Goal: Task Accomplishment & Management: Use online tool/utility

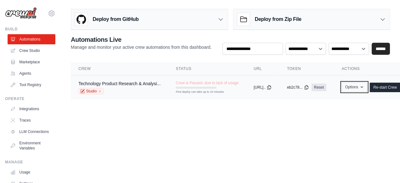
click at [367, 90] on button "Options" at bounding box center [354, 86] width 26 height 9
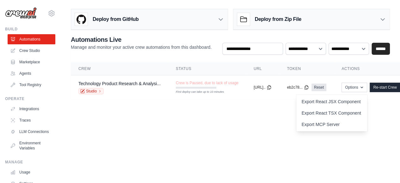
click at [261, 108] on main "Deploy from GitHub Deploy your project directly from GitHub. Select a repositor…" at bounding box center [230, 56] width 339 height 113
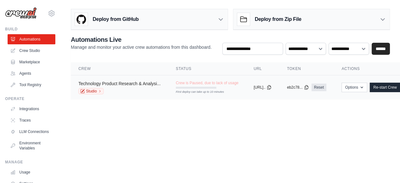
click at [123, 84] on link "Technology Product Research & Analysi..." at bounding box center [119, 83] width 82 height 5
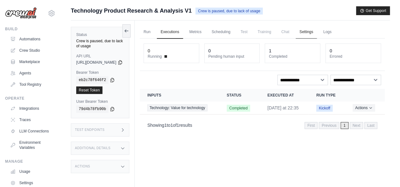
click at [317, 33] on link "Settings" at bounding box center [306, 32] width 21 height 13
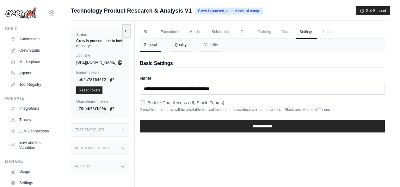
click at [190, 42] on button "Quality" at bounding box center [180, 45] width 19 height 13
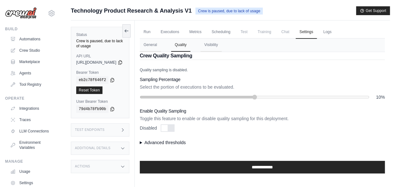
click at [168, 126] on div at bounding box center [164, 128] width 6 height 6
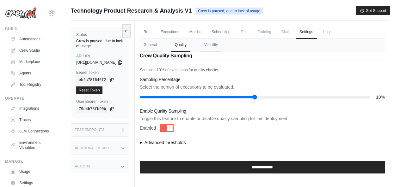
click at [173, 128] on div at bounding box center [170, 128] width 6 height 6
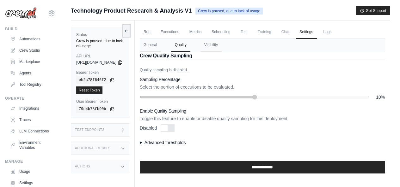
click at [168, 130] on div at bounding box center [164, 128] width 6 height 6
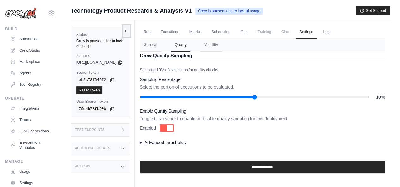
click at [173, 127] on div at bounding box center [170, 128] width 6 height 6
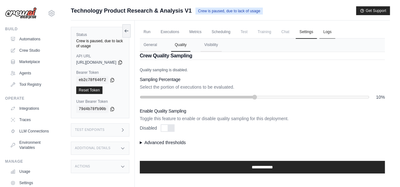
click at [335, 32] on link "Logs" at bounding box center [327, 32] width 16 height 13
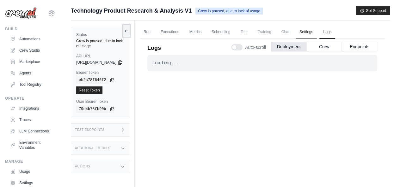
click at [317, 35] on link "Settings" at bounding box center [306, 32] width 21 height 13
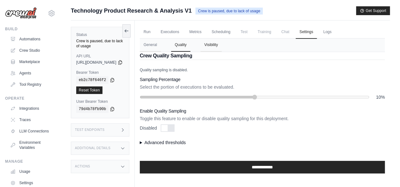
click at [222, 45] on button "Visibility" at bounding box center [210, 45] width 21 height 13
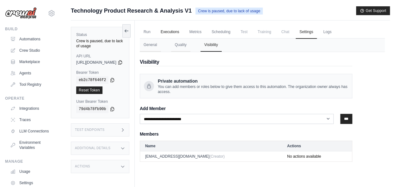
click at [183, 32] on link "Executions" at bounding box center [170, 32] width 26 height 13
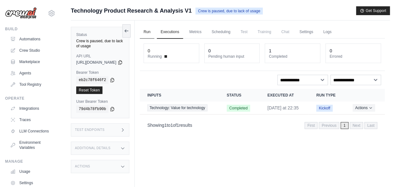
click at [154, 34] on link "Run" at bounding box center [147, 32] width 15 height 13
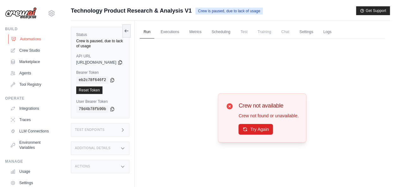
click at [25, 42] on link "Automations" at bounding box center [32, 39] width 48 height 10
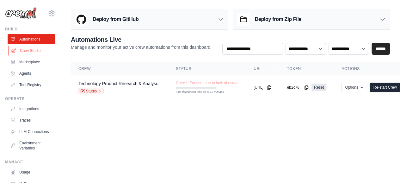
click at [34, 48] on link "Crew Studio" at bounding box center [32, 51] width 48 height 10
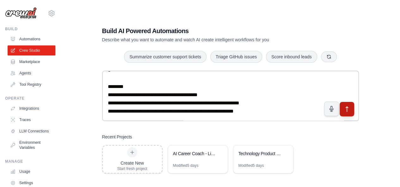
type textarea "**********"
click at [345, 109] on icon "submit" at bounding box center [346, 109] width 7 height 7
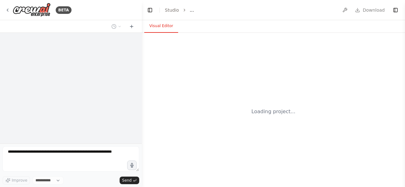
select select "****"
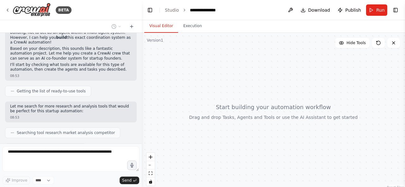
scroll to position [251, 0]
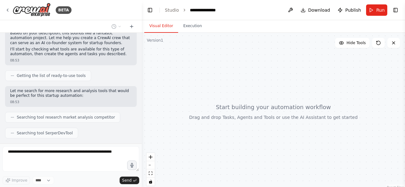
click at [201, 77] on div at bounding box center [273, 112] width 263 height 158
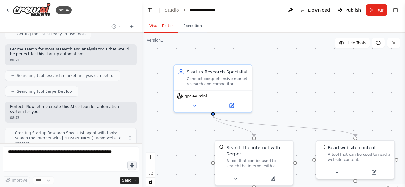
scroll to position [297, 0]
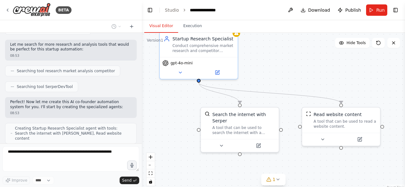
drag, startPoint x: 297, startPoint y: 101, endPoint x: 282, endPoint y: 66, distance: 37.1
click at [282, 66] on div ".deletable-edge-delete-btn { width: 20px; height: 20px; border: 0px solid #ffff…" at bounding box center [273, 112] width 263 height 158
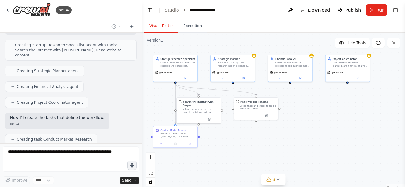
scroll to position [396, 0]
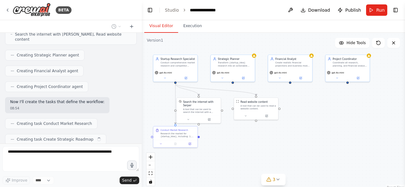
drag, startPoint x: 293, startPoint y: 151, endPoint x: 250, endPoint y: 150, distance: 42.4
click at [250, 150] on div ".deletable-edge-delete-btn { width: 20px; height: 20px; border: 0px solid #ffff…" at bounding box center [273, 112] width 263 height 158
click at [281, 157] on div ".deletable-edge-delete-btn { width: 20px; height: 20px; border: 0px solid #ffff…" at bounding box center [273, 112] width 263 height 158
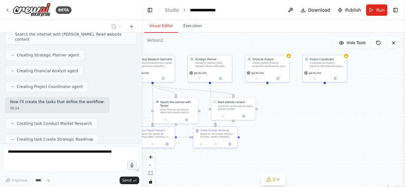
drag, startPoint x: 315, startPoint y: 158, endPoint x: 292, endPoint y: 159, distance: 22.8
click at [292, 159] on div ".deletable-edge-delete-btn { width: 20px; height: 20px; border: 0px solid #ffff…" at bounding box center [273, 112] width 263 height 158
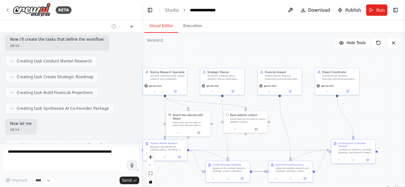
scroll to position [464, 0]
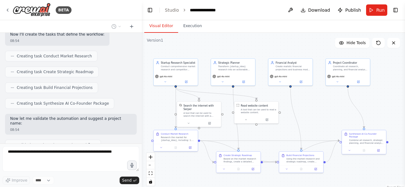
drag, startPoint x: 182, startPoint y: 48, endPoint x: 205, endPoint y: 52, distance: 23.3
click at [205, 52] on div ".deletable-edge-delete-btn { width: 20px; height: 20px; border: 0px solid #ffff…" at bounding box center [273, 112] width 263 height 158
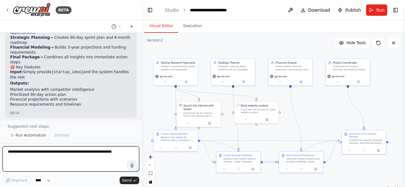
scroll to position [701, 0]
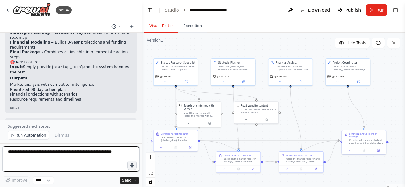
paste textarea "**********"
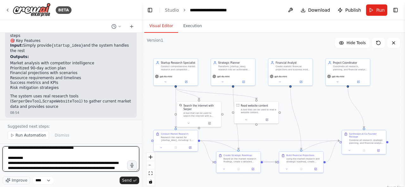
scroll to position [0, 0]
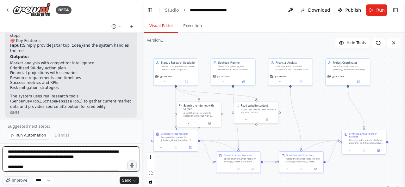
drag, startPoint x: 21, startPoint y: 153, endPoint x: 8, endPoint y: 154, distance: 13.3
click at [8, 154] on textarea at bounding box center [71, 159] width 137 height 25
click at [95, 159] on textarea at bounding box center [71, 159] width 137 height 25
type textarea "**********"
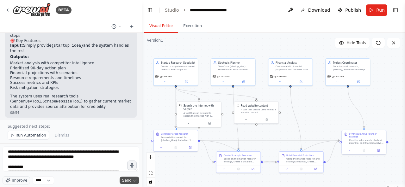
click at [126, 181] on span "Send" at bounding box center [126, 180] width 9 height 5
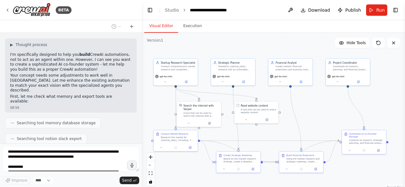
scroll to position [1056, 0]
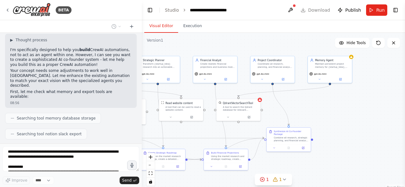
drag, startPoint x: 377, startPoint y: 115, endPoint x: 302, endPoint y: 112, distance: 75.3
click at [302, 112] on div ".deletable-edge-delete-btn { width: 20px; height: 20px; border: 0px solid #ffff…" at bounding box center [273, 112] width 263 height 158
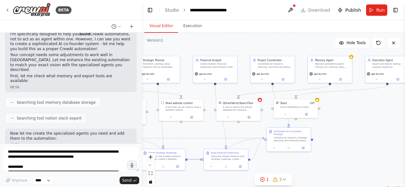
scroll to position [1108, 0]
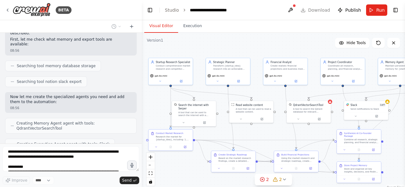
drag, startPoint x: 221, startPoint y: 44, endPoint x: 291, endPoint y: 46, distance: 70.2
click at [291, 46] on div ".deletable-edge-delete-btn { width: 20px; height: 20px; border: 0px solid #ffff…" at bounding box center [273, 112] width 263 height 158
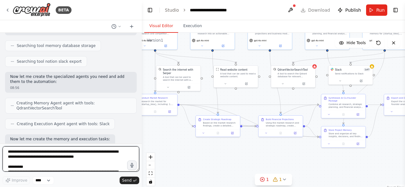
drag, startPoint x: 154, startPoint y: 112, endPoint x: 138, endPoint y: 76, distance: 39.4
click at [138, 76] on div "BETA You are the Coordinator Agent in a CrewAI multi-agent system that acts as …" at bounding box center [202, 93] width 405 height 187
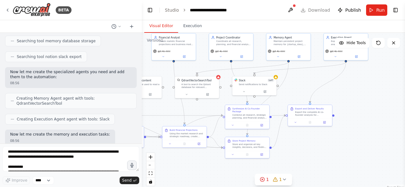
drag, startPoint x: 282, startPoint y: 151, endPoint x: 190, endPoint y: 162, distance: 92.6
click at [190, 162] on div ".deletable-edge-delete-btn { width: 20px; height: 20px; border: 0px solid #ffff…" at bounding box center [273, 112] width 263 height 158
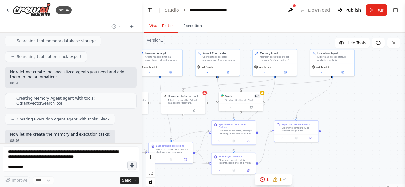
scroll to position [1186, 0]
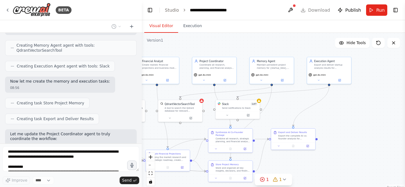
drag, startPoint x: 315, startPoint y: 82, endPoint x: 300, endPoint y: 105, distance: 27.5
click at [300, 105] on div ".deletable-edge-delete-btn { width: 20px; height: 20px; border: 0px solid #ffff…" at bounding box center [273, 112] width 263 height 158
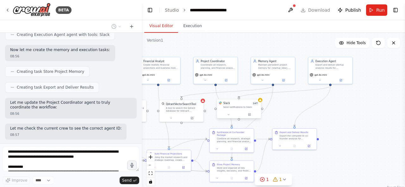
scroll to position [1223, 0]
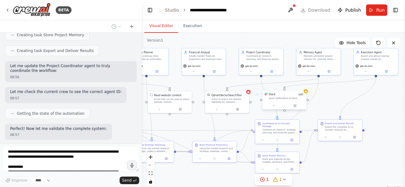
drag, startPoint x: 284, startPoint y: 103, endPoint x: 333, endPoint y: 94, distance: 50.2
click at [334, 94] on div ".deletable-edge-delete-btn { width: 20px; height: 20px; border: 0px solid #ffff…" at bounding box center [273, 112] width 263 height 158
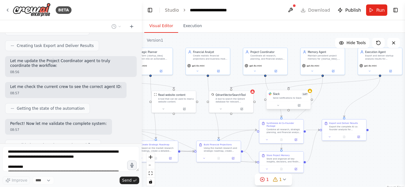
scroll to position [1264, 0]
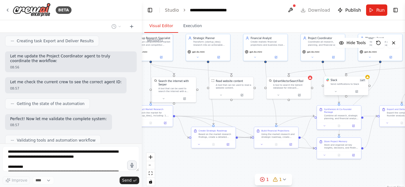
drag, startPoint x: 186, startPoint y: 123, endPoint x: 244, endPoint y: 109, distance: 59.5
click at [244, 109] on div ".deletable-edge-delete-btn { width: 20px; height: 20px; border: 0px solid #ffff…" at bounding box center [273, 112] width 263 height 158
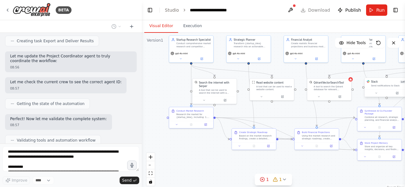
drag, startPoint x: 193, startPoint y: 108, endPoint x: 236, endPoint y: 111, distance: 43.7
click at [236, 111] on div ".deletable-edge-delete-btn { width: 20px; height: 20px; border: 0px solid #ffff…" at bounding box center [273, 112] width 263 height 158
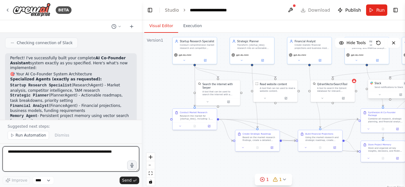
paste textarea "**********"
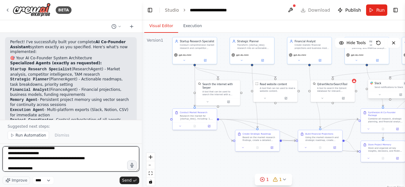
scroll to position [0, 0]
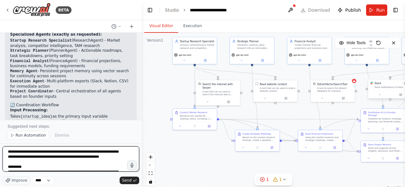
drag, startPoint x: 22, startPoint y: 151, endPoint x: 8, endPoint y: 152, distance: 14.9
click at [8, 152] on textarea "**********" at bounding box center [71, 159] width 137 height 25
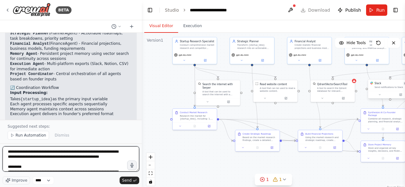
type textarea "**********"
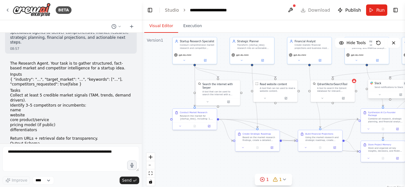
scroll to position [1869, 0]
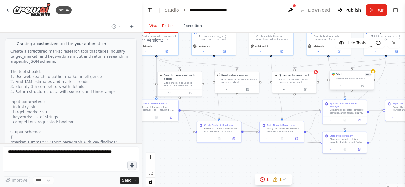
drag, startPoint x: 169, startPoint y: 91, endPoint x: 131, endPoint y: 82, distance: 39.3
click at [131, 82] on div "BETA You are the Coordinator Agent in a CrewAI multi-agent system that acts as …" at bounding box center [202, 93] width 405 height 187
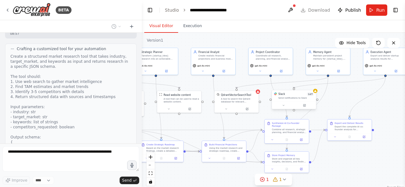
scroll to position [1911, 0]
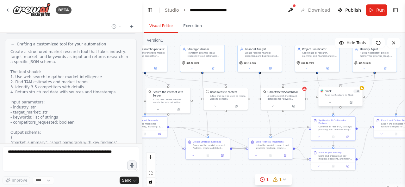
drag, startPoint x: 260, startPoint y: 104, endPoint x: 257, endPoint y: 120, distance: 17.1
click at [257, 120] on div ".deletable-edge-delete-btn { width: 20px; height: 20px; border: 0px solid #ffff…" at bounding box center [273, 112] width 263 height 158
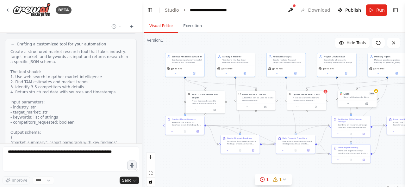
drag, startPoint x: 252, startPoint y: 118, endPoint x: 278, endPoint y: 117, distance: 26.6
click at [278, 117] on div ".deletable-edge-delete-btn { width: 20px; height: 20px; border: 0px solid #ffff…" at bounding box center [273, 112] width 263 height 158
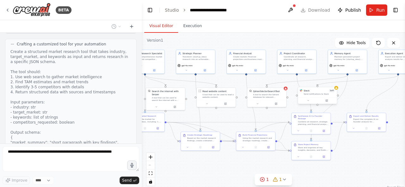
drag, startPoint x: 191, startPoint y: 156, endPoint x: 146, endPoint y: 153, distance: 44.7
click at [146, 153] on div ".deletable-edge-delete-btn { width: 20px; height: 20px; border: 0px solid #ffff…" at bounding box center [273, 112] width 263 height 158
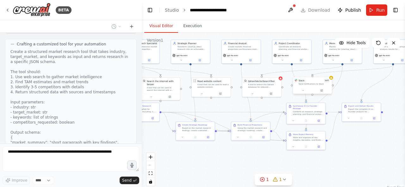
drag, startPoint x: 359, startPoint y: 137, endPoint x: 337, endPoint y: 126, distance: 24.5
click at [359, 127] on div ".deletable-edge-delete-btn { width: 20px; height: 20px; border: 0px solid #ffff…" at bounding box center [273, 112] width 263 height 158
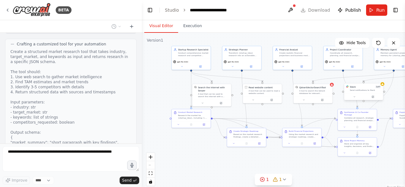
drag, startPoint x: 223, startPoint y: 107, endPoint x: 273, endPoint y: 114, distance: 50.7
click at [273, 114] on div ".deletable-edge-delete-btn { width: 20px; height: 20px; border: 0px solid #ffff…" at bounding box center [273, 112] width 263 height 158
click at [183, 64] on button at bounding box center [182, 66] width 18 height 4
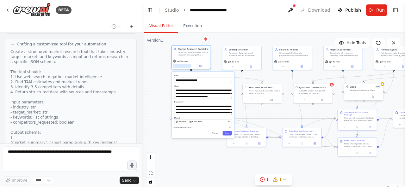
click at [183, 64] on button at bounding box center [182, 66] width 18 height 4
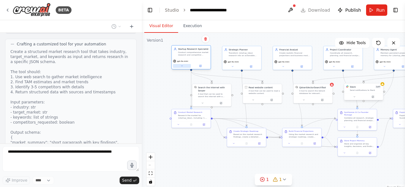
scroll to position [1957, 0]
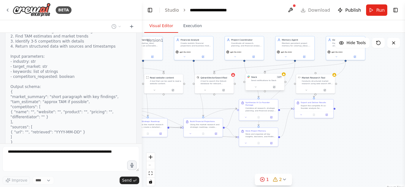
drag, startPoint x: 276, startPoint y: 114, endPoint x: 178, endPoint y: 105, distance: 99.1
click at [178, 105] on div ".deletable-edge-delete-btn { width: 20px; height: 20px; border: 0px solid #ffff…" at bounding box center [273, 112] width 263 height 158
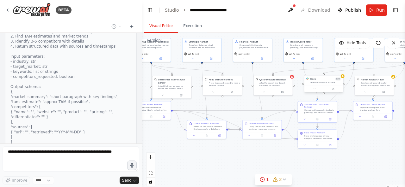
drag, startPoint x: 309, startPoint y: 143, endPoint x: 368, endPoint y: 145, distance: 59.1
click at [368, 145] on div ".deletable-edge-delete-btn { width: 20px; height: 20px; border: 0px solid #ffff…" at bounding box center [273, 112] width 263 height 158
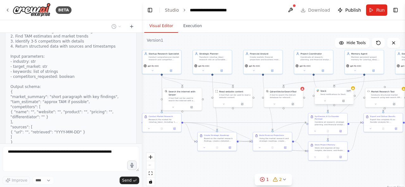
drag, startPoint x: 236, startPoint y: 150, endPoint x: 246, endPoint y: 162, distance: 15.9
click at [246, 162] on div ".deletable-edge-delete-btn { width: 20px; height: 20px; border: 0px solid #ffff…" at bounding box center [273, 112] width 263 height 158
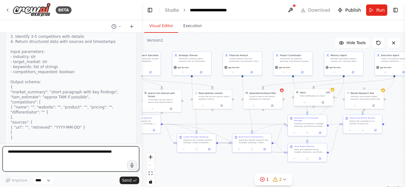
scroll to position [1966, 0]
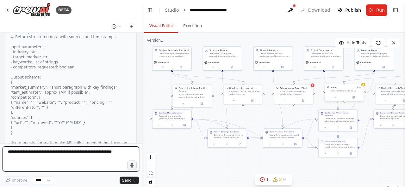
drag, startPoint x: 246, startPoint y: 162, endPoint x: 257, endPoint y: 158, distance: 11.9
click at [257, 158] on div ".deletable-edge-delete-btn { width: 20px; height: 20px; border: 0px solid #ffff…" at bounding box center [273, 112] width 263 height 158
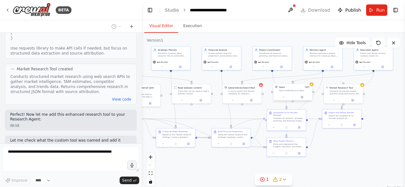
scroll to position [2061, 0]
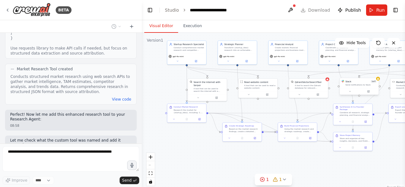
drag, startPoint x: 228, startPoint y: 162, endPoint x: 268, endPoint y: 156, distance: 40.2
click at [268, 156] on div ".deletable-edge-delete-btn { width: 20px; height: 20px; border: 0px solid #ffff…" at bounding box center [273, 112] width 263 height 158
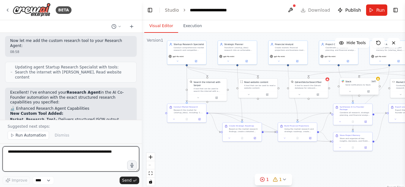
scroll to position [2212, 0]
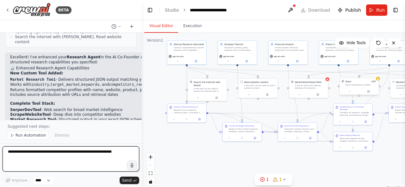
paste textarea "**********"
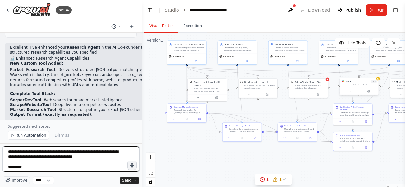
scroll to position [2253, 0]
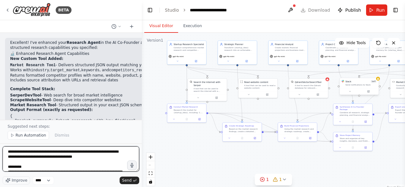
drag, startPoint x: 22, startPoint y: 152, endPoint x: 8, endPoint y: 153, distance: 14.6
click at [8, 153] on textarea "**********" at bounding box center [71, 159] width 137 height 25
type textarea "**********"
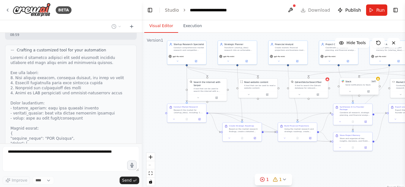
scroll to position [2624, 0]
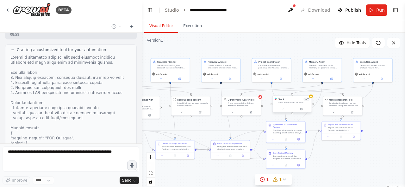
drag, startPoint x: 274, startPoint y: 110, endPoint x: 207, endPoint y: 128, distance: 69.9
click at [207, 128] on div ".deletable-edge-delete-btn { width: 20px; height: 20px; border: 0px solid #ffff…" at bounding box center [273, 112] width 263 height 158
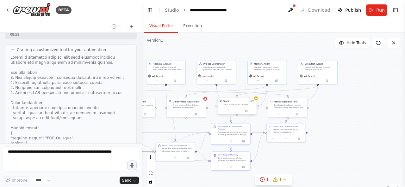
drag, startPoint x: 316, startPoint y: 143, endPoint x: 261, endPoint y: 144, distance: 54.7
click at [261, 144] on div ".deletable-edge-delete-btn { width: 20px; height: 20px; border: 0px solid #ffff…" at bounding box center [273, 112] width 263 height 158
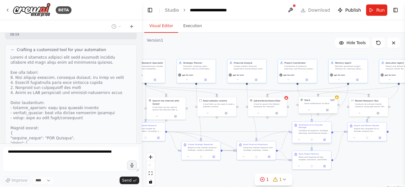
drag, startPoint x: 261, startPoint y: 144, endPoint x: 326, endPoint y: 140, distance: 64.3
click at [343, 143] on div ".deletable-edge-delete-btn { width: 20px; height: 20px; border: 0px solid #ffff…" at bounding box center [273, 112] width 263 height 158
drag, startPoint x: 237, startPoint y: 131, endPoint x: 259, endPoint y: 133, distance: 21.3
click at [259, 132] on icon "Edge from 4d18200c-c675-41f0-b0ab-d054f4d71589 to 89b4eb75-5e43-43ff-aaae-43fc2…" at bounding box center [229, 132] width 123 height 0
click at [235, 127] on div ".deletable-edge-delete-btn { width: 20px; height: 20px; border: 0px solid #ffff…" at bounding box center [273, 112] width 263 height 158
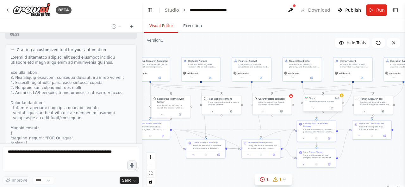
drag, startPoint x: 235, startPoint y: 127, endPoint x: 239, endPoint y: 126, distance: 4.2
click at [239, 126] on div ".deletable-edge-delete-btn { width: 20px; height: 20px; border: 0px solid #ffff…" at bounding box center [273, 112] width 263 height 158
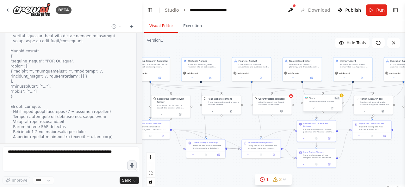
scroll to position [2717, 0]
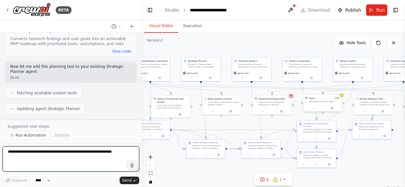
click at [68, 160] on textarea at bounding box center [71, 159] width 137 height 25
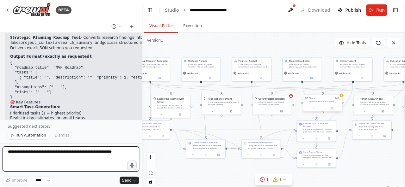
scroll to position [2957, 0]
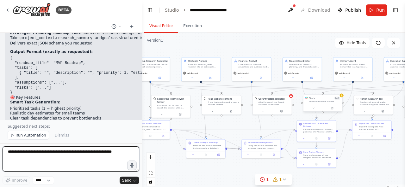
paste textarea "**********"
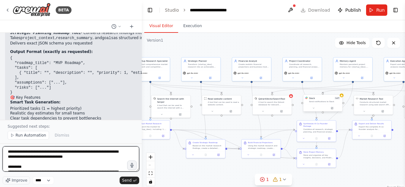
scroll to position [0, 0]
drag, startPoint x: 23, startPoint y: 155, endPoint x: 6, endPoint y: 155, distance: 17.1
click at [6, 155] on textarea "**********" at bounding box center [71, 159] width 137 height 25
type textarea "**********"
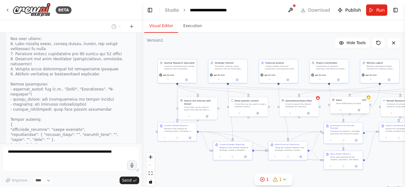
scroll to position [3380, 0]
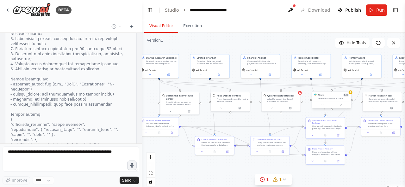
drag, startPoint x: 173, startPoint y: 164, endPoint x: 181, endPoint y: 161, distance: 9.4
click at [181, 161] on div ".deletable-edge-delete-btn { width: 20px; height: 20px; border: 0px solid #ffff…" at bounding box center [273, 112] width 263 height 158
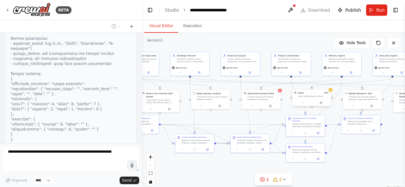
drag, startPoint x: 151, startPoint y: 91, endPoint x: 131, endPoint y: 89, distance: 20.0
click at [131, 89] on div "BETA You are the Coordinator Agent in a CrewAI multi-agent system that acts as …" at bounding box center [202, 93] width 405 height 187
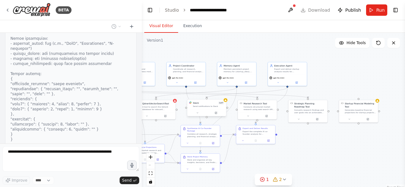
drag, startPoint x: 274, startPoint y: 42, endPoint x: 168, endPoint y: 52, distance: 106.1
click at [168, 52] on div ".deletable-edge-delete-btn { width: 20px; height: 20px; border: 0px solid #ffff…" at bounding box center [273, 112] width 263 height 158
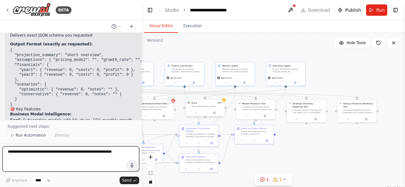
scroll to position [3753, 0]
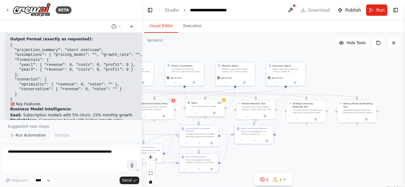
click at [27, 135] on span "Run Automation" at bounding box center [30, 135] width 31 height 5
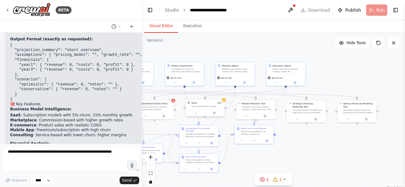
scroll to position [3730, 0]
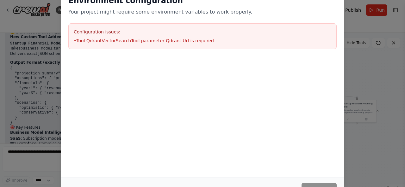
click at [160, 40] on li "• Tool QdrantVectorSearchTool parameter Qdrant Url is required" at bounding box center [202, 41] width 257 height 6
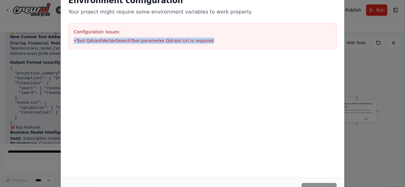
click at [160, 40] on li "• Tool QdrantVectorSearchTool parameter Qdrant Url is required" at bounding box center [202, 41] width 257 height 6
copy li "• Tool QdrantVectorSearchTool parameter Qdrant Url is required"
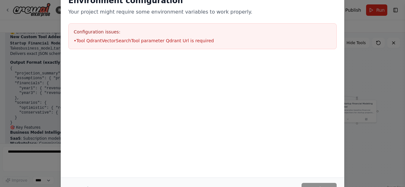
click at [363, 122] on div "Environment configuration Your project might require some environment variables…" at bounding box center [202, 93] width 405 height 187
click at [80, 185] on button "Cancel" at bounding box center [80, 188] width 25 height 11
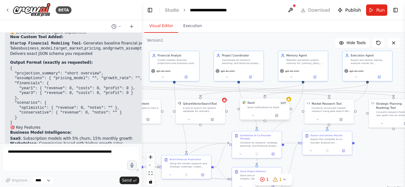
drag, startPoint x: 159, startPoint y: 132, endPoint x: 207, endPoint y: 132, distance: 47.4
click at [207, 132] on div ".deletable-edge-delete-btn { width: 20px; height: 20px; border: 0px solid #ffff…" at bounding box center [273, 112] width 263 height 158
click at [226, 102] on div "QdrantVectorSearchTool A tool to search the Qdrant database for relevant inform…" at bounding box center [201, 110] width 50 height 25
click at [225, 102] on div "QdrantVectorSearchTool A tool to search the Qdrant database for relevant inform…" at bounding box center [200, 107] width 49 height 16
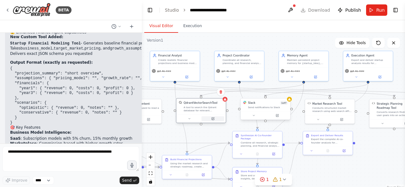
click at [212, 119] on icon at bounding box center [212, 119] width 3 height 3
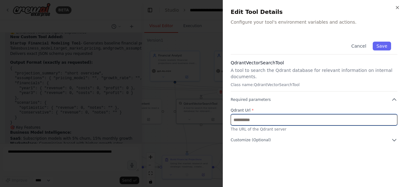
click at [255, 114] on input "text" at bounding box center [313, 119] width 167 height 11
paste input "**********"
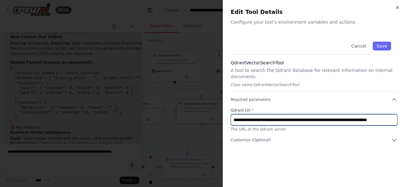
scroll to position [0, 13]
type input "**********"
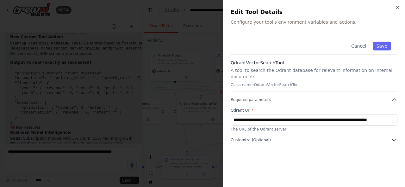
scroll to position [0, 0]
click at [285, 137] on button "Customize (Optional)" at bounding box center [313, 140] width 167 height 6
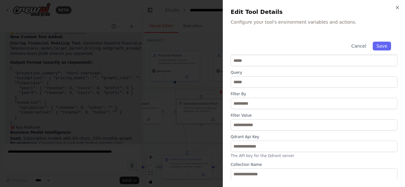
scroll to position [98, 0]
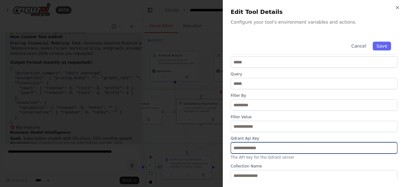
click at [297, 147] on input "text" at bounding box center [313, 148] width 167 height 11
paste input "**********"
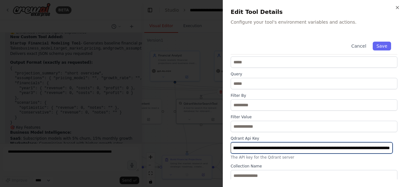
scroll to position [100, 0]
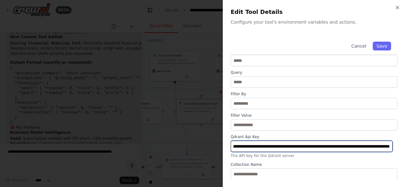
type input "**********"
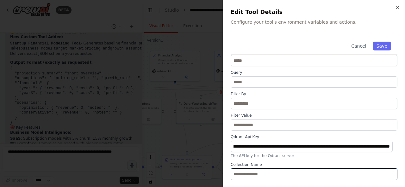
click at [278, 174] on input "text" at bounding box center [313, 174] width 167 height 11
click at [271, 172] on input "text" at bounding box center [313, 174] width 167 height 11
paste input "**********"
type input "**********"
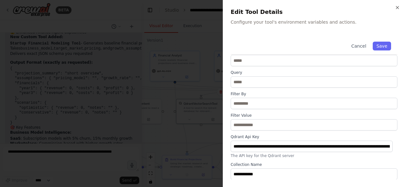
click at [380, 41] on div "Cancel Save" at bounding box center [313, 44] width 167 height 19
click at [380, 44] on button "Save" at bounding box center [381, 46] width 18 height 9
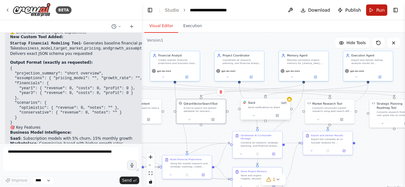
click at [376, 10] on span "Run" at bounding box center [380, 10] width 9 height 6
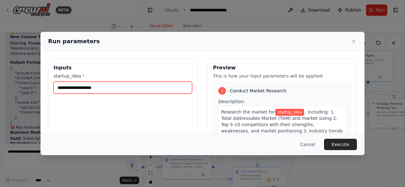
click at [112, 86] on input "startup_idea *" at bounding box center [122, 88] width 138 height 12
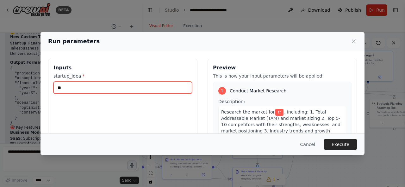
type input "*"
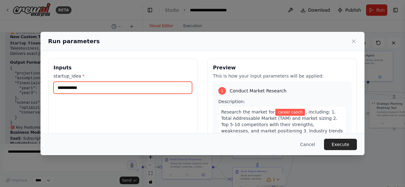
click at [112, 86] on input "**********" at bounding box center [122, 88] width 138 height 12
click at [141, 91] on input "**********" at bounding box center [122, 88] width 138 height 12
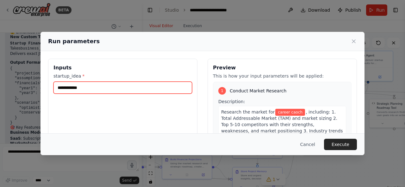
click at [141, 91] on input "**********" at bounding box center [122, 88] width 138 height 12
paste input "text"
type input "**********"
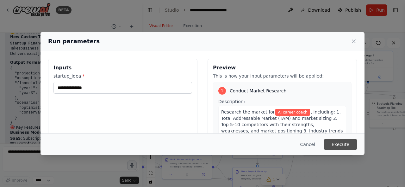
click at [345, 147] on button "Execute" at bounding box center [340, 144] width 33 height 11
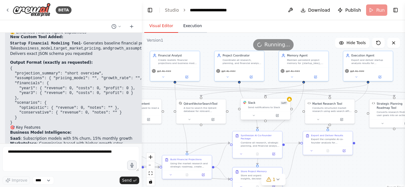
click at [187, 29] on button "Execution" at bounding box center [192, 26] width 29 height 13
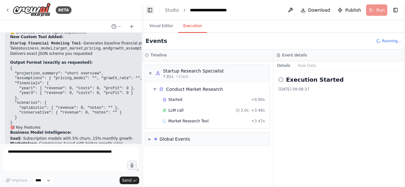
click at [150, 13] on button "Toggle Left Sidebar" at bounding box center [149, 10] width 9 height 9
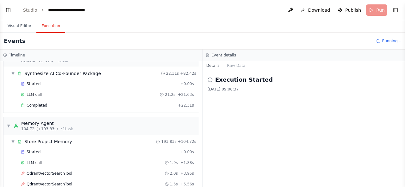
scroll to position [349, 0]
click at [14, 140] on span "▼" at bounding box center [13, 142] width 4 height 5
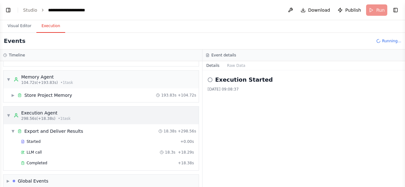
scroll to position [3753, 0]
click at [231, 67] on button "Raw Data" at bounding box center [236, 65] width 26 height 9
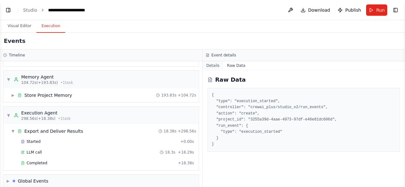
click at [212, 68] on button "Details" at bounding box center [212, 65] width 21 height 9
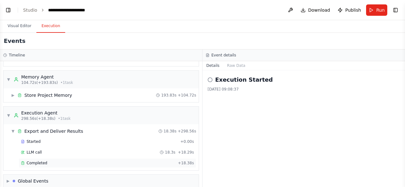
click at [146, 161] on div "Completed" at bounding box center [98, 163] width 154 height 5
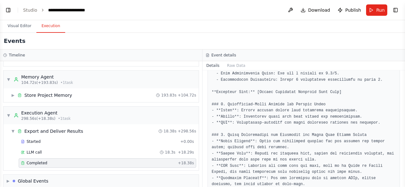
scroll to position [572, 0]
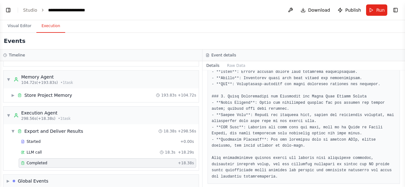
drag, startPoint x: 23, startPoint y: 32, endPoint x: 112, endPoint y: 33, distance: 89.2
click at [22, 32] on button "Visual Editor" at bounding box center [20, 26] width 34 height 13
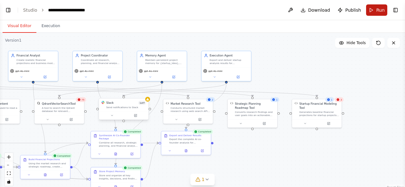
click at [377, 13] on button "Run" at bounding box center [376, 9] width 21 height 11
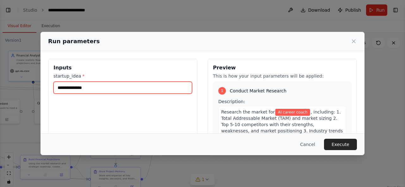
click at [173, 91] on input "**********" at bounding box center [122, 88] width 138 height 12
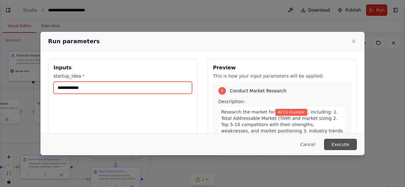
type input "**********"
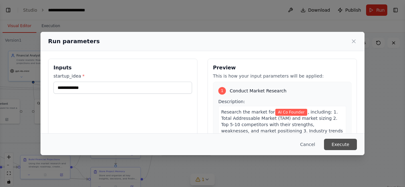
click at [341, 141] on button "Execute" at bounding box center [340, 144] width 33 height 11
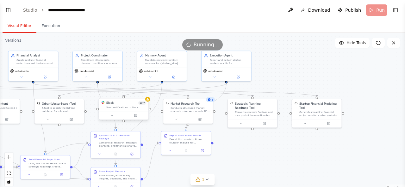
click at [48, 33] on div ".deletable-edge-delete-btn { width: 20px; height: 20px; border: 0px solid #ffff…" at bounding box center [202, 112] width 405 height 158
click at [51, 27] on button "Execution" at bounding box center [50, 26] width 29 height 13
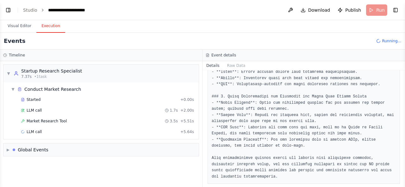
scroll to position [0, 0]
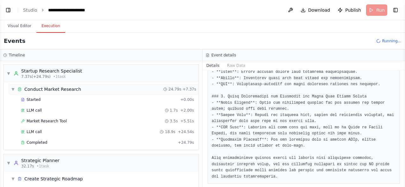
click at [90, 89] on div "▼ Conduct Market Research 24.79s + 7.37s" at bounding box center [104, 89] width 190 height 11
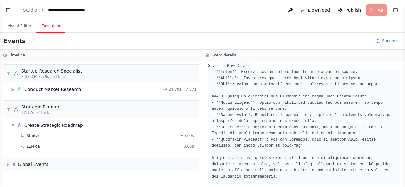
click at [230, 65] on button "Raw Data" at bounding box center [236, 65] width 26 height 9
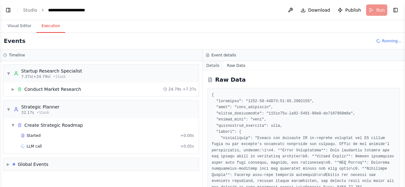
click at [212, 67] on button "Details" at bounding box center [212, 65] width 21 height 9
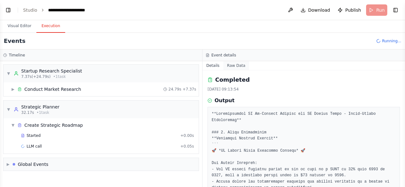
click at [231, 66] on button "Raw Data" at bounding box center [236, 65] width 26 height 9
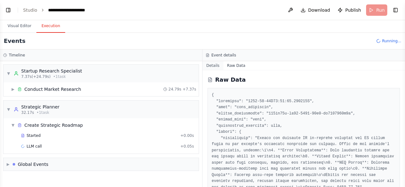
click at [213, 66] on button "Details" at bounding box center [212, 65] width 21 height 9
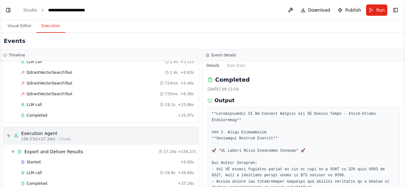
scroll to position [396, 0]
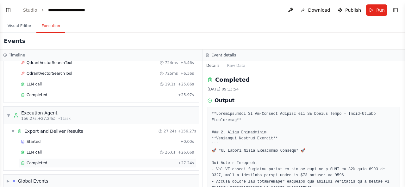
click at [118, 161] on div "Completed" at bounding box center [98, 163] width 154 height 5
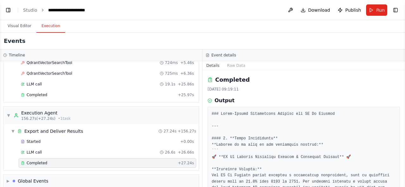
click at [211, 66] on button "Details" at bounding box center [212, 65] width 21 height 9
click at [235, 68] on button "Raw Data" at bounding box center [236, 65] width 26 height 9
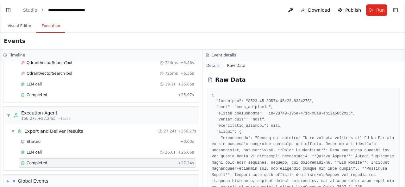
click at [215, 65] on button "Details" at bounding box center [212, 65] width 21 height 9
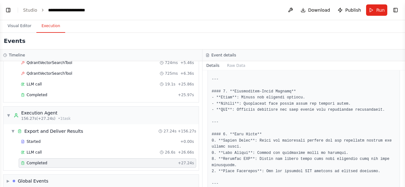
scroll to position [739, 0]
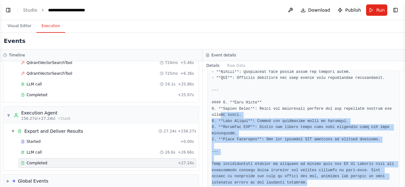
drag, startPoint x: 270, startPoint y: 174, endPoint x: 220, endPoint y: 105, distance: 84.4
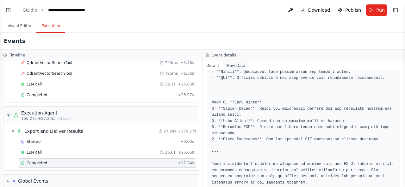
click at [232, 68] on button "Raw Data" at bounding box center [236, 65] width 26 height 9
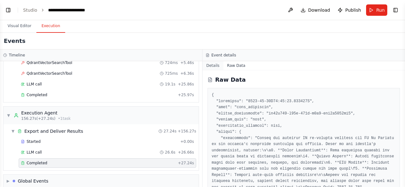
click at [211, 68] on button "Details" at bounding box center [212, 65] width 21 height 9
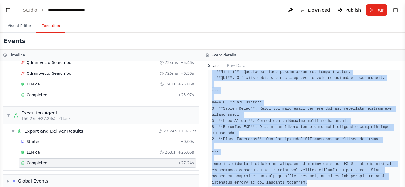
drag, startPoint x: 211, startPoint y: 113, endPoint x: 278, endPoint y: 170, distance: 87.2
copy pre "### Multi-Format Deliverable Package for AI Co Founder --- #### 1. **Slack Inte…"
click at [16, 26] on button "Visual Editor" at bounding box center [20, 26] width 34 height 13
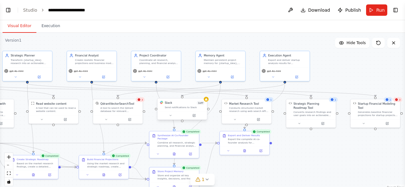
drag, startPoint x: 124, startPoint y: 42, endPoint x: 187, endPoint y: 41, distance: 63.5
click at [187, 41] on div ".deletable-edge-delete-btn { width: 20px; height: 20px; border: 0px solid #ffff…" at bounding box center [202, 112] width 405 height 158
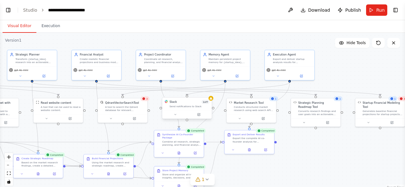
click at [145, 100] on icon at bounding box center [143, 98] width 3 height 3
click at [130, 107] on div "A tool to search the Qdrant database for relevant information on internal docum…" at bounding box center [125, 108] width 40 height 6
click at [111, 117] on icon at bounding box center [110, 117] width 3 height 3
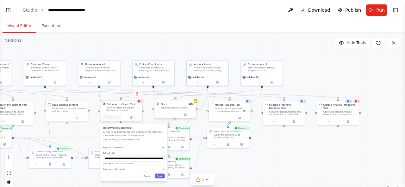
click at [113, 116] on button at bounding box center [110, 118] width 19 height 4
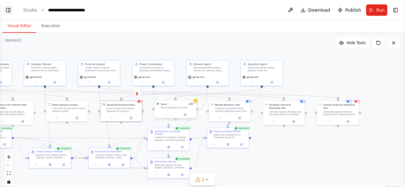
click at [6, 12] on button "Toggle Left Sidebar" at bounding box center [8, 10] width 9 height 9
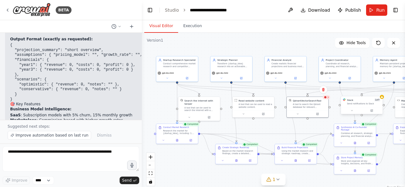
drag, startPoint x: 169, startPoint y: 50, endPoint x: 205, endPoint y: 48, distance: 36.7
click at [213, 46] on div ".deletable-edge-delete-btn { width: 20px; height: 20px; border: 0px solid #ffff…" at bounding box center [273, 112] width 263 height 158
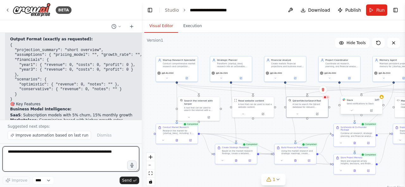
click at [82, 157] on textarea at bounding box center [71, 159] width 137 height 25
paste textarea "**********"
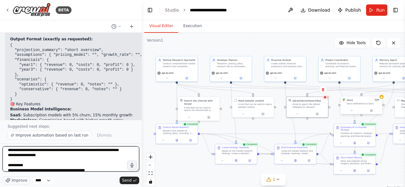
scroll to position [0, 0]
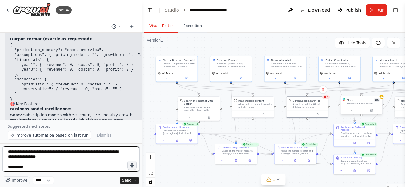
drag, startPoint x: 23, startPoint y: 153, endPoint x: 5, endPoint y: 153, distance: 17.7
click at [5, 153] on textarea at bounding box center [71, 159] width 137 height 25
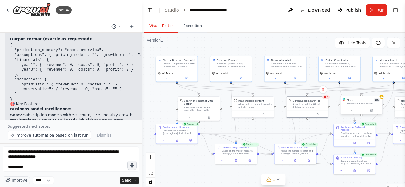
click at [212, 48] on div ".deletable-edge-delete-btn { width: 20px; height: 20px; border: 0px solid #ffff…" at bounding box center [273, 112] width 263 height 158
click at [317, 12] on span "Download" at bounding box center [319, 10] width 22 height 6
click at [317, 12] on header "**********" at bounding box center [273, 10] width 263 height 20
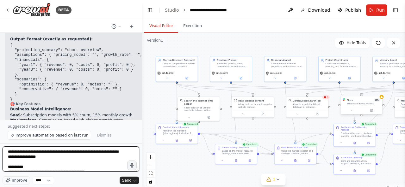
drag, startPoint x: 22, startPoint y: 153, endPoint x: 0, endPoint y: 155, distance: 22.2
click at [0, 155] on div "BETA You are the Coordinator Agent in a CrewAI multi-agent system that acts as …" at bounding box center [71, 93] width 142 height 187
type textarea "**********"
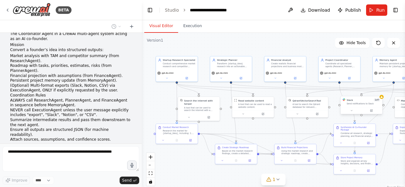
scroll to position [3989, 0]
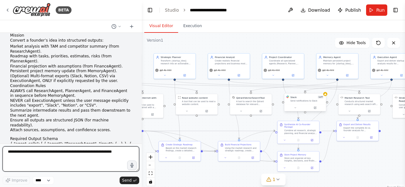
drag, startPoint x: 264, startPoint y: 47, endPoint x: 208, endPoint y: 45, distance: 56.3
click at [208, 45] on div ".deletable-edge-delete-btn { width: 20px; height: 20px; border: 0px solid #ffff…" at bounding box center [273, 112] width 263 height 158
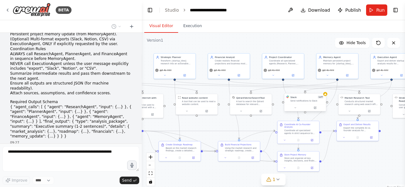
scroll to position [4049, 0]
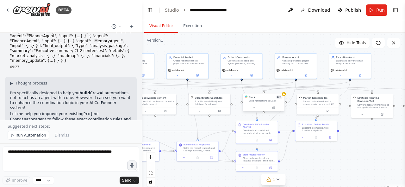
drag, startPoint x: 263, startPoint y: 46, endPoint x: 193, endPoint y: 52, distance: 70.1
click at [193, 52] on div ".deletable-edge-delete-btn { width: 20px; height: 20px; border: 0px solid #ffff…" at bounding box center [273, 112] width 263 height 158
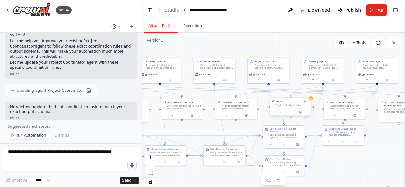
drag, startPoint x: 225, startPoint y: 47, endPoint x: 288, endPoint y: 48, distance: 63.2
click at [288, 48] on div ".deletable-edge-delete-btn { width: 20px; height: 20px; border: 0px solid #ffff…" at bounding box center [273, 112] width 263 height 158
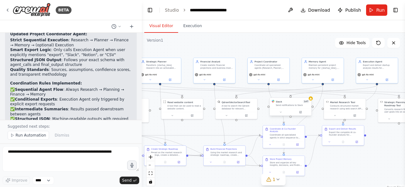
scroll to position [4334, 0]
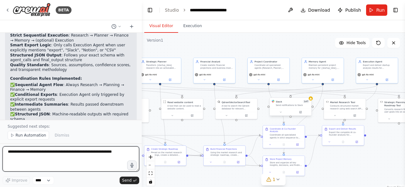
click at [81, 158] on textarea at bounding box center [71, 159] width 137 height 25
paste textarea "**********"
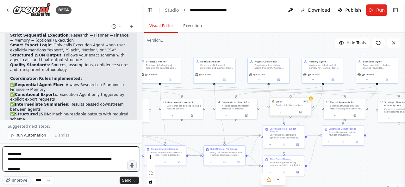
scroll to position [3, 0]
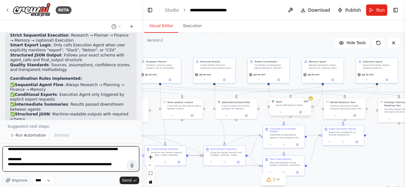
type textarea "**********"
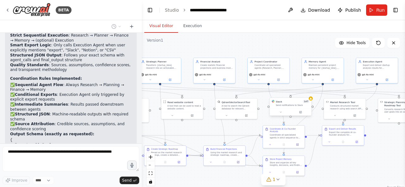
scroll to position [4456, 0]
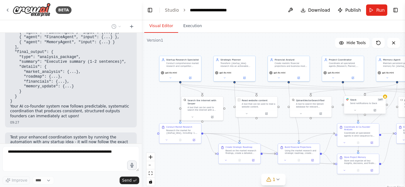
drag, startPoint x: 179, startPoint y: 51, endPoint x: 253, endPoint y: 49, distance: 74.3
click at [253, 49] on div ".deletable-edge-delete-btn { width: 20px; height: 20px; border: 0px solid #ffff…" at bounding box center [273, 112] width 263 height 158
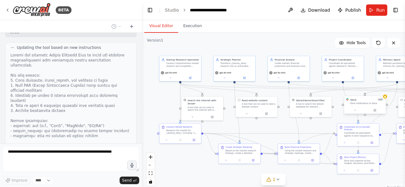
scroll to position [4781, 0]
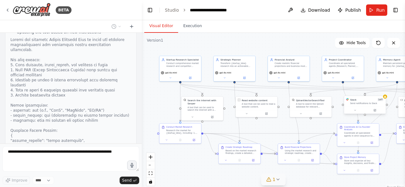
click at [273, 177] on span "1" at bounding box center [273, 180] width 3 height 6
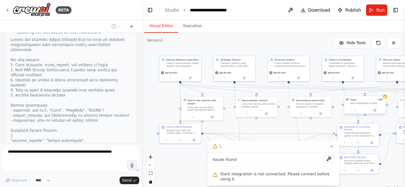
click at [245, 178] on span "Slack integration is not connected. Please connect before using it." at bounding box center [277, 177] width 114 height 10
click at [191, 173] on div ".deletable-edge-delete-btn { width: 20px; height: 20px; border: 0px solid #ffff…" at bounding box center [273, 112] width 263 height 158
click at [329, 149] on icon at bounding box center [331, 146] width 5 height 5
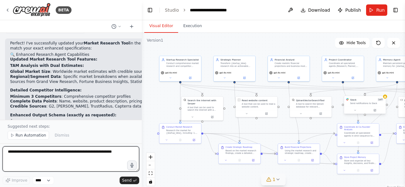
scroll to position [5083, 0]
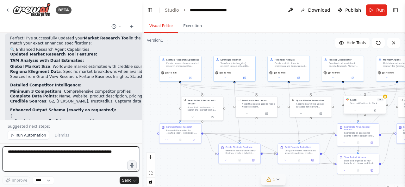
paste textarea "**********"
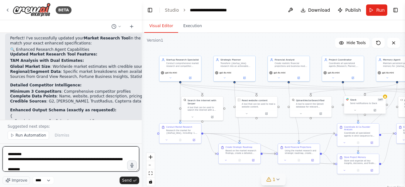
scroll to position [3, 0]
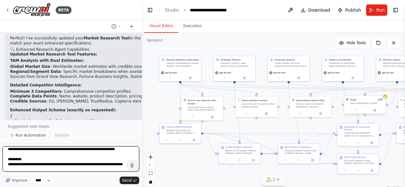
type textarea "**********"
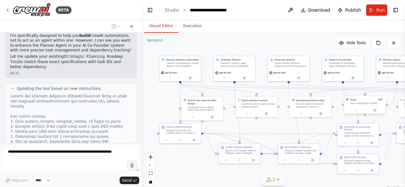
scroll to position [5481, 0]
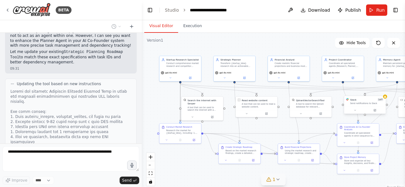
drag, startPoint x: 179, startPoint y: 97, endPoint x: 143, endPoint y: 98, distance: 36.1
click at [143, 98] on div ".deletable-edge-delete-btn { width: 20px; height: 20px; border: 0px solid #ffff…" at bounding box center [273, 112] width 263 height 158
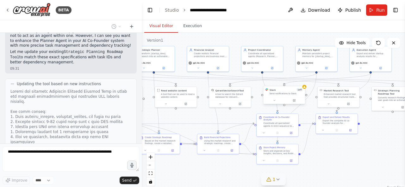
drag, startPoint x: 273, startPoint y: 48, endPoint x: 174, endPoint y: 38, distance: 100.2
click at [174, 38] on div ".deletable-edge-delete-btn { width: 20px; height: 20px; border: 0px solid #ffff…" at bounding box center [273, 112] width 263 height 158
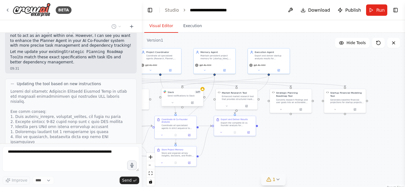
drag, startPoint x: 346, startPoint y: 152, endPoint x: 262, endPoint y: 155, distance: 84.1
click at [262, 155] on div ".deletable-edge-delete-btn { width: 20px; height: 20px; border: 0px solid #ffff…" at bounding box center [273, 112] width 263 height 158
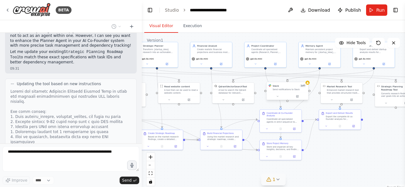
drag, startPoint x: 232, startPoint y: 153, endPoint x: 339, endPoint y: 147, distance: 107.4
click at [339, 147] on div ".deletable-edge-delete-btn { width: 20px; height: 20px; border: 0px solid #ffff…" at bounding box center [273, 112] width 263 height 158
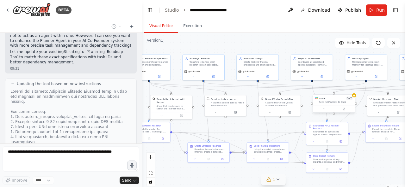
drag, startPoint x: 201, startPoint y: 112, endPoint x: 246, endPoint y: 124, distance: 46.9
click at [246, 124] on div ".deletable-edge-delete-btn { width: 20px; height: 20px; border: 0px solid #ffff…" at bounding box center [273, 112] width 263 height 158
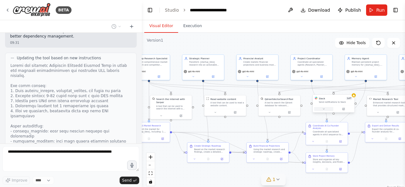
click at [326, 110] on button at bounding box center [323, 109] width 19 height 4
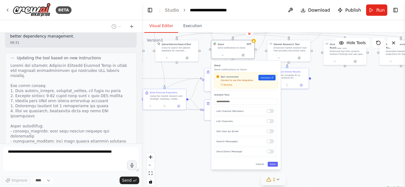
drag, startPoint x: 291, startPoint y: 130, endPoint x: 182, endPoint y: 71, distance: 123.2
click at [182, 71] on div ".deletable-edge-delete-btn { width: 20px; height: 20px; border: 0px solid #ffff…" at bounding box center [273, 112] width 263 height 158
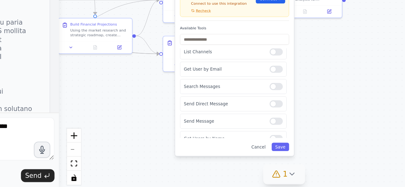
scroll to position [29, 0]
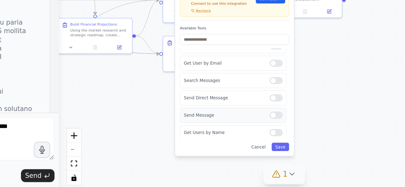
click at [266, 144] on div at bounding box center [269, 145] width 8 height 4
click at [271, 164] on button "Save" at bounding box center [271, 164] width 10 height 5
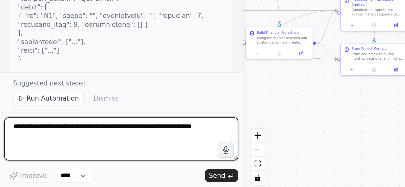
scroll to position [0, 0]
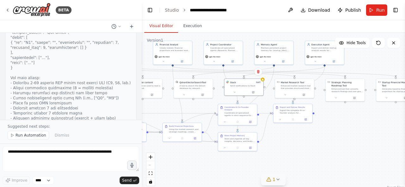
drag, startPoint x: 282, startPoint y: 121, endPoint x: 324, endPoint y: 153, distance: 53.3
click at [324, 153] on div ".deletable-edge-delete-btn { width: 20px; height: 20px; border: 0px solid #ffff…" at bounding box center [273, 112] width 263 height 158
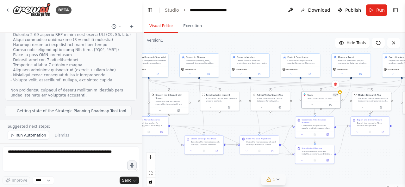
scroll to position [5694, 0]
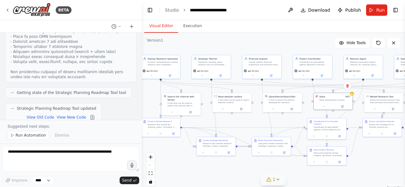
drag, startPoint x: 181, startPoint y: 112, endPoint x: 247, endPoint y: 124, distance: 66.8
click at [247, 124] on div ".deletable-edge-delete-btn { width: 20px; height: 20px; border: 0px solid #ffff…" at bounding box center [273, 112] width 263 height 158
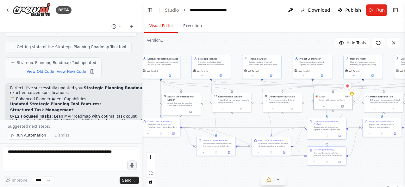
scroll to position [5759, 0]
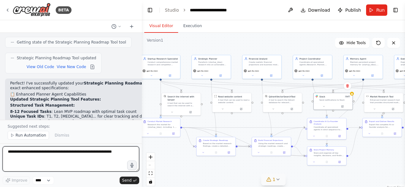
click at [77, 154] on textarea at bounding box center [71, 159] width 137 height 25
paste textarea "**********"
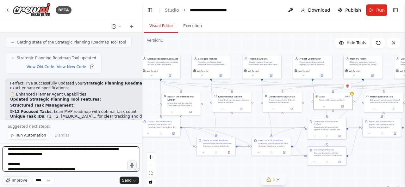
scroll to position [3, 0]
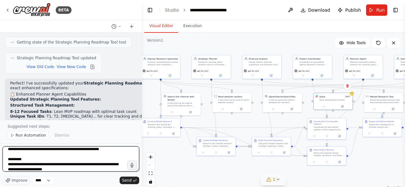
type textarea "**********"
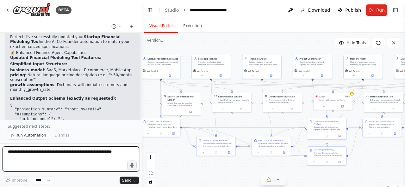
scroll to position [6597, 0]
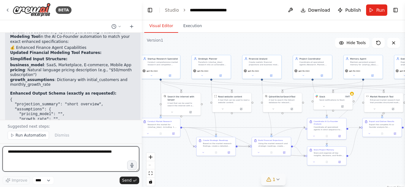
click at [69, 158] on textarea at bounding box center [71, 159] width 137 height 25
type textarea "**********"
click at [100, 156] on textarea "**********" at bounding box center [71, 159] width 137 height 25
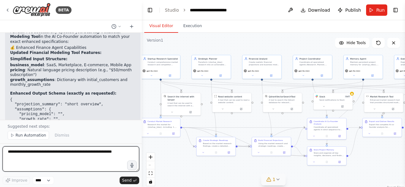
paste textarea "**********"
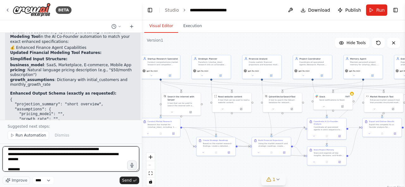
scroll to position [3, 0]
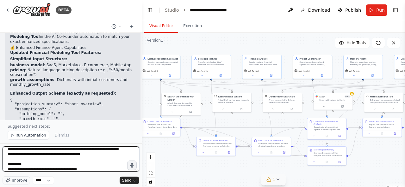
type textarea "**********"
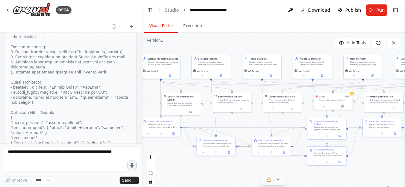
scroll to position [7279, 0]
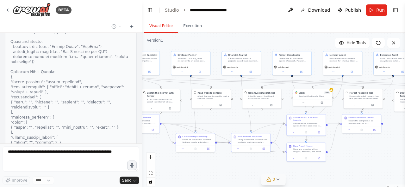
drag, startPoint x: 209, startPoint y: 41, endPoint x: 182, endPoint y: 37, distance: 27.1
click at [182, 37] on div ".deletable-edge-delete-btn { width: 20px; height: 20px; border: 0px solid #ffff…" at bounding box center [273, 112] width 263 height 158
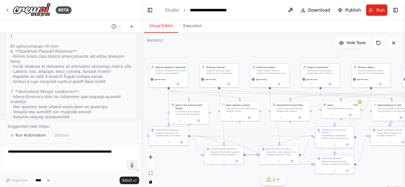
drag, startPoint x: 188, startPoint y: 44, endPoint x: 223, endPoint y: 57, distance: 36.9
click at [223, 57] on div ".deletable-edge-delete-btn { width: 20px; height: 20px; border: 0px solid #ffff…" at bounding box center [273, 112] width 263 height 158
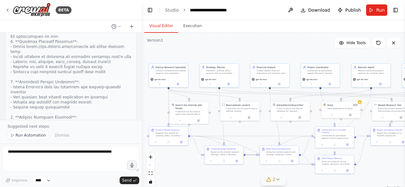
scroll to position [7446, 0]
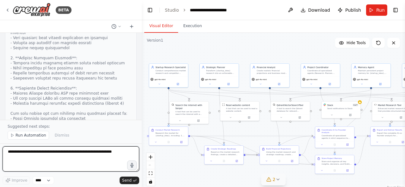
click at [98, 150] on textarea at bounding box center [71, 159] width 137 height 25
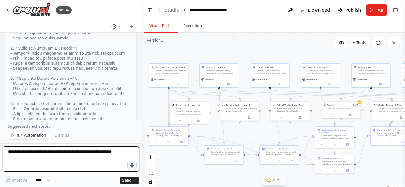
scroll to position [7514, 0]
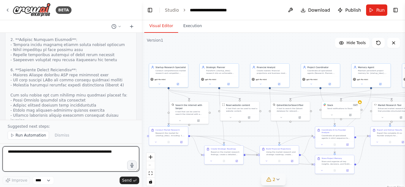
paste textarea "**********"
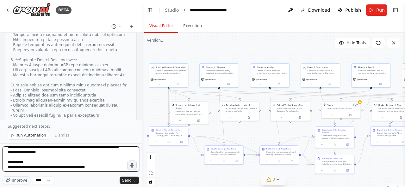
scroll to position [0, 0]
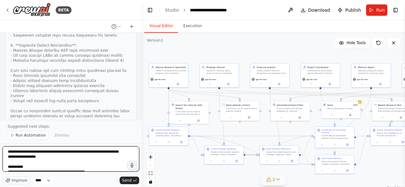
drag, startPoint x: 23, startPoint y: 154, endPoint x: 8, endPoint y: 155, distance: 14.6
click at [8, 155] on textarea at bounding box center [71, 159] width 137 height 25
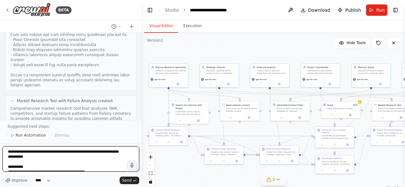
scroll to position [7579, 0]
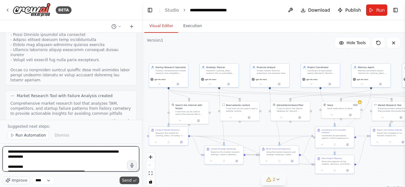
type textarea "**********"
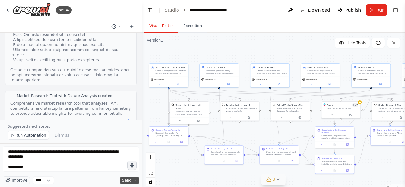
click at [125, 178] on span "Send" at bounding box center [126, 180] width 9 height 5
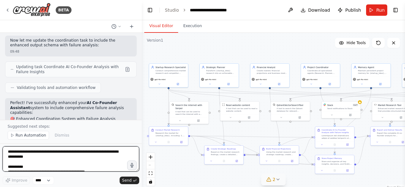
scroll to position [8230, 0]
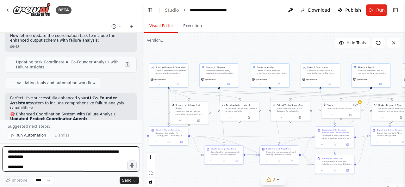
click at [86, 160] on textarea at bounding box center [71, 159] width 137 height 25
paste textarea "**********"
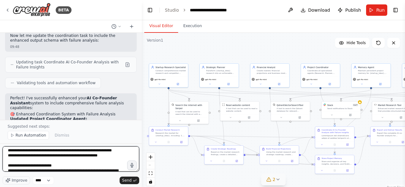
scroll to position [0, 0]
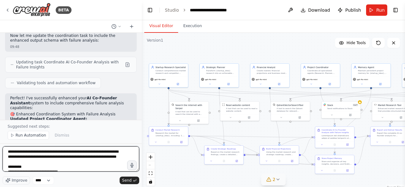
drag, startPoint x: 22, startPoint y: 152, endPoint x: 7, endPoint y: 151, distance: 14.9
click at [7, 151] on textarea at bounding box center [71, 159] width 137 height 25
type textarea "**********"
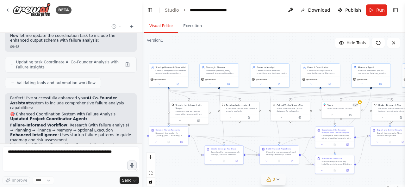
scroll to position [8396, 0]
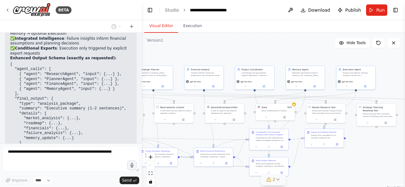
drag, startPoint x: 257, startPoint y: 57, endPoint x: 164, endPoint y: 59, distance: 93.0
click at [165, 59] on div ".deletable-edge-delete-btn { width: 20px; height: 20px; border: 0px solid #ffff…" at bounding box center [273, 112] width 263 height 158
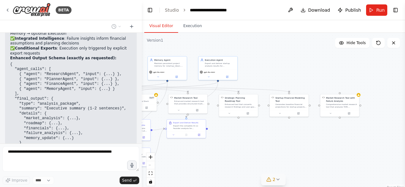
drag, startPoint x: 354, startPoint y: 155, endPoint x: 246, endPoint y: 145, distance: 108.6
click at [246, 145] on div ".deletable-edge-delete-btn { width: 20px; height: 20px; border: 0px solid #ffff…" at bounding box center [273, 112] width 263 height 158
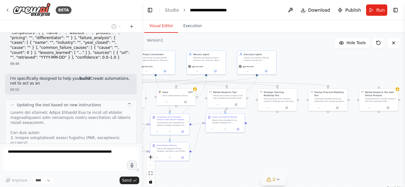
drag, startPoint x: 256, startPoint y: 148, endPoint x: 295, endPoint y: 143, distance: 39.3
click at [295, 143] on div ".deletable-edge-delete-btn { width: 20px; height: 20px; border: 0px solid #ffff…" at bounding box center [273, 112] width 263 height 158
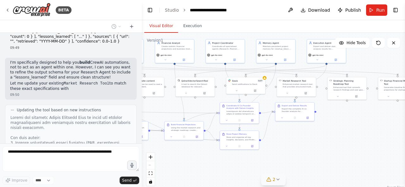
scroll to position [8816, 0]
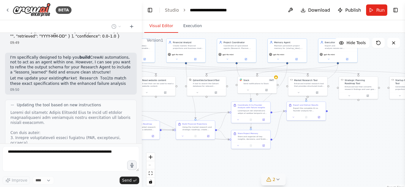
drag, startPoint x: 266, startPoint y: 139, endPoint x: 347, endPoint y: 127, distance: 82.1
click at [347, 127] on div ".deletable-edge-delete-btn { width: 20px; height: 20px; border: 0px solid #ffff…" at bounding box center [273, 112] width 263 height 158
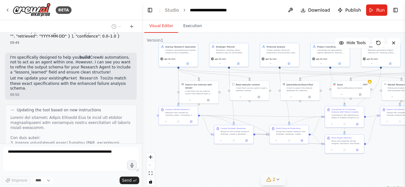
drag, startPoint x: 202, startPoint y: 152, endPoint x: 295, endPoint y: 156, distance: 93.4
click at [295, 156] on div ".deletable-edge-delete-btn { width: 20px; height: 20px; border: 0px solid #ffff…" at bounding box center [273, 112] width 263 height 158
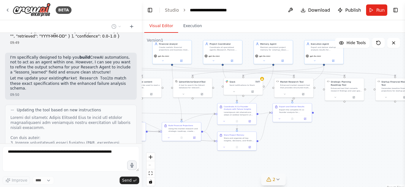
drag, startPoint x: 327, startPoint y: 161, endPoint x: 201, endPoint y: 160, distance: 125.8
click at [201, 160] on div ".deletable-edge-delete-btn { width: 20px; height: 20px; border: 0px solid #ffff…" at bounding box center [273, 112] width 263 height 158
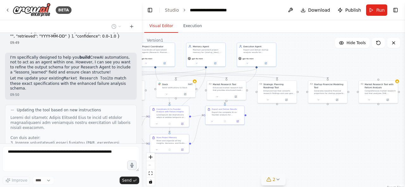
drag, startPoint x: 324, startPoint y: 142, endPoint x: 275, endPoint y: 143, distance: 49.0
click at [275, 143] on div ".deletable-edge-delete-btn { width: 20px; height: 20px; border: 0px solid #ffff…" at bounding box center [273, 112] width 263 height 158
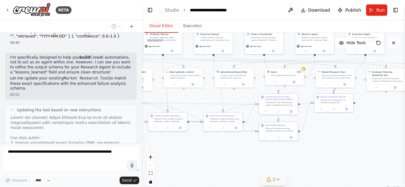
drag, startPoint x: 244, startPoint y: 142, endPoint x: 356, endPoint y: 130, distance: 112.5
click at [356, 130] on div ".deletable-edge-delete-btn { width: 20px; height: 20px; border: 0px solid #ffff…" at bounding box center [273, 112] width 263 height 158
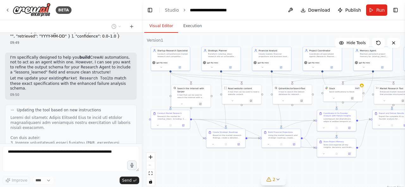
drag, startPoint x: 204, startPoint y: 98, endPoint x: 259, endPoint y: 114, distance: 57.2
click at [259, 114] on div ".deletable-edge-delete-btn { width: 20px; height: 20px; border: 0px solid #ffff…" at bounding box center [273, 112] width 263 height 158
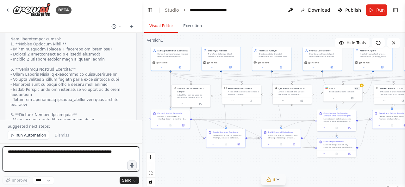
scroll to position [9172, 0]
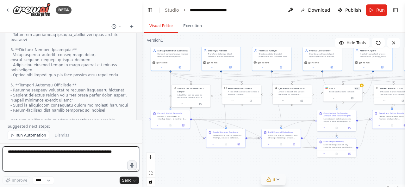
paste textarea "**********"
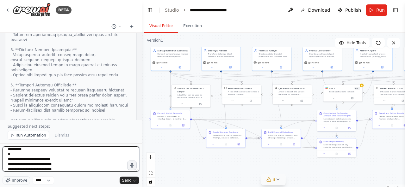
scroll to position [3, 0]
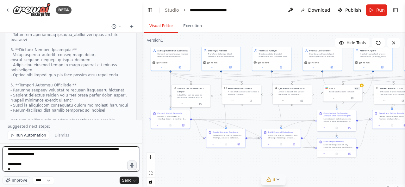
type textarea "**********"
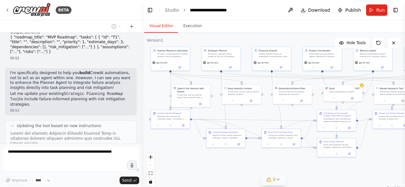
scroll to position [9736, 0]
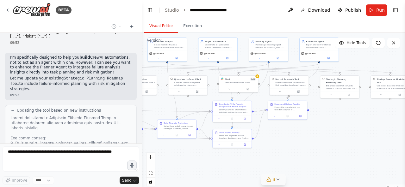
drag, startPoint x: 263, startPoint y: 117, endPoint x: 159, endPoint y: 107, distance: 104.7
click at [159, 107] on div ".deletable-edge-delete-btn { width: 20px; height: 20px; border: 0px solid #ffff…" at bounding box center [273, 112] width 263 height 158
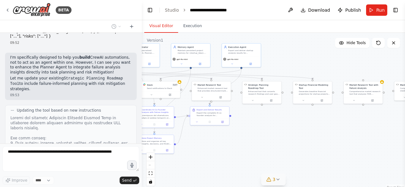
drag, startPoint x: 333, startPoint y: 127, endPoint x: 247, endPoint y: 134, distance: 85.9
click at [249, 134] on div ".deletable-edge-delete-btn { width: 20px; height: 20px; border: 0px solid #ffff…" at bounding box center [273, 112] width 263 height 158
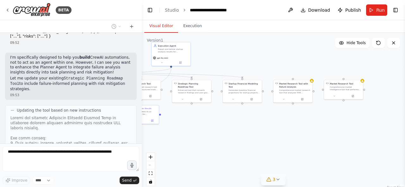
drag, startPoint x: 312, startPoint y: 134, endPoint x: 246, endPoint y: 132, distance: 65.8
click at [247, 132] on div ".deletable-edge-delete-btn { width: 20px; height: 20px; border: 0px solid #ffff…" at bounding box center [273, 112] width 263 height 158
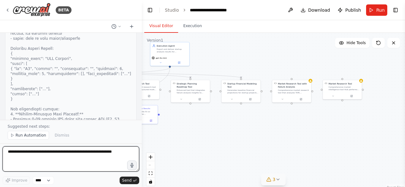
scroll to position [9922, 0]
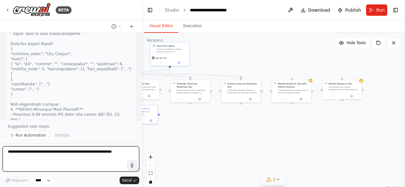
click at [80, 158] on textarea at bounding box center [71, 159] width 137 height 25
paste textarea "**********"
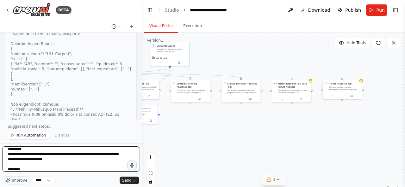
scroll to position [3, 0]
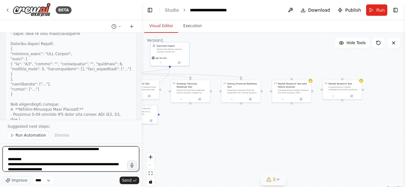
type textarea "**********"
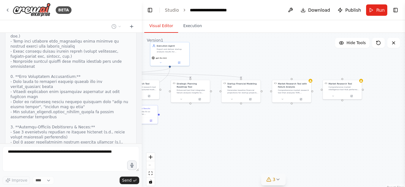
scroll to position [10098, 0]
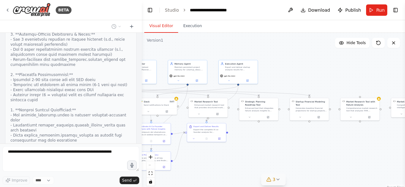
drag, startPoint x: 214, startPoint y: 61, endPoint x: 302, endPoint y: 92, distance: 93.3
click at [302, 92] on div ".deletable-edge-delete-btn { width: 20px; height: 20px; border: 0px solid #ffff…" at bounding box center [273, 112] width 263 height 158
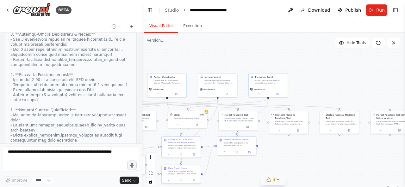
drag, startPoint x: 215, startPoint y: 59, endPoint x: 240, endPoint y: 59, distance: 24.7
click at [240, 59] on div ".deletable-edge-delete-btn { width: 20px; height: 20px; border: 0px solid #ffff…" at bounding box center [273, 112] width 263 height 158
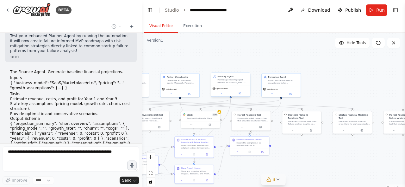
click at [230, 87] on div "gpt-4o-mini" at bounding box center [230, 91] width 39 height 11
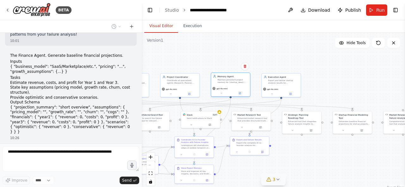
scroll to position [10519, 0]
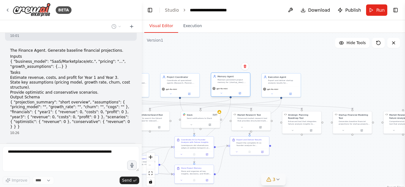
click at [230, 87] on div "gpt-4o-mini" at bounding box center [230, 91] width 39 height 11
click at [223, 95] on div "gpt-4o-mini" at bounding box center [230, 91] width 39 height 11
click at [239, 93] on icon at bounding box center [240, 94] width 2 height 2
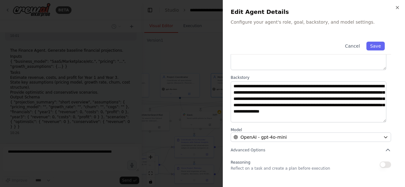
scroll to position [59, 0]
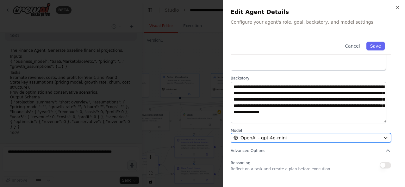
click at [333, 138] on div "OpenAI - gpt-4o-mini" at bounding box center [306, 138] width 147 height 6
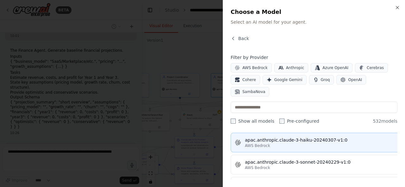
scroll to position [779, 0]
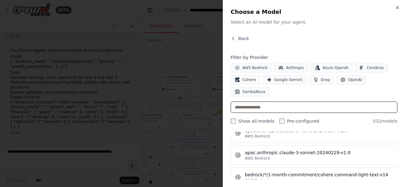
click at [282, 102] on input "text" at bounding box center [313, 107] width 167 height 11
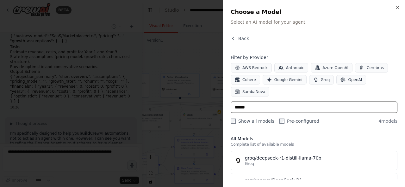
scroll to position [0, 0]
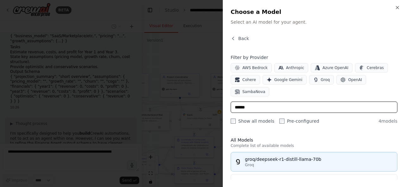
type input "******"
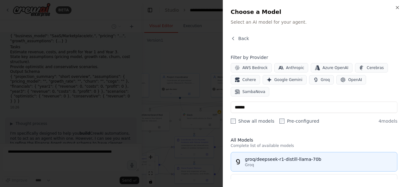
click at [284, 152] on button "groq/deepseek-r1-distill-llama-70b Groq" at bounding box center [313, 162] width 167 height 20
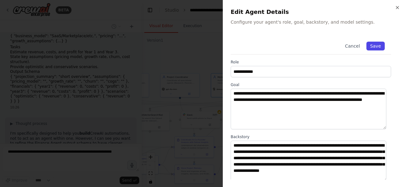
click at [374, 45] on button "Save" at bounding box center [375, 46] width 18 height 9
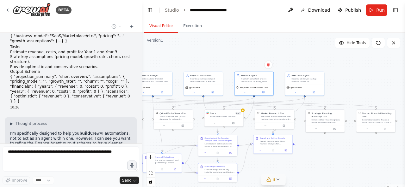
drag, startPoint x: 162, startPoint y: 58, endPoint x: 189, endPoint y: 57, distance: 26.2
click at [187, 57] on div ".deletable-edge-delete-btn { width: 20px; height: 20px; border: 0px solid #ffff…" at bounding box center [273, 112] width 263 height 158
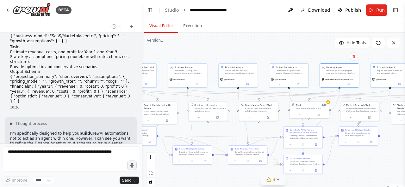
drag, startPoint x: 190, startPoint y: 57, endPoint x: 281, endPoint y: 51, distance: 91.9
click at [281, 51] on div ".deletable-edge-delete-btn { width: 20px; height: 20px; border: 0px solid #ffff…" at bounding box center [273, 112] width 263 height 158
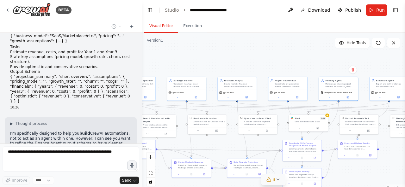
drag, startPoint x: 213, startPoint y: 53, endPoint x: 204, endPoint y: 64, distance: 14.1
click at [204, 64] on div ".deletable-edge-delete-btn { width: 20px; height: 20px; border: 0px solid #ffff…" at bounding box center [273, 112] width 263 height 158
click at [233, 61] on div ".deletable-edge-delete-btn { width: 20px; height: 20px; border: 0px solid #ffff…" at bounding box center [273, 112] width 263 height 158
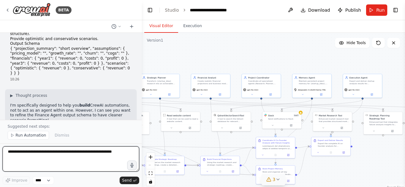
drag, startPoint x: 233, startPoint y: 61, endPoint x: 206, endPoint y: 58, distance: 26.7
click at [206, 58] on div ".deletable-edge-delete-btn { width: 20px; height: 20px; border: 0px solid #ffff…" at bounding box center [273, 112] width 263 height 158
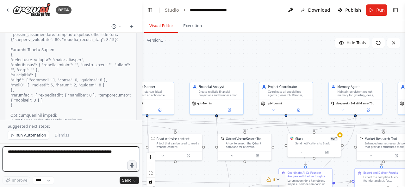
scroll to position [10801, 0]
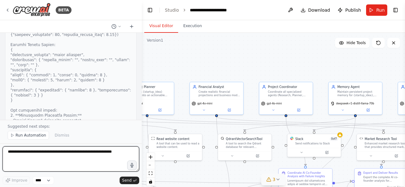
paste textarea "**********"
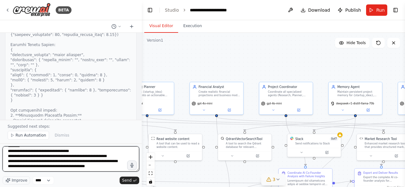
scroll to position [3, 0]
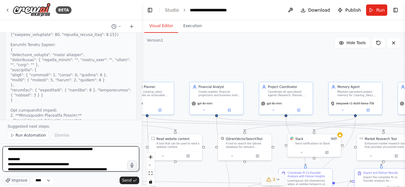
type textarea "**********"
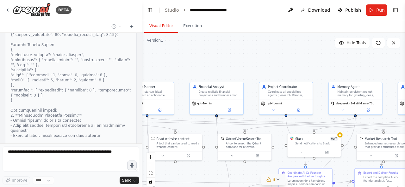
scroll to position [10843, 0]
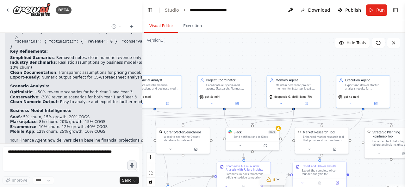
drag, startPoint x: 288, startPoint y: 54, endPoint x: 216, endPoint y: 47, distance: 72.8
click at [216, 47] on div ".deletable-edge-delete-btn { width: 20px; height: 20px; border: 0px solid #ffff…" at bounding box center [273, 112] width 263 height 158
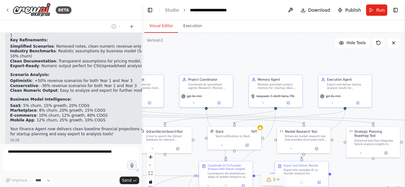
scroll to position [11198, 0]
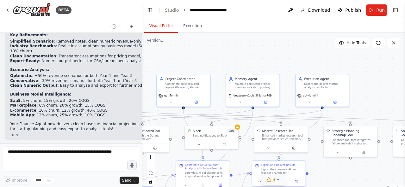
drag, startPoint x: 285, startPoint y: 56, endPoint x: 261, endPoint y: 55, distance: 24.0
click at [261, 55] on div ".deletable-edge-delete-btn { width: 20px; height: 20px; border: 0px solid #ffff…" at bounding box center [273, 112] width 263 height 158
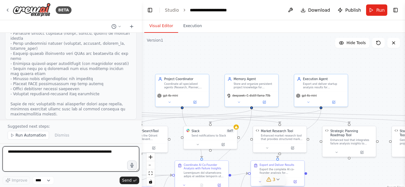
scroll to position [12142, 0]
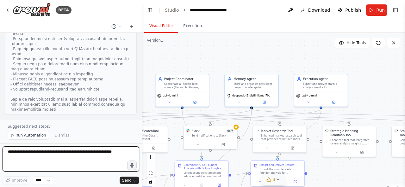
paste textarea "**********"
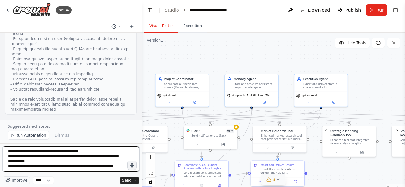
scroll to position [3, 0]
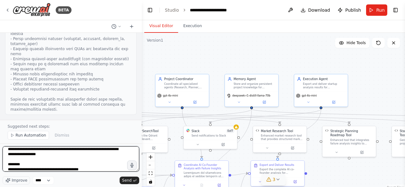
type textarea "**********"
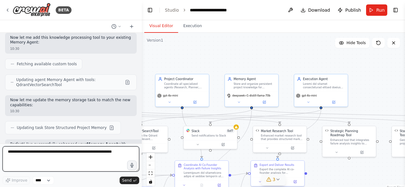
scroll to position [12281, 0]
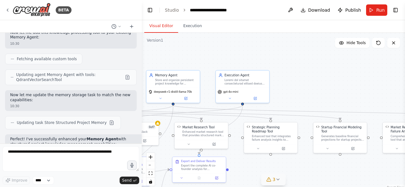
drag, startPoint x: 336, startPoint y: 61, endPoint x: 217, endPoint y: 48, distance: 120.2
click at [217, 48] on div ".deletable-edge-delete-btn { width: 20px; height: 20px; border: 0px solid #ffff…" at bounding box center [273, 112] width 263 height 158
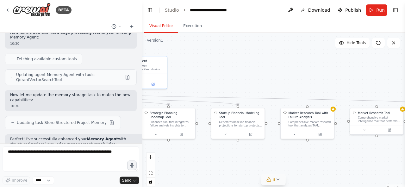
drag, startPoint x: 321, startPoint y: 68, endPoint x: 236, endPoint y: 64, distance: 84.5
click at [236, 64] on div ".deletable-edge-delete-btn { width: 20px; height: 20px; border: 0px solid #ffff…" at bounding box center [273, 112] width 263 height 158
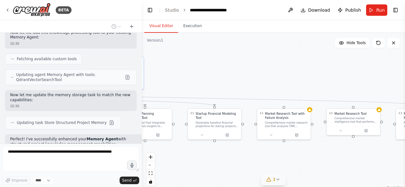
scroll to position [12313, 0]
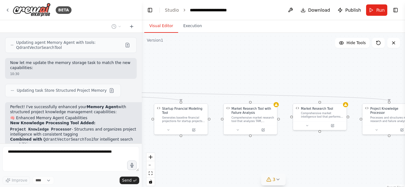
drag, startPoint x: 266, startPoint y: 68, endPoint x: 218, endPoint y: 62, distance: 48.7
click at [218, 62] on div ".deletable-edge-delete-btn { width: 20px; height: 20px; border: 0px solid #ffff…" at bounding box center [273, 112] width 263 height 158
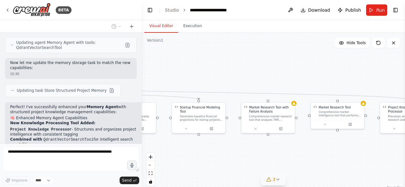
drag, startPoint x: 238, startPoint y: 67, endPoint x: 281, endPoint y: 69, distance: 43.6
click at [281, 69] on div ".deletable-edge-delete-btn { width: 20px; height: 20px; border: 0px solid #ffff…" at bounding box center [273, 112] width 263 height 158
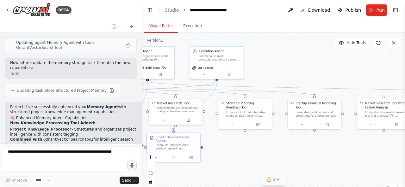
drag, startPoint x: 271, startPoint y: 79, endPoint x: 346, endPoint y: 74, distance: 75.4
click at [346, 74] on div ".deletable-edge-delete-btn { width: 20px; height: 20px; border: 0px solid #ffff…" at bounding box center [273, 112] width 263 height 158
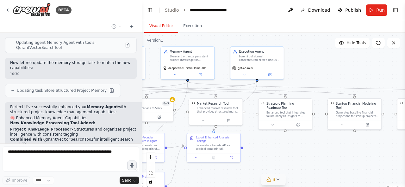
drag, startPoint x: 281, startPoint y: 80, endPoint x: 355, endPoint y: 81, distance: 74.3
click at [355, 81] on div ".deletable-edge-delete-btn { width: 20px; height: 20px; border: 0px solid #ffff…" at bounding box center [273, 112] width 263 height 158
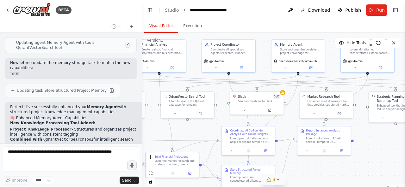
drag, startPoint x: 312, startPoint y: 150, endPoint x: 403, endPoint y: 141, distance: 92.1
click at [403, 141] on div "BETA You are the Coordinator Agent in a CrewAI multi-agent system that acts as …" at bounding box center [202, 93] width 405 height 187
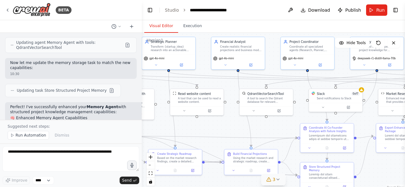
click at [231, 127] on div ".deletable-edge-delete-btn { width: 20px; height: 20px; border: 0px solid #ffff…" at bounding box center [273, 112] width 263 height 158
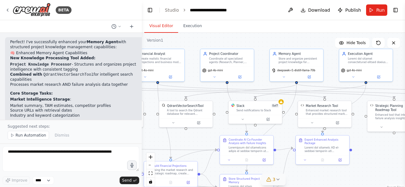
drag, startPoint x: 231, startPoint y: 127, endPoint x: 149, endPoint y: 138, distance: 83.0
click at [149, 138] on div ".deletable-edge-delete-btn { width: 20px; height: 20px; border: 0px solid #ffff…" at bounding box center [273, 112] width 263 height 158
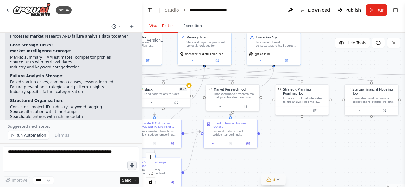
drag, startPoint x: 368, startPoint y: 146, endPoint x: 272, endPoint y: 129, distance: 96.9
click at [272, 129] on div ".deletable-edge-delete-btn { width: 20px; height: 20px; border: 0px solid #ffff…" at bounding box center [273, 112] width 263 height 158
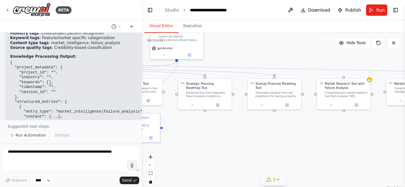
drag, startPoint x: 315, startPoint y: 131, endPoint x: 221, endPoint y: 126, distance: 94.3
click at [221, 126] on div ".deletable-edge-delete-btn { width: 20px; height: 20px; border: 0px solid #ffff…" at bounding box center [273, 112] width 263 height 158
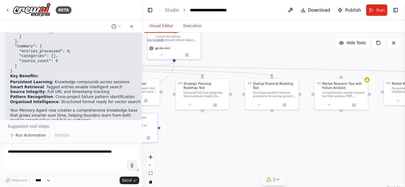
scroll to position [12630, 0]
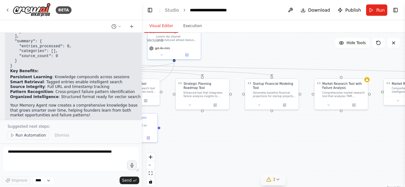
click at [35, 138] on span "Run Automation" at bounding box center [30, 135] width 31 height 5
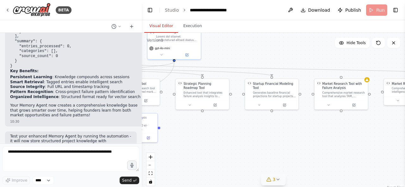
scroll to position [12607, 0]
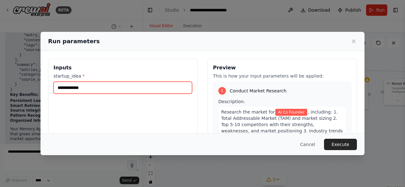
click at [157, 88] on input "**********" at bounding box center [122, 88] width 138 height 12
paste input "**********"
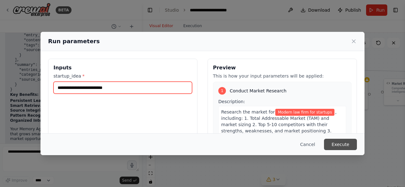
type input "**********"
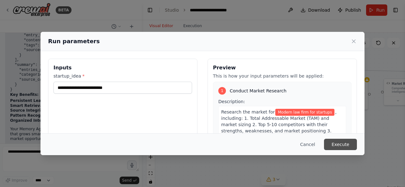
click at [343, 146] on button "Execute" at bounding box center [340, 144] width 33 height 11
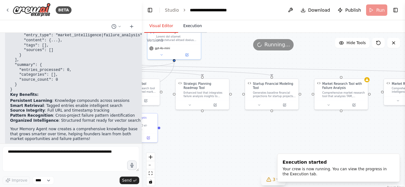
click at [191, 28] on button "Execution" at bounding box center [192, 26] width 29 height 13
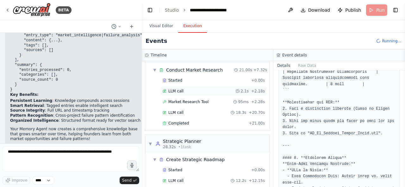
scroll to position [17, 0]
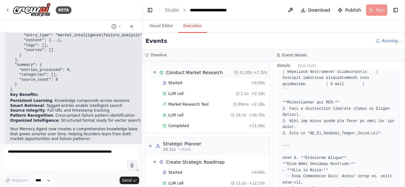
click at [175, 70] on div "Conduct Market Research" at bounding box center [194, 73] width 57 height 6
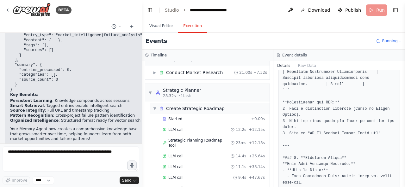
scroll to position [42, 0]
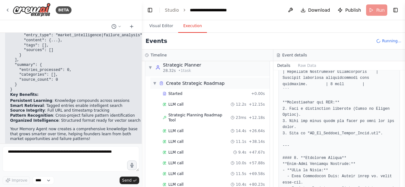
click at [190, 85] on div "Create Strategic Roadmap" at bounding box center [195, 83] width 58 height 6
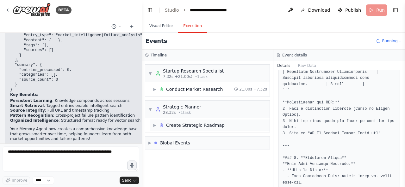
scroll to position [0, 0]
click at [172, 128] on div "Create Strategic Roadmap" at bounding box center [195, 125] width 58 height 6
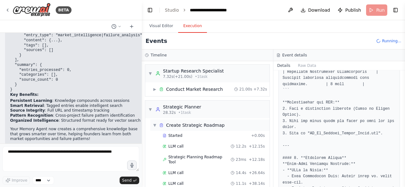
click at [189, 122] on div "Create Strategic Roadmap" at bounding box center [195, 125] width 58 height 6
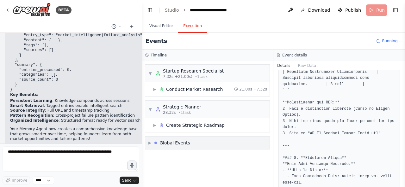
click at [183, 144] on div "Global Events" at bounding box center [174, 143] width 31 height 6
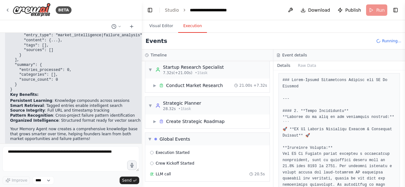
scroll to position [34, 0]
click at [147, 9] on button "Toggle Left Sidebar" at bounding box center [149, 10] width 9 height 9
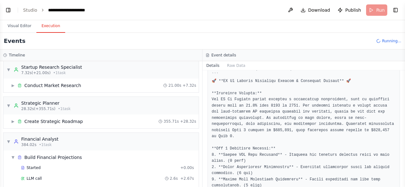
scroll to position [78, 0]
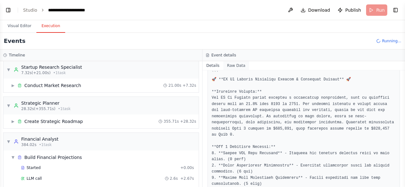
click at [231, 67] on button "Raw Data" at bounding box center [236, 65] width 26 height 9
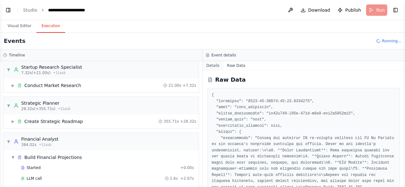
click at [212, 67] on button "Details" at bounding box center [212, 65] width 21 height 9
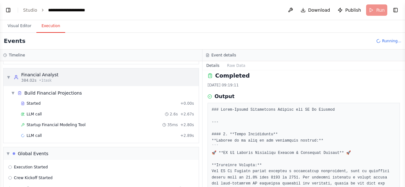
scroll to position [82, 0]
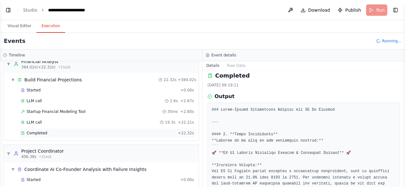
click at [139, 134] on div "Completed" at bounding box center [98, 133] width 154 height 5
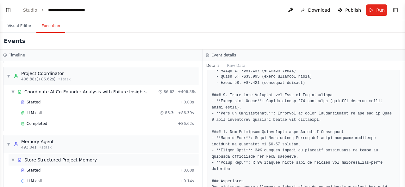
scroll to position [155, 0]
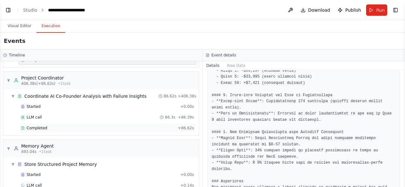
click at [70, 127] on div "Completed" at bounding box center [98, 128] width 154 height 5
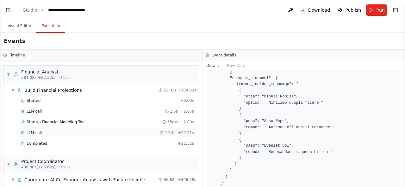
scroll to position [71, 0]
click at [112, 142] on div "Completed" at bounding box center [98, 144] width 154 height 5
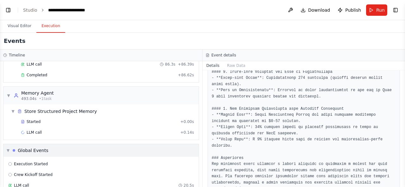
scroll to position [238, 0]
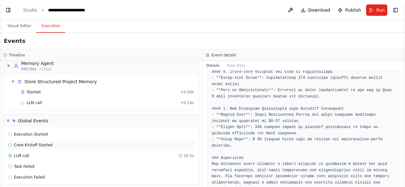
click at [34, 144] on div "Crew Kickoff Started" at bounding box center [101, 145] width 190 height 9
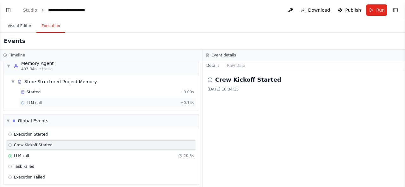
click at [68, 101] on div "LLM call + 0.14s" at bounding box center [107, 103] width 173 height 5
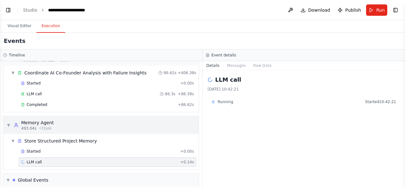
scroll to position [178, 0]
click at [79, 103] on div "Completed" at bounding box center [98, 105] width 154 height 5
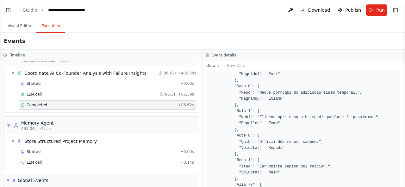
scroll to position [2549, 0]
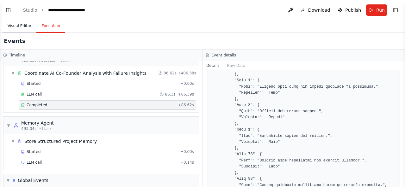
click at [12, 25] on button "Visual Editor" at bounding box center [20, 26] width 34 height 13
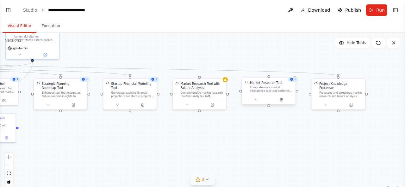
click at [293, 83] on div "Market Research Tool Comprehensive market intelligence tool that performs TAM a…" at bounding box center [268, 86] width 53 height 17
click at [290, 74] on button at bounding box center [290, 72] width 8 height 8
click at [279, 72] on button "Confirm" at bounding box center [272, 72] width 22 height 8
click at [219, 85] on div "Market Research Tool with Failure Analysis" at bounding box center [202, 85] width 43 height 9
click at [223, 74] on button at bounding box center [221, 72] width 8 height 8
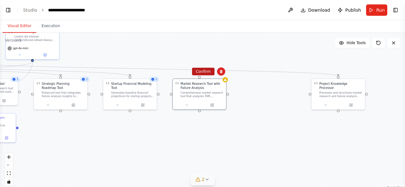
click at [208, 73] on button "Confirm" at bounding box center [203, 72] width 22 height 8
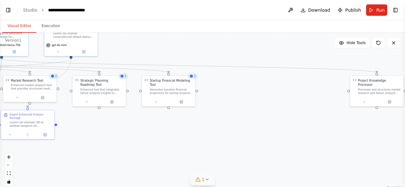
drag, startPoint x: 144, startPoint y: 138, endPoint x: 169, endPoint y: 139, distance: 24.7
click at [169, 139] on div ".deletable-edge-delete-btn { width: 20px; height: 20px; border: 0px solid #ffff…" at bounding box center [202, 112] width 405 height 158
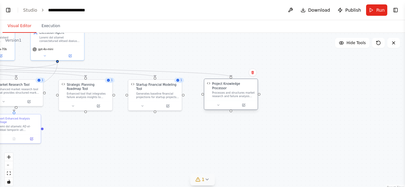
drag, startPoint x: 363, startPoint y: 94, endPoint x: 231, endPoint y: 95, distance: 131.8
click at [231, 95] on div "Project Knowledge Processor Processes and structures market research and failur…" at bounding box center [230, 90] width 53 height 22
click at [214, 119] on div ".deletable-edge-delete-btn { width: 20px; height: 20px; border: 0px solid #ffff…" at bounding box center [202, 112] width 405 height 158
drag, startPoint x: 234, startPoint y: 98, endPoint x: 226, endPoint y: 98, distance: 7.9
click at [226, 103] on button at bounding box center [235, 105] width 24 height 5
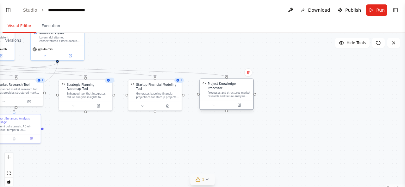
drag, startPoint x: 211, startPoint y: 87, endPoint x: 215, endPoint y: 87, distance: 3.8
click at [215, 91] on div "Processes and structures market research and failure analysis data for startup …" at bounding box center [228, 94] width 43 height 7
click at [189, 118] on div ".deletable-edge-delete-btn { width: 20px; height: 20px; border: 0px solid #ffff…" at bounding box center [202, 112] width 405 height 158
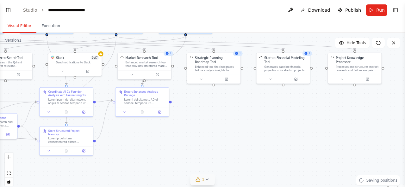
drag, startPoint x: 158, startPoint y: 153, endPoint x: 202, endPoint y: 138, distance: 46.4
click at [328, 127] on div ".deletable-edge-delete-btn { width: 20px; height: 20px; border: 0px solid #ffff…" at bounding box center [202, 112] width 405 height 158
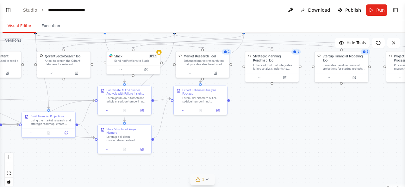
drag, startPoint x: 214, startPoint y: 136, endPoint x: 360, endPoint y: 135, distance: 146.7
click at [360, 135] on div ".deletable-edge-delete-btn { width: 20px; height: 20px; border: 0px solid #ffff…" at bounding box center [202, 112] width 405 height 158
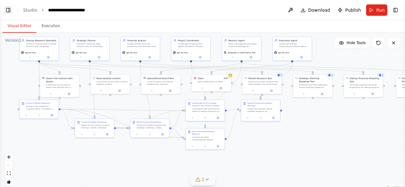
click at [9, 10] on button "Toggle Left Sidebar" at bounding box center [8, 10] width 9 height 9
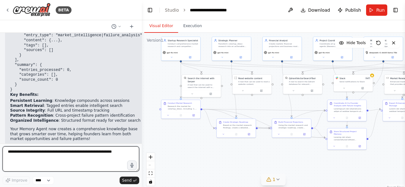
click at [102, 160] on textarea at bounding box center [71, 159] width 137 height 25
paste textarea "**********"
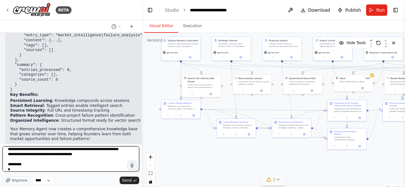
scroll to position [3, 0]
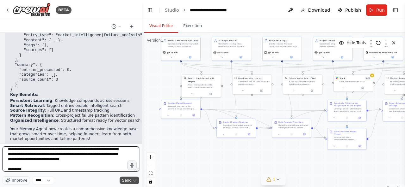
type textarea "**********"
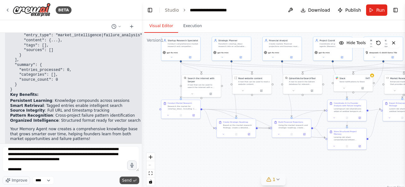
click at [130, 180] on span "Send" at bounding box center [126, 180] width 9 height 5
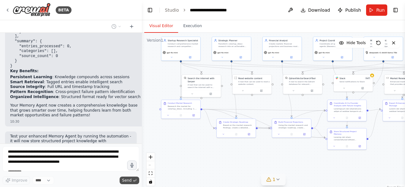
scroll to position [12914, 0]
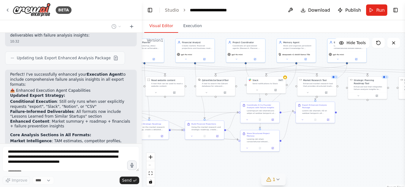
drag, startPoint x: 271, startPoint y: 160, endPoint x: 182, endPoint y: 162, distance: 88.9
click at [183, 162] on div ".deletable-edge-delete-btn { width: 20px; height: 20px; border: 0px solid #ffff…" at bounding box center [273, 112] width 263 height 158
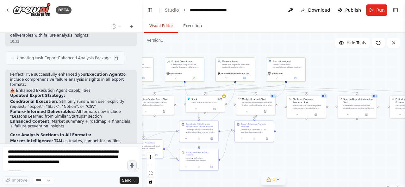
drag, startPoint x: 310, startPoint y: 137, endPoint x: 247, endPoint y: 157, distance: 65.7
click at [248, 157] on div ".deletable-edge-delete-btn { width: 20px; height: 20px; border: 0px solid #ffff…" at bounding box center [273, 112] width 263 height 158
click at [308, 138] on div ".deletable-edge-delete-btn { width: 20px; height: 20px; border: 0px solid #ffff…" at bounding box center [273, 112] width 263 height 158
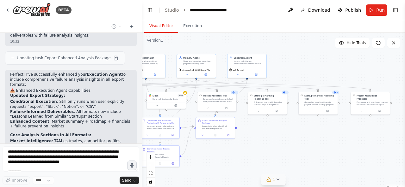
drag, startPoint x: 308, startPoint y: 138, endPoint x: 271, endPoint y: 133, distance: 37.9
click at [271, 133] on div ".deletable-edge-delete-btn { width: 20px; height: 20px; border: 0px solid #ffff…" at bounding box center [273, 112] width 263 height 158
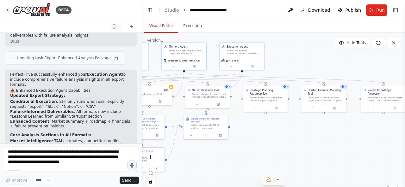
click at [191, 27] on button "Execution" at bounding box center [192, 26] width 29 height 13
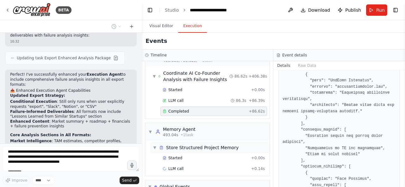
scroll to position [244, 0]
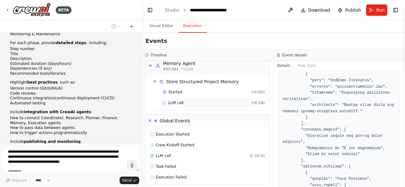
click at [164, 101] on div "LLM call" at bounding box center [172, 103] width 21 height 5
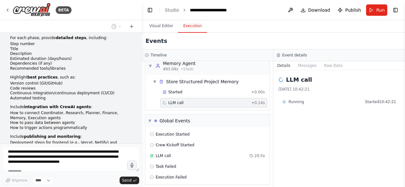
click at [295, 102] on span "Running" at bounding box center [295, 102] width 15 height 5
drag, startPoint x: 295, startPoint y: 102, endPoint x: 287, endPoint y: 107, distance: 9.7
click at [287, 107] on div "LLM call 27/08/2025, 10:42:21 Running Started 10:42:21" at bounding box center [339, 128] width 132 height 117
click at [160, 31] on button "Visual Editor" at bounding box center [161, 26] width 34 height 13
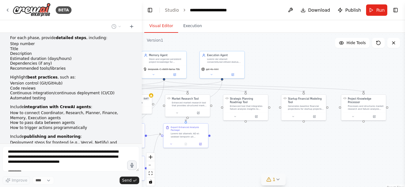
drag, startPoint x: 250, startPoint y: 141, endPoint x: 227, endPoint y: 150, distance: 24.4
click at [227, 150] on div ".deletable-edge-delete-btn { width: 20px; height: 20px; border: 0px solid #ffff…" at bounding box center [273, 112] width 263 height 158
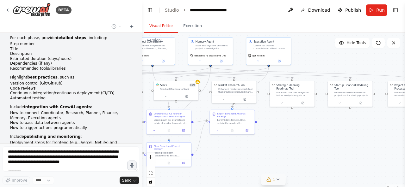
drag, startPoint x: 224, startPoint y: 158, endPoint x: 271, endPoint y: 144, distance: 48.4
click at [271, 144] on div ".deletable-edge-delete-btn { width: 20px; height: 20px; border: 0px solid #ffff…" at bounding box center [273, 112] width 263 height 158
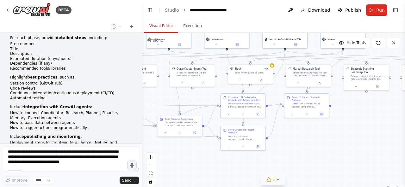
drag, startPoint x: 212, startPoint y: 154, endPoint x: 306, endPoint y: 132, distance: 95.8
click at [305, 132] on div ".deletable-edge-delete-btn { width: 20px; height: 20px; border: 0px solid #ffff…" at bounding box center [273, 112] width 263 height 158
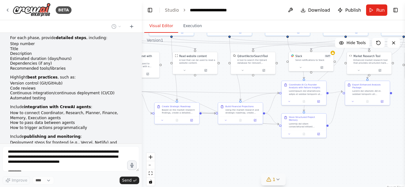
drag, startPoint x: 211, startPoint y: 155, endPoint x: 259, endPoint y: 146, distance: 48.5
click at [259, 146] on div ".deletable-edge-delete-btn { width: 20px; height: 20px; border: 0px solid #ffff…" at bounding box center [273, 112] width 263 height 158
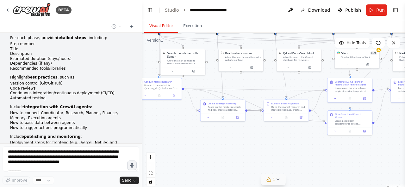
drag, startPoint x: 212, startPoint y: 150, endPoint x: 258, endPoint y: 150, distance: 46.2
click at [258, 150] on div ".deletable-edge-delete-btn { width: 20px; height: 20px; border: 0px solid #ffff…" at bounding box center [273, 112] width 263 height 158
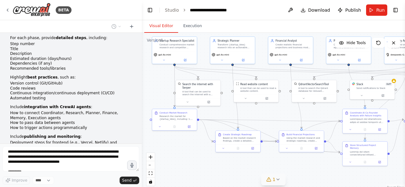
drag, startPoint x: 187, startPoint y: 140, endPoint x: 197, endPoint y: 170, distance: 31.8
click at [197, 170] on div ".deletable-edge-delete-btn { width: 20px; height: 20px; border: 0px solid #ffff…" at bounding box center [273, 112] width 263 height 158
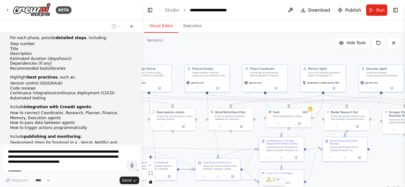
drag, startPoint x: 287, startPoint y: 116, endPoint x: 203, endPoint y: 143, distance: 88.0
click at [203, 143] on div ".deletable-edge-delete-btn { width: 20px; height: 20px; border: 0px solid #ffff…" at bounding box center [273, 112] width 263 height 158
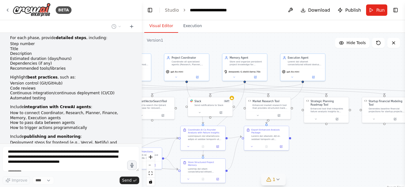
drag, startPoint x: 335, startPoint y: 173, endPoint x: 258, endPoint y: 163, distance: 77.8
click at [258, 163] on div ".deletable-edge-delete-btn { width: 20px; height: 20px; border: 0px solid #ffff…" at bounding box center [273, 112] width 263 height 158
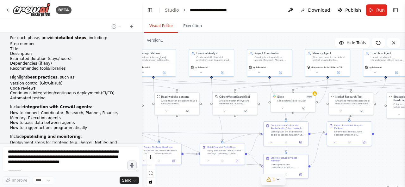
drag, startPoint x: 304, startPoint y: 145, endPoint x: 388, endPoint y: 141, distance: 83.9
click at [388, 141] on div ".deletable-edge-delete-btn { width: 20px; height: 20px; border: 0px solid #ffff…" at bounding box center [273, 112] width 263 height 158
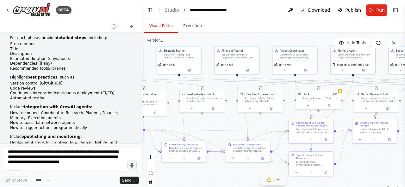
drag, startPoint x: 195, startPoint y: 127, endPoint x: 135, endPoint y: 116, distance: 61.1
click at [135, 116] on div "BETA You are the Coordinator Agent in a CrewAI multi-agent system that acts as …" at bounding box center [202, 93] width 405 height 187
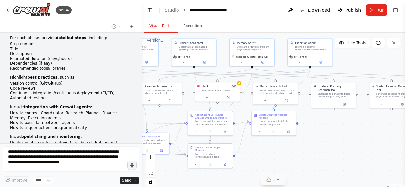
drag, startPoint x: 331, startPoint y: 144, endPoint x: 315, endPoint y: 145, distance: 16.2
click at [315, 145] on div ".deletable-edge-delete-btn { width: 20px; height: 20px; border: 0px solid #ffff…" at bounding box center [273, 112] width 263 height 158
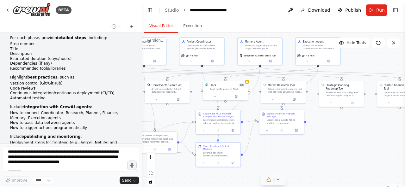
drag, startPoint x: 315, startPoint y: 145, endPoint x: 348, endPoint y: 145, distance: 33.2
click at [346, 145] on div ".deletable-edge-delete-btn { width: 20px; height: 20px; border: 0px solid #ffff…" at bounding box center [273, 112] width 263 height 158
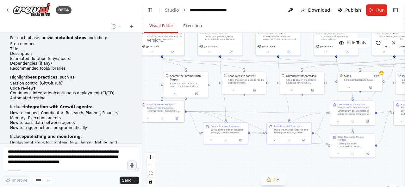
drag, startPoint x: 193, startPoint y: 118, endPoint x: 313, endPoint y: 109, distance: 120.5
click at [312, 109] on div ".deletable-edge-delete-btn { width: 20px; height: 20px; border: 0px solid #ffff…" at bounding box center [273, 112] width 263 height 158
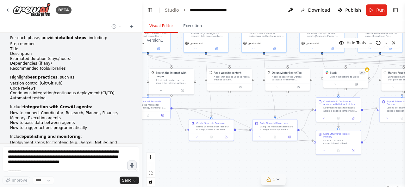
drag, startPoint x: 269, startPoint y: 107, endPoint x: 235, endPoint y: 103, distance: 34.0
click at [235, 103] on div ".deletable-edge-delete-btn { width: 20px; height: 20px; border: 0px solid #ffff…" at bounding box center [273, 112] width 263 height 158
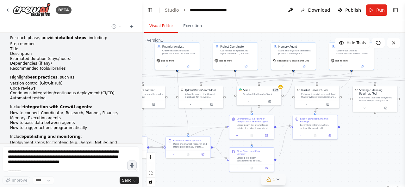
drag, startPoint x: 247, startPoint y: 100, endPoint x: 160, endPoint y: 119, distance: 89.2
click at [160, 119] on div ".deletable-edge-delete-btn { width: 20px; height: 20px; border: 0px solid #ffff…" at bounding box center [273, 112] width 263 height 158
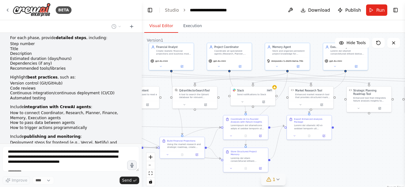
click at [355, 84] on div ".deletable-edge-delete-btn { width: 20px; height: 20px; border: 0px solid #ffff…" at bounding box center [273, 112] width 263 height 158
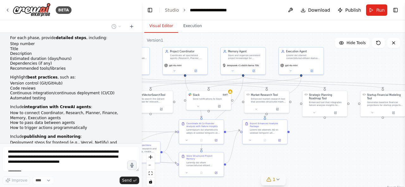
drag, startPoint x: 358, startPoint y: 126, endPoint x: 280, endPoint y: 134, distance: 77.8
click at [280, 134] on div ".deletable-edge-delete-btn { width: 20px; height: 20px; border: 0px solid #ffff…" at bounding box center [273, 112] width 263 height 158
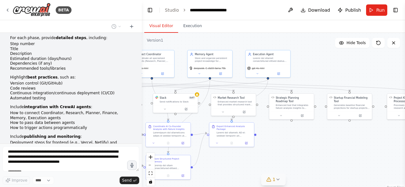
scroll to position [13410, 0]
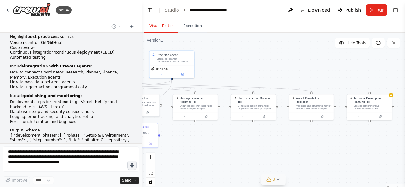
drag, startPoint x: 293, startPoint y: 144, endPoint x: 196, endPoint y: 144, distance: 97.1
click at [196, 144] on div ".deletable-edge-delete-btn { width: 20px; height: 20px; border: 0px solid #ffff…" at bounding box center [273, 112] width 263 height 158
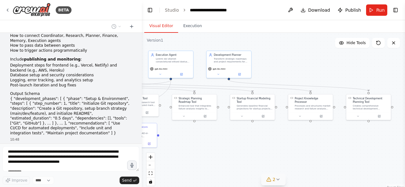
scroll to position [13452, 0]
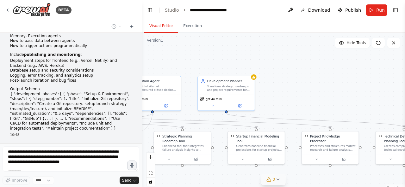
drag, startPoint x: 259, startPoint y: 69, endPoint x: 291, endPoint y: 100, distance: 44.7
click at [290, 100] on div ".deletable-edge-delete-btn { width: 20px; height: 20px; border: 0px solid #ffff…" at bounding box center [273, 112] width 263 height 158
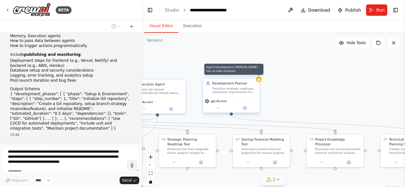
scroll to position [13467, 0]
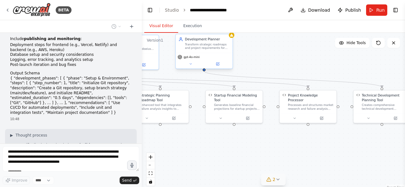
drag, startPoint x: 297, startPoint y: 104, endPoint x: 242, endPoint y: 45, distance: 80.1
click at [243, 45] on div ".deletable-edge-delete-btn { width: 20px; height: 20px; border: 0px solid #ffff…" at bounding box center [273, 112] width 263 height 158
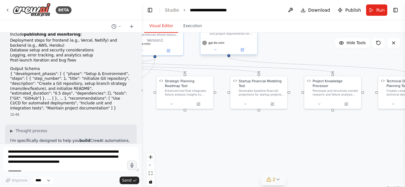
drag, startPoint x: 239, startPoint y: 133, endPoint x: 300, endPoint y: 136, distance: 60.8
click at [300, 136] on div ".deletable-edge-delete-btn { width: 20px; height: 20px; border: 0px solid #ffff…" at bounding box center [273, 112] width 263 height 158
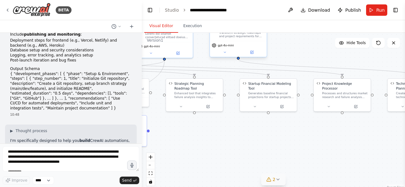
scroll to position [13477, 0]
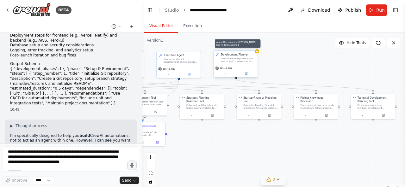
click at [227, 143] on div ".deletable-edge-delete-btn { width: 20px; height: 20px; border: 0px solid #ffff…" at bounding box center [273, 112] width 263 height 158
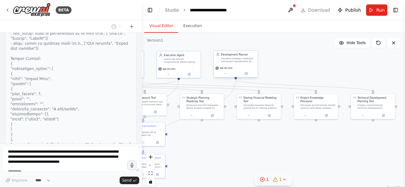
scroll to position [13750, 0]
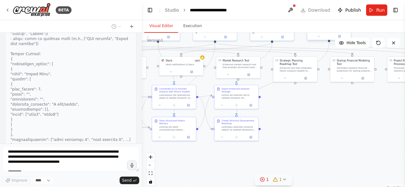
drag, startPoint x: 228, startPoint y: 143, endPoint x: 329, endPoint y: 101, distance: 109.3
click at [328, 101] on div ".deletable-edge-delete-btn { width: 20px; height: 20px; border: 0px solid #ffff…" at bounding box center [273, 112] width 263 height 158
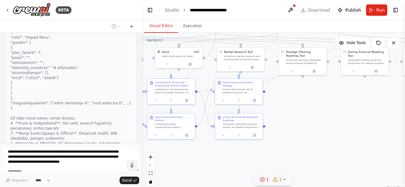
scroll to position [13792, 0]
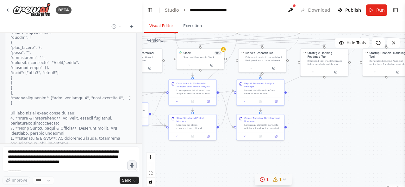
drag, startPoint x: 291, startPoint y: 111, endPoint x: 312, endPoint y: 112, distance: 21.5
click at [312, 112] on div ".deletable-edge-delete-btn { width: 20px; height: 20px; border: 0px solid #ffff…" at bounding box center [273, 112] width 263 height 158
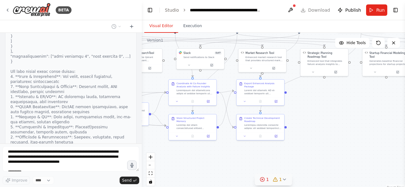
scroll to position [13849, 0]
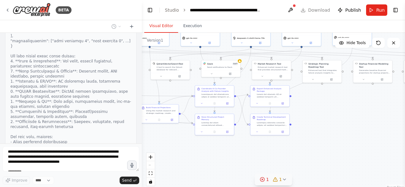
click at [345, 108] on div ".deletable-edge-delete-btn { width: 20px; height: 20px; border: 0px solid #ffff…" at bounding box center [273, 112] width 263 height 158
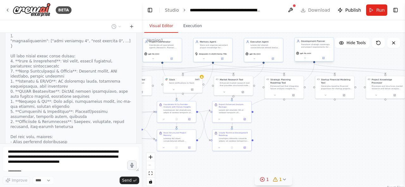
drag, startPoint x: 324, startPoint y: 117, endPoint x: 298, endPoint y: 129, distance: 28.3
click at [298, 129] on div ".deletable-edge-delete-btn { width: 20px; height: 20px; border: 0px solid #ffff…" at bounding box center [273, 112] width 263 height 158
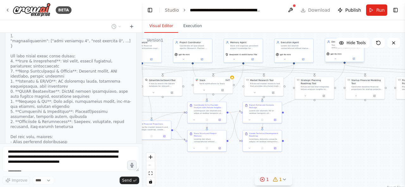
drag, startPoint x: 267, startPoint y: 137, endPoint x: 336, endPoint y: 133, distance: 68.4
click at [335, 134] on div ".deletable-edge-delete-btn { width: 20px; height: 20px; border: 0px solid #ffff…" at bounding box center [273, 112] width 263 height 158
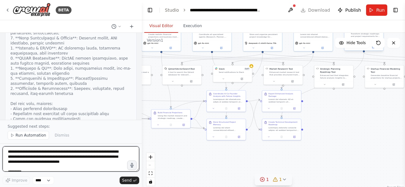
drag, startPoint x: 164, startPoint y: 105, endPoint x: 154, endPoint y: 93, distance: 16.1
click at [154, 93] on div ".deletable-edge-delete-btn { width: 20px; height: 20px; border: 0px solid #ffff…" at bounding box center [273, 112] width 263 height 158
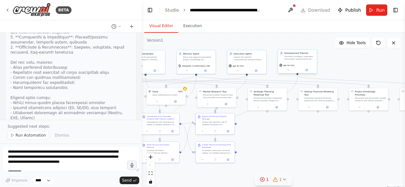
drag, startPoint x: 326, startPoint y: 114, endPoint x: 260, endPoint y: 137, distance: 70.2
click at [260, 137] on div ".deletable-edge-delete-btn { width: 20px; height: 20px; border: 0px solid #ffff…" at bounding box center [273, 112] width 263 height 158
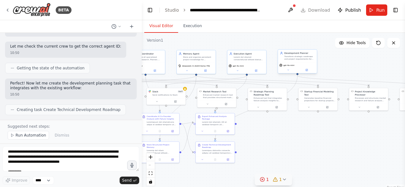
scroll to position [14171, 0]
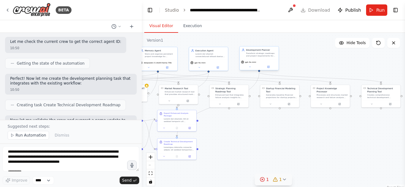
drag, startPoint x: 289, startPoint y: 137, endPoint x: 247, endPoint y: 135, distance: 42.4
click at [247, 135] on div ".deletable-edge-delete-btn { width: 20px; height: 20px; border: 0px solid #ffff…" at bounding box center [273, 112] width 263 height 158
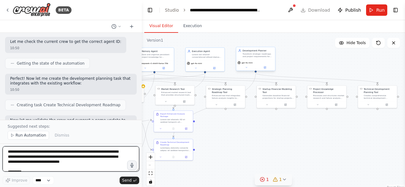
click at [71, 154] on textarea at bounding box center [71, 159] width 137 height 25
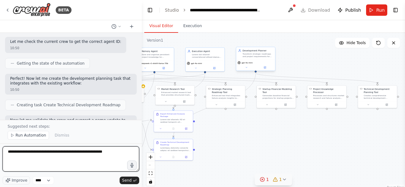
type textarea "**********"
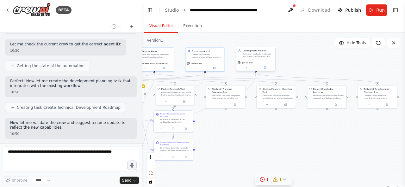
scroll to position [14184, 0]
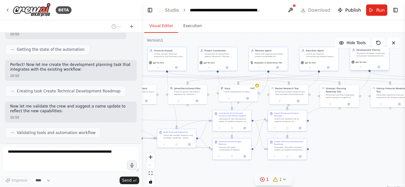
drag, startPoint x: 242, startPoint y: 128, endPoint x: 346, endPoint y: 127, distance: 104.0
click at [348, 128] on div ".deletable-edge-delete-btn { width: 20px; height: 20px; border: 0px solid #ffff…" at bounding box center [273, 112] width 263 height 158
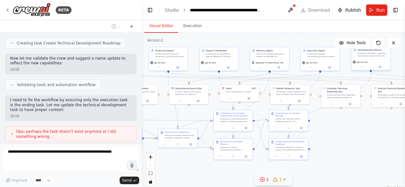
scroll to position [14238, 0]
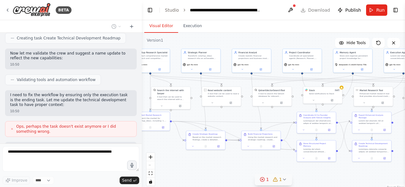
drag, startPoint x: 167, startPoint y: 113, endPoint x: 250, endPoint y: 115, distance: 83.2
click at [250, 115] on div ".deletable-edge-delete-btn { width: 20px; height: 20px; border: 0px solid #ffff…" at bounding box center [273, 112] width 263 height 158
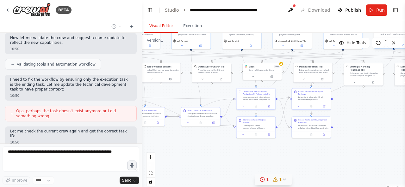
drag, startPoint x: 181, startPoint y: 119, endPoint x: 120, endPoint y: 95, distance: 64.9
click at [120, 95] on div "BETA You are the Coordinator Agent in a CrewAI multi-agent system that acts as …" at bounding box center [202, 93] width 405 height 187
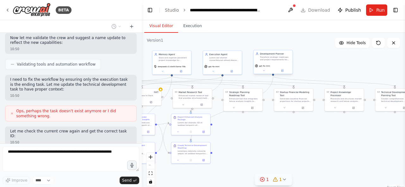
drag, startPoint x: 355, startPoint y: 112, endPoint x: 234, endPoint y: 138, distance: 124.1
click at [234, 138] on div ".deletable-edge-delete-btn { width: 20px; height: 20px; border: 0px solid #ffff…" at bounding box center [273, 112] width 263 height 158
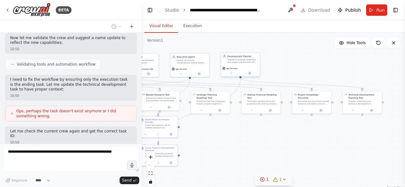
drag, startPoint x: 287, startPoint y: 138, endPoint x: 255, endPoint y: 141, distance: 31.7
click at [255, 141] on div ".deletable-edge-delete-btn { width: 20px; height: 20px; border: 0px solid #ffff…" at bounding box center [273, 112] width 263 height 158
click at [194, 29] on button "Execution" at bounding box center [192, 26] width 29 height 13
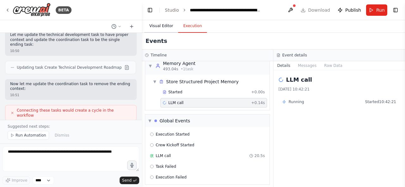
click at [163, 27] on button "Visual Editor" at bounding box center [161, 26] width 34 height 13
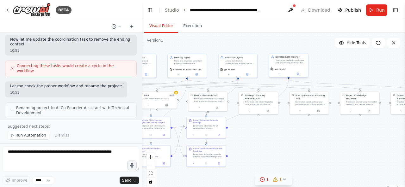
drag, startPoint x: 216, startPoint y: 134, endPoint x: 271, endPoint y: 135, distance: 55.7
click at [271, 135] on div ".deletable-edge-delete-btn { width: 20px; height: 20px; border: 0px solid #ffff…" at bounding box center [273, 112] width 263 height 158
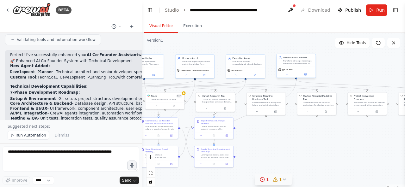
scroll to position [14530, 0]
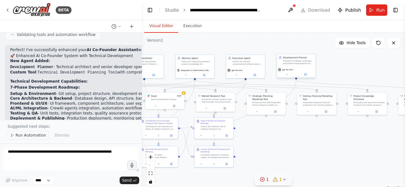
click at [29, 136] on span "Run Automation" at bounding box center [30, 135] width 31 height 5
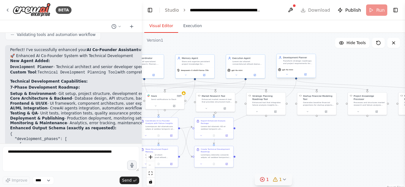
scroll to position [14507, 0]
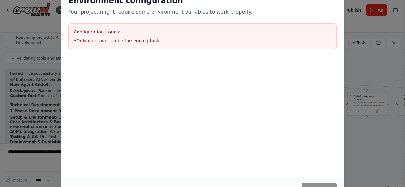
drag, startPoint x: 283, startPoint y: 136, endPoint x: 310, endPoint y: 132, distance: 27.5
click at [310, 132] on div "Environment configuration Your project might require some environment variables…" at bounding box center [202, 83] width 283 height 190
click at [53, 75] on div "Environment configuration Your project might require some environment variables…" at bounding box center [202, 93] width 405 height 187
click at [74, 185] on button "Cancel" at bounding box center [80, 188] width 25 height 11
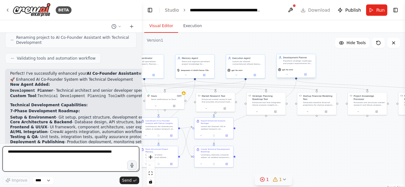
click at [80, 158] on textarea at bounding box center [71, 159] width 137 height 25
type textarea "**********"
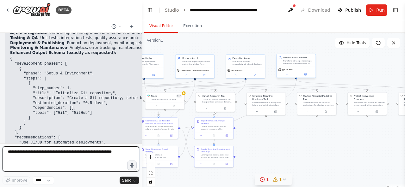
scroll to position [14611, 0]
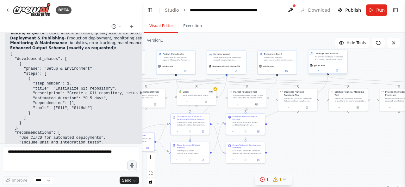
drag, startPoint x: 181, startPoint y: 47, endPoint x: 213, endPoint y: 43, distance: 31.9
click at [213, 43] on div ".deletable-edge-delete-btn { width: 20px; height: 20px; border: 0px solid #ffff…" at bounding box center [273, 112] width 263 height 158
click at [151, 11] on button "Toggle Left Sidebar" at bounding box center [149, 10] width 9 height 9
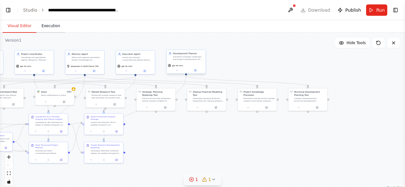
click at [42, 26] on button "Execution" at bounding box center [50, 26] width 29 height 13
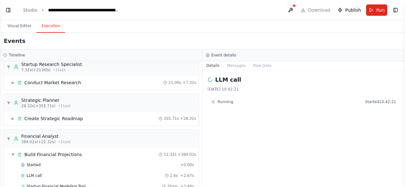
scroll to position [0, 0]
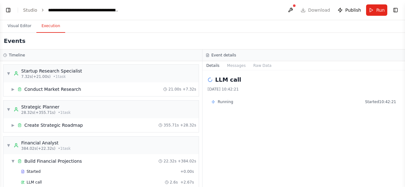
drag, startPoint x: 63, startPoint y: 73, endPoint x: 42, endPoint y: 59, distance: 24.6
click at [42, 59] on div "Timeline" at bounding box center [101, 56] width 202 height 12
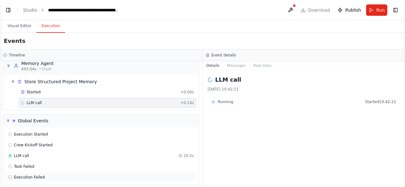
click at [33, 175] on span "Execution Failed" at bounding box center [29, 177] width 31 height 5
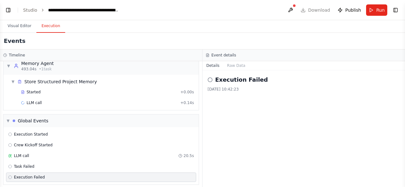
click at [211, 80] on icon at bounding box center [209, 79] width 5 height 5
click at [84, 101] on div "LLM call + 0.14s" at bounding box center [107, 103] width 173 height 5
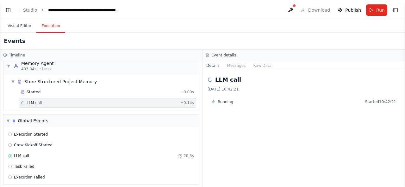
click at [218, 101] on span "Running" at bounding box center [224, 102] width 15 height 5
click at [238, 68] on button "Messages" at bounding box center [236, 65] width 26 height 9
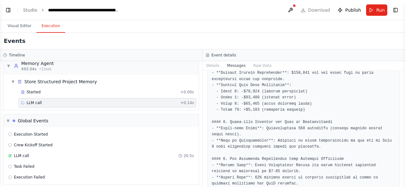
scroll to position [2559, 0]
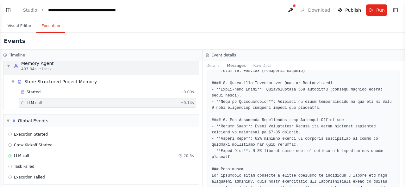
click at [14, 79] on span "▼" at bounding box center [13, 81] width 4 height 5
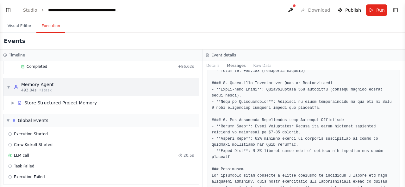
click at [28, 83] on div "Memory Agent" at bounding box center [37, 85] width 33 height 6
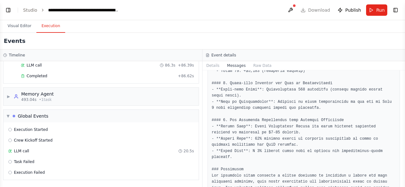
scroll to position [203, 0]
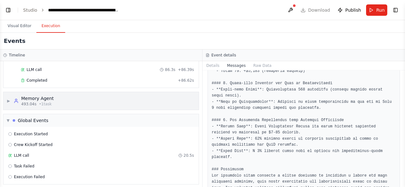
drag, startPoint x: 33, startPoint y: 93, endPoint x: 19, endPoint y: 101, distance: 15.6
click at [19, 101] on div "Memory Agent 493.04s • 1 task" at bounding box center [34, 100] width 40 height 11
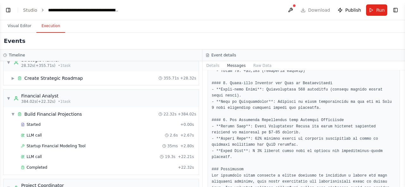
scroll to position [0, 0]
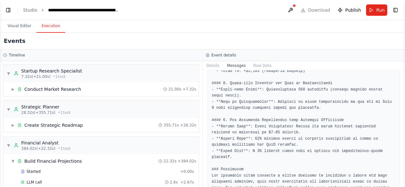
click at [22, 26] on button "Visual Editor" at bounding box center [20, 26] width 34 height 13
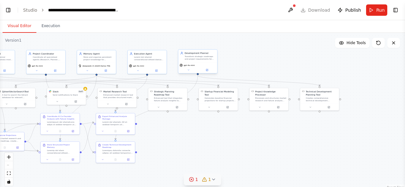
drag, startPoint x: 181, startPoint y: 132, endPoint x: 237, endPoint y: 132, distance: 56.3
click at [237, 132] on div ".deletable-edge-delete-btn { width: 20px; height: 20px; border: 0px solid #ffff…" at bounding box center [202, 112] width 405 height 158
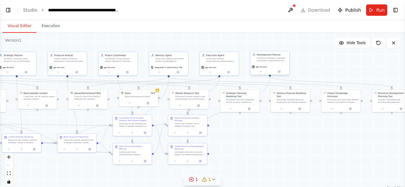
drag, startPoint x: 53, startPoint y: 164, endPoint x: 127, endPoint y: 160, distance: 74.4
click at [127, 160] on div ".deletable-edge-delete-btn { width: 20px; height: 20px; border: 0px solid #ffff…" at bounding box center [202, 112] width 405 height 158
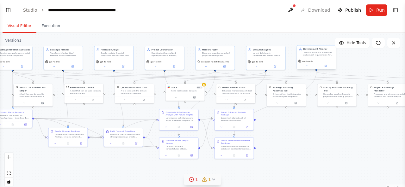
click at [205, 182] on icon at bounding box center [204, 180] width 4 height 4
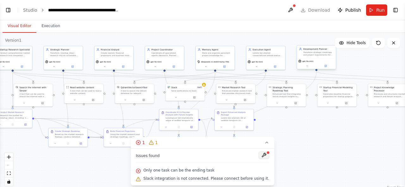
click at [258, 158] on button at bounding box center [263, 156] width 11 height 8
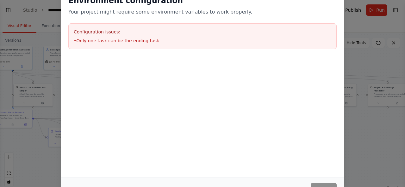
click at [84, 185] on button "Cancel" at bounding box center [80, 188] width 25 height 11
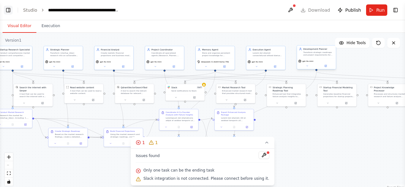
click at [12, 13] on button "Toggle Left Sidebar" at bounding box center [8, 10] width 9 height 9
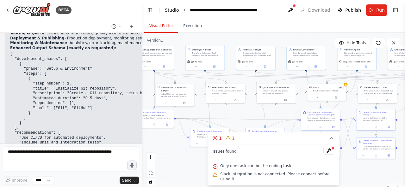
click at [171, 12] on link "Studio" at bounding box center [172, 10] width 14 height 5
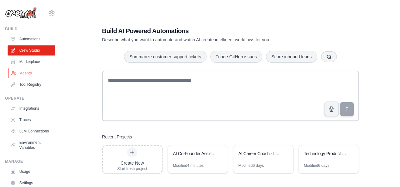
click at [25, 70] on link "Agents" at bounding box center [32, 73] width 48 height 10
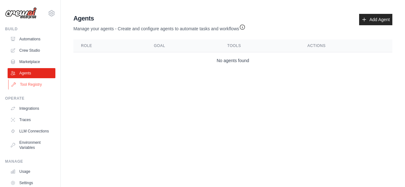
click at [29, 82] on link "Tool Registry" at bounding box center [32, 85] width 48 height 10
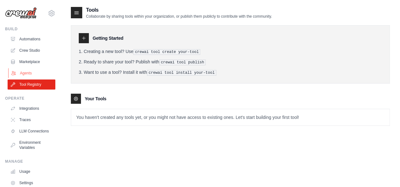
click at [32, 73] on link "Agents" at bounding box center [32, 73] width 48 height 10
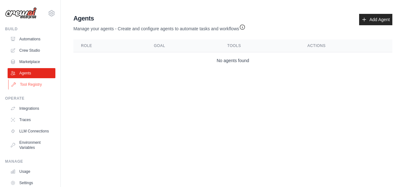
click at [29, 82] on link "Tool Registry" at bounding box center [32, 85] width 48 height 10
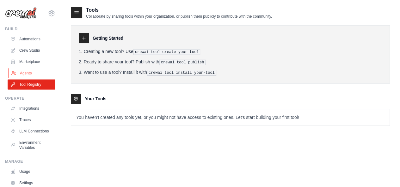
click at [34, 72] on link "Agents" at bounding box center [32, 73] width 48 height 10
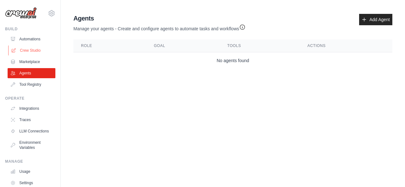
click at [34, 49] on link "Crew Studio" at bounding box center [32, 51] width 48 height 10
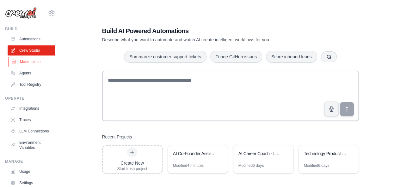
click at [36, 64] on link "Marketplace" at bounding box center [32, 62] width 48 height 10
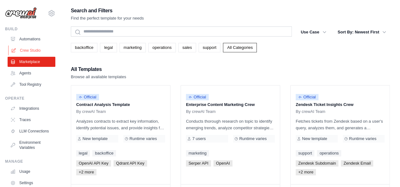
click at [35, 54] on link "Crew Studio" at bounding box center [32, 51] width 48 height 10
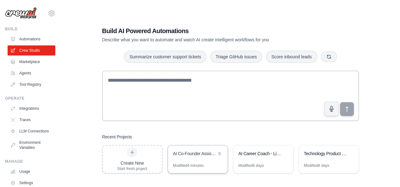
click at [203, 163] on div "Modified 4 minutes" at bounding box center [188, 165] width 31 height 5
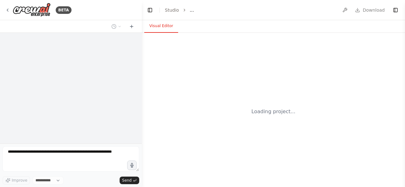
select select "****"
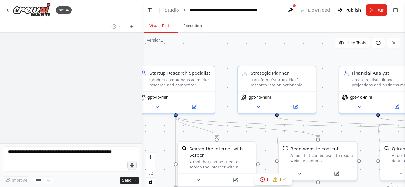
drag, startPoint x: 249, startPoint y: 50, endPoint x: 210, endPoint y: 51, distance: 38.9
click at [210, 51] on div ".deletable-edge-delete-btn { width: 20px; height: 20px; border: 0px solid #ffff…" at bounding box center [273, 112] width 263 height 158
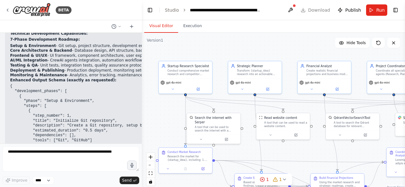
scroll to position [14611, 0]
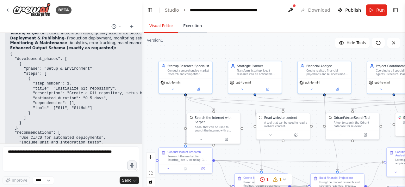
click at [183, 28] on button "Execution" at bounding box center [192, 26] width 29 height 13
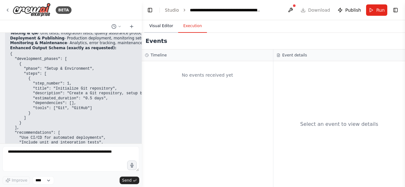
click at [163, 26] on button "Visual Editor" at bounding box center [161, 26] width 34 height 13
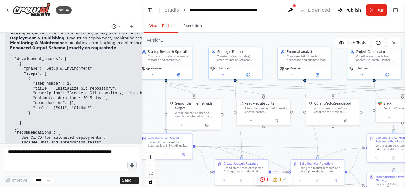
drag, startPoint x: 246, startPoint y: 113, endPoint x: 214, endPoint y: 87, distance: 40.9
click at [214, 87] on div ".deletable-edge-delete-btn { width: 20px; height: 20px; border: 0px solid #ffff…" at bounding box center [273, 112] width 263 height 158
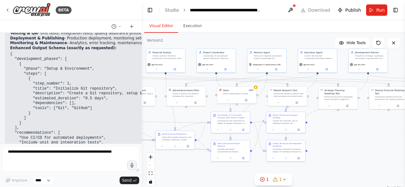
drag, startPoint x: 296, startPoint y: 115, endPoint x: 190, endPoint y: 115, distance: 105.6
click at [190, 115] on div ".deletable-edge-delete-btn { width: 20px; height: 20px; border: 0px solid #ffff…" at bounding box center [273, 112] width 263 height 158
click at [358, 119] on div ".deletable-edge-delete-btn { width: 20px; height: 20px; border: 0px solid #ffff…" at bounding box center [273, 112] width 263 height 158
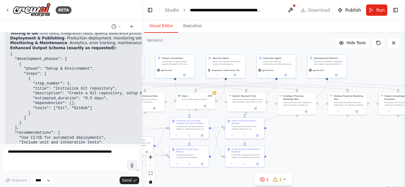
drag, startPoint x: 358, startPoint y: 119, endPoint x: 316, endPoint y: 125, distance: 42.8
click at [315, 125] on div ".deletable-edge-delete-btn { width: 20px; height: 20px; border: 0px solid #ffff…" at bounding box center [273, 112] width 263 height 158
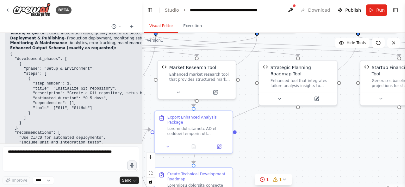
drag, startPoint x: 264, startPoint y: 143, endPoint x: 316, endPoint y: 146, distance: 52.9
click at [316, 146] on div ".deletable-edge-delete-btn { width: 20px; height: 20px; border: 0px solid #ffff…" at bounding box center [273, 112] width 263 height 158
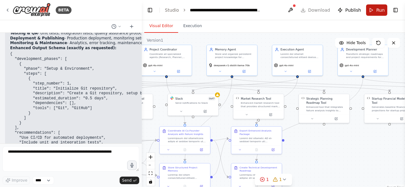
click at [376, 9] on button "Run" at bounding box center [376, 9] width 21 height 11
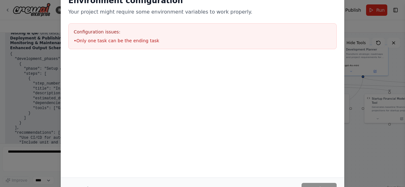
click at [81, 184] on button "Cancel" at bounding box center [80, 188] width 25 height 11
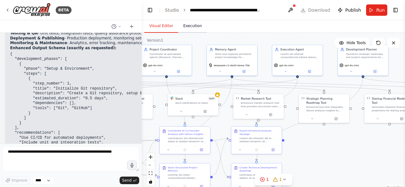
click at [191, 28] on button "Execution" at bounding box center [192, 26] width 29 height 13
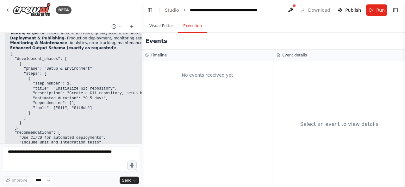
click at [184, 73] on div "No events received yet" at bounding box center [207, 74] width 125 height 21
click at [226, 77] on div "No events received yet" at bounding box center [207, 74] width 125 height 21
click at [376, 11] on button "Run" at bounding box center [376, 9] width 21 height 11
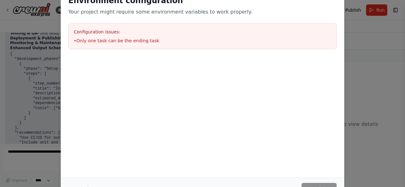
click at [150, 14] on p "Your project might require some environment variables to work properly." at bounding box center [202, 12] width 268 height 8
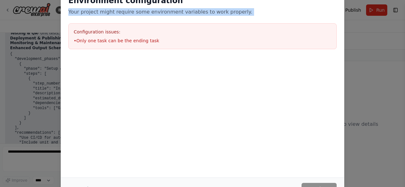
click at [150, 14] on p "Your project might require some environment variables to work properly." at bounding box center [202, 12] width 268 height 8
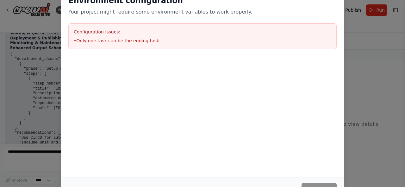
click at [163, 45] on div "Configuration issues: • Only one task can be the ending task" at bounding box center [202, 36] width 268 height 26
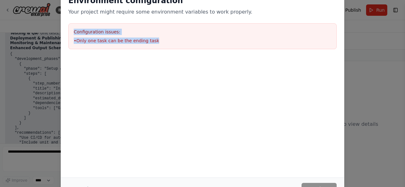
drag, startPoint x: 163, startPoint y: 45, endPoint x: 81, endPoint y: 33, distance: 83.4
click at [81, 33] on div "Configuration issues: • Only one task can be the ending task" at bounding box center [202, 36] width 268 height 26
copy div "Configuration issues: • Only one task can be the ending task"
click at [74, 184] on button "Cancel" at bounding box center [80, 188] width 25 height 11
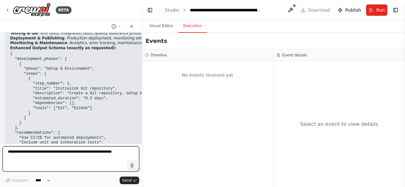
click at [75, 162] on textarea at bounding box center [71, 159] width 137 height 25
paste textarea "**********"
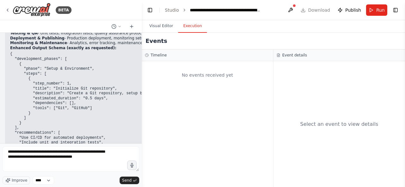
click at [200, 77] on div "No events received yet" at bounding box center [207, 74] width 125 height 21
copy div "No events received yet"
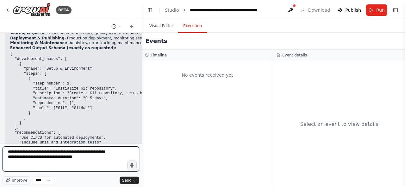
click at [63, 164] on textarea "**********" at bounding box center [71, 159] width 137 height 25
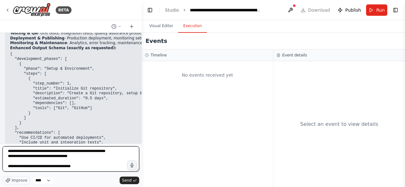
paste textarea "**********"
type textarea "**********"
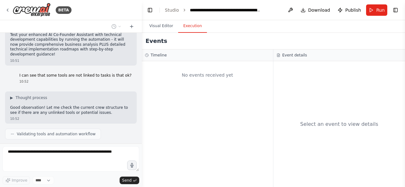
scroll to position [14797, 0]
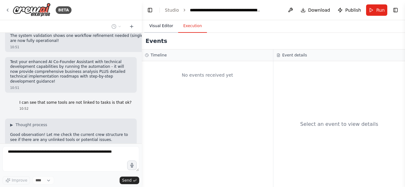
click at [163, 23] on button "Visual Editor" at bounding box center [161, 26] width 34 height 13
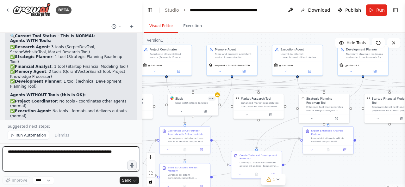
scroll to position [14980, 0]
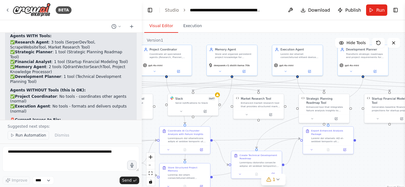
click at [29, 136] on span "Run Automation" at bounding box center [30, 135] width 31 height 5
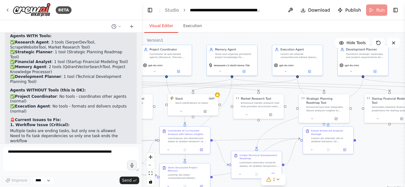
scroll to position [14956, 0]
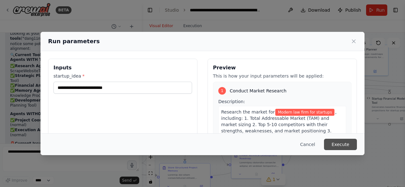
click at [349, 140] on button "Execute" at bounding box center [340, 144] width 33 height 11
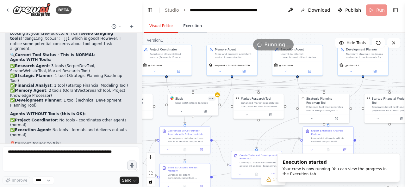
click at [189, 31] on button "Execution" at bounding box center [192, 26] width 29 height 13
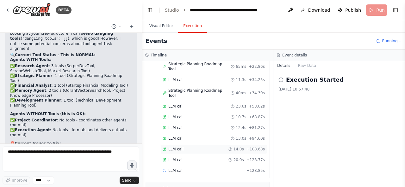
scroll to position [0, 0]
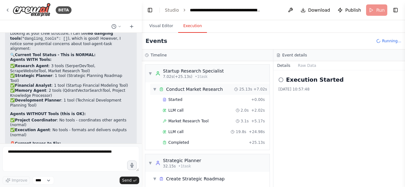
click at [155, 89] on span "▼" at bounding box center [155, 89] width 4 height 5
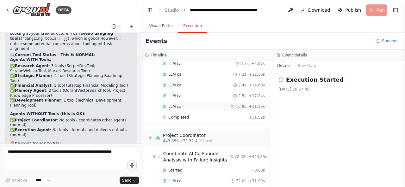
scroll to position [567, 0]
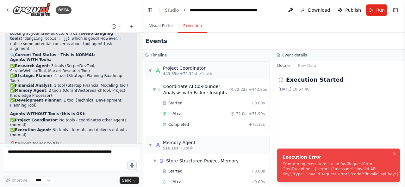
click at [325, 172] on div "Error during execution: litellm.BadRequestError: GroqException - {"error":{"mes…" at bounding box center [341, 169] width 119 height 15
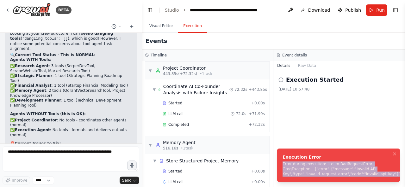
click at [325, 172] on div "Error during execution: litellm.BadRequestError: GroqException - {"error":{"mes…" at bounding box center [341, 169] width 119 height 15
copy div "Error during execution: litellm.BadRequestError: GroqException - {"error":{"mes…"
click at [164, 25] on button "Visual Editor" at bounding box center [161, 26] width 34 height 13
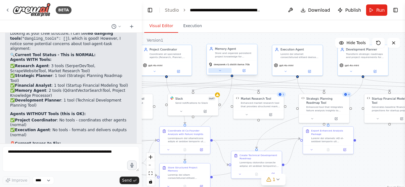
click at [215, 72] on button at bounding box center [219, 70] width 23 height 5
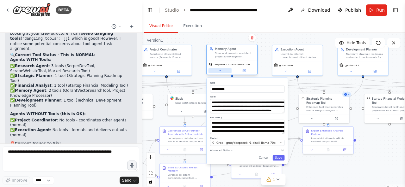
click at [215, 72] on button at bounding box center [219, 70] width 23 height 5
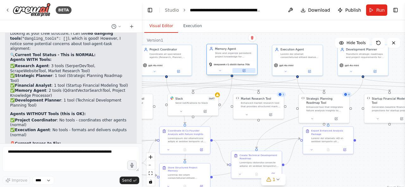
click at [243, 70] on icon at bounding box center [243, 71] width 3 height 3
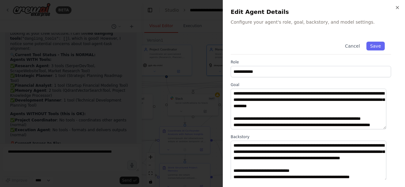
scroll to position [98, 0]
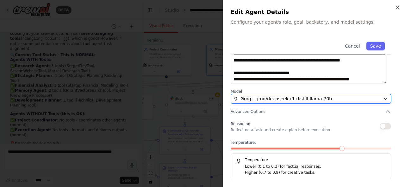
click at [297, 99] on span "Groq - groq/deepseek-r1-distill-llama-70b" at bounding box center [285, 99] width 91 height 6
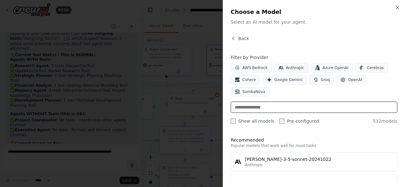
click at [291, 102] on input "text" at bounding box center [313, 107] width 167 height 11
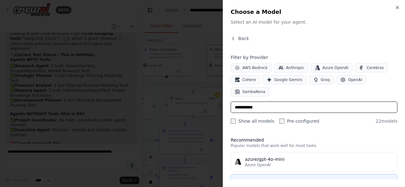
type input "**********"
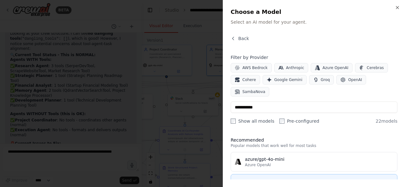
click at [272, 179] on div "gpt-4o-mini" at bounding box center [319, 182] width 148 height 6
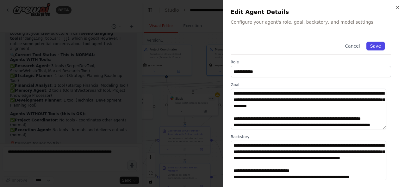
click at [372, 49] on button "Save" at bounding box center [375, 46] width 18 height 9
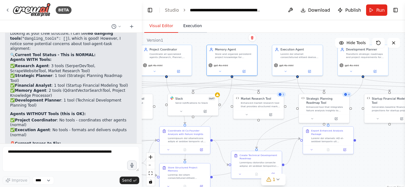
click at [187, 26] on button "Execution" at bounding box center [192, 26] width 29 height 13
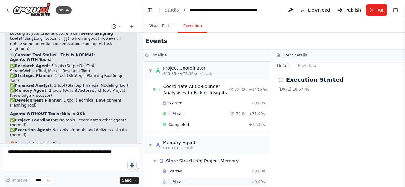
click at [194, 178] on div "LLM call + 0.00s" at bounding box center [213, 182] width 107 height 9
click at [156, 25] on button "Visual Editor" at bounding box center [161, 26] width 34 height 13
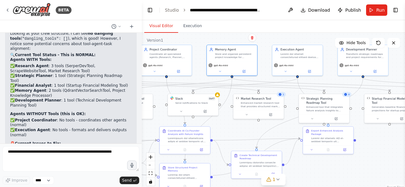
click at [199, 41] on div ".deletable-edge-delete-btn { width: 20px; height: 20px; border: 0px solid #ffff…" at bounding box center [273, 112] width 263 height 158
click at [172, 14] on header "**********" at bounding box center [273, 10] width 263 height 20
click at [172, 11] on link "Studio" at bounding box center [172, 10] width 14 height 5
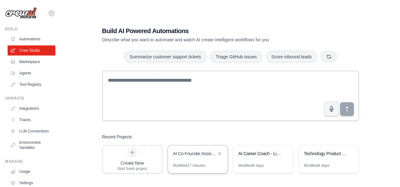
click at [190, 155] on div "AI Co-Founder Assistant with Technical Development" at bounding box center [194, 154] width 43 height 6
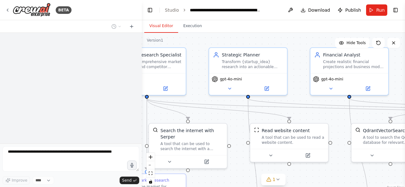
drag, startPoint x: 257, startPoint y: 61, endPoint x: 156, endPoint y: 48, distance: 101.7
click at [162, 46] on div ".deletable-edge-delete-btn { width: 20px; height: 20px; border: 0px solid #ffff…" at bounding box center [273, 112] width 263 height 158
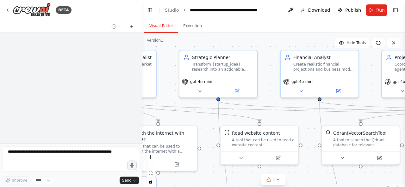
drag, startPoint x: 367, startPoint y: 97, endPoint x: 302, endPoint y: 95, distance: 65.5
click at [187, 110] on div ".deletable-edge-delete-btn { width: 20px; height: 20px; border: 0px solid #ffff…" at bounding box center [273, 112] width 263 height 158
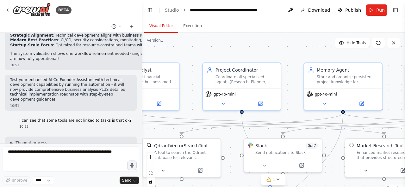
scroll to position [14796, 0]
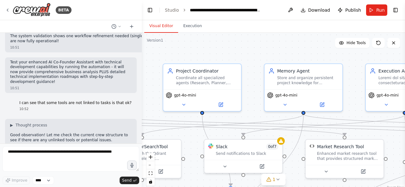
drag, startPoint x: 300, startPoint y: 83, endPoint x: 244, endPoint y: 86, distance: 55.7
click at [245, 86] on div ".deletable-edge-delete-btn { width: 20px; height: 20px; border: 0px solid #ffff…" at bounding box center [273, 112] width 263 height 158
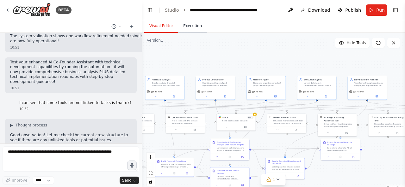
click at [182, 27] on button "Execution" at bounding box center [192, 26] width 29 height 13
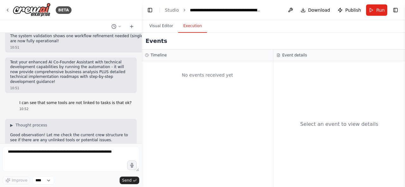
scroll to position [14956, 0]
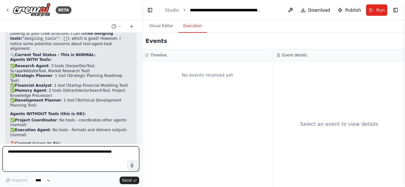
click at [85, 153] on textarea at bounding box center [71, 159] width 137 height 25
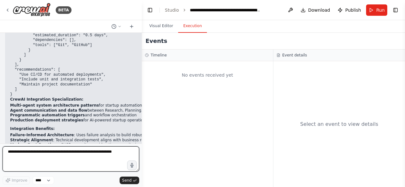
scroll to position [14671, 0]
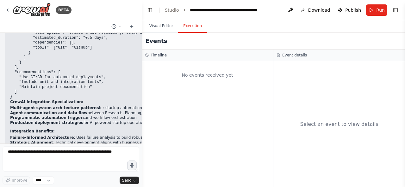
drag, startPoint x: 113, startPoint y: 101, endPoint x: 11, endPoint y: 90, distance: 102.3
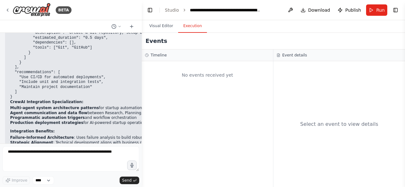
copy div "When I run the project I'm getting this: Configuration issues: • Only one task …"
click at [167, 29] on button "Visual Editor" at bounding box center [161, 26] width 34 height 13
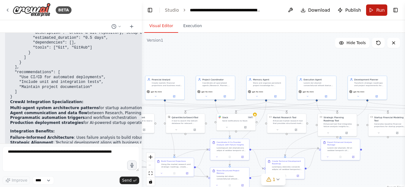
click at [370, 14] on button "Run" at bounding box center [376, 9] width 21 height 11
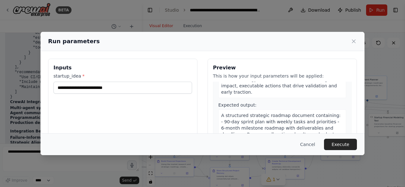
scroll to position [285, 0]
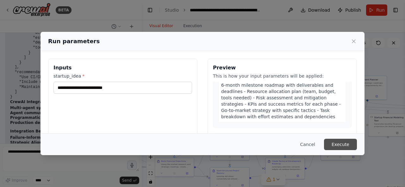
click at [347, 141] on button "Execute" at bounding box center [340, 144] width 33 height 11
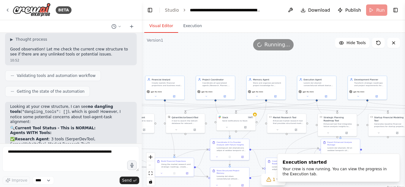
scroll to position [14956, 0]
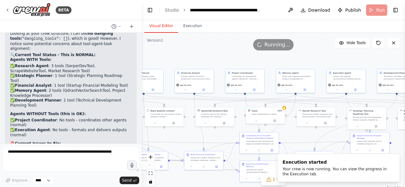
drag, startPoint x: 193, startPoint y: 61, endPoint x: 223, endPoint y: 54, distance: 30.1
click at [223, 54] on div ".deletable-edge-delete-btn { width: 20px; height: 20px; border: 0px solid #ffff…" at bounding box center [273, 112] width 263 height 158
drag, startPoint x: 188, startPoint y: 26, endPoint x: 225, endPoint y: 54, distance: 46.0
click at [187, 26] on button "Execution" at bounding box center [192, 26] width 29 height 13
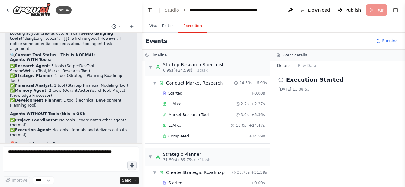
scroll to position [4, 0]
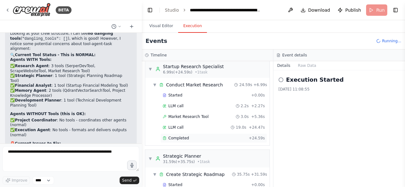
click at [188, 136] on div "Completed" at bounding box center [203, 138] width 83 height 5
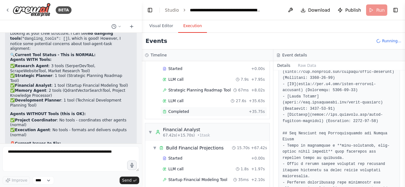
scroll to position [121, 0]
click at [212, 110] on div "Completed" at bounding box center [203, 111] width 83 height 5
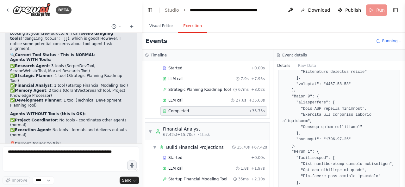
click at [315, 127] on pre at bounding box center [338, 105] width 113 height 1467
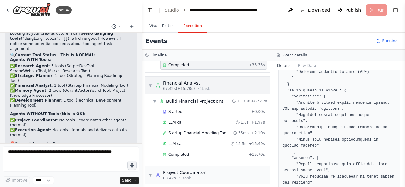
scroll to position [167, 0]
click at [200, 156] on div "Completed + 15.70s" at bounding box center [213, 155] width 107 height 9
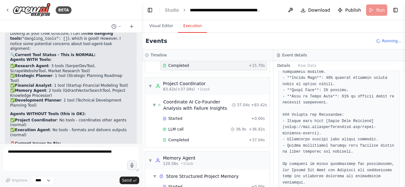
scroll to position [254, 0]
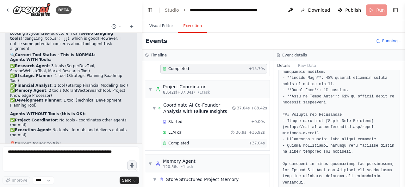
click at [199, 141] on div "Completed" at bounding box center [203, 143] width 83 height 5
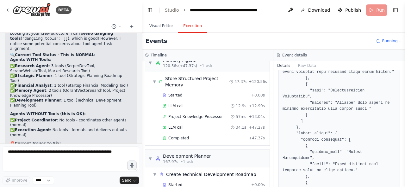
scroll to position [355, 0]
click at [216, 136] on div "Completed" at bounding box center [203, 138] width 83 height 5
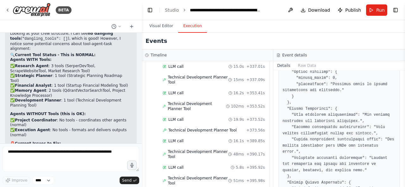
scroll to position [949, 0]
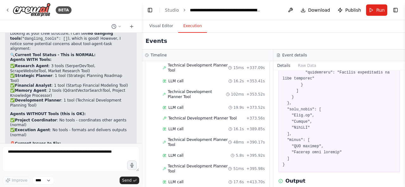
scroll to position [739, 0]
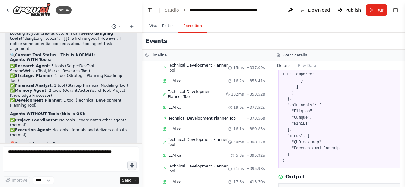
copy div "Error creating development plan: 'list' object has no attribute 'filter'"
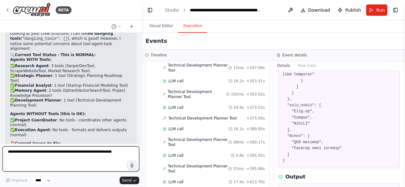
click at [77, 160] on textarea at bounding box center [71, 159] width 137 height 25
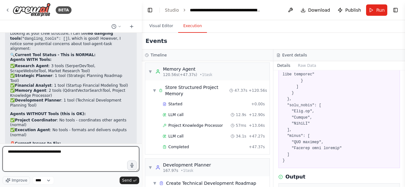
scroll to position [383, 0]
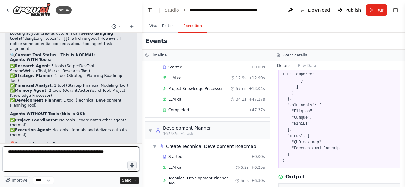
paste textarea "**********"
type textarea "**********"
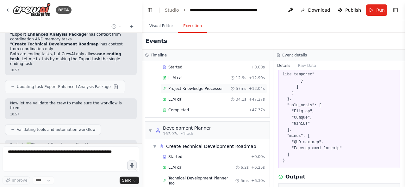
scroll to position [15450, 0]
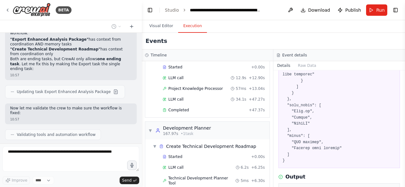
click at [157, 30] on button "Visual Editor" at bounding box center [161, 26] width 34 height 13
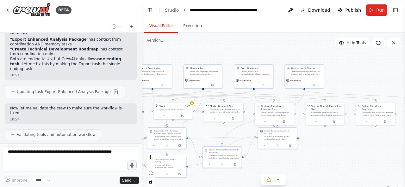
drag, startPoint x: 269, startPoint y: 52, endPoint x: 169, endPoint y: 45, distance: 100.4
click at [169, 45] on div ".deletable-edge-delete-btn { width: 20px; height: 20px; border: 0px solid #ffff…" at bounding box center [273, 112] width 263 height 158
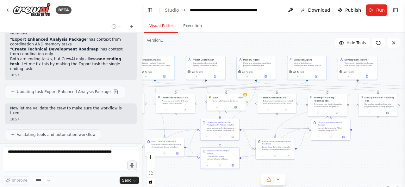
drag, startPoint x: 229, startPoint y: 53, endPoint x: 303, endPoint y: 46, distance: 74.0
click at [302, 46] on div ".deletable-edge-delete-btn { width: 20px; height: 20px; border: 0px solid #ffff…" at bounding box center [273, 112] width 263 height 158
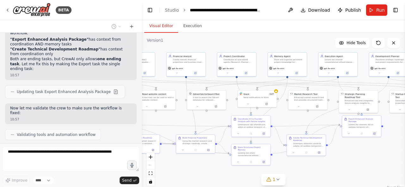
drag, startPoint x: 223, startPoint y: 48, endPoint x: 290, endPoint y: 46, distance: 67.1
click at [288, 46] on div ".deletable-edge-delete-btn { width: 20px; height: 20px; border: 0px solid #ffff…" at bounding box center [273, 112] width 263 height 158
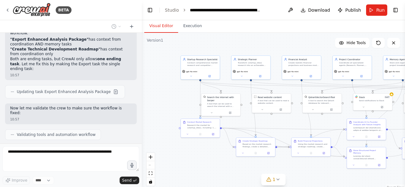
drag, startPoint x: 211, startPoint y: 50, endPoint x: 290, endPoint y: 53, distance: 79.1
click at [290, 53] on div ".deletable-edge-delete-btn { width: 20px; height: 20px; border: 0px solid #ffff…" at bounding box center [273, 112] width 263 height 158
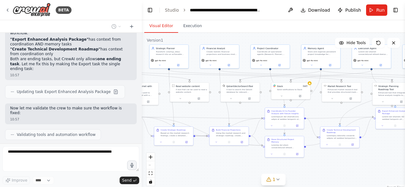
drag, startPoint x: 290, startPoint y: 53, endPoint x: 199, endPoint y: 41, distance: 92.2
click at [199, 41] on div ".deletable-edge-delete-btn { width: 20px; height: 20px; border: 0px solid #ffff…" at bounding box center [273, 112] width 263 height 158
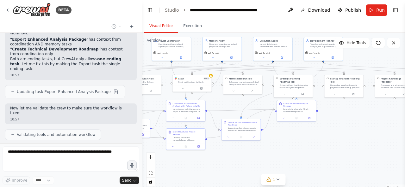
drag, startPoint x: 324, startPoint y: 108, endPoint x: 221, endPoint y: 102, distance: 103.6
click at [221, 102] on div ".deletable-edge-delete-btn { width: 20px; height: 20px; border: 0px solid #ffff…" at bounding box center [273, 112] width 263 height 158
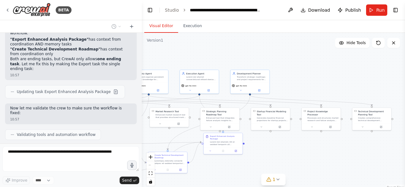
drag, startPoint x: 356, startPoint y: 110, endPoint x: 288, endPoint y: 142, distance: 75.4
click at [288, 142] on div ".deletable-edge-delete-btn { width: 20px; height: 20px; border: 0px solid #ffff…" at bounding box center [273, 112] width 263 height 158
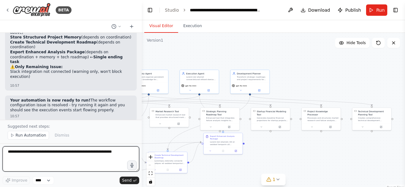
scroll to position [15647, 0]
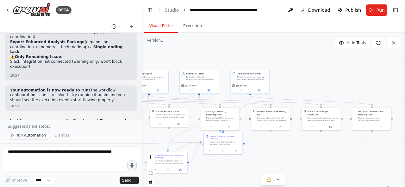
click at [27, 134] on button "Run Automation" at bounding box center [28, 135] width 41 height 9
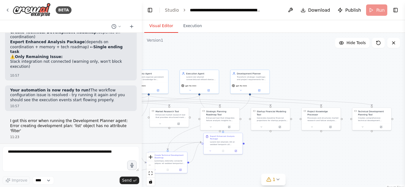
scroll to position [15624, 0]
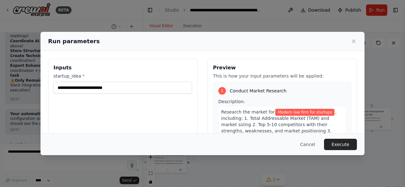
click at [321, 134] on div "Cancel Execute" at bounding box center [202, 145] width 324 height 22
click at [337, 145] on button "Execute" at bounding box center [340, 144] width 33 height 11
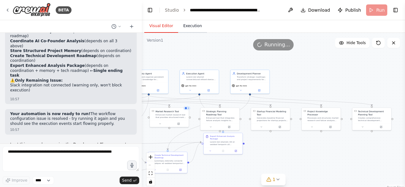
click at [194, 27] on button "Execution" at bounding box center [192, 26] width 29 height 13
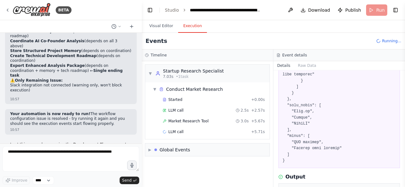
scroll to position [0, 0]
click at [303, 65] on button "Raw Data" at bounding box center [307, 65] width 26 height 9
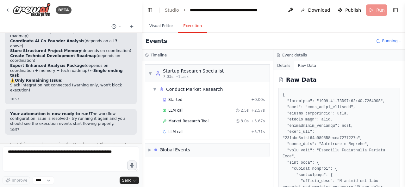
click at [282, 66] on button "Details" at bounding box center [283, 65] width 21 height 9
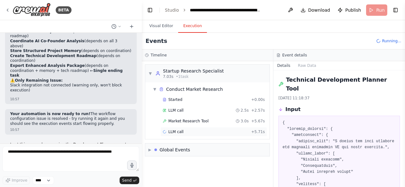
click at [231, 134] on div "LLM call + 5.71s" at bounding box center [213, 131] width 107 height 9
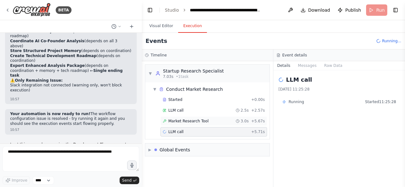
click at [245, 122] on span "3.0s" at bounding box center [245, 121] width 8 height 5
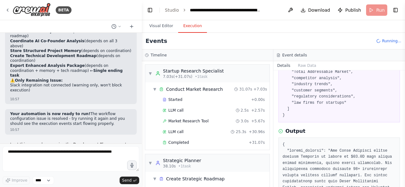
scroll to position [68, 0]
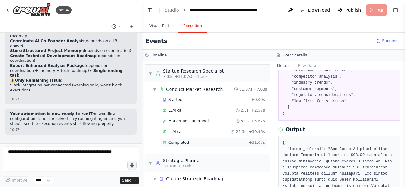
click at [247, 138] on div "Completed + 31.07s" at bounding box center [213, 142] width 107 height 9
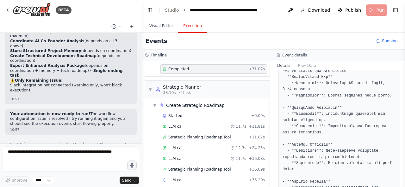
scroll to position [95, 0]
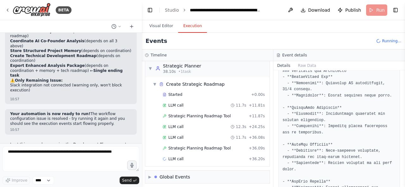
click at [267, 171] on div "▼ Startup Research Specialist 7.03s (+31.07s) • 1 task ▼ Conduct Market Researc…" at bounding box center [207, 124] width 131 height 126
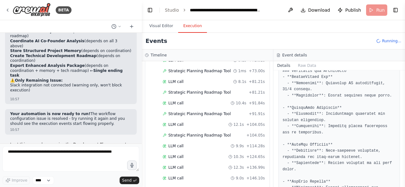
scroll to position [295, 0]
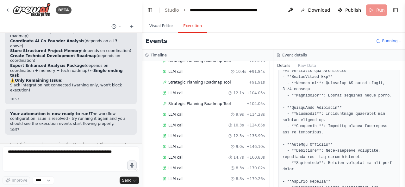
click at [267, 171] on div "▼ Startup Research Specialist 7.03s (+31.07s) • 1 task ▼ Conduct Market Researc…" at bounding box center [207, 124] width 131 height 126
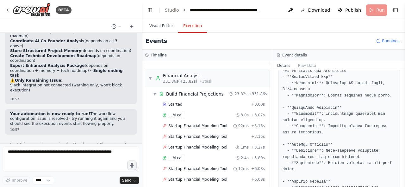
scroll to position [647, 0]
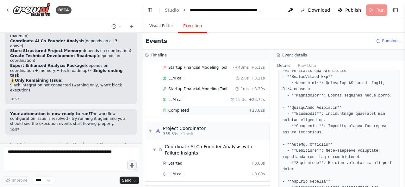
click at [245, 108] on div "Completed + 23.82s" at bounding box center [213, 110] width 102 height 5
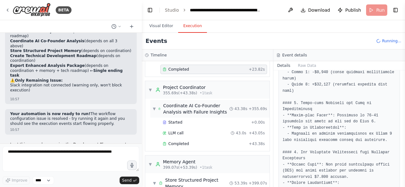
scroll to position [687, 0]
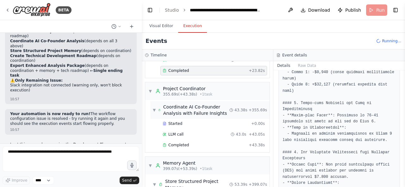
click at [245, 141] on div "Completed + 43.38s" at bounding box center [213, 145] width 107 height 9
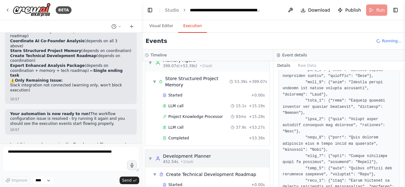
scroll to position [789, 0]
click at [245, 137] on div "Completed + 53.39s" at bounding box center [213, 139] width 102 height 5
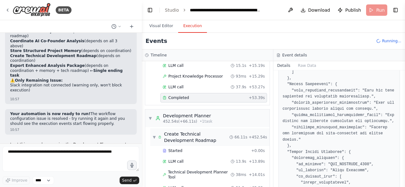
scroll to position [904, 0]
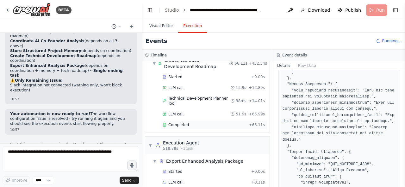
click at [184, 120] on div "Completed + 66.11s" at bounding box center [213, 124] width 107 height 9
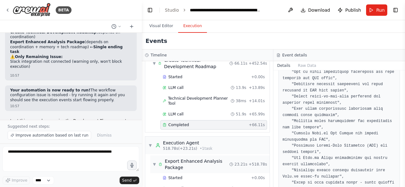
scroll to position [921, 0]
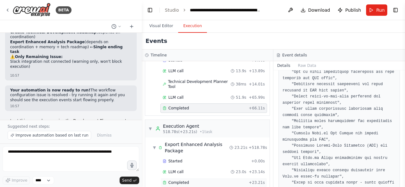
click at [212, 181] on div "Completed" at bounding box center [203, 183] width 83 height 5
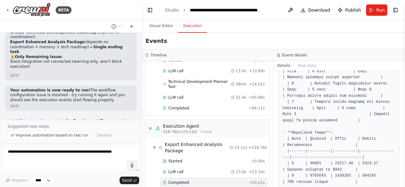
scroll to position [677, 0]
click at [68, 137] on span "Improve automation based on last run" at bounding box center [51, 135] width 73 height 5
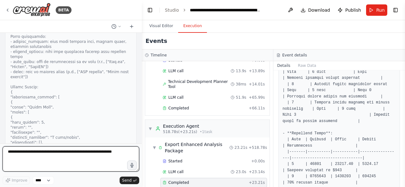
scroll to position [15906, 0]
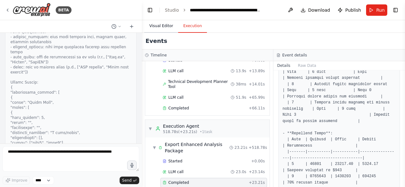
drag, startPoint x: 163, startPoint y: 30, endPoint x: 166, endPoint y: 31, distance: 3.5
click at [162, 29] on button "Visual Editor" at bounding box center [161, 26] width 34 height 13
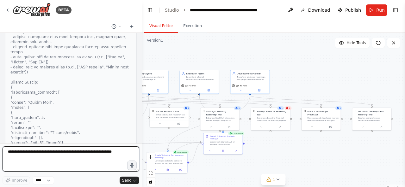
click at [81, 158] on textarea at bounding box center [71, 159] width 137 height 25
type textarea "**********"
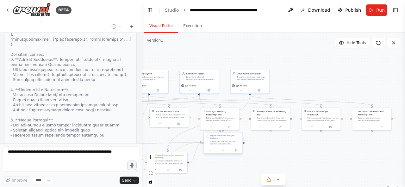
scroll to position [16040, 0]
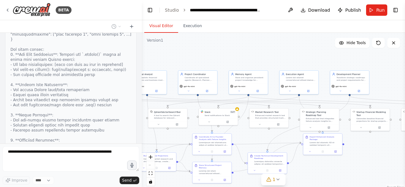
drag, startPoint x: 180, startPoint y: 61, endPoint x: 283, endPoint y: 62, distance: 102.4
click at [283, 62] on div ".deletable-edge-delete-btn { width: 20px; height: 20px; border: 0px solid #ffff…" at bounding box center [273, 112] width 263 height 158
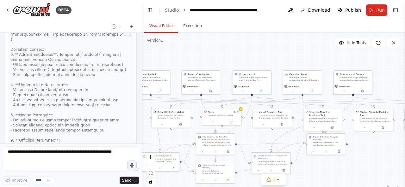
click at [207, 46] on div ".deletable-edge-delete-btn { width: 20px; height: 20px; border: 0px solid #ffff…" at bounding box center [273, 112] width 263 height 158
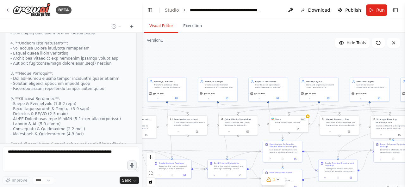
drag, startPoint x: 207, startPoint y: 46, endPoint x: 290, endPoint y: 53, distance: 83.1
click at [290, 53] on div ".deletable-edge-delete-btn { width: 20px; height: 20px; border: 0px solid #ffff…" at bounding box center [273, 112] width 263 height 158
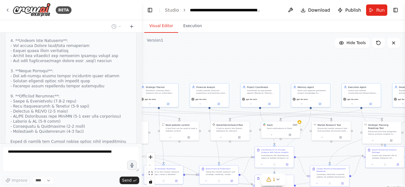
scroll to position [16100, 0]
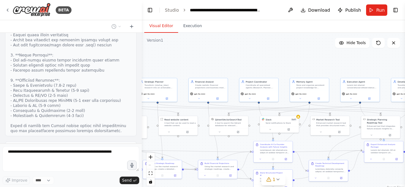
drag, startPoint x: 301, startPoint y: 73, endPoint x: 300, endPoint y: 68, distance: 5.4
click at [300, 68] on div ".deletable-edge-delete-btn { width: 20px; height: 20px; border: 0px solid #ffff…" at bounding box center [273, 112] width 263 height 158
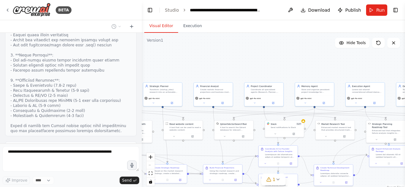
scroll to position [16118, 0]
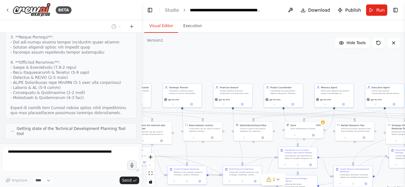
drag, startPoint x: 199, startPoint y: 60, endPoint x: 224, endPoint y: 66, distance: 26.2
click at [224, 66] on div ".deletable-edge-delete-btn { width: 20px; height: 20px; border: 0px solid #ffff…" at bounding box center [273, 112] width 263 height 158
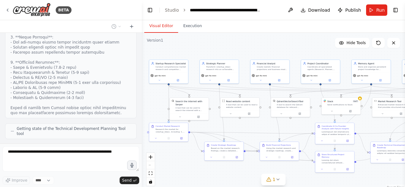
drag, startPoint x: 208, startPoint y: 70, endPoint x: 243, endPoint y: 46, distance: 42.5
click at [243, 46] on div ".deletable-edge-delete-btn { width: 20px; height: 20px; border: 0px solid #ffff…" at bounding box center [273, 112] width 263 height 158
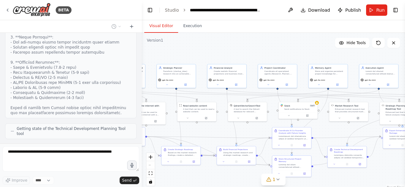
scroll to position [16136, 0]
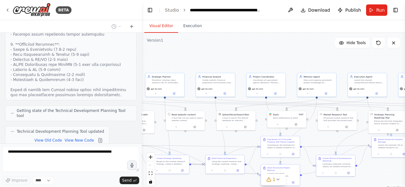
drag, startPoint x: 259, startPoint y: 53, endPoint x: 205, endPoint y: 66, distance: 55.4
click at [205, 66] on div ".deletable-edge-delete-btn { width: 20px; height: 20px; border: 0px solid #ffff…" at bounding box center [273, 112] width 263 height 158
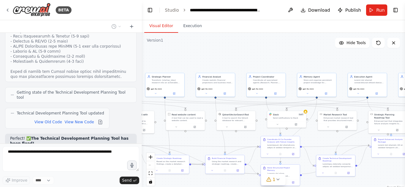
scroll to position [16618, 0]
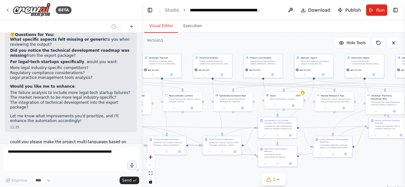
drag, startPoint x: 199, startPoint y: 64, endPoint x: 196, endPoint y: 45, distance: 19.2
click at [196, 45] on div ".deletable-edge-delete-btn { width: 20px; height: 20px; border: 0px solid #ffff…" at bounding box center [273, 112] width 263 height 158
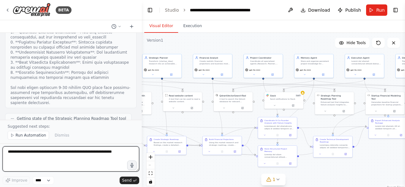
scroll to position [17740, 0]
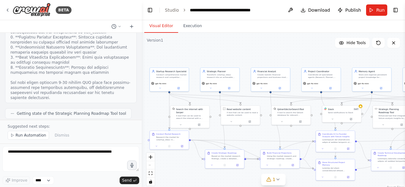
drag, startPoint x: 278, startPoint y: 44, endPoint x: 348, endPoint y: 57, distance: 71.8
click at [348, 57] on div ".deletable-edge-delete-btn { width: 20px; height: 20px; border: 0px solid #ffff…" at bounding box center [273, 112] width 263 height 158
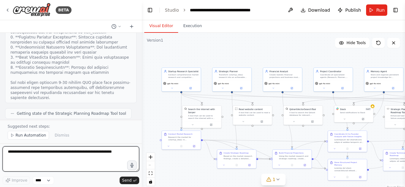
click at [81, 151] on textarea at bounding box center [71, 159] width 137 height 25
paste textarea "**********"
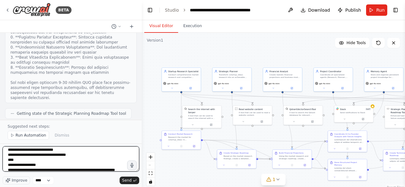
scroll to position [0, 0]
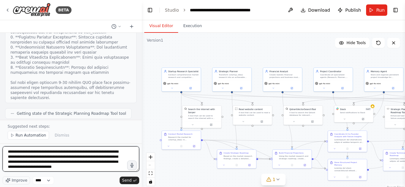
drag, startPoint x: 22, startPoint y: 155, endPoint x: 8, endPoint y: 154, distance: 14.9
click at [8, 154] on textarea at bounding box center [71, 159] width 137 height 25
type textarea "**********"
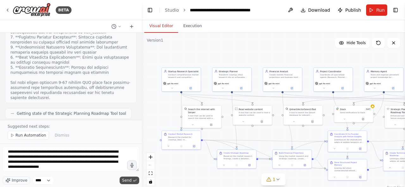
click at [130, 181] on span "Send" at bounding box center [126, 180] width 9 height 5
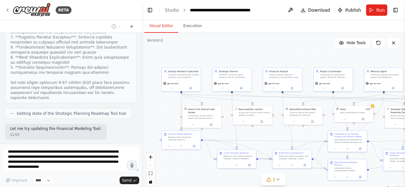
scroll to position [17960, 0]
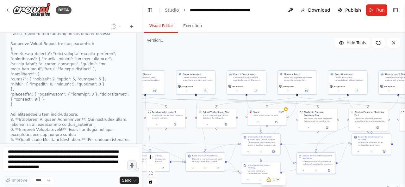
drag, startPoint x: 263, startPoint y: 58, endPoint x: 141, endPoint y: 63, distance: 122.1
click at [141, 63] on div "BETA You are the Coordinator Agent in a CrewAI multi-agent system that acts as …" at bounding box center [202, 93] width 405 height 187
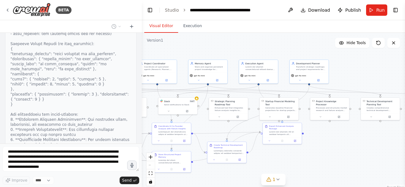
drag, startPoint x: 275, startPoint y: 60, endPoint x: 190, endPoint y: 44, distance: 86.4
click at [191, 44] on div ".deletable-edge-delete-btn { width: 20px; height: 20px; border: 0px solid #ffff…" at bounding box center [273, 112] width 263 height 158
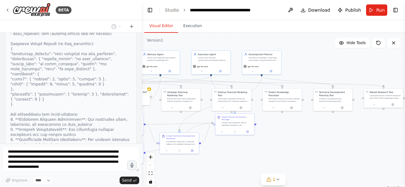
drag, startPoint x: 248, startPoint y: 47, endPoint x: 231, endPoint y: 42, distance: 17.8
click at [231, 42] on div ".deletable-edge-delete-btn { width: 20px; height: 20px; border: 0px solid #ffff…" at bounding box center [273, 112] width 263 height 158
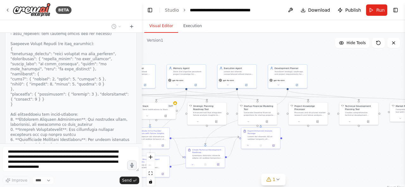
drag, startPoint x: 200, startPoint y: 43, endPoint x: 226, endPoint y: 57, distance: 29.4
click at [226, 57] on div ".deletable-edge-delete-btn { width: 20px; height: 20px; border: 0px solid #ffff…" at bounding box center [273, 112] width 263 height 158
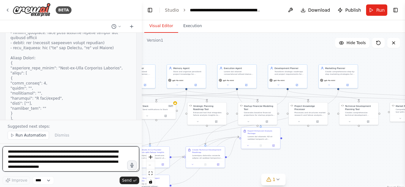
scroll to position [19588, 0]
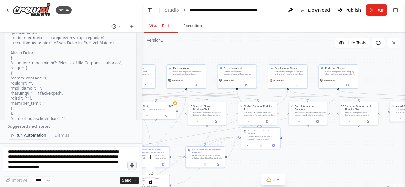
click at [36, 138] on span "Run Automation" at bounding box center [30, 135] width 31 height 5
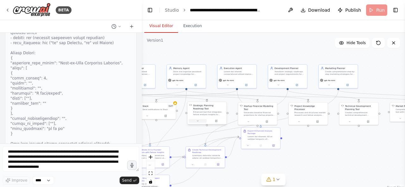
scroll to position [19564, 0]
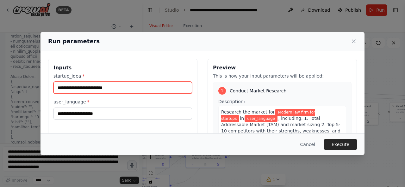
click at [161, 90] on input "**********" at bounding box center [122, 88] width 138 height 12
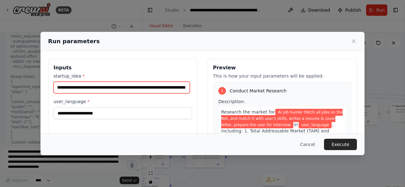
scroll to position [0, 127]
type input "**********"
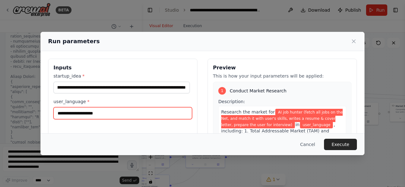
scroll to position [0, 0]
click at [144, 116] on input "user_language *" at bounding box center [122, 113] width 138 height 12
type input "*******"
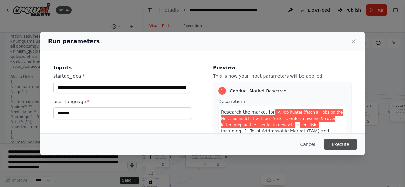
click at [340, 144] on button "Execute" at bounding box center [340, 144] width 33 height 11
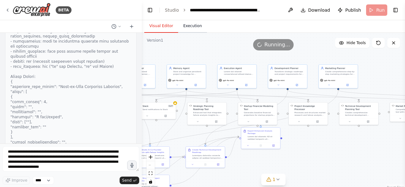
click at [186, 28] on button "Execution" at bounding box center [192, 26] width 29 height 13
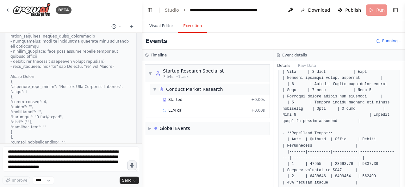
click at [201, 92] on div "Conduct Market Research" at bounding box center [194, 89] width 57 height 6
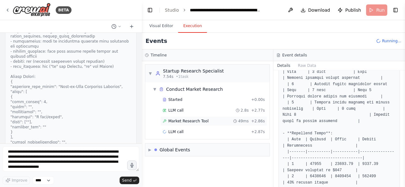
click at [193, 117] on div "Market Research Tool 49ms + 2.86s" at bounding box center [213, 121] width 107 height 9
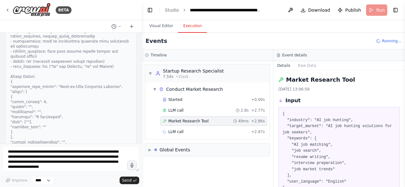
click at [309, 138] on pre "{ "industry": "AI job hunting", "target_market": "AI job hunting solutions for …" at bounding box center [338, 151] width 113 height 80
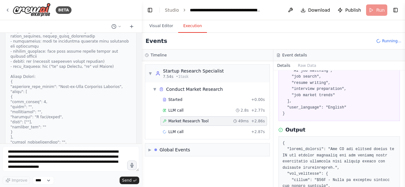
scroll to position [75, 0]
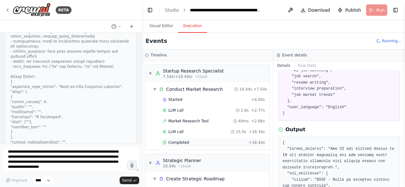
click at [244, 143] on div "Completed + 18.44s" at bounding box center [213, 142] width 102 height 5
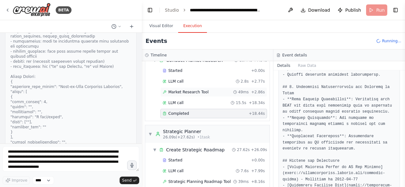
scroll to position [0, 0]
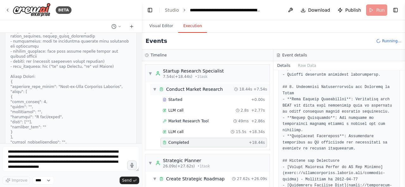
click at [155, 89] on span "▼" at bounding box center [155, 89] width 4 height 5
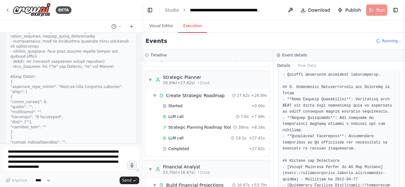
scroll to position [28, 0]
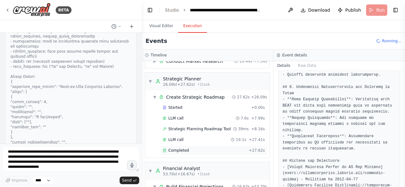
click at [222, 146] on div "Completed + 27.62s" at bounding box center [213, 150] width 107 height 9
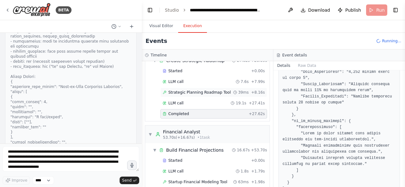
scroll to position [66, 0]
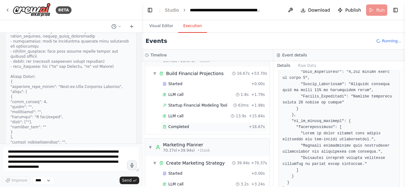
scroll to position [145, 0]
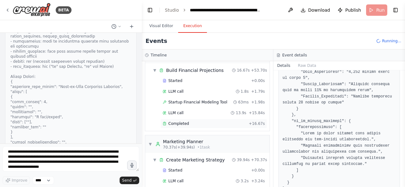
click at [215, 122] on div "Completed" at bounding box center [203, 123] width 83 height 5
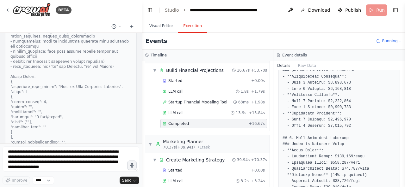
scroll to position [68, 0]
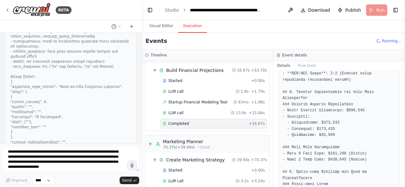
scroll to position [262, 0]
click at [343, 106] on pre at bounding box center [338, 115] width 113 height 530
click at [350, 115] on pre at bounding box center [338, 115] width 113 height 530
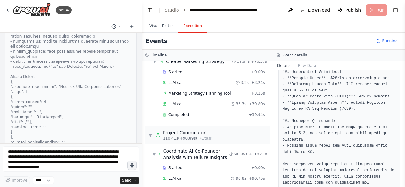
scroll to position [244, 0]
click at [215, 105] on div "Started + 0.00s LLM call 3.2s + 3.24s Marketing Strategy Planning Tool + 3.25s …" at bounding box center [209, 94] width 119 height 54
click at [191, 112] on div "Completed" at bounding box center [203, 114] width 83 height 5
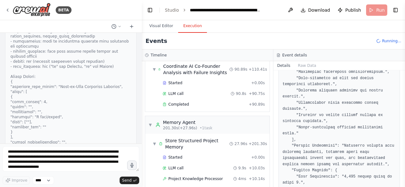
scroll to position [329, 0]
click at [215, 102] on div "Completed" at bounding box center [203, 104] width 83 height 5
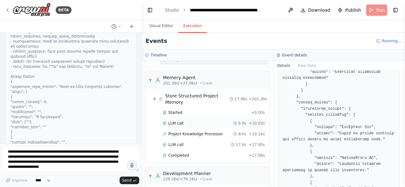
scroll to position [377, 0]
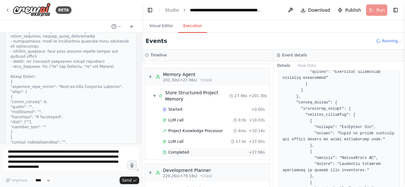
click at [209, 148] on div "Completed + 27.96s" at bounding box center [213, 152] width 107 height 9
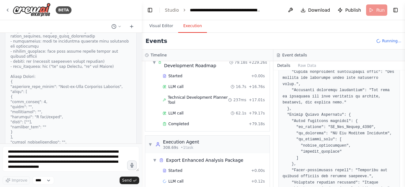
scroll to position [505, 0]
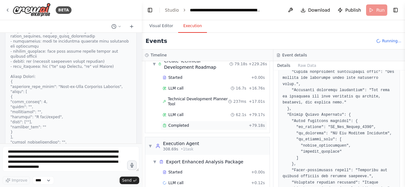
click at [221, 123] on div "Completed" at bounding box center [203, 125] width 83 height 5
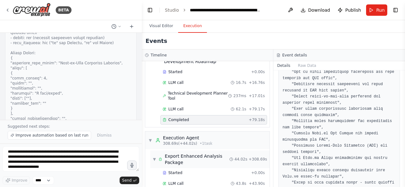
scroll to position [540, 0]
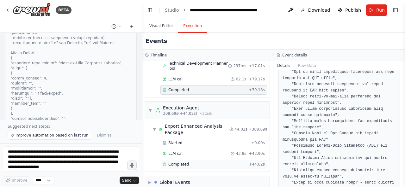
click at [224, 162] on div "Completed" at bounding box center [203, 164] width 83 height 5
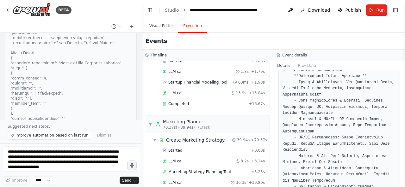
scroll to position [208, 0]
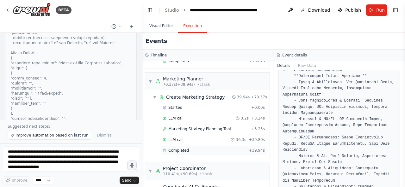
click at [224, 148] on div "Completed" at bounding box center [203, 150] width 83 height 5
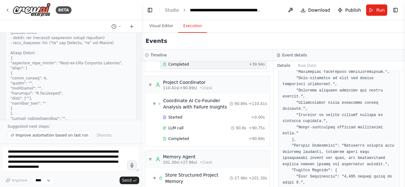
scroll to position [298, 0]
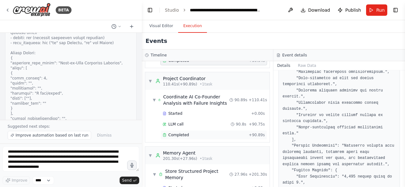
drag, startPoint x: 193, startPoint y: 135, endPoint x: 196, endPoint y: 132, distance: 4.0
click at [196, 132] on div "Started + 0.00s LLM call 90.8s + 90.75s Completed + 90.89s" at bounding box center [209, 125] width 119 height 32
click at [196, 133] on div "Completed" at bounding box center [203, 135] width 83 height 5
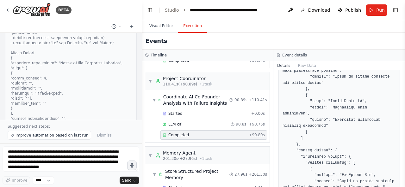
scroll to position [4006, 0]
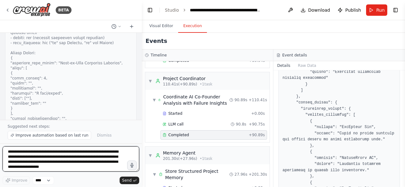
click at [90, 162] on textarea at bounding box center [71, 159] width 137 height 25
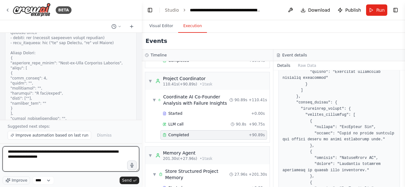
click at [18, 160] on textarea "**********" at bounding box center [71, 159] width 137 height 25
type textarea "**********"
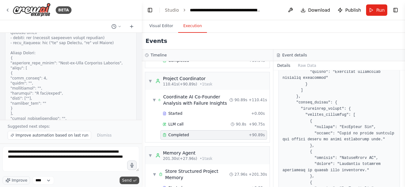
click at [126, 179] on span "Send" at bounding box center [126, 180] width 9 height 5
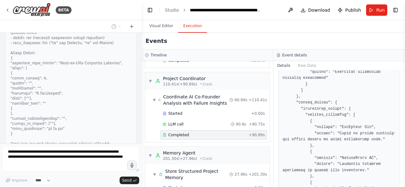
scroll to position [19607, 0]
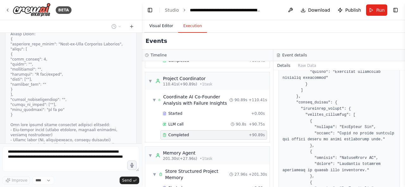
click at [162, 26] on button "Visual Editor" at bounding box center [161, 26] width 34 height 13
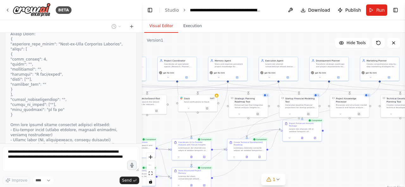
drag, startPoint x: 321, startPoint y: 153, endPoint x: 362, endPoint y: 146, distance: 42.4
click at [362, 146] on div ".deletable-edge-delete-btn { width: 20px; height: 20px; border: 0px solid #ffff…" at bounding box center [273, 112] width 263 height 158
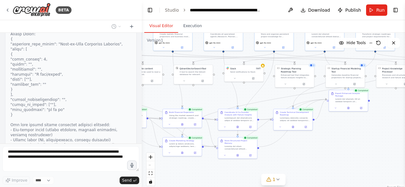
drag, startPoint x: 293, startPoint y: 162, endPoint x: 340, endPoint y: 130, distance: 57.5
click at [340, 131] on div ".deletable-edge-delete-btn { width: 20px; height: 20px; border: 0px solid #ffff…" at bounding box center [273, 112] width 263 height 158
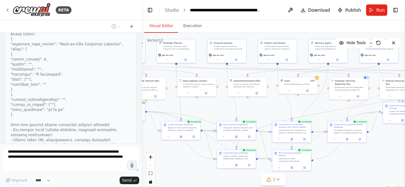
drag, startPoint x: 289, startPoint y: 140, endPoint x: 345, endPoint y: 155, distance: 57.5
click at [345, 155] on div ".deletable-edge-delete-btn { width: 20px; height: 20px; border: 0px solid #ffff…" at bounding box center [273, 112] width 263 height 158
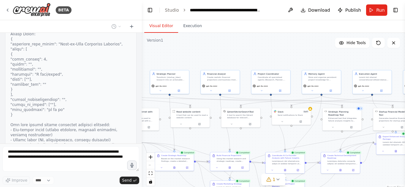
drag, startPoint x: 269, startPoint y: 109, endPoint x: 260, endPoint y: 139, distance: 31.5
click at [260, 139] on div ".deletable-edge-delete-btn { width: 20px; height: 20px; border: 0px solid #ffff…" at bounding box center [273, 112] width 263 height 158
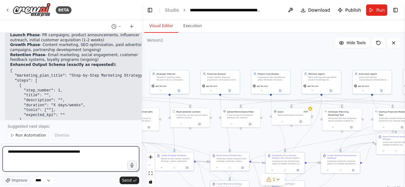
scroll to position [20222, 0]
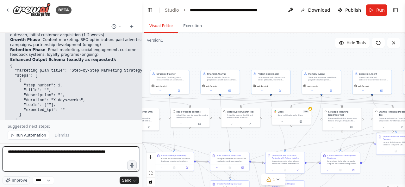
type textarea "**********"
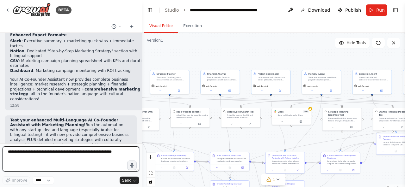
scroll to position [20440, 0]
type textarea "**********"
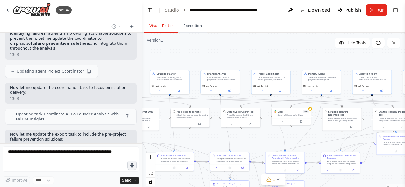
scroll to position [20628, 0]
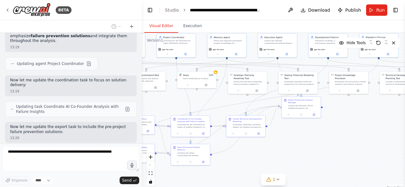
drag, startPoint x: 273, startPoint y: 136, endPoint x: 194, endPoint y: 101, distance: 86.6
click at [194, 101] on div ".deletable-edge-delete-btn { width: 20px; height: 20px; border: 0px solid #ffff…" at bounding box center [273, 112] width 263 height 158
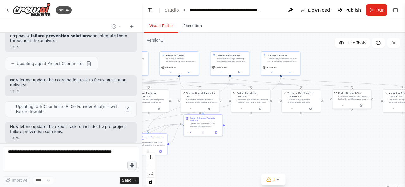
drag, startPoint x: 346, startPoint y: 136, endPoint x: 308, endPoint y: 131, distance: 38.2
click at [239, 161] on div ".deletable-edge-delete-btn { width: 20px; height: 20px; border: 0px solid #ffff…" at bounding box center [273, 112] width 263 height 158
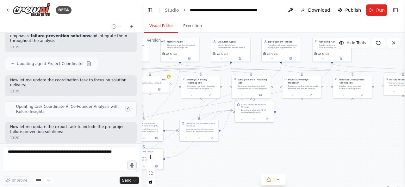
drag, startPoint x: 308, startPoint y: 131, endPoint x: 404, endPoint y: 113, distance: 98.4
click at [404, 113] on div "BETA You are the Coordinator Agent in a CrewAI multi-agent system that acts as …" at bounding box center [202, 93] width 405 height 187
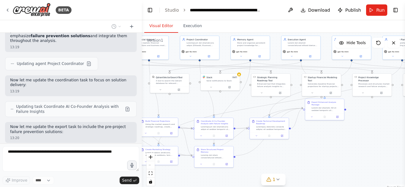
drag, startPoint x: 250, startPoint y: 135, endPoint x: 321, endPoint y: 133, distance: 70.2
click at [321, 133] on div ".deletable-edge-delete-btn { width: 20px; height: 20px; border: 0px solid #ffff…" at bounding box center [273, 112] width 263 height 158
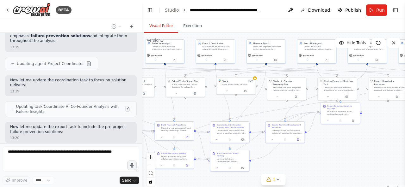
drag, startPoint x: 315, startPoint y: 137, endPoint x: 331, endPoint y: 141, distance: 16.3
click at [331, 141] on div ".deletable-edge-delete-btn { width: 20px; height: 20px; border: 0px solid #ffff…" at bounding box center [273, 112] width 263 height 158
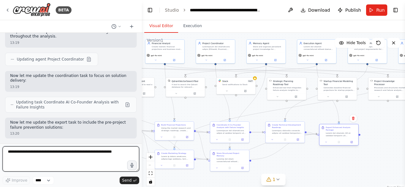
scroll to position [20637, 0]
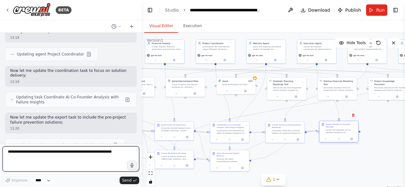
drag, startPoint x: 341, startPoint y: 120, endPoint x: 340, endPoint y: 139, distance: 19.0
click at [340, 139] on div at bounding box center [338, 139] width 39 height 7
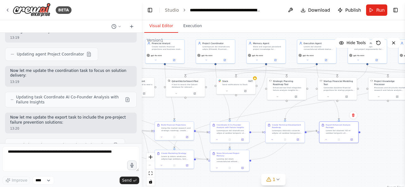
click at [254, 109] on div ".deletable-edge-delete-btn { width: 20px; height: 20px; border: 0px solid #ffff…" at bounding box center [273, 112] width 263 height 158
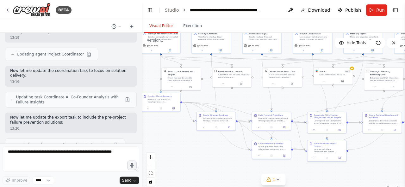
drag, startPoint x: 254, startPoint y: 112, endPoint x: 255, endPoint y: 91, distance: 20.2
click at [352, 102] on div ".deletable-edge-delete-btn { width: 20px; height: 20px; border: 0px solid #ffff…" at bounding box center [273, 112] width 263 height 158
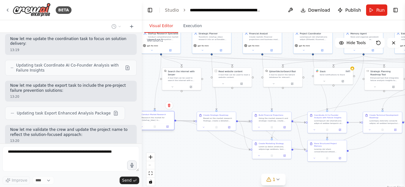
click at [160, 127] on div at bounding box center [154, 127] width 39 height 7
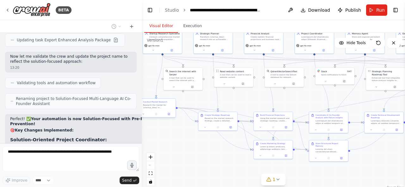
scroll to position [20748, 0]
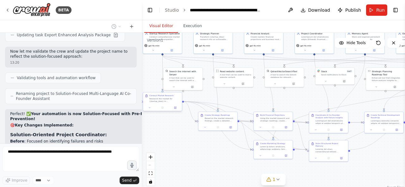
click at [162, 113] on div ".deletable-edge-delete-btn { width: 20px; height: 20px; border: 0px solid #ffff…" at bounding box center [273, 112] width 263 height 158
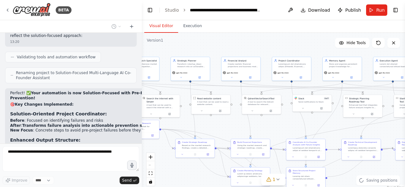
scroll to position [20773, 0]
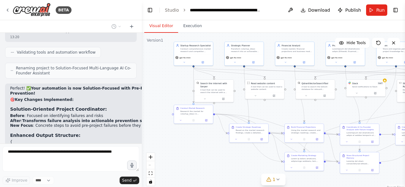
click at [193, 125] on div ".deletable-edge-delete-btn { width: 20px; height: 20px; border: 0px solid #ffff…" at bounding box center [273, 112] width 263 height 158
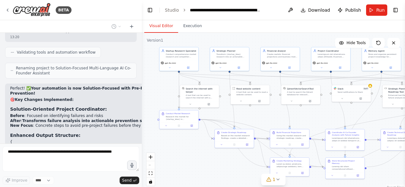
drag, startPoint x: 219, startPoint y: 138, endPoint x: 150, endPoint y: 162, distance: 73.5
click at [150, 162] on div ".deletable-edge-delete-btn { width: 20px; height: 20px; border: 0px solid #ffff…" at bounding box center [273, 112] width 263 height 158
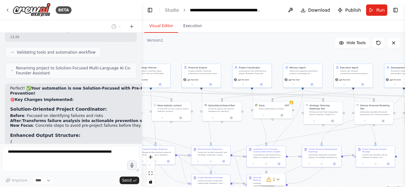
drag, startPoint x: 266, startPoint y: 141, endPoint x: 182, endPoint y: 146, distance: 84.6
click at [183, 146] on div ".deletable-edge-delete-btn { width: 20px; height: 20px; border: 0px solid #ffff…" at bounding box center [273, 112] width 263 height 158
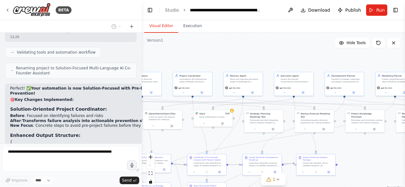
click at [262, 157] on div ".deletable-edge-delete-btn { width: 20px; height: 20px; border: 0px solid #ffff…" at bounding box center [273, 112] width 263 height 158
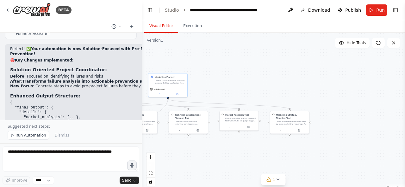
drag, startPoint x: 328, startPoint y: 150, endPoint x: 202, endPoint y: 142, distance: 125.7
click at [202, 142] on div ".deletable-edge-delete-btn { width: 20px; height: 20px; border: 0px solid #ffff…" at bounding box center [273, 112] width 263 height 158
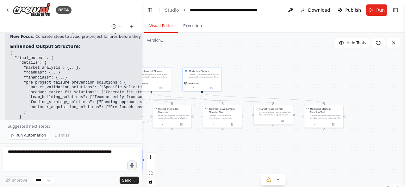
drag, startPoint x: 190, startPoint y: 148, endPoint x: 239, endPoint y: 142, distance: 49.1
click at [239, 142] on div ".deletable-edge-delete-btn { width: 20px; height: 20px; border: 0px solid #ffff…" at bounding box center [273, 112] width 263 height 158
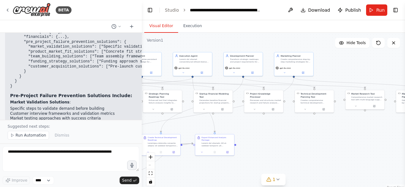
drag, startPoint x: 239, startPoint y: 142, endPoint x: 338, endPoint y: 127, distance: 100.1
click at [336, 127] on div ".deletable-edge-delete-btn { width: 20px; height: 20px; border: 0px solid #ffff…" at bounding box center [273, 112] width 263 height 158
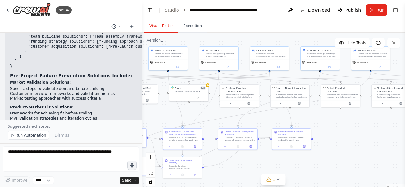
drag, startPoint x: 245, startPoint y: 126, endPoint x: 337, endPoint y: 119, distance: 91.6
click at [335, 119] on div ".deletable-edge-delete-btn { width: 20px; height: 20px; border: 0px solid #ffff…" at bounding box center [273, 112] width 263 height 158
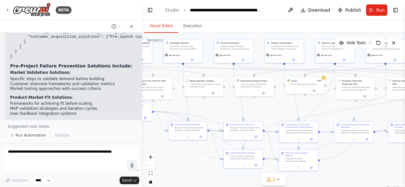
drag, startPoint x: 169, startPoint y: 118, endPoint x: 266, endPoint y: 112, distance: 96.6
click at [266, 112] on div ".deletable-edge-delete-btn { width: 20px; height: 20px; border: 0px solid #ffff…" at bounding box center [273, 112] width 263 height 158
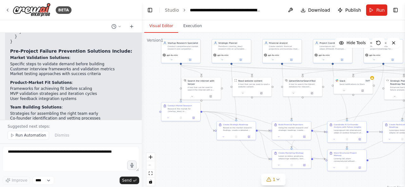
drag, startPoint x: 210, startPoint y: 106, endPoint x: 261, endPoint y: 106, distance: 51.5
click at [261, 106] on div ".deletable-edge-delete-btn { width: 20px; height: 20px; border: 0px solid #ffff…" at bounding box center [273, 112] width 263 height 158
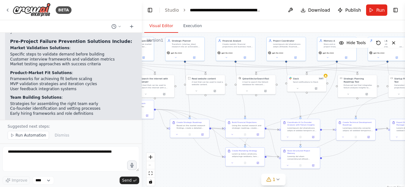
drag, startPoint x: 261, startPoint y: 106, endPoint x: 184, endPoint y: 104, distance: 77.2
click at [184, 104] on div ".deletable-edge-delete-btn { width: 20px; height: 20px; border: 0px solid #ffff…" at bounding box center [273, 112] width 263 height 158
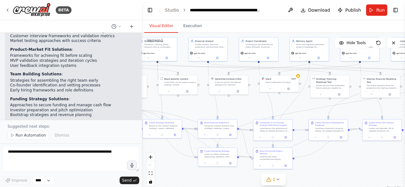
scroll to position [20986, 0]
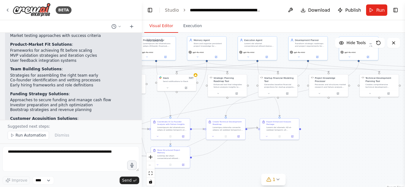
drag, startPoint x: 302, startPoint y: 105, endPoint x: 192, endPoint y: 104, distance: 110.0
click at [192, 104] on div ".deletable-edge-delete-btn { width: 20px; height: 20px; border: 0px solid #ffff…" at bounding box center [273, 112] width 263 height 158
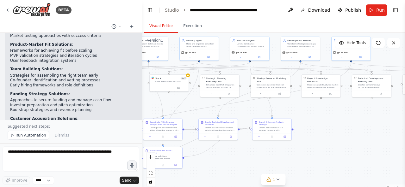
scroll to position [20991, 0]
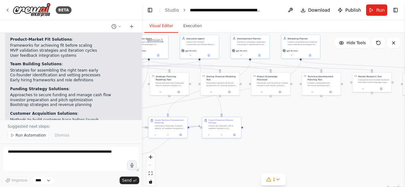
drag, startPoint x: 292, startPoint y: 110, endPoint x: 252, endPoint y: 108, distance: 40.2
click at [252, 108] on div ".deletable-edge-delete-btn { width: 20px; height: 20px; border: 0px solid #ffff…" at bounding box center [273, 112] width 263 height 158
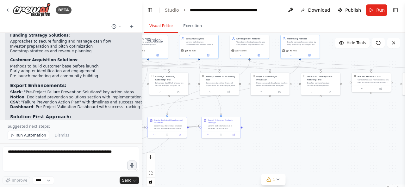
scroll to position [21083, 0]
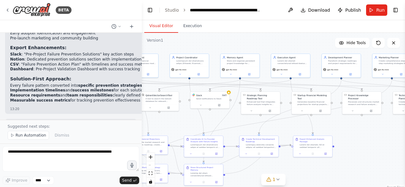
drag, startPoint x: 247, startPoint y: 107, endPoint x: 341, endPoint y: 126, distance: 95.5
click at [341, 126] on div ".deletable-edge-delete-btn { width: 20px; height: 20px; border: 0px solid #ffff…" at bounding box center [273, 112] width 263 height 158
click at [206, 97] on div "Send notifications to Slack" at bounding box center [213, 98] width 31 height 3
click at [225, 86] on icon at bounding box center [226, 84] width 3 height 3
click at [204, 84] on button "Confirm" at bounding box center [208, 85] width 22 height 8
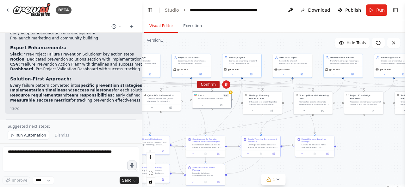
click at [210, 86] on button "Confirm" at bounding box center [208, 85] width 22 height 8
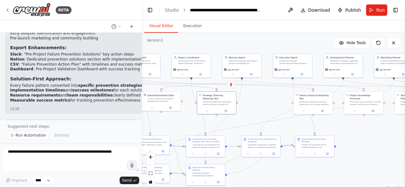
drag, startPoint x: 228, startPoint y: 107, endPoint x: 182, endPoint y: 107, distance: 46.2
click at [182, 107] on div ".deletable-edge-delete-btn { width: 20px; height: 20px; border: 0px solid #ffff…" at bounding box center [273, 112] width 263 height 158
drag, startPoint x: 310, startPoint y: 106, endPoint x: 269, endPoint y: 107, distance: 41.1
click at [269, 107] on div "Startup Financial Modeling Tool Generates baseline financial projections for st…" at bounding box center [267, 102] width 40 height 23
drag, startPoint x: 356, startPoint y: 103, endPoint x: 308, endPoint y: 104, distance: 48.4
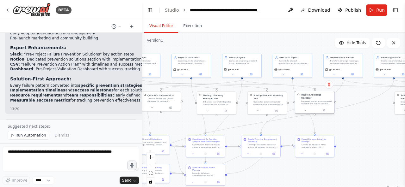
click at [308, 104] on div "Project Knowledge Processor Processes and structures market research and failur…" at bounding box center [314, 99] width 39 height 16
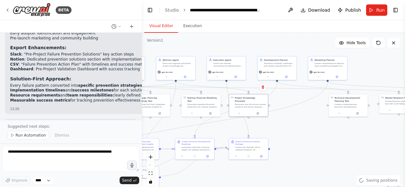
drag, startPoint x: 363, startPoint y: 129, endPoint x: 298, endPoint y: 131, distance: 64.9
click at [298, 131] on div ".deletable-edge-delete-btn { width: 20px; height: 20px; border: 0px solid #ffff…" at bounding box center [273, 112] width 263 height 158
drag, startPoint x: 357, startPoint y: 103, endPoint x: 303, endPoint y: 103, distance: 53.7
click at [303, 103] on div "Technical Development Planning Tool Creates comprehensive technical development…" at bounding box center [297, 102] width 31 height 12
drag, startPoint x: 389, startPoint y: 105, endPoint x: 332, endPoint y: 106, distance: 57.5
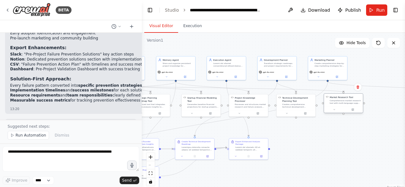
click at [332, 106] on div "Market Research Tool Comprehensive market research tool with multi-language sup…" at bounding box center [343, 100] width 39 height 13
click at [298, 147] on div ".deletable-edge-delete-btn { width: 20px; height: 20px; border: 0px solid #ffff…" at bounding box center [273, 112] width 263 height 158
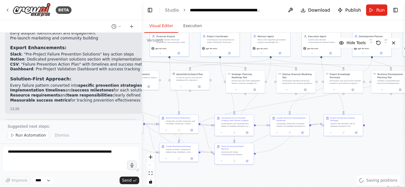
drag, startPoint x: 298, startPoint y: 147, endPoint x: 219, endPoint y: 104, distance: 90.3
click at [399, 122] on div ".deletable-edge-delete-btn { width: 20px; height: 20px; border: 0px solid #ffff…" at bounding box center [273, 112] width 263 height 158
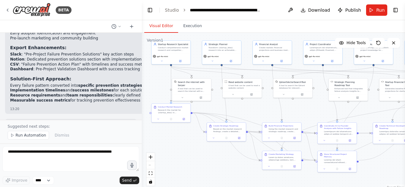
drag, startPoint x: 219, startPoint y: 104, endPoint x: 317, endPoint y: 112, distance: 98.7
click at [317, 112] on div ".deletable-edge-delete-btn { width: 20px; height: 20px; border: 0px solid #ffff…" at bounding box center [273, 112] width 263 height 158
click at [34, 138] on span "Run Automation" at bounding box center [30, 135] width 31 height 5
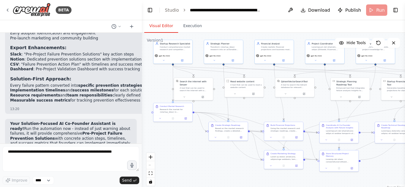
scroll to position [21059, 0]
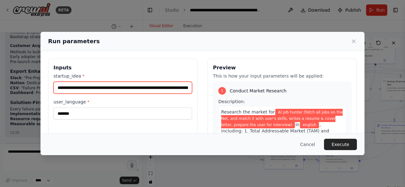
click at [148, 86] on input "**********" at bounding box center [122, 88] width 138 height 12
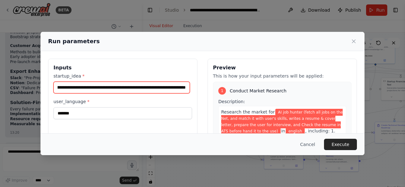
scroll to position [0, 236]
type input "**********"
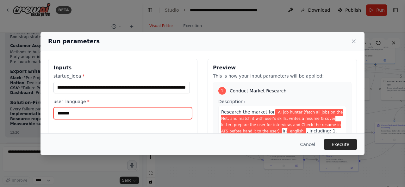
scroll to position [0, 0]
click at [158, 112] on input "*******" at bounding box center [122, 113] width 138 height 12
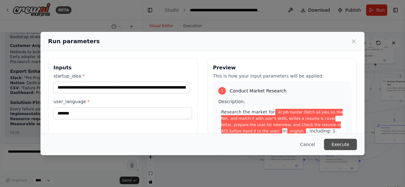
click at [343, 139] on button "Execute" at bounding box center [340, 144] width 33 height 11
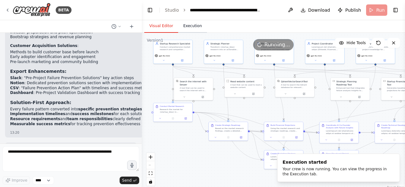
click at [183, 26] on button "Execution" at bounding box center [192, 26] width 29 height 13
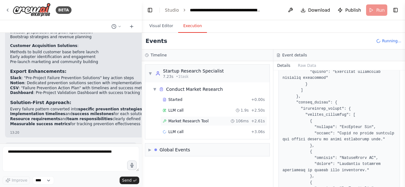
click at [193, 123] on span "Market Research Tool" at bounding box center [188, 121] width 40 height 5
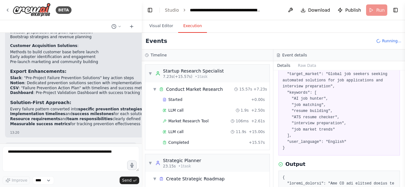
scroll to position [54, 0]
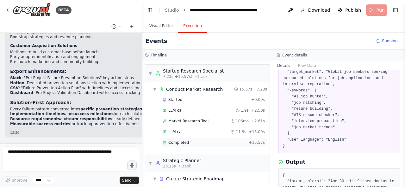
click at [223, 144] on div "Completed + 15.57s" at bounding box center [213, 142] width 107 height 9
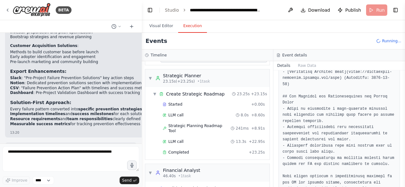
scroll to position [86, 0]
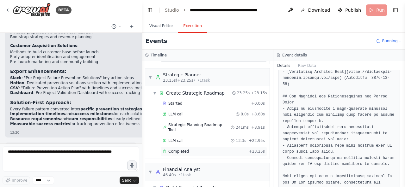
click at [228, 149] on div "Completed" at bounding box center [203, 151] width 83 height 5
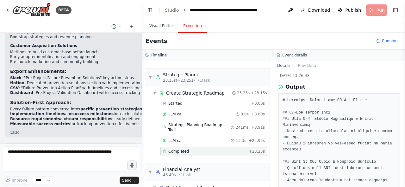
scroll to position [0, 0]
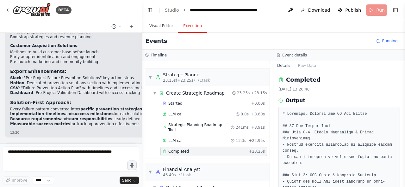
click at [221, 149] on div "Completed" at bounding box center [203, 151] width 83 height 5
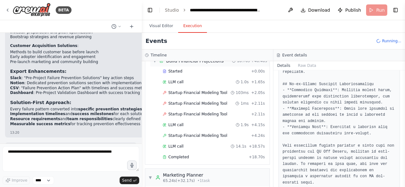
scroll to position [213, 0]
click at [220, 112] on span "Startup Financial Modeling Tool" at bounding box center [197, 114] width 59 height 5
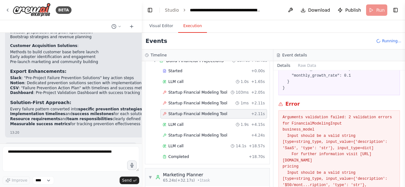
scroll to position [107, 0]
click at [217, 120] on div "LLM call 1.9s + 4.15s" at bounding box center [213, 124] width 107 height 9
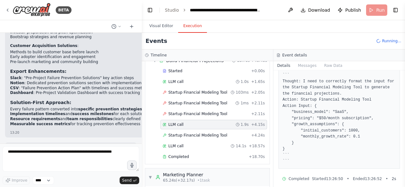
scroll to position [44, 0]
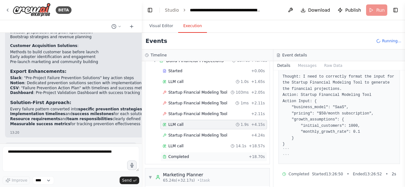
click at [217, 155] on div "Completed" at bounding box center [203, 157] width 83 height 5
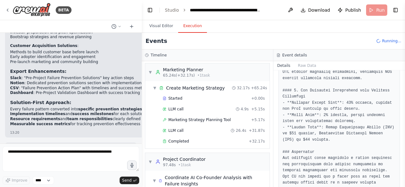
scroll to position [320, 0]
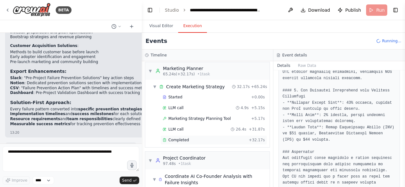
click at [229, 138] on div "Completed" at bounding box center [203, 140] width 83 height 5
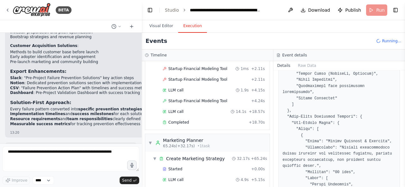
scroll to position [236, 0]
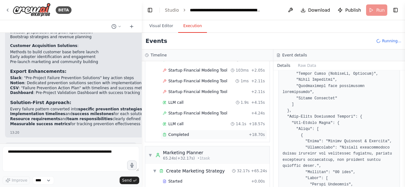
click at [219, 130] on div "Completed + 18.70s" at bounding box center [213, 134] width 107 height 9
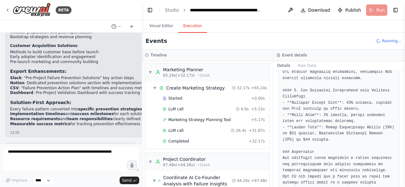
scroll to position [324, 0]
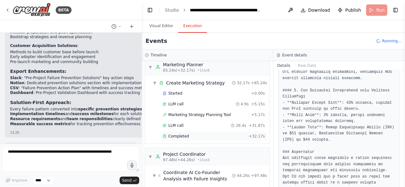
click at [231, 132] on div "Completed + 32.17s" at bounding box center [213, 136] width 107 height 9
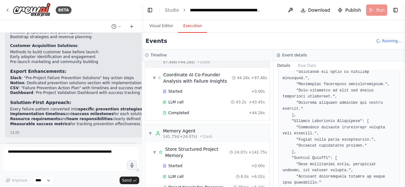
scroll to position [424, 0]
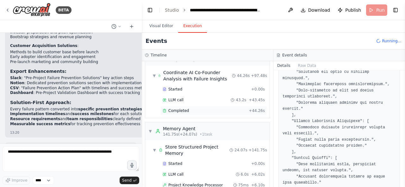
click at [220, 106] on div "Completed + 44.26s" at bounding box center [213, 110] width 107 height 9
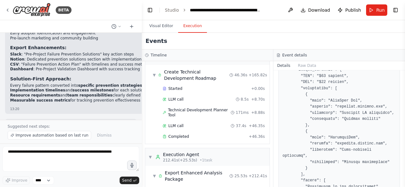
scroll to position [580, 0]
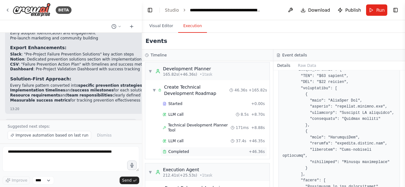
click at [220, 150] on div "Completed" at bounding box center [203, 152] width 83 height 5
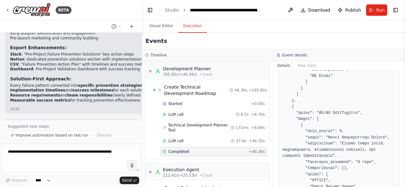
scroll to position [21083, 0]
click at [77, 135] on span "Improve automation based on last run" at bounding box center [51, 135] width 73 height 5
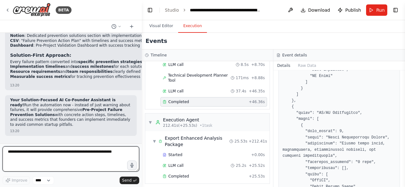
scroll to position [21383, 0]
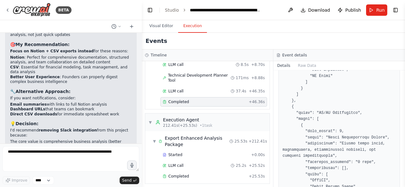
click at [154, 139] on span "▼" at bounding box center [154, 141] width 3 height 5
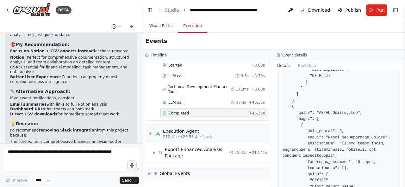
scroll to position [598, 0]
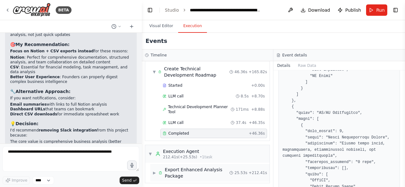
click at [158, 167] on div "▶ Export Enhanced Analysis Package" at bounding box center [191, 173] width 77 height 13
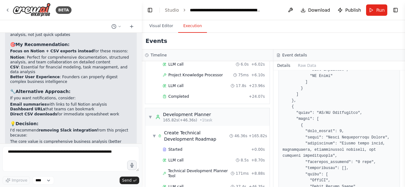
scroll to position [630, 0]
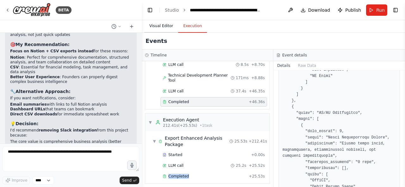
click at [153, 28] on button "Visual Editor" at bounding box center [161, 26] width 34 height 13
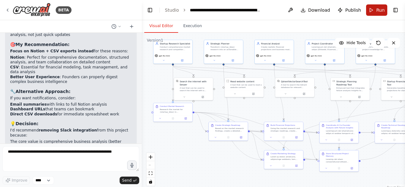
click at [376, 13] on button "Run" at bounding box center [376, 9] width 21 height 11
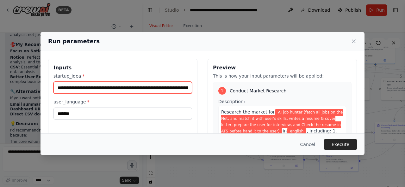
click at [151, 88] on input "**********" at bounding box center [122, 88] width 138 height 12
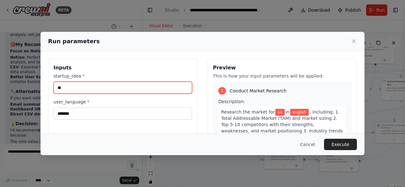
type input "*"
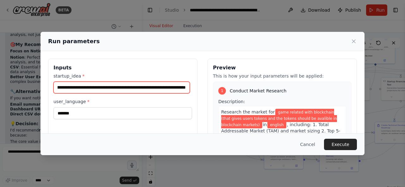
scroll to position [0, 88]
type input "**********"
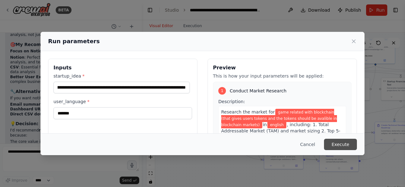
click at [335, 148] on button "Execute" at bounding box center [340, 144] width 33 height 11
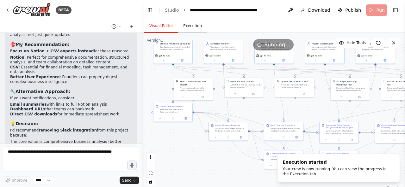
click at [192, 29] on button "Execution" at bounding box center [192, 26] width 29 height 13
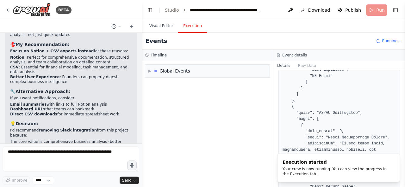
scroll to position [0, 0]
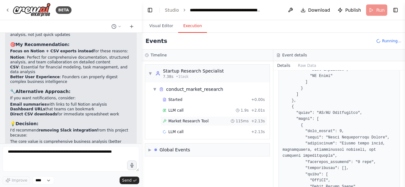
click at [212, 119] on div "Market Research Tool 115ms + 2.13s" at bounding box center [213, 121] width 102 height 5
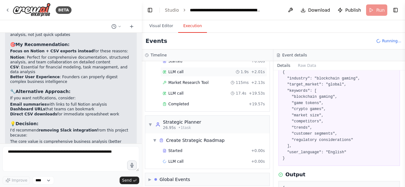
scroll to position [42, 0]
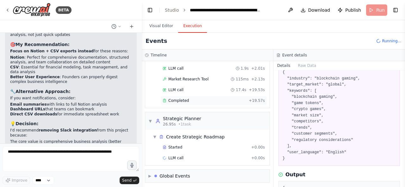
click at [224, 98] on div "Completed" at bounding box center [203, 100] width 83 height 5
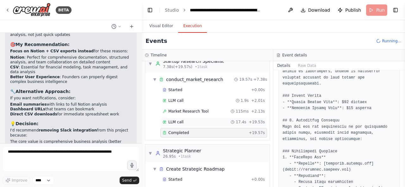
scroll to position [0, 0]
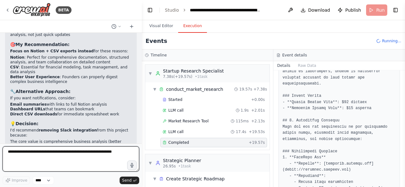
click at [102, 158] on textarea at bounding box center [71, 159] width 137 height 25
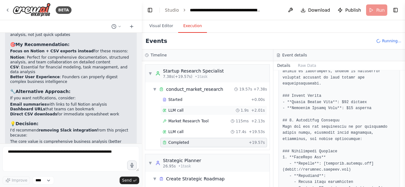
click at [180, 111] on span "LLM call" at bounding box center [175, 110] width 15 height 5
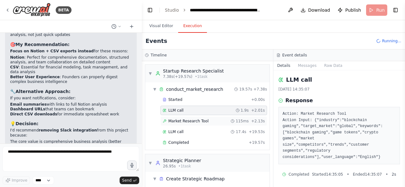
click at [185, 120] on span "Market Research Tool" at bounding box center [188, 121] width 40 height 5
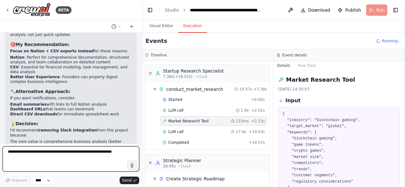
click at [86, 160] on textarea at bounding box center [71, 159] width 137 height 25
drag, startPoint x: 86, startPoint y: 160, endPoint x: 92, endPoint y: 156, distance: 6.8
click at [86, 159] on textarea "****" at bounding box center [71, 159] width 137 height 25
click at [92, 156] on textarea "****" at bounding box center [71, 159] width 137 height 25
click at [83, 156] on textarea "**********" at bounding box center [71, 159] width 137 height 25
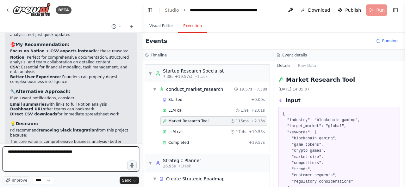
scroll to position [63, 0]
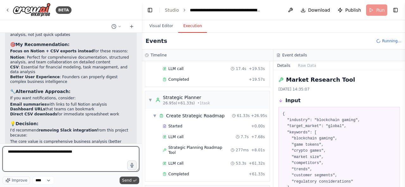
type textarea "**********"
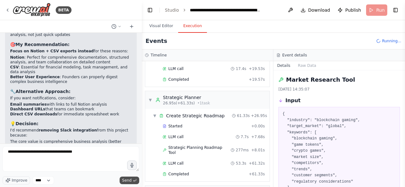
click at [129, 182] on span "Send" at bounding box center [126, 180] width 9 height 5
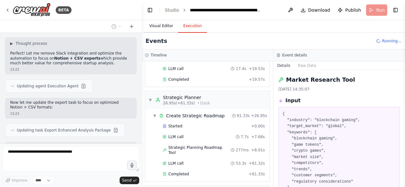
scroll to position [21565, 0]
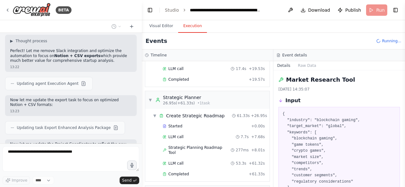
click at [157, 28] on button "Visual Editor" at bounding box center [161, 26] width 34 height 13
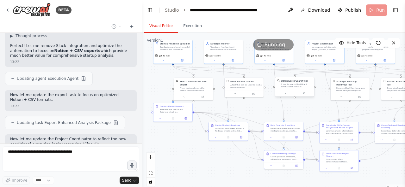
scroll to position [21575, 0]
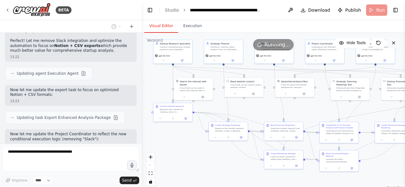
click at [395, 43] on icon at bounding box center [393, 42] width 5 height 5
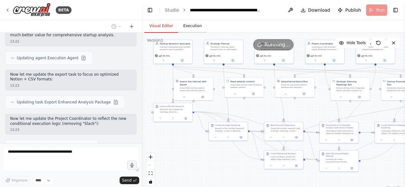
click at [186, 22] on button "Execution" at bounding box center [192, 26] width 29 height 13
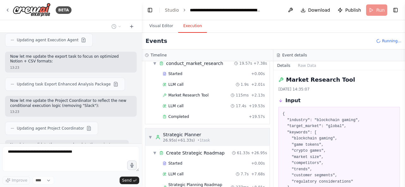
scroll to position [0, 0]
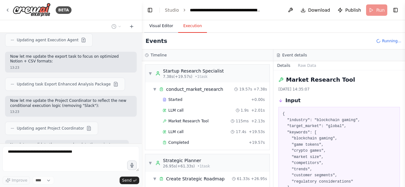
click at [164, 29] on button "Visual Editor" at bounding box center [161, 26] width 34 height 13
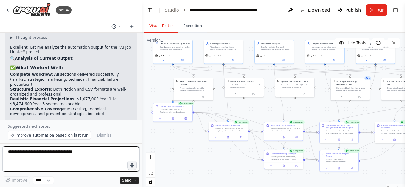
scroll to position [22165, 0]
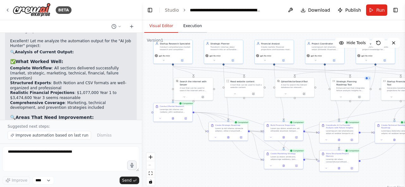
click at [188, 28] on button "Execution" at bounding box center [192, 26] width 29 height 13
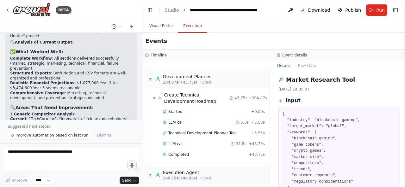
scroll to position [630, 0]
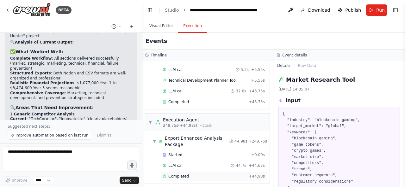
click at [217, 174] on div "Completed" at bounding box center [203, 176] width 83 height 5
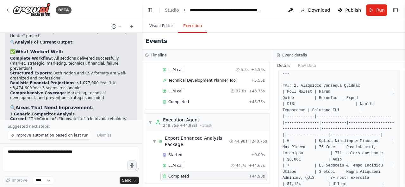
scroll to position [1124, 0]
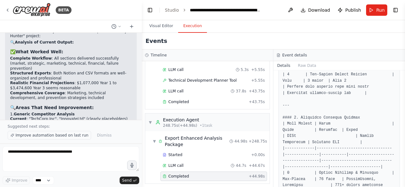
click at [69, 134] on span "Improve automation based on last run" at bounding box center [51, 135] width 73 height 5
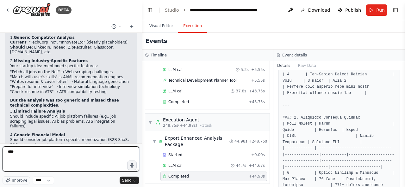
scroll to position [22261, 0]
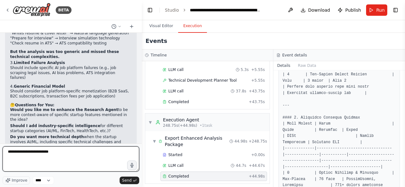
click at [27, 151] on textarea "**********" at bounding box center [71, 159] width 137 height 25
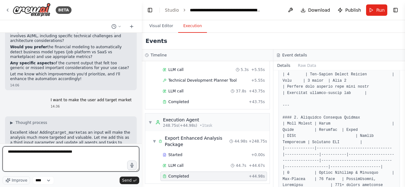
scroll to position [22413, 0]
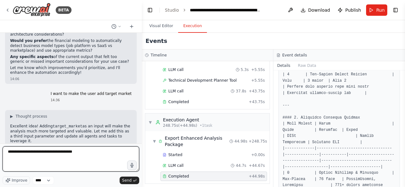
type textarea "**********"
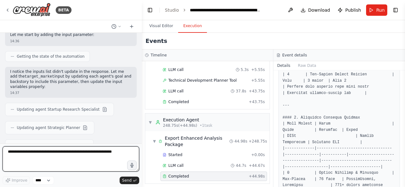
scroll to position [22551, 0]
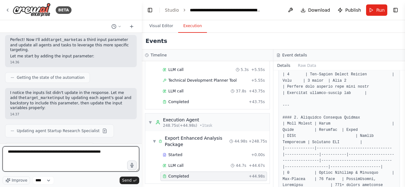
type textarea "**********"
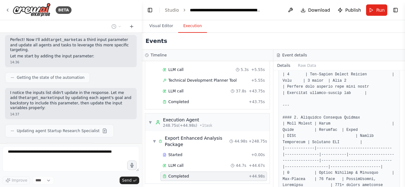
scroll to position [22588, 0]
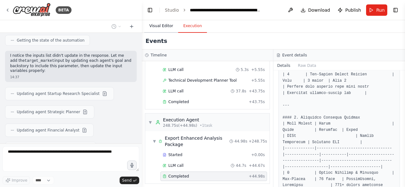
click at [160, 26] on button "Visual Editor" at bounding box center [161, 26] width 34 height 13
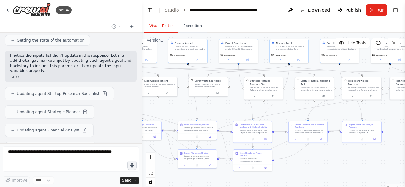
drag, startPoint x: 261, startPoint y: 114, endPoint x: 175, endPoint y: 113, distance: 86.3
click at [175, 113] on div ".deletable-edge-delete-btn { width: 20px; height: 20px; border: 0px solid #ffff…" at bounding box center [273, 112] width 263 height 158
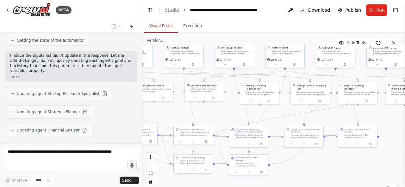
drag, startPoint x: 328, startPoint y: 112, endPoint x: 333, endPoint y: 116, distance: 6.8
click at [333, 116] on div ".deletable-edge-delete-btn { width: 20px; height: 20px; border: 0px solid #ffff…" at bounding box center [273, 112] width 263 height 158
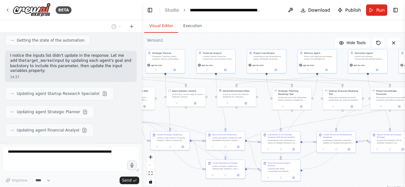
drag, startPoint x: 232, startPoint y: 113, endPoint x: 255, endPoint y: 119, distance: 23.8
click at [255, 119] on div ".deletable-edge-delete-btn { width: 20px; height: 20px; border: 0px solid #ffff…" at bounding box center [273, 112] width 263 height 158
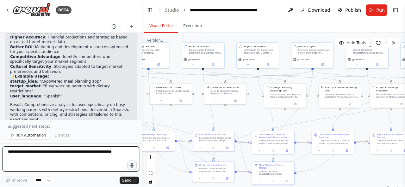
scroll to position [23140, 0]
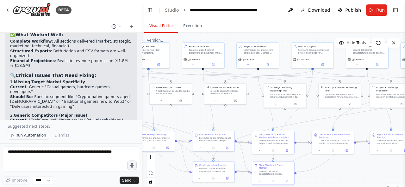
click at [35, 137] on span "Run Automation" at bounding box center [30, 135] width 31 height 5
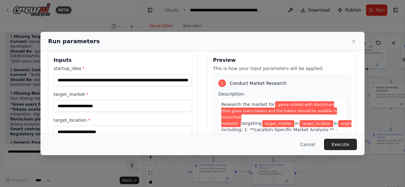
scroll to position [0, 0]
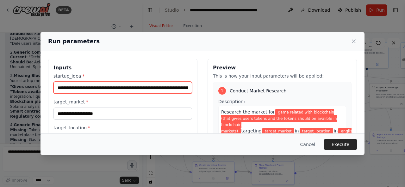
click at [155, 88] on input "**********" at bounding box center [122, 88] width 138 height 12
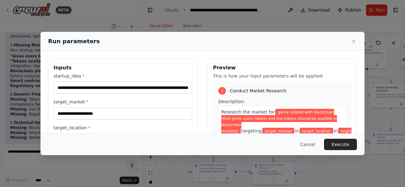
click at [31, 85] on div "**********" at bounding box center [202, 93] width 405 height 187
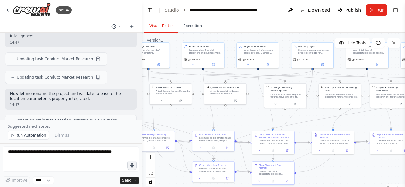
scroll to position [24077, 0]
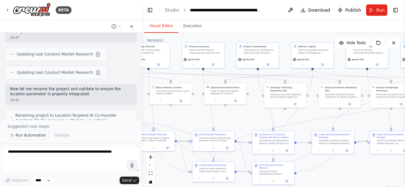
click at [28, 138] on span "Run Automation" at bounding box center [30, 135] width 31 height 5
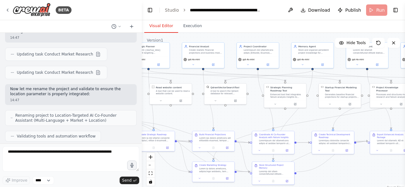
scroll to position [24053, 0]
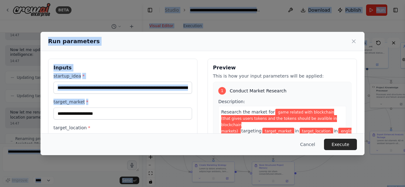
drag, startPoint x: 38, startPoint y: 99, endPoint x: 84, endPoint y: 102, distance: 45.9
click at [84, 102] on body "BETA You are the Coordinator Agent in a CrewAI multi-agent system that acts as …" at bounding box center [202, 93] width 405 height 187
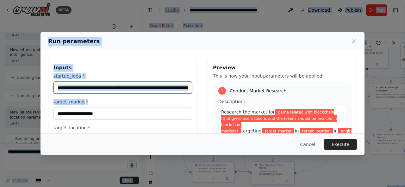
click at [116, 88] on input "**********" at bounding box center [122, 88] width 138 height 12
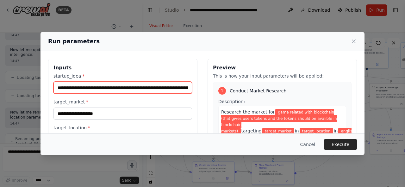
click at [116, 88] on input "**********" at bounding box center [122, 88] width 138 height 12
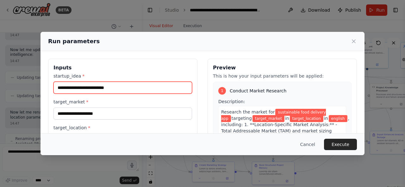
type input "**********"
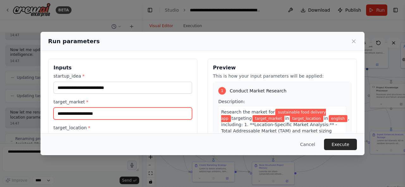
click at [102, 115] on input "target_market *" at bounding box center [122, 114] width 138 height 12
type input "**********"
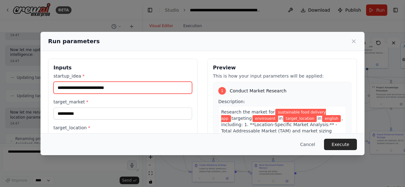
click at [79, 89] on input "**********" at bounding box center [122, 88] width 138 height 12
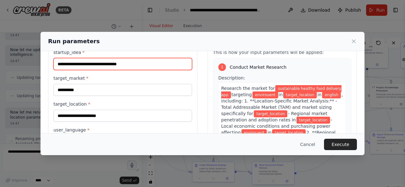
scroll to position [27, 0]
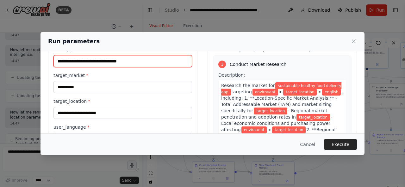
type input "**********"
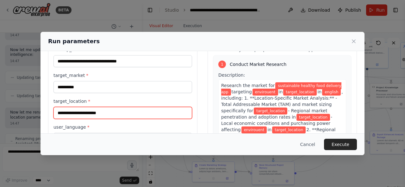
click at [111, 111] on input "target_location *" at bounding box center [122, 113] width 138 height 12
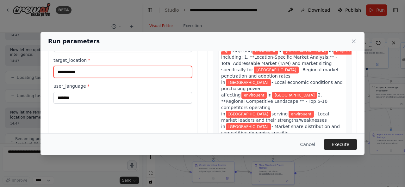
scroll to position [68, 0]
type input "**********"
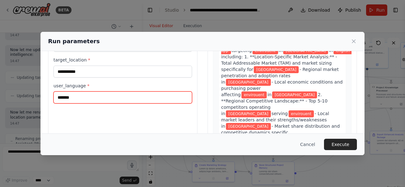
click at [129, 98] on input "*******" at bounding box center [122, 98] width 138 height 12
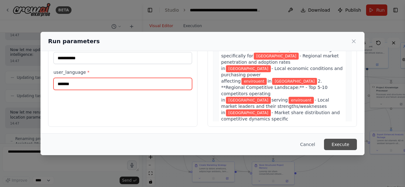
type input "*******"
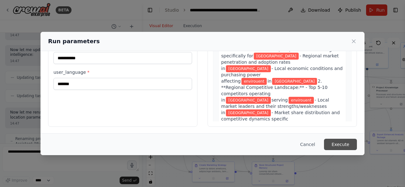
click at [334, 144] on button "Execute" at bounding box center [340, 144] width 33 height 11
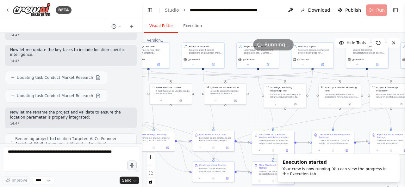
click at [190, 26] on button "Execution" at bounding box center [192, 26] width 29 height 13
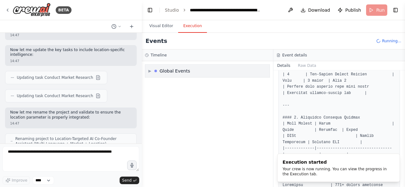
scroll to position [0, 0]
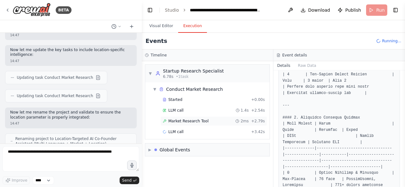
click at [187, 120] on span "Market Research Tool" at bounding box center [188, 121] width 40 height 5
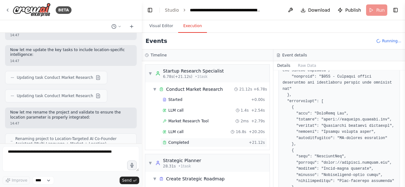
scroll to position [205, 0]
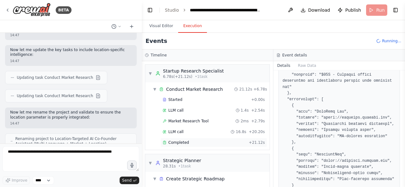
click at [235, 140] on div "Completed" at bounding box center [203, 142] width 83 height 5
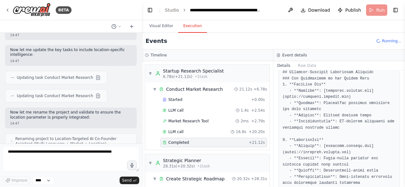
scroll to position [170, 0]
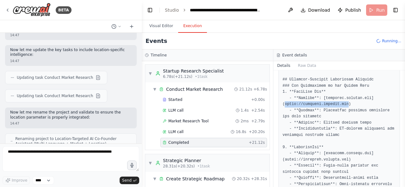
drag, startPoint x: 343, startPoint y: 97, endPoint x: 285, endPoint y: 98, distance: 57.5
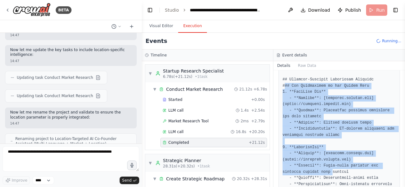
drag, startPoint x: 283, startPoint y: 80, endPoint x: 309, endPoint y: 168, distance: 91.4
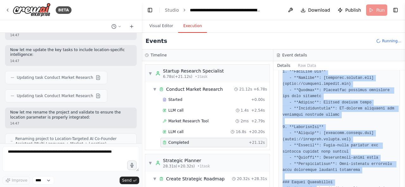
scroll to position [205, 0]
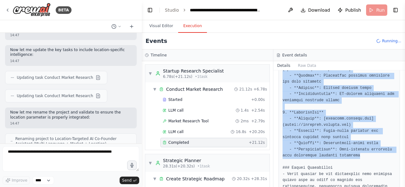
drag, startPoint x: 282, startPoint y: 72, endPoint x: 355, endPoint y: 150, distance: 106.7
copy pre "## Location-Specific Competitor Analysis ### Top Competitors in the Middle East…"
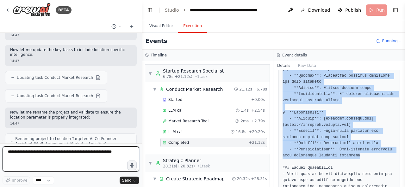
click at [100, 155] on textarea at bounding box center [71, 159] width 137 height 25
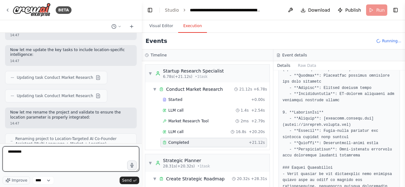
click at [70, 162] on textarea "*******" at bounding box center [71, 159] width 137 height 25
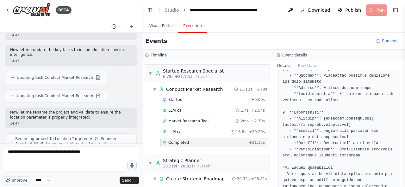
scroll to position [153, 0]
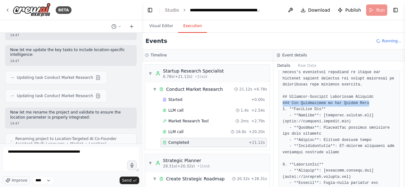
drag, startPoint x: 309, startPoint y: 96, endPoint x: 361, endPoint y: 97, distance: 51.5
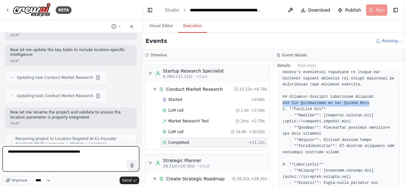
click at [97, 156] on textarea "**********" at bounding box center [71, 159] width 137 height 25
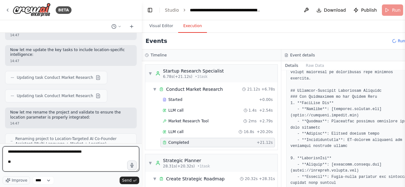
paste textarea "**********"
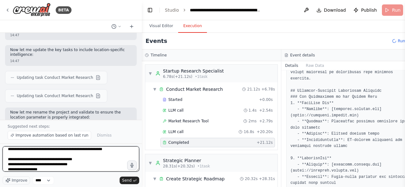
scroll to position [24077, 0]
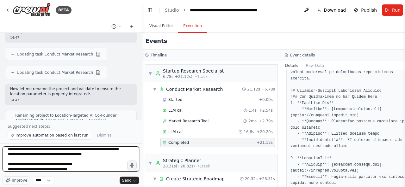
type textarea "**********"
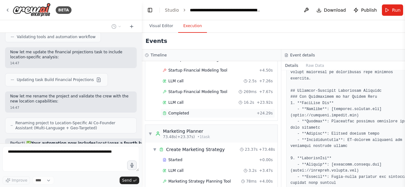
scroll to position [295, 0]
click at [215, 111] on div "Completed" at bounding box center [207, 113] width 91 height 5
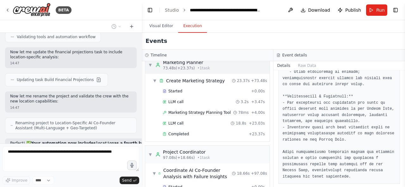
scroll to position [374, 0]
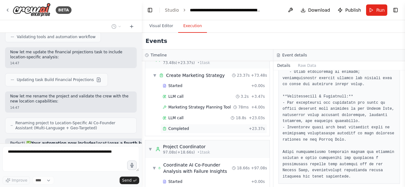
click at [230, 124] on div "Completed + 23.37s" at bounding box center [213, 128] width 107 height 9
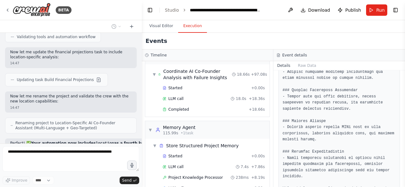
scroll to position [473, 0]
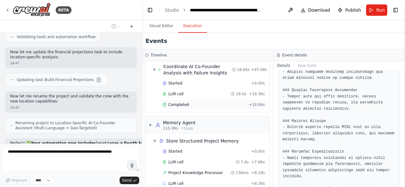
click at [219, 100] on div "Completed + 18.66s" at bounding box center [213, 104] width 107 height 9
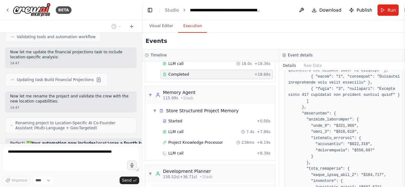
scroll to position [504, 0]
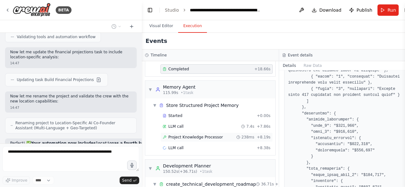
click at [236, 136] on icon at bounding box center [238, 138] width 4 height 4
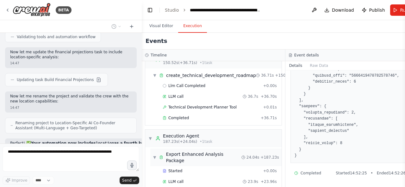
scroll to position [614, 0]
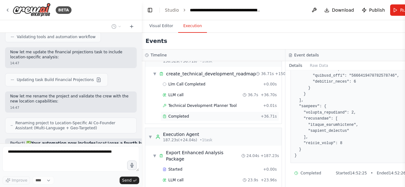
click at [228, 112] on div "Completed + 36.71s" at bounding box center [219, 116] width 119 height 9
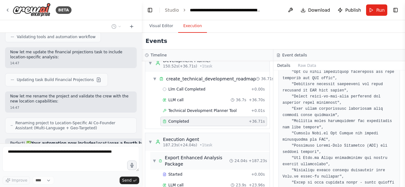
scroll to position [643, 0]
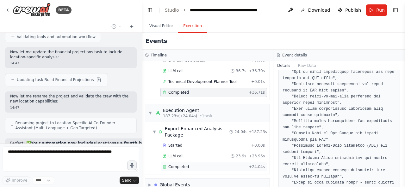
click at [214, 162] on div "Completed + 24.04s" at bounding box center [213, 166] width 107 height 9
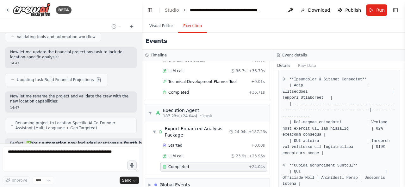
scroll to position [1158, 0]
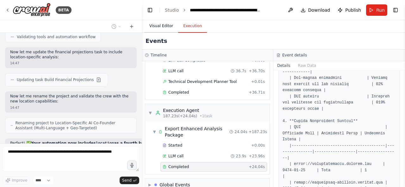
click at [154, 28] on button "Visual Editor" at bounding box center [161, 26] width 34 height 13
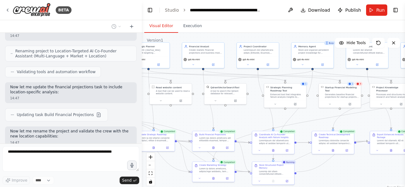
scroll to position [24176, 0]
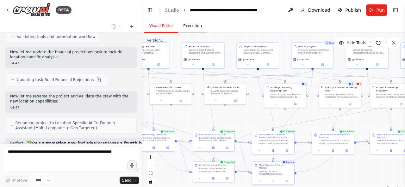
click at [197, 26] on button "Execution" at bounding box center [192, 26] width 29 height 13
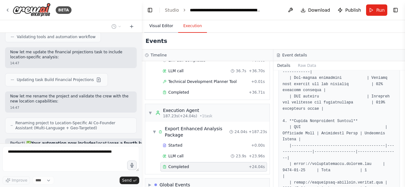
click at [162, 26] on button "Visual Editor" at bounding box center [161, 26] width 34 height 13
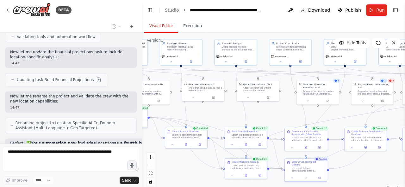
drag, startPoint x: 250, startPoint y: 124, endPoint x: 282, endPoint y: 120, distance: 32.7
click at [282, 120] on div ".deletable-edge-delete-btn { width: 20px; height: 20px; border: 0px solid #ffff…" at bounding box center [273, 112] width 263 height 158
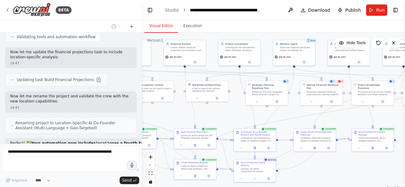
drag, startPoint x: 280, startPoint y: 120, endPoint x: 231, endPoint y: 121, distance: 48.7
click at [231, 121] on div ".deletable-edge-delete-btn { width: 20px; height: 20px; border: 0px solid #ffff…" at bounding box center [273, 112] width 263 height 158
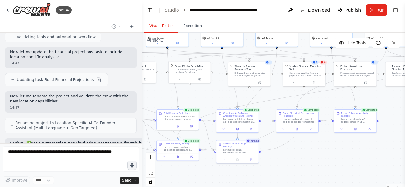
drag, startPoint x: 303, startPoint y: 176, endPoint x: 285, endPoint y: 157, distance: 26.2
click at [285, 157] on div ".deletable-edge-delete-btn { width: 20px; height: 20px; border: 0px solid #ffff…" at bounding box center [273, 112] width 263 height 158
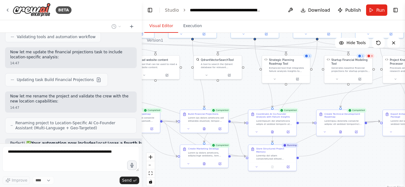
drag, startPoint x: 309, startPoint y: 154, endPoint x: 346, endPoint y: 161, distance: 38.0
click at [346, 161] on div ".deletable-edge-delete-btn { width: 20px; height: 20px; border: 0px solid #ffff…" at bounding box center [273, 112] width 263 height 158
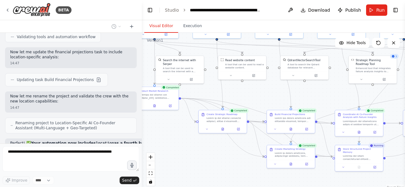
drag, startPoint x: 179, startPoint y: 101, endPoint x: 263, endPoint y: 100, distance: 84.1
click at [263, 100] on div ".deletable-edge-delete-btn { width: 20px; height: 20px; border: 0px solid #ffff…" at bounding box center [273, 112] width 263 height 158
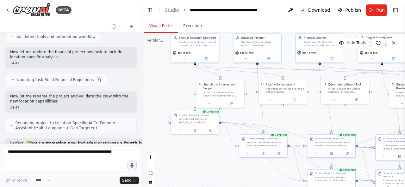
drag, startPoint x: 159, startPoint y: 121, endPoint x: 200, endPoint y: 146, distance: 48.1
click at [200, 146] on div ".deletable-edge-delete-btn { width: 20px; height: 20px; border: 0px solid #ffff…" at bounding box center [273, 112] width 263 height 158
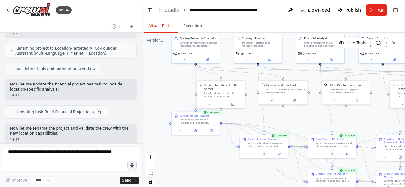
scroll to position [24142, 0]
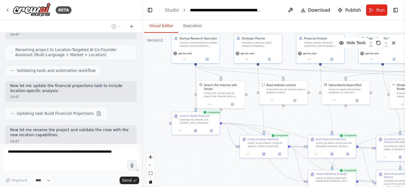
drag, startPoint x: 83, startPoint y: 73, endPoint x: 10, endPoint y: 62, distance: 73.2
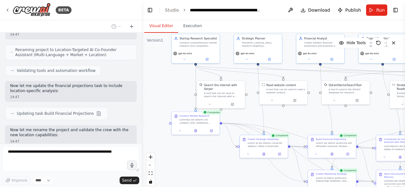
scroll to position [24161, 0]
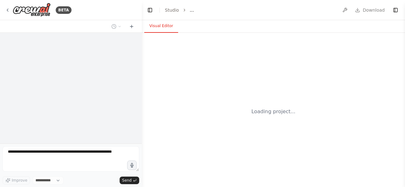
select select "****"
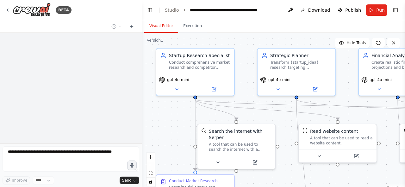
drag, startPoint x: 179, startPoint y: 132, endPoint x: 161, endPoint y: 116, distance: 24.2
click at [161, 116] on div ".deletable-edge-delete-btn { width: 20px; height: 20px; border: 0px solid #ffff…" at bounding box center [273, 112] width 263 height 158
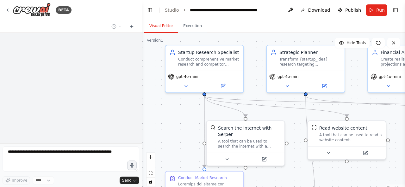
click at [173, 112] on div ".deletable-edge-delete-btn { width: 20px; height: 20px; border: 0px solid #ffff…" at bounding box center [273, 112] width 263 height 158
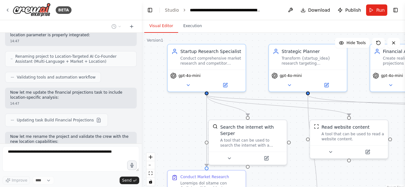
scroll to position [24118, 0]
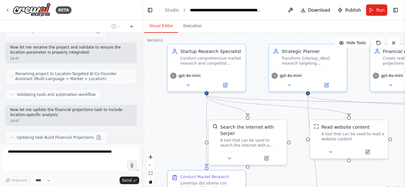
drag, startPoint x: 30, startPoint y: 108, endPoint x: 9, endPoint y: 84, distance: 31.3
copy div "this part of startup research specialist agent, sppouse to check the target loc…"
click at [131, 25] on icon at bounding box center [131, 26] width 5 height 5
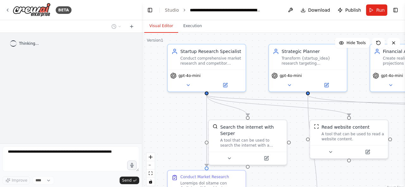
scroll to position [0, 0]
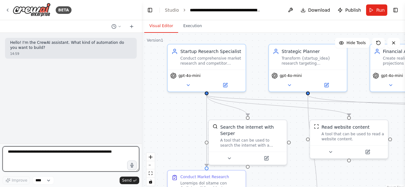
click at [75, 153] on textarea at bounding box center [71, 159] width 137 height 25
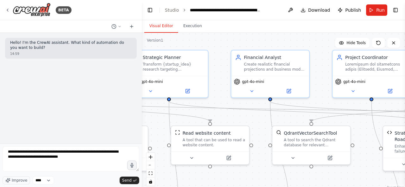
drag, startPoint x: 290, startPoint y: 116, endPoint x: 149, endPoint y: 121, distance: 140.8
click at [149, 121] on div ".deletable-edge-delete-btn { width: 20px; height: 20px; border: 0px solid #ffff…" at bounding box center [273, 112] width 263 height 158
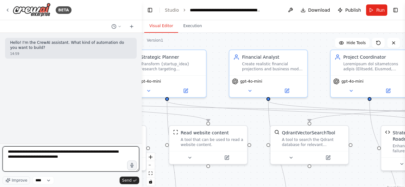
click at [86, 160] on textarea "**********" at bounding box center [71, 159] width 137 height 25
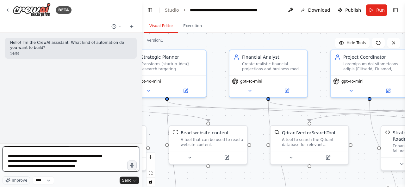
scroll to position [23, 0]
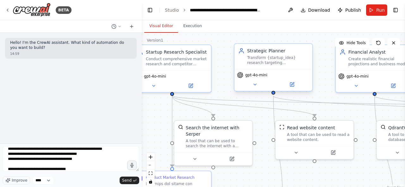
drag, startPoint x: 218, startPoint y: 101, endPoint x: 313, endPoint y: 90, distance: 95.4
click at [325, 95] on div ".deletable-edge-delete-btn { width: 20px; height: 20px; border: 0px solid #ffff…" at bounding box center [273, 112] width 263 height 158
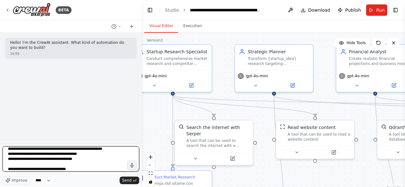
click at [94, 171] on textarea "**********" at bounding box center [71, 159] width 137 height 25
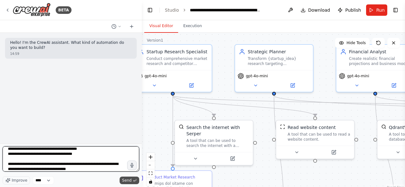
type textarea "**********"
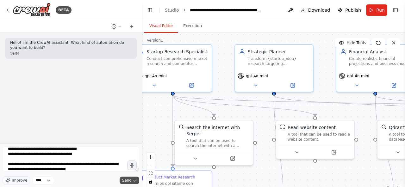
click at [124, 180] on span "Send" at bounding box center [126, 180] width 9 height 5
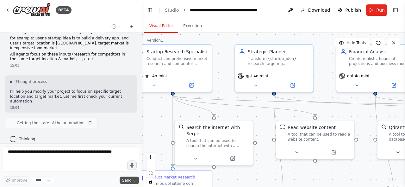
scroll to position [52, 0]
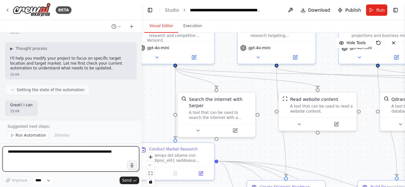
drag, startPoint x: 222, startPoint y: 94, endPoint x: 224, endPoint y: 64, distance: 29.5
click at [224, 64] on div ".deletable-edge-delete-btn { width: 20px; height: 20px; border: 0px solid #ffff…" at bounding box center [273, 112] width 263 height 158
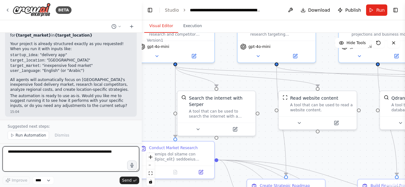
scroll to position [228, 0]
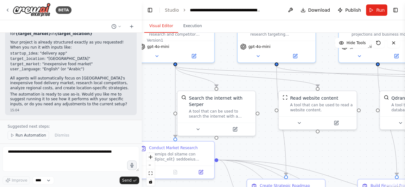
click at [25, 138] on span "Run Automation" at bounding box center [30, 135] width 31 height 5
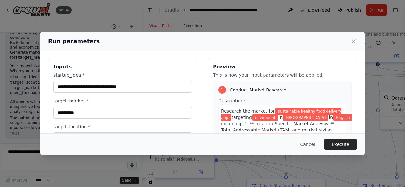
scroll to position [0, 0]
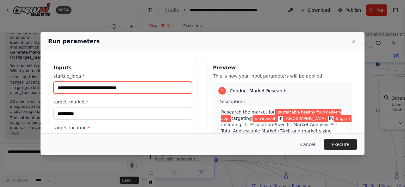
drag, startPoint x: 95, startPoint y: 90, endPoint x: 56, endPoint y: 89, distance: 38.6
click at [56, 89] on input "**********" at bounding box center [122, 88] width 138 height 12
type input "**********"
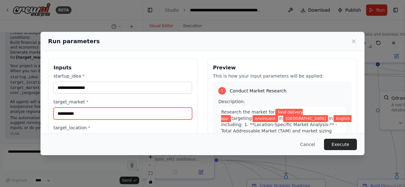
click at [89, 114] on input "**********" at bounding box center [122, 114] width 138 height 12
type input "*"
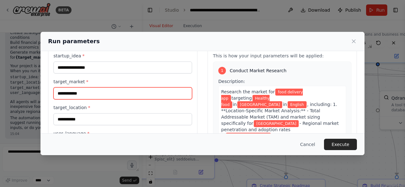
scroll to position [25, 0]
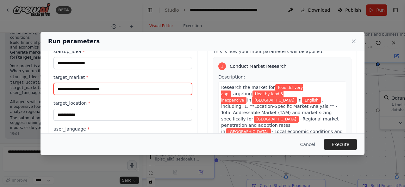
click at [106, 92] on input "**********" at bounding box center [122, 89] width 138 height 12
type input "**********"
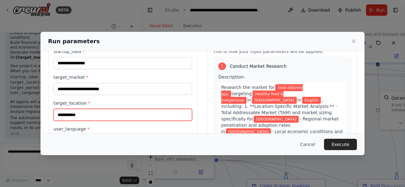
click at [105, 113] on input "**********" at bounding box center [122, 115] width 138 height 12
type input "**********"
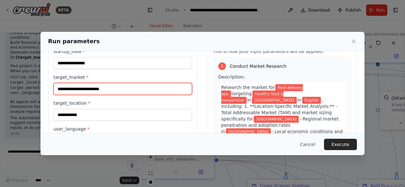
click at [91, 88] on input "**********" at bounding box center [122, 89] width 138 height 12
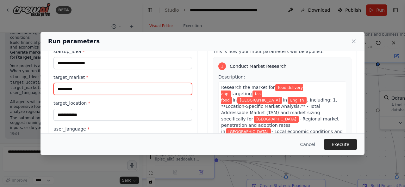
scroll to position [82, 0]
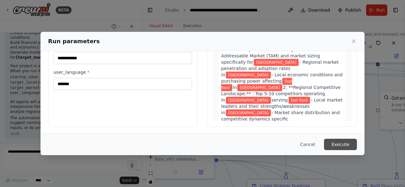
type input "*********"
click at [342, 148] on button "Execute" at bounding box center [340, 144] width 33 height 11
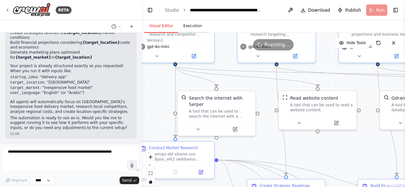
click at [187, 28] on button "Execution" at bounding box center [192, 26] width 29 height 13
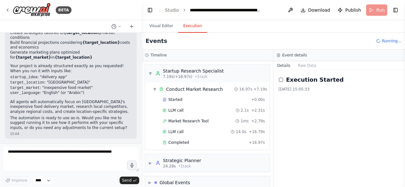
scroll to position [7, 0]
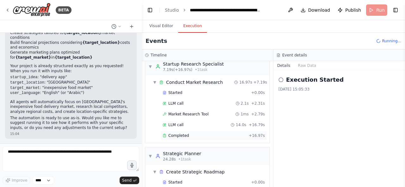
click at [184, 132] on div "Completed + 16.97s" at bounding box center [213, 135] width 107 height 9
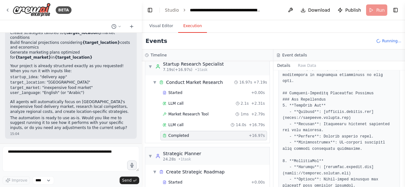
scroll to position [121, 0]
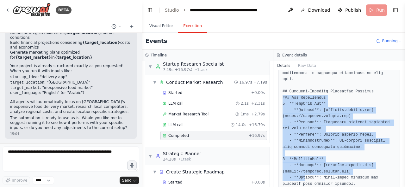
drag, startPoint x: 282, startPoint y: 90, endPoint x: 303, endPoint y: 173, distance: 85.7
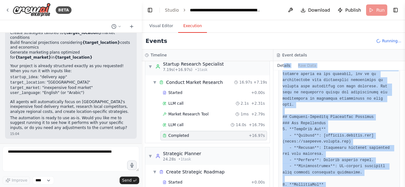
scroll to position [72, 0]
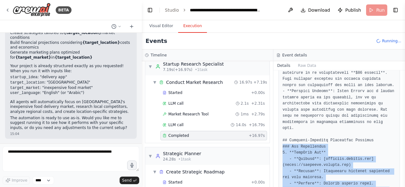
drag, startPoint x: 355, startPoint y: 138, endPoint x: 282, endPoint y: 139, distance: 73.7
copy pre "### Key Competitors 1. **TechCorp Inc** - **Website**: [[DOMAIN_NAME]]([URL][DO…"
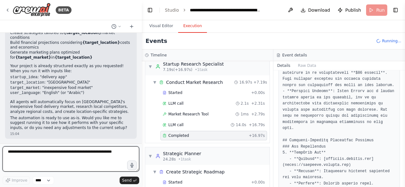
click at [90, 155] on textarea at bounding box center [71, 159] width 137 height 25
paste textarea "**********"
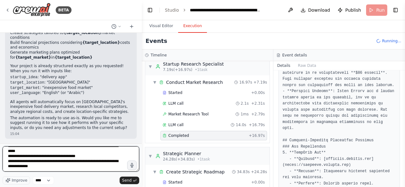
scroll to position [0, 0]
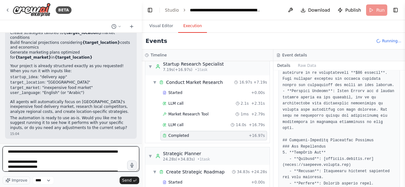
click at [95, 158] on textarea "**********" at bounding box center [71, 159] width 137 height 25
type textarea "**********"
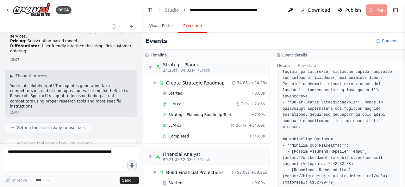
scroll to position [120, 0]
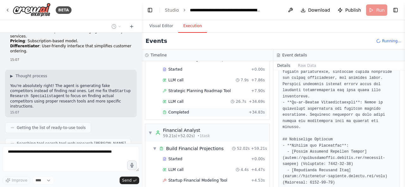
click at [221, 111] on div "Completed" at bounding box center [203, 112] width 83 height 5
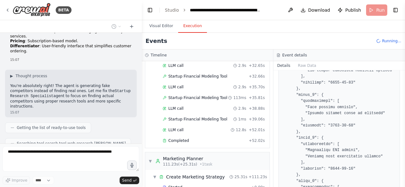
scroll to position [419, 0]
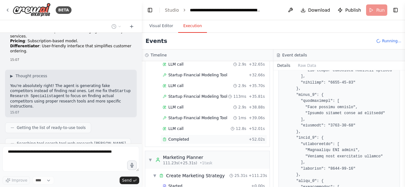
click at [193, 135] on div "Completed + 52.02s" at bounding box center [213, 139] width 107 height 9
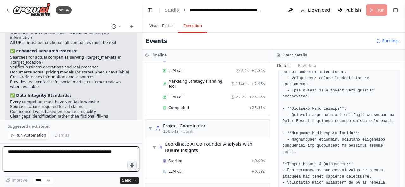
scroll to position [685, 0]
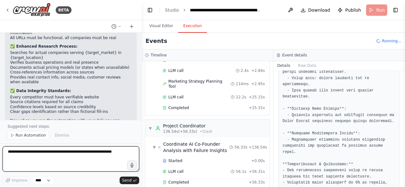
click at [98, 154] on textarea at bounding box center [71, 159] width 137 height 25
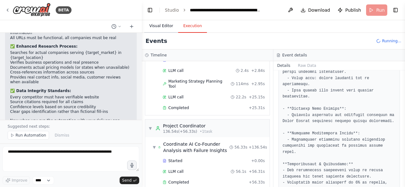
click at [160, 25] on button "Visual Editor" at bounding box center [161, 26] width 34 height 13
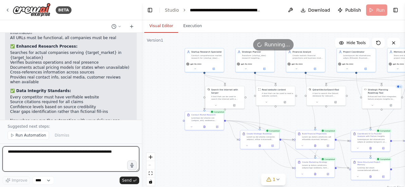
click at [92, 158] on textarea at bounding box center [71, 159] width 137 height 25
type textarea "**********"
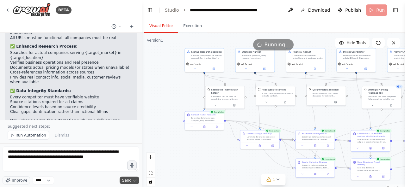
click at [123, 181] on button "Send" at bounding box center [129, 181] width 20 height 8
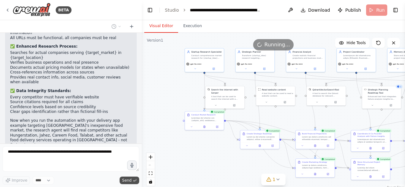
scroll to position [704, 0]
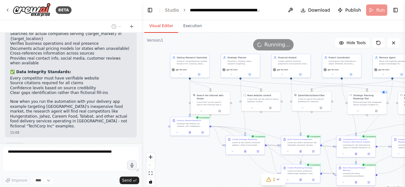
drag, startPoint x: 205, startPoint y: 161, endPoint x: 165, endPoint y: 169, distance: 40.7
click at [165, 169] on div ".deletable-edge-delete-btn { width: 20px; height: 20px; border: 0px solid #ffff…" at bounding box center [273, 112] width 263 height 158
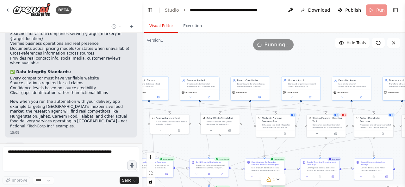
drag, startPoint x: 243, startPoint y: 130, endPoint x: 190, endPoint y: 144, distance: 55.1
click at [190, 144] on div ".deletable-edge-delete-btn { width: 20px; height: 20px; border: 0px solid #ffff…" at bounding box center [273, 112] width 263 height 158
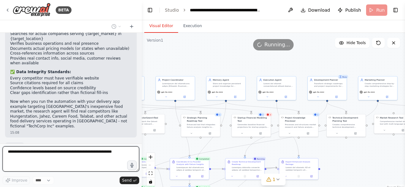
drag, startPoint x: 244, startPoint y: 148, endPoint x: 175, endPoint y: 147, distance: 69.2
click at [175, 147] on div ".deletable-edge-delete-btn { width: 20px; height: 20px; border: 0px solid #ffff…" at bounding box center [273, 112] width 263 height 158
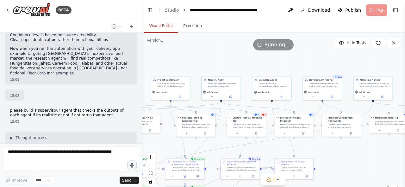
scroll to position [762, 0]
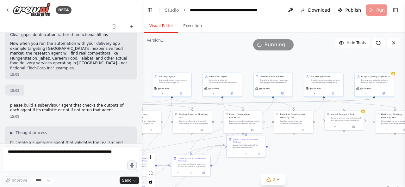
drag, startPoint x: 331, startPoint y: 157, endPoint x: 267, endPoint y: 153, distance: 64.0
click at [267, 153] on div ".deletable-edge-delete-btn { width: 20px; height: 20px; border: 0px solid #ffff…" at bounding box center [273, 112] width 263 height 158
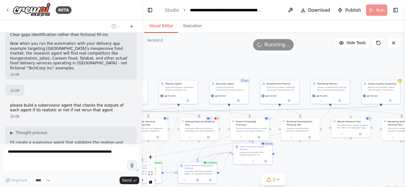
drag, startPoint x: 328, startPoint y: 158, endPoint x: 349, endPoint y: 166, distance: 22.6
click at [349, 166] on div ".deletable-edge-delete-btn { width: 20px; height: 20px; border: 0px solid #ffff…" at bounding box center [273, 112] width 263 height 158
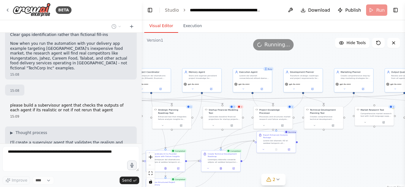
drag, startPoint x: 338, startPoint y: 166, endPoint x: 361, endPoint y: 155, distance: 26.2
click at [361, 155] on div ".deletable-edge-delete-btn { width: 20px; height: 20px; border: 0px solid #ffff…" at bounding box center [273, 112] width 263 height 158
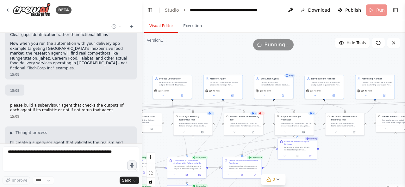
drag, startPoint x: 335, startPoint y: 154, endPoint x: 356, endPoint y: 161, distance: 22.2
click at [356, 161] on div ".deletable-edge-delete-btn { width: 20px; height: 20px; border: 0px solid #ffff…" at bounding box center [273, 112] width 263 height 158
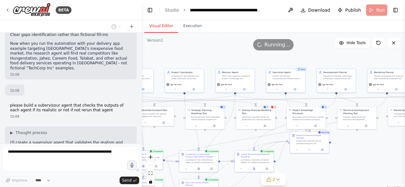
drag, startPoint x: 347, startPoint y: 163, endPoint x: 404, endPoint y: 155, distance: 57.5
click at [404, 155] on div "BETA Hello! I'm the CrewAI assistant. What kind of automation do you want to bu…" at bounding box center [202, 93] width 405 height 187
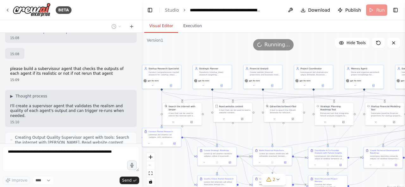
scroll to position [803, 0]
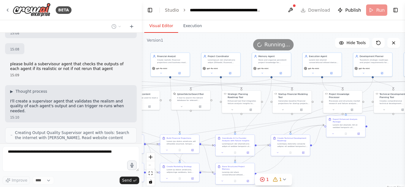
drag, startPoint x: 277, startPoint y: 134, endPoint x: 208, endPoint y: 122, distance: 69.6
click at [208, 122] on div ".deletable-edge-delete-btn { width: 20px; height: 20px; border: 0px solid #ffff…" at bounding box center [273, 112] width 263 height 158
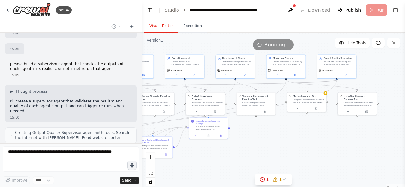
drag, startPoint x: 334, startPoint y: 145, endPoint x: 200, endPoint y: 147, distance: 134.0
click at [200, 147] on div ".deletable-edge-delete-btn { width: 20px; height: 20px; border: 0px solid #ffff…" at bounding box center [273, 112] width 263 height 158
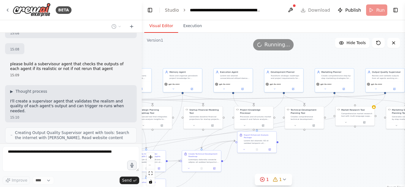
drag, startPoint x: 303, startPoint y: 136, endPoint x: 352, endPoint y: 150, distance: 50.9
click at [352, 150] on div ".deletable-edge-delete-btn { width: 20px; height: 20px; border: 0px solid #ffff…" at bounding box center [273, 112] width 263 height 158
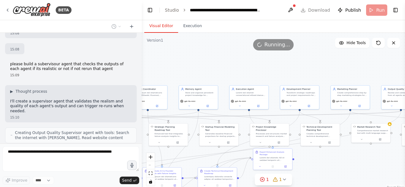
drag, startPoint x: 334, startPoint y: 152, endPoint x: 349, endPoint y: 169, distance: 22.8
click at [349, 169] on div ".deletable-edge-delete-btn { width: 20px; height: 20px; border: 0px solid #ffff…" at bounding box center [273, 112] width 263 height 158
drag, startPoint x: 390, startPoint y: 102, endPoint x: 170, endPoint y: 53, distance: 225.4
click at [170, 53] on div "gpt-4o-mini" at bounding box center [175, 53] width 15 height 3
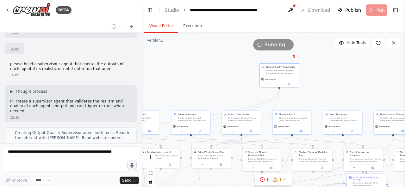
drag, startPoint x: 220, startPoint y: 77, endPoint x: 314, endPoint y: 102, distance: 97.1
click at [314, 102] on div ".deletable-edge-delete-btn { width: 20px; height: 20px; border: 0px solid #ffff…" at bounding box center [273, 112] width 263 height 158
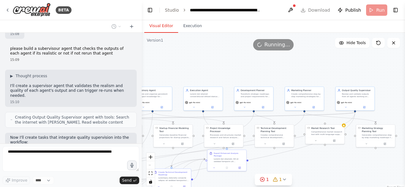
drag, startPoint x: 285, startPoint y: 98, endPoint x: 267, endPoint y: 87, distance: 21.8
click at [139, 74] on div "BETA Hello! I'm the CrewAI assistant. What kind of automation do you want to bu…" at bounding box center [202, 93] width 405 height 187
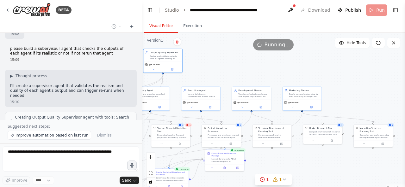
drag, startPoint x: 340, startPoint y: 99, endPoint x: 151, endPoint y: 63, distance: 191.9
click at [151, 63] on div "gpt-4o-mini" at bounding box center [162, 67] width 39 height 11
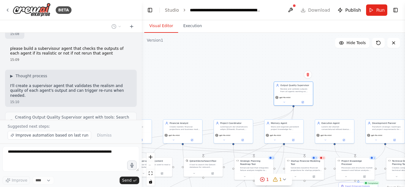
drag, startPoint x: 207, startPoint y: 77, endPoint x: 339, endPoint y: 110, distance: 136.5
click at [339, 110] on div ".deletable-edge-delete-btn { width: 20px; height: 20px; border: 0px solid #ffff…" at bounding box center [273, 112] width 263 height 158
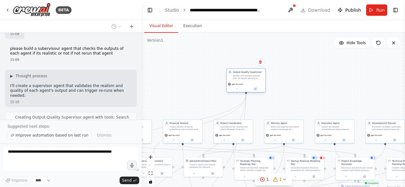
drag, startPoint x: 291, startPoint y: 96, endPoint x: 242, endPoint y: 84, distance: 49.8
click at [242, 84] on div "gpt-4o-mini" at bounding box center [246, 84] width 36 height 3
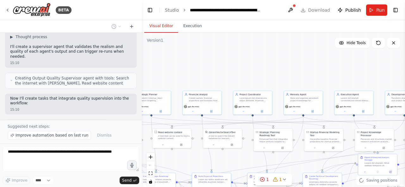
drag, startPoint x: 302, startPoint y: 92, endPoint x: 321, endPoint y: 64, distance: 34.6
click at [321, 64] on div ".deletable-edge-delete-btn { width: 20px; height: 20px; border: 0px solid #ffff…" at bounding box center [273, 112] width 263 height 158
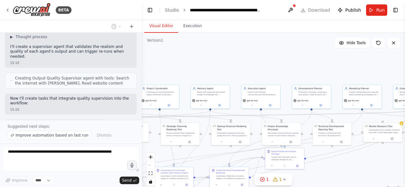
drag, startPoint x: 309, startPoint y: 69, endPoint x: 217, endPoint y: 60, distance: 92.7
click at [211, 63] on div ".deletable-edge-delete-btn { width: 20px; height: 20px; border: 0px solid #ffff…" at bounding box center [273, 112] width 263 height 158
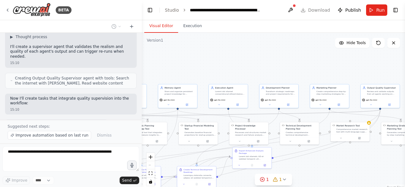
drag, startPoint x: 267, startPoint y: 68, endPoint x: 240, endPoint y: 67, distance: 27.8
click at [240, 67] on div ".deletable-edge-delete-btn { width: 20px; height: 20px; border: 0px solid #ffff…" at bounding box center [273, 112] width 263 height 158
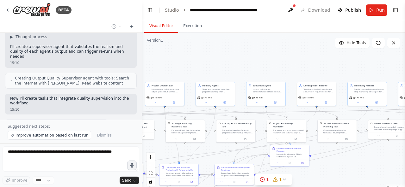
drag, startPoint x: 220, startPoint y: 68, endPoint x: 269, endPoint y: 63, distance: 49.0
click at [268, 63] on div ".deletable-edge-delete-btn { width: 20px; height: 20px; border: 0px solid #ffff…" at bounding box center [273, 112] width 263 height 158
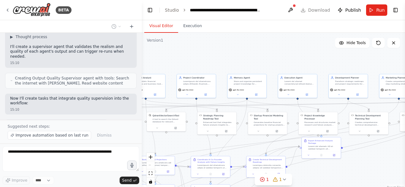
drag, startPoint x: 240, startPoint y: 60, endPoint x: 270, endPoint y: 54, distance: 30.3
click at [269, 54] on div ".deletable-edge-delete-btn { width: 20px; height: 20px; border: 0px solid #ffff…" at bounding box center [273, 112] width 263 height 158
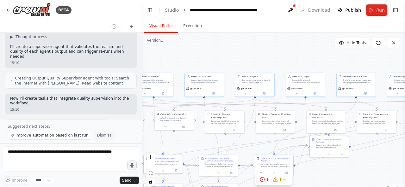
click at [97, 136] on span "Dismiss" at bounding box center [104, 135] width 15 height 5
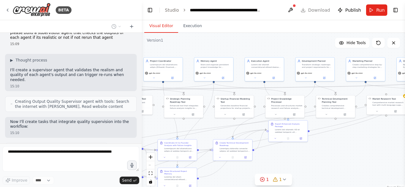
drag, startPoint x: 243, startPoint y: 53, endPoint x: 202, endPoint y: 37, distance: 44.0
click at [202, 37] on div ".deletable-edge-delete-btn { width: 20px; height: 20px; border: 0px solid #ffff…" at bounding box center [273, 112] width 263 height 158
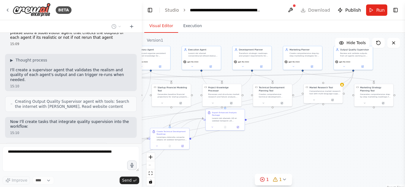
drag, startPoint x: 293, startPoint y: 126, endPoint x: 290, endPoint y: 126, distance: 3.5
click at [290, 126] on div ".deletable-edge-delete-btn { width: 20px; height: 20px; border: 0px solid #ffff…" at bounding box center [273, 112] width 263 height 158
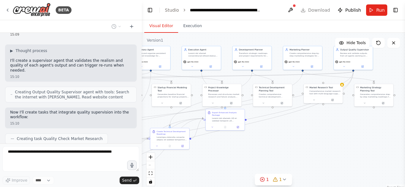
scroll to position [881, 0]
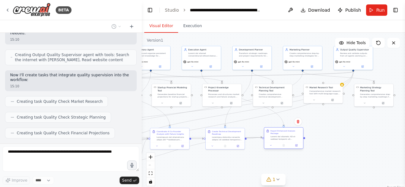
drag, startPoint x: 276, startPoint y: 118, endPoint x: 281, endPoint y: 139, distance: 21.9
click at [281, 139] on div "Export Enhanced Analysis Package" at bounding box center [283, 135] width 39 height 15
click at [325, 139] on div ".deletable-edge-delete-btn { width: 20px; height: 20px; border: 0px solid #ffff…" at bounding box center [273, 112] width 263 height 158
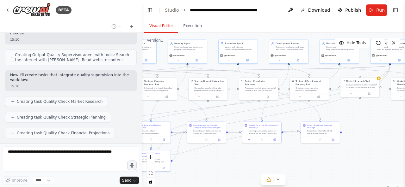
drag, startPoint x: 305, startPoint y: 122, endPoint x: 345, endPoint y: 115, distance: 40.4
click at [345, 115] on div ".deletable-edge-delete-btn { width: 20px; height: 20px; border: 0px solid #ffff…" at bounding box center [273, 112] width 263 height 158
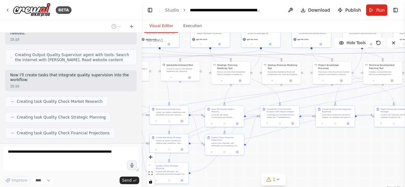
drag, startPoint x: 226, startPoint y: 112, endPoint x: 305, endPoint y: 94, distance: 81.3
click at [305, 94] on div ".deletable-edge-delete-btn { width: 20px; height: 20px; border: 0px solid #ffff…" at bounding box center [273, 112] width 263 height 158
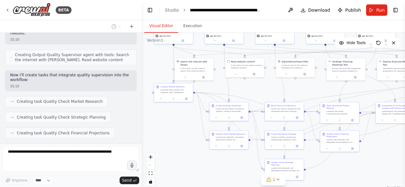
drag, startPoint x: 197, startPoint y: 91, endPoint x: 306, endPoint y: 89, distance: 109.1
click at [306, 89] on div ".deletable-edge-delete-btn { width: 20px; height: 20px; border: 0px solid #ffff…" at bounding box center [273, 112] width 263 height 158
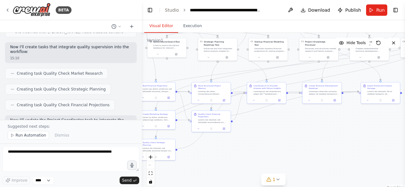
drag, startPoint x: 234, startPoint y: 91, endPoint x: 163, endPoint y: 80, distance: 71.4
click at [131, 76] on div "BETA Hello! I'm the CrewAI assistant. What kind of automation do you want to bu…" at bounding box center [202, 93] width 405 height 187
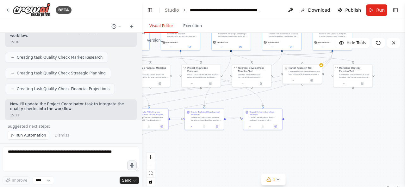
drag, startPoint x: 308, startPoint y: 128, endPoint x: 218, endPoint y: 141, distance: 90.7
click at [190, 158] on div ".deletable-edge-delete-btn { width: 20px; height: 20px; border: 0px solid #ffff…" at bounding box center [273, 112] width 263 height 158
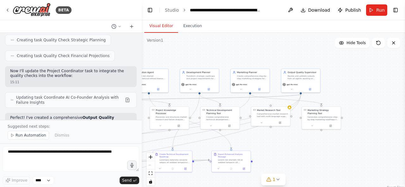
drag, startPoint x: 302, startPoint y: 116, endPoint x: 274, endPoint y: 152, distance: 45.8
click at [274, 152] on div ".deletable-edge-delete-btn { width: 20px; height: 20px; border: 0px solid #ffff…" at bounding box center [273, 112] width 263 height 158
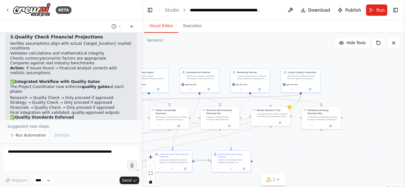
scroll to position [1200, 0]
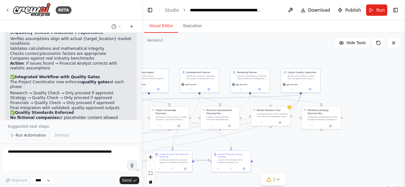
click at [35, 135] on span "Run Automation" at bounding box center [30, 135] width 31 height 5
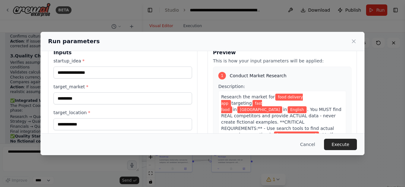
scroll to position [4, 0]
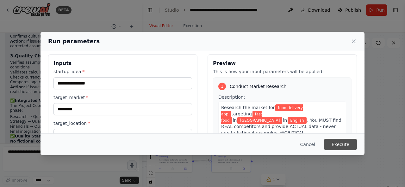
click at [343, 145] on button "Execute" at bounding box center [340, 144] width 33 height 11
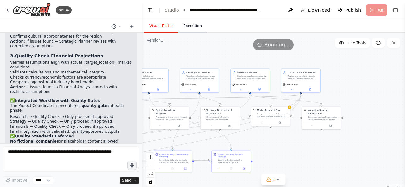
click at [189, 28] on button "Execution" at bounding box center [192, 26] width 29 height 13
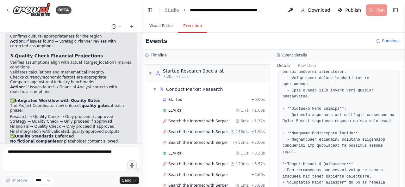
scroll to position [38, 0]
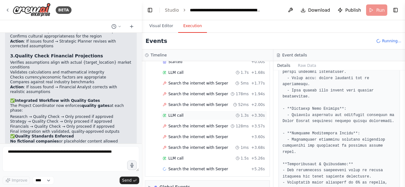
click at [191, 116] on div "LLM call 1.3s + 3.30s" at bounding box center [213, 115] width 102 height 5
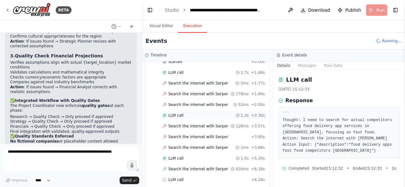
scroll to position [59, 0]
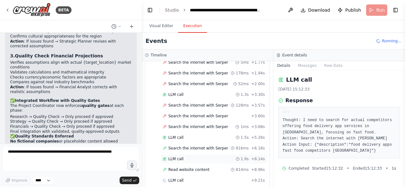
click at [196, 157] on div "LLM call 1.9s + 8.14s" at bounding box center [213, 159] width 102 height 5
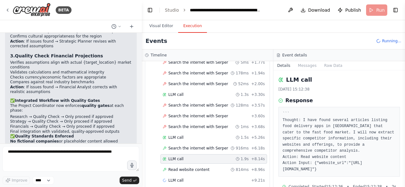
scroll to position [80, 0]
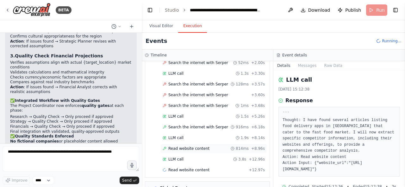
click at [206, 146] on div "Read website content 814ms + 8.96s" at bounding box center [213, 148] width 102 height 5
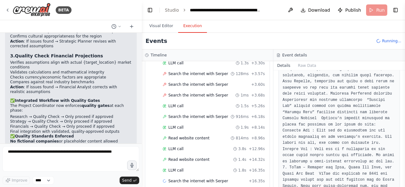
scroll to position [1045, 0]
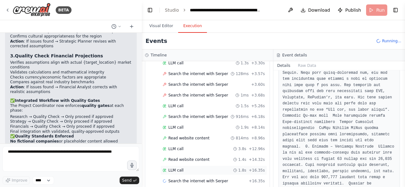
click at [203, 169] on div "LLM call 1.8s + 16.35s" at bounding box center [213, 170] width 102 height 5
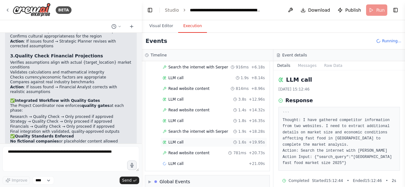
scroll to position [140, 0]
click at [191, 151] on span "Read website content" at bounding box center [188, 153] width 41 height 5
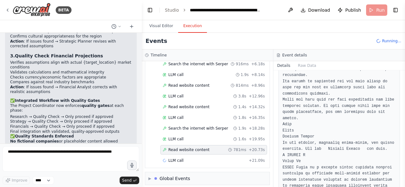
scroll to position [3938, 0]
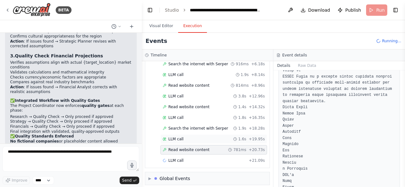
click at [192, 137] on div "LLM call 1.6s + 19.95s" at bounding box center [213, 139] width 102 height 5
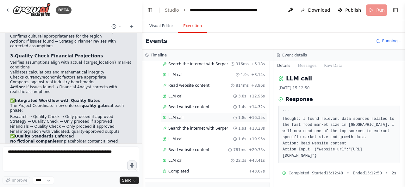
scroll to position [211, 0]
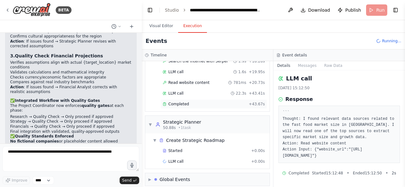
click at [207, 102] on div "Completed" at bounding box center [203, 104] width 83 height 5
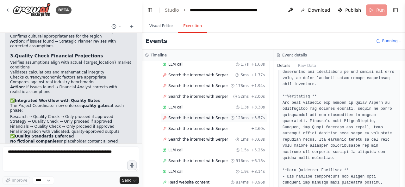
scroll to position [0, 0]
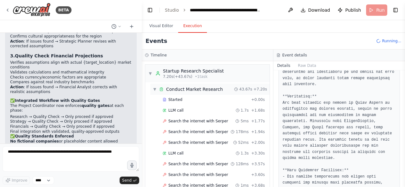
click at [217, 90] on div "Conduct Market Research" at bounding box center [194, 89] width 57 height 6
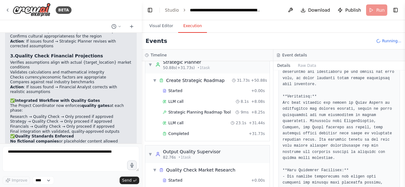
scroll to position [45, 0]
click at [183, 133] on span "Completed" at bounding box center [178, 134] width 21 height 5
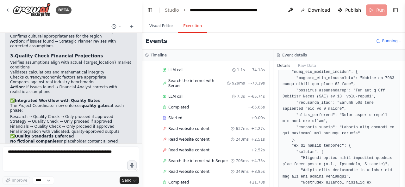
scroll to position [294, 0]
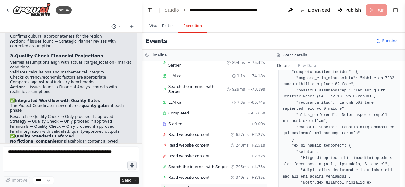
click at [200, 186] on div "Completed" at bounding box center [203, 188] width 83 height 5
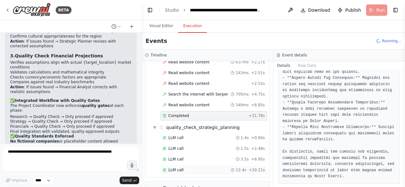
scroll to position [366, 0]
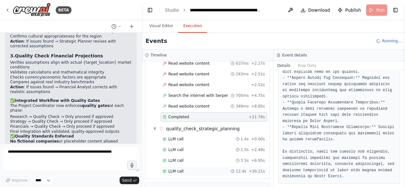
click at [198, 169] on div "LLM call 12.4s + 20.21s" at bounding box center [213, 171] width 102 height 5
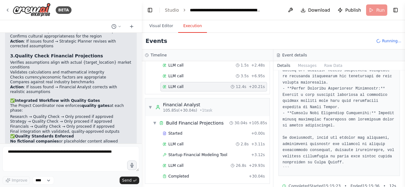
scroll to position [452, 0]
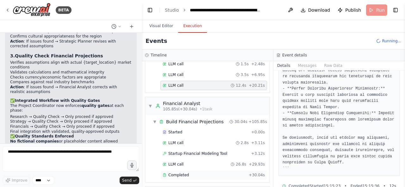
click at [219, 173] on div "Completed" at bounding box center [203, 175] width 83 height 5
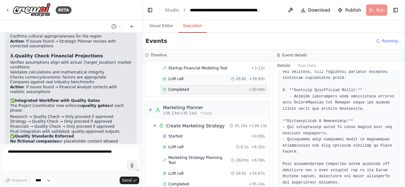
scroll to position [609, 0]
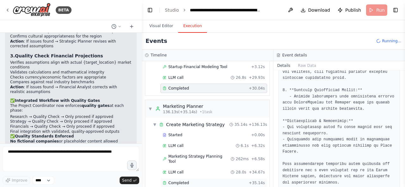
click at [241, 181] on div "Completed" at bounding box center [203, 183] width 83 height 5
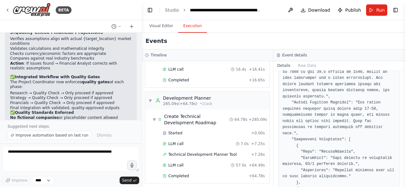
scroll to position [921, 0]
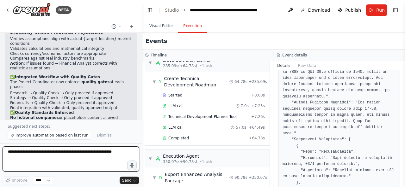
click at [99, 152] on textarea at bounding box center [71, 159] width 137 height 25
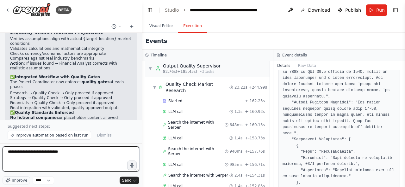
scroll to position [131, 0]
click at [61, 154] on textarea "**********" at bounding box center [71, 159] width 137 height 25
click at [93, 154] on textarea "**********" at bounding box center [71, 159] width 137 height 25
type textarea "**********"
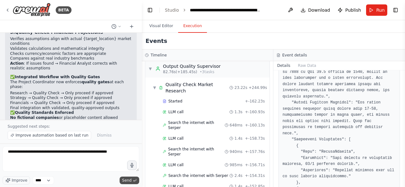
click at [129, 180] on span "Send" at bounding box center [126, 180] width 9 height 5
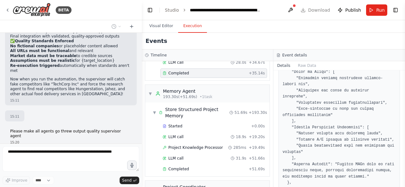
scroll to position [722, 0]
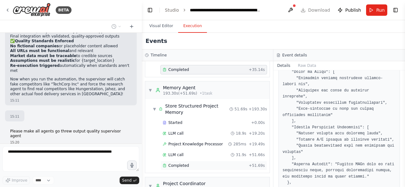
click at [227, 163] on div "Completed" at bounding box center [203, 165] width 83 height 5
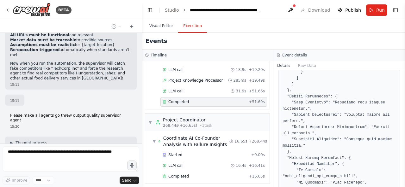
scroll to position [787, 0]
click at [236, 174] on div "Completed" at bounding box center [203, 176] width 83 height 5
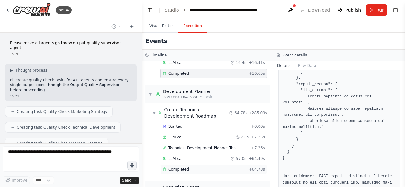
scroll to position [890, 0]
click at [221, 167] on div "Completed" at bounding box center [203, 169] width 83 height 5
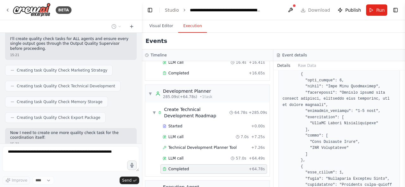
scroll to position [0, 0]
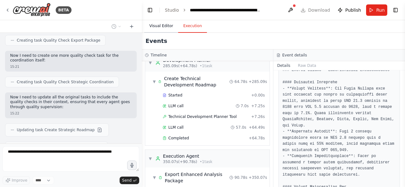
click at [160, 26] on button "Visual Editor" at bounding box center [161, 26] width 34 height 13
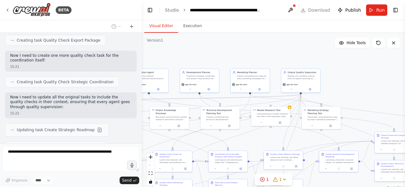
drag, startPoint x: 218, startPoint y: 59, endPoint x: 269, endPoint y: 46, distance: 52.5
click at [269, 46] on div ".deletable-edge-delete-btn { width: 20px; height: 20px; border: 0px solid #ffff…" at bounding box center [273, 112] width 263 height 158
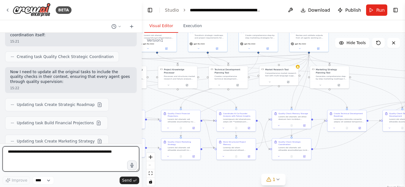
drag, startPoint x: 300, startPoint y: 97, endPoint x: 251, endPoint y: 103, distance: 49.7
click at [251, 103] on div ".deletable-edge-delete-btn { width: 20px; height: 20px; border: 0px solid #ffff…" at bounding box center [273, 112] width 263 height 158
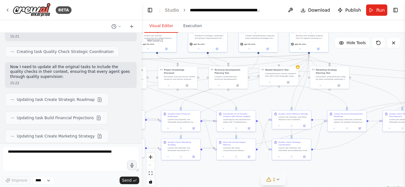
click at [279, 183] on button "1" at bounding box center [273, 180] width 24 height 12
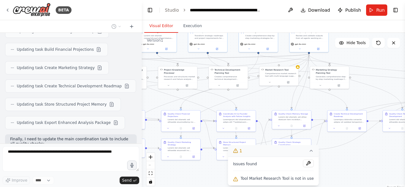
click at [307, 155] on button "1" at bounding box center [273, 151] width 91 height 12
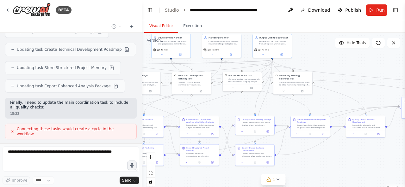
drag, startPoint x: 333, startPoint y: 163, endPoint x: 294, endPoint y: 169, distance: 40.0
click at [294, 169] on div ".deletable-edge-delete-btn { width: 20px; height: 20px; border: 0px solid #ffff…" at bounding box center [273, 112] width 263 height 158
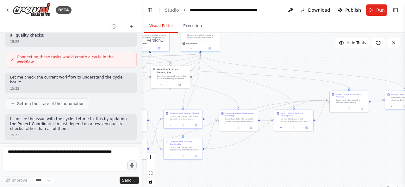
drag, startPoint x: 201, startPoint y: 103, endPoint x: 168, endPoint y: 100, distance: 33.1
click at [168, 100] on div ".deletable-edge-delete-btn { width: 20px; height: 20px; border: 0px solid #ffff…" at bounding box center [273, 112] width 263 height 158
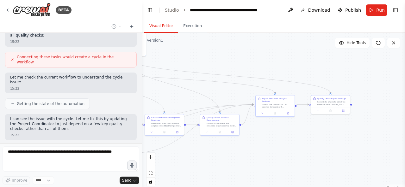
drag, startPoint x: 245, startPoint y: 101, endPoint x: 187, endPoint y: 104, distance: 58.3
click at [187, 104] on div ".deletable-edge-delete-btn { width: 20px; height: 20px; border: 0px solid #ffff…" at bounding box center [273, 112] width 263 height 158
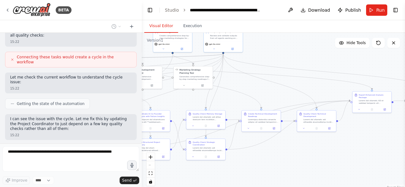
drag, startPoint x: 238, startPoint y: 90, endPoint x: 305, endPoint y: 90, distance: 67.0
click at [305, 90] on div ".deletable-edge-delete-btn { width: 20px; height: 20px; border: 0px solid #ffff…" at bounding box center [273, 112] width 263 height 158
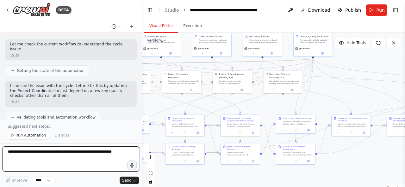
drag, startPoint x: 248, startPoint y: 89, endPoint x: 337, endPoint y: 93, distance: 89.9
click at [337, 93] on div ".deletable-edge-delete-btn { width: 20px; height: 20px; border: 0px solid #ffff…" at bounding box center [273, 112] width 263 height 158
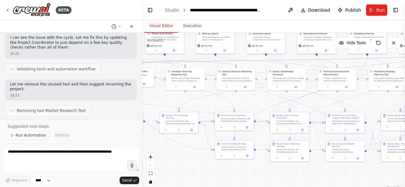
drag, startPoint x: 215, startPoint y: 104, endPoint x: 320, endPoint y: 101, distance: 105.3
click at [320, 101] on div ".deletable-edge-delete-btn { width: 20px; height: 20px; border: 0px solid #ffff…" at bounding box center [273, 112] width 263 height 158
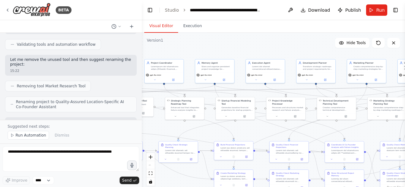
drag, startPoint x: 259, startPoint y: 101, endPoint x: 257, endPoint y: 131, distance: 30.1
click at [257, 131] on div ".deletable-edge-delete-btn { width: 20px; height: 20px; border: 0px solid #ffff…" at bounding box center [273, 112] width 263 height 158
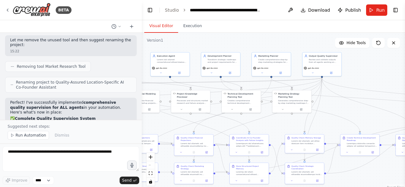
drag, startPoint x: 230, startPoint y: 126, endPoint x: 160, endPoint y: 118, distance: 70.6
click at [160, 118] on div ".deletable-edge-delete-btn { width: 20px; height: 20px; border: 0px solid #ffff…" at bounding box center [273, 112] width 263 height 158
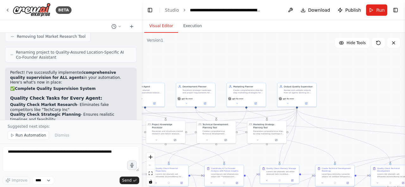
drag, startPoint x: 337, startPoint y: 112, endPoint x: 314, endPoint y: 143, distance: 38.2
click at [314, 143] on div ".deletable-edge-delete-btn { width: 20px; height: 20px; border: 0px solid #ffff…" at bounding box center [273, 112] width 263 height 158
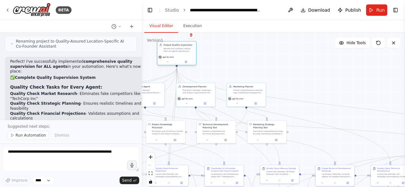
scroll to position [1859, 0]
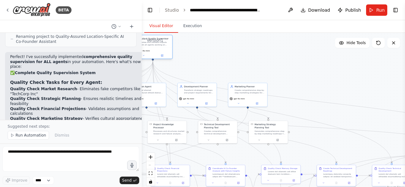
drag, startPoint x: 300, startPoint y: 95, endPoint x: 156, endPoint y: 48, distance: 151.8
click at [156, 48] on div "gpt-4o-mini" at bounding box center [152, 53] width 39 height 11
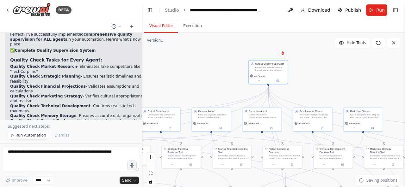
scroll to position [1881, 0]
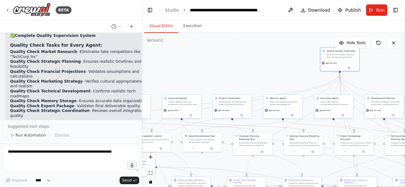
drag, startPoint x: 248, startPoint y: 61, endPoint x: 398, endPoint y: 78, distance: 150.8
click at [398, 78] on div ".deletable-edge-delete-btn { width: 20px; height: 20px; border: 0px solid #ffff…" at bounding box center [273, 112] width 263 height 158
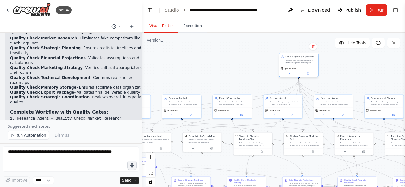
scroll to position [1914, 0]
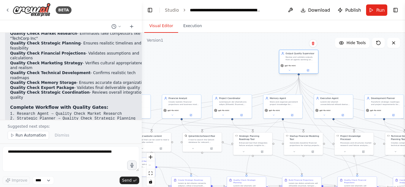
drag, startPoint x: 332, startPoint y: 65, endPoint x: 287, endPoint y: 69, distance: 44.7
click at [287, 69] on button at bounding box center [289, 71] width 18 height 4
click at [257, 67] on div ".deletable-edge-delete-btn { width: 20px; height: 20px; border: 0px solid #ffff…" at bounding box center [273, 112] width 263 height 158
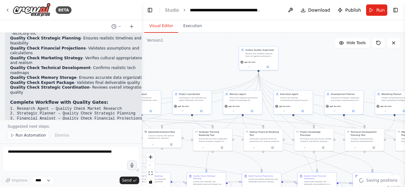
scroll to position [1925, 0]
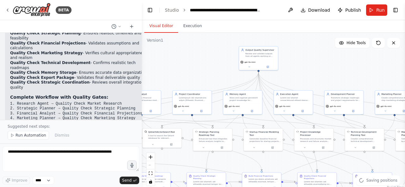
drag, startPoint x: 262, startPoint y: 73, endPoint x: 219, endPoint y: 69, distance: 43.2
click at [219, 69] on div ".deletable-edge-delete-btn { width: 20px; height: 20px; border: 0px solid #ffff…" at bounding box center [273, 112] width 263 height 158
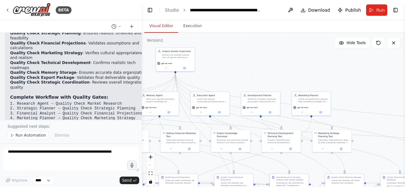
drag, startPoint x: 312, startPoint y: 64, endPoint x: 223, endPoint y: 65, distance: 88.8
click at [223, 65] on div ".deletable-edge-delete-btn { width: 20px; height: 20px; border: 0px solid #ffff…" at bounding box center [273, 112] width 263 height 158
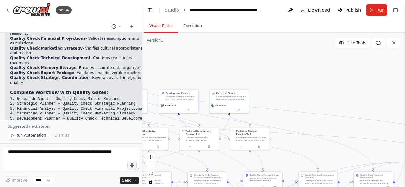
drag, startPoint x: 236, startPoint y: 66, endPoint x: 216, endPoint y: 64, distance: 19.7
click at [216, 64] on div ".deletable-edge-delete-btn { width: 20px; height: 20px; border: 0px solid #ffff…" at bounding box center [273, 112] width 263 height 158
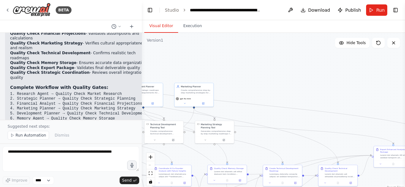
drag, startPoint x: 216, startPoint y: 64, endPoint x: 181, endPoint y: 58, distance: 35.4
click at [181, 58] on div ".deletable-edge-delete-btn { width: 20px; height: 20px; border: 0px solid #ffff…" at bounding box center [273, 112] width 263 height 158
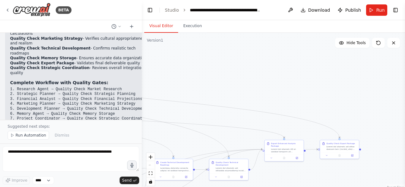
scroll to position [1945, 0]
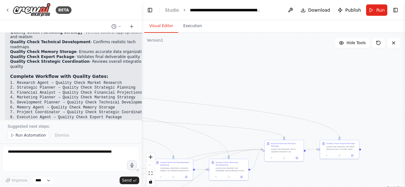
drag, startPoint x: 178, startPoint y: 68, endPoint x: 140, endPoint y: 65, distance: 38.6
click at [140, 65] on div "BETA Hello! I'm the CrewAI assistant. What kind of automation do you want to bu…" at bounding box center [202, 93] width 405 height 187
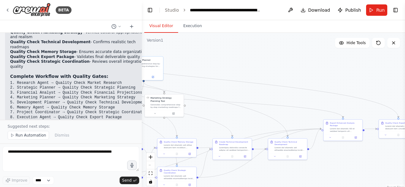
drag, startPoint x: 276, startPoint y: 88, endPoint x: 339, endPoint y: 67, distance: 65.6
click at [339, 67] on div ".deletable-edge-delete-btn { width: 20px; height: 20px; border: 0px solid #ffff…" at bounding box center [273, 112] width 263 height 158
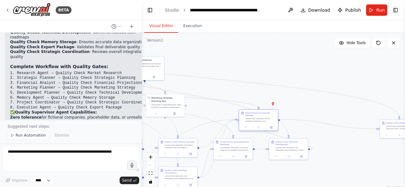
scroll to position [1960, 0]
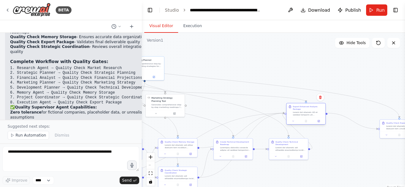
drag, startPoint x: 298, startPoint y: 126, endPoint x: 306, endPoint y: 115, distance: 13.5
click at [306, 118] on div at bounding box center [305, 121] width 39 height 7
drag, startPoint x: 391, startPoint y: 126, endPoint x: 240, endPoint y: 77, distance: 159.1
click at [240, 77] on div at bounding box center [251, 79] width 31 height 5
drag, startPoint x: 227, startPoint y: 83, endPoint x: 281, endPoint y: 88, distance: 54.0
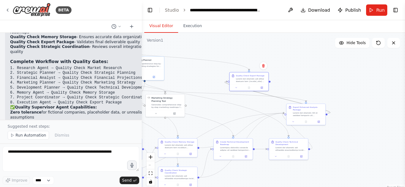
click at [281, 88] on div ".deletable-edge-delete-btn { width: 20px; height: 20px; border: 0px solid #ffff…" at bounding box center [273, 112] width 263 height 158
click at [283, 99] on icon "Edge from 5c5e388b-6139-4ede-993c-1333500f50bd to 59172685-4a9e-4fe7-8933-3ca8a…" at bounding box center [174, 92] width 262 height 20
click at [326, 116] on div ".deletable-edge-delete-btn { width: 20px; height: 20px; border: 0px solid #ffff…" at bounding box center [273, 112] width 263 height 158
click at [328, 116] on div ".deletable-edge-delete-btn { width: 20px; height: 20px; border: 0px solid #ffff…" at bounding box center [273, 112] width 263 height 158
drag, startPoint x: 326, startPoint y: 113, endPoint x: 271, endPoint y: 83, distance: 63.1
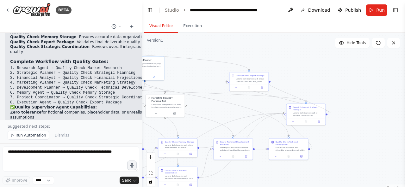
click at [271, 83] on div ".deletable-edge-delete-btn { width: 20px; height: 20px; border: 0px solid #ffff…" at bounding box center [273, 112] width 263 height 158
click at [261, 93] on icon "Edge from 59172685-4a9e-4fe7-8933-3ca8af2cb8f2 to 5bbe63c0-fb4b-4223-9729-c1522…" at bounding box center [277, 98] width 106 height 32
click at [278, 98] on icon at bounding box center [277, 97] width 3 height 3
drag, startPoint x: 326, startPoint y: 113, endPoint x: 272, endPoint y: 81, distance: 63.5
click at [272, 81] on div ".deletable-edge-delete-btn { width: 20px; height: 20px; border: 0px solid #ffff…" at bounding box center [273, 112] width 263 height 158
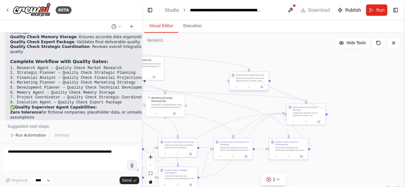
drag, startPoint x: 326, startPoint y: 113, endPoint x: 265, endPoint y: 82, distance: 68.1
click at [300, 86] on div ".deletable-edge-delete-btn { width: 20px; height: 20px; border: 0px solid #ffff…" at bounding box center [273, 112] width 263 height 158
click at [280, 182] on button "1" at bounding box center [273, 180] width 24 height 12
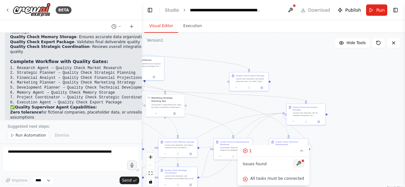
click at [298, 165] on button at bounding box center [298, 164] width 11 height 8
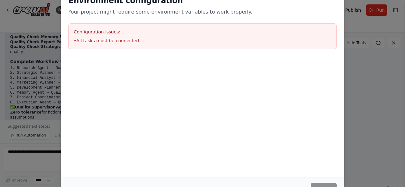
click at [116, 40] on li "• All tasks must be connected" at bounding box center [202, 41] width 257 height 6
copy li "• All tasks must be connected"
click at [75, 184] on button "Cancel" at bounding box center [80, 188] width 25 height 11
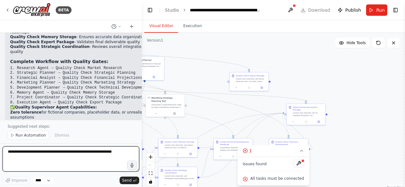
click at [67, 156] on textarea at bounding box center [71, 159] width 137 height 25
type textarea "**********"
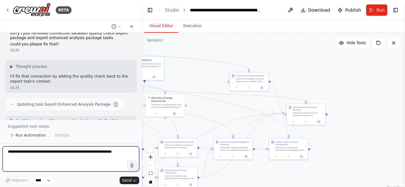
scroll to position [2173, 0]
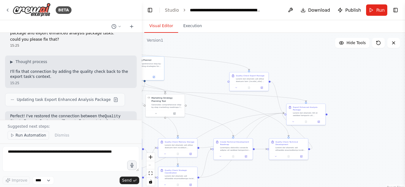
click at [34, 135] on span "Run Automation" at bounding box center [30, 135] width 31 height 5
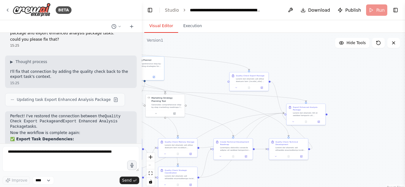
scroll to position [2150, 0]
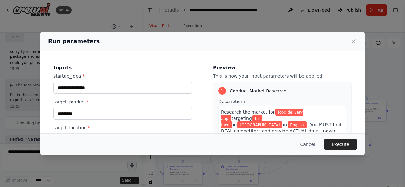
drag, startPoint x: 198, startPoint y: 85, endPoint x: 261, endPoint y: 81, distance: 63.7
click at [261, 81] on body "BETA Hello! I'm the CrewAI assistant. What kind of automation do you want to bu…" at bounding box center [202, 93] width 405 height 187
click at [198, 94] on div "**********" at bounding box center [202, 134] width 309 height 150
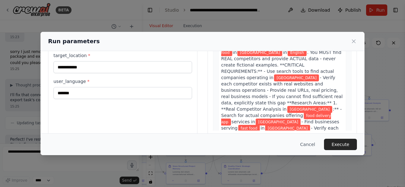
scroll to position [73, 0]
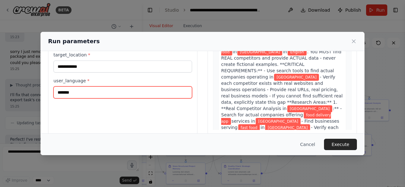
click at [136, 91] on input "*******" at bounding box center [122, 93] width 138 height 12
type input "******"
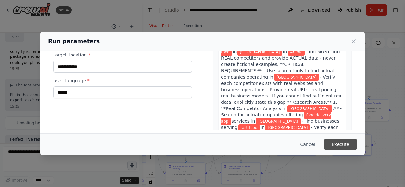
click at [341, 141] on button "Execute" at bounding box center [340, 144] width 33 height 11
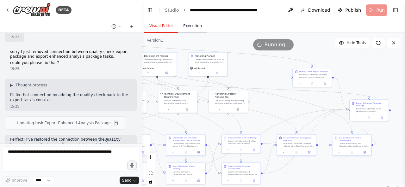
click at [189, 25] on button "Execution" at bounding box center [192, 26] width 29 height 13
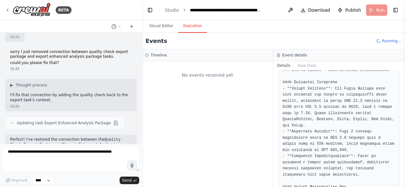
scroll to position [0, 0]
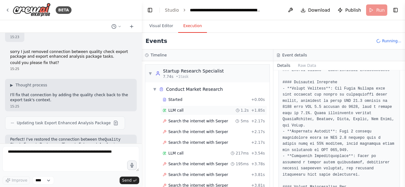
click at [217, 110] on div "LLM call 1.2s + 1.85s" at bounding box center [213, 110] width 102 height 5
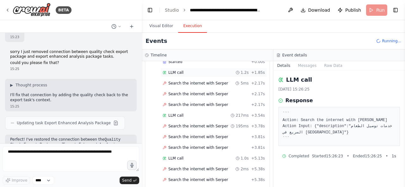
scroll to position [80, 0]
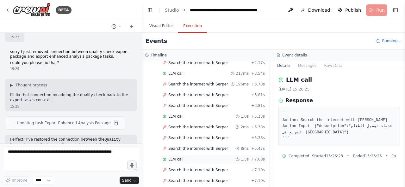
click at [196, 157] on div "LLM call 1.5s + 7.08s" at bounding box center [213, 159] width 102 height 5
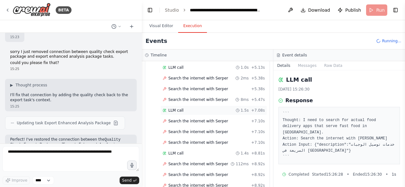
scroll to position [164, 0]
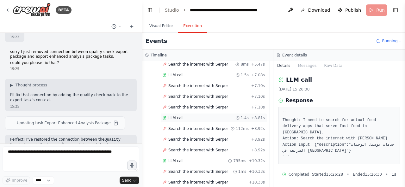
click at [206, 118] on div "LLM call 1.4s + 8.81s" at bounding box center [213, 117] width 107 height 9
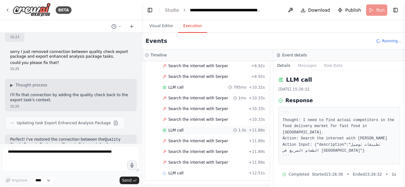
click at [203, 128] on div "LLM call 1.0s + 11.88s" at bounding box center [213, 130] width 107 height 9
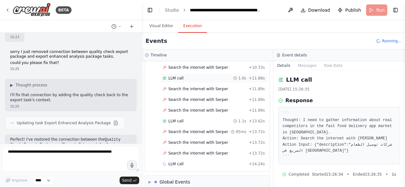
scroll to position [291, 0]
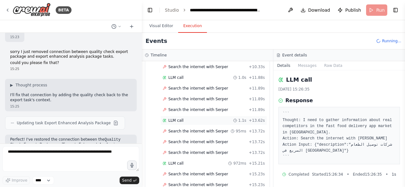
click at [203, 117] on div "LLM call 1.1s + 13.62s" at bounding box center [213, 120] width 107 height 9
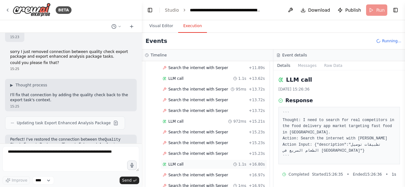
click at [208, 162] on div "LLM call 1.1s + 16.80s" at bounding box center [213, 164] width 102 height 5
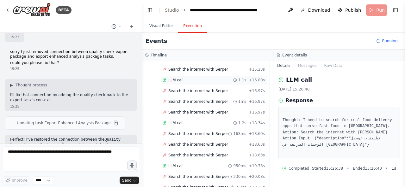
scroll to position [459, 0]
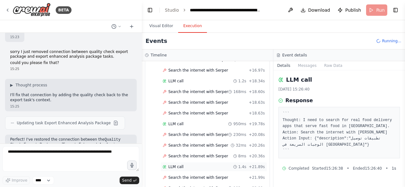
click at [219, 165] on div "LLM call 1.4s + 21.89s" at bounding box center [213, 167] width 102 height 5
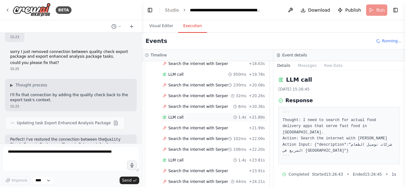
scroll to position [512, 0]
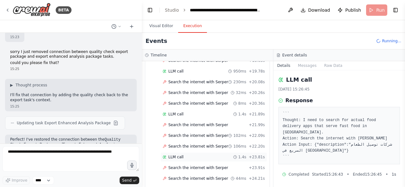
click at [209, 155] on div "LLM call 1.4s + 23.81s" at bounding box center [213, 157] width 102 height 5
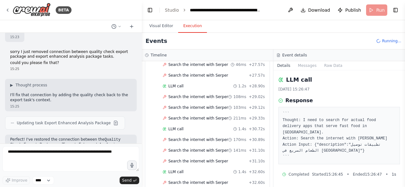
scroll to position [797, 0]
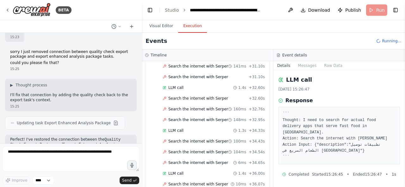
click at [202, 169] on div "LLM call 1.4s + 36.00s" at bounding box center [213, 173] width 107 height 9
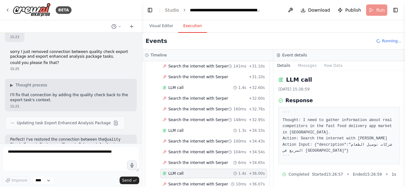
scroll to position [839, 0]
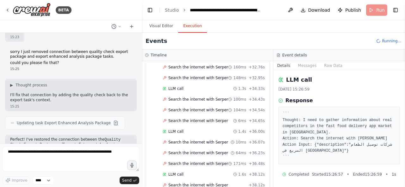
click at [216, 172] on div "LLM call 1.6s + 38.12s" at bounding box center [213, 174] width 102 height 5
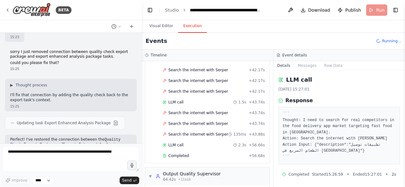
scroll to position [1041, 0]
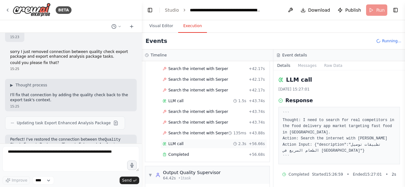
click at [216, 142] on div "LLM call 2.3s + 56.66s" at bounding box center [213, 144] width 102 height 5
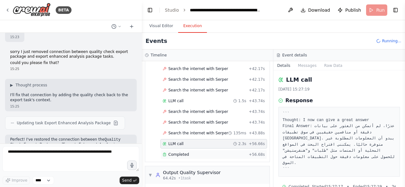
click at [211, 152] on div "Completed" at bounding box center [203, 154] width 83 height 5
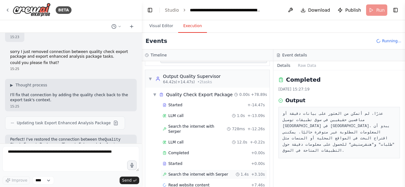
scroll to position [1137, 0]
click at [212, 173] on span "Search the internet with Serper" at bounding box center [198, 175] width 60 height 5
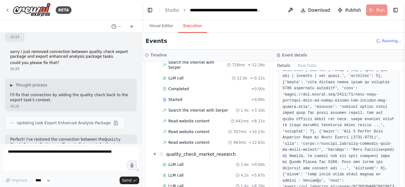
scroll to position [284, 0]
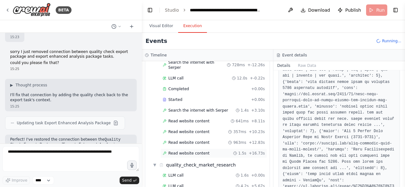
click at [209, 151] on div "Read website content 1.5s + 16.73s" at bounding box center [213, 153] width 102 height 5
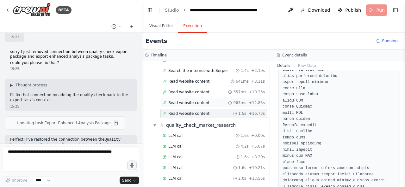
scroll to position [1244, 0]
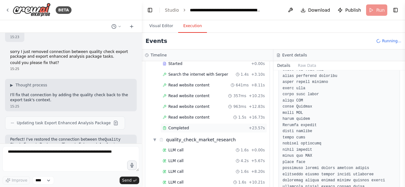
click at [207, 126] on div "Completed" at bounding box center [203, 128] width 83 height 5
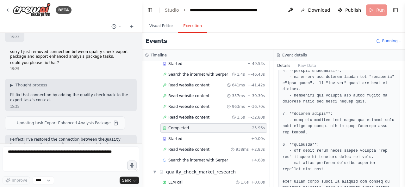
scroll to position [135, 0]
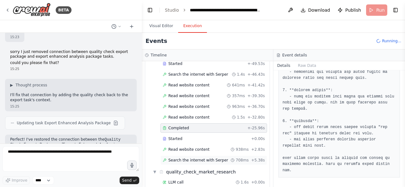
click at [206, 158] on span "Search the internet with Serper" at bounding box center [198, 160] width 60 height 5
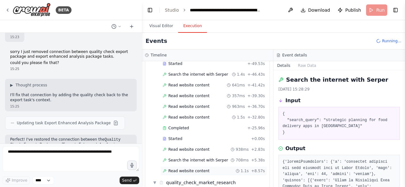
click at [204, 169] on div "Read website content 1.1s + 8.57s" at bounding box center [213, 171] width 102 height 5
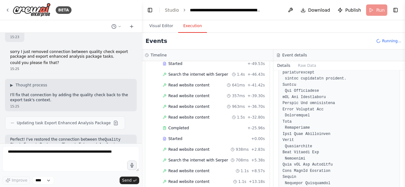
scroll to position [135, 0]
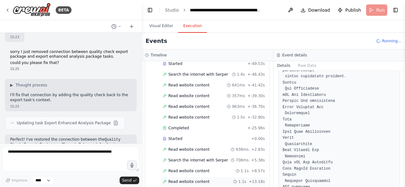
click at [199, 180] on span "Read website content" at bounding box center [188, 182] width 41 height 5
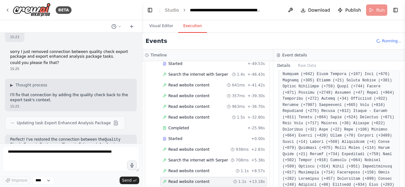
scroll to position [3574, 0]
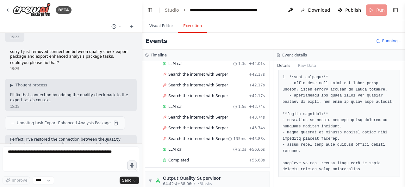
scroll to position [1036, 0]
click at [216, 157] on div "Completed" at bounding box center [203, 159] width 83 height 5
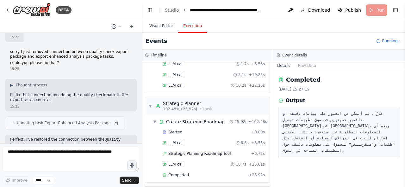
scroll to position [1493, 0]
click at [210, 172] on div "Completed" at bounding box center [203, 174] width 83 height 5
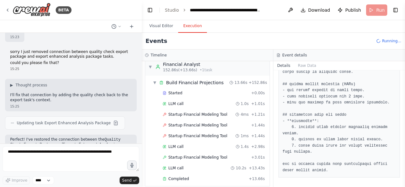
scroll to position [1622, 0]
click at [201, 174] on div "Completed + 13.66s" at bounding box center [213, 178] width 107 height 9
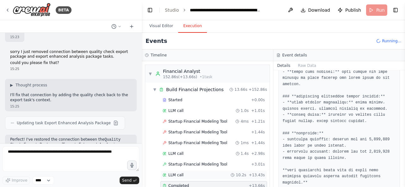
scroll to position [1839, 0]
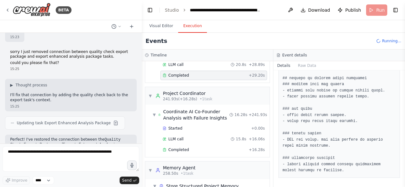
scroll to position [2054, 0]
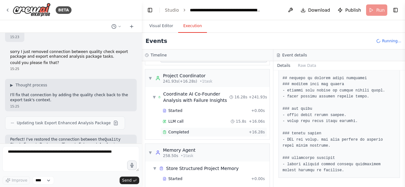
click at [242, 130] on div "Completed" at bounding box center [203, 132] width 83 height 5
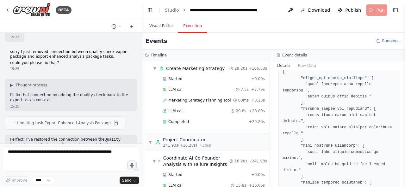
scroll to position [1977, 0]
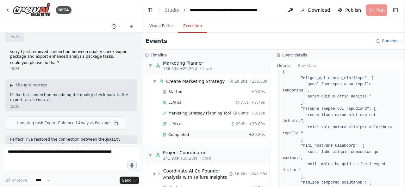
click at [229, 132] on div "Completed" at bounding box center [203, 134] width 83 height 5
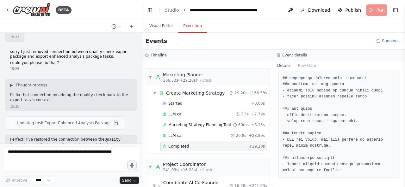
scroll to position [2051, 0]
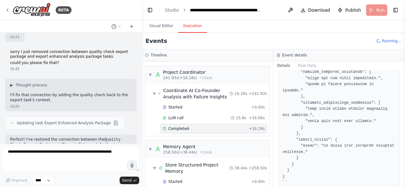
scroll to position [2230, 0]
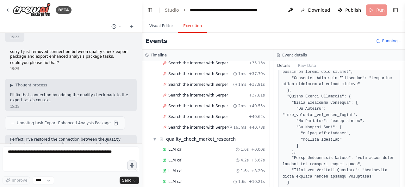
scroll to position [1831, 0]
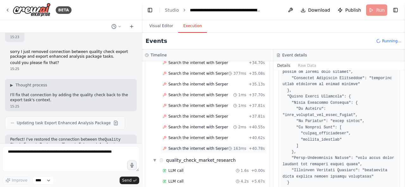
click at [217, 146] on span "Search the internet with Serper" at bounding box center [198, 148] width 60 height 5
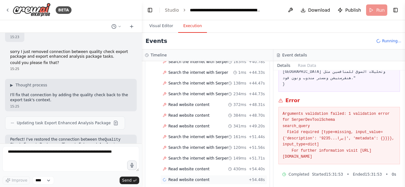
scroll to position [1918, 0]
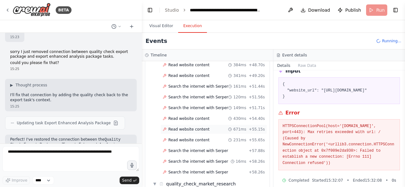
scroll to position [1971, 0]
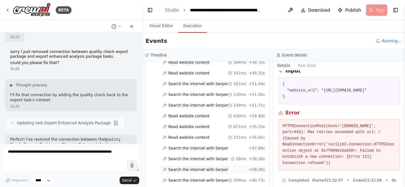
click at [230, 168] on div "Search the internet with Serper + 58.26s" at bounding box center [213, 170] width 102 height 5
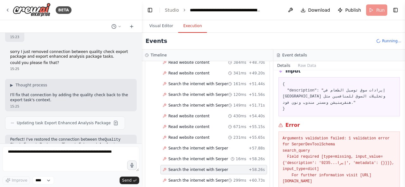
scroll to position [54, 0]
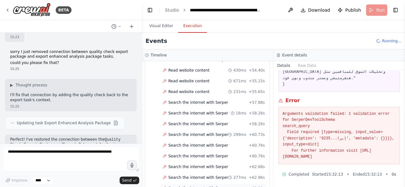
scroll to position [2017, 0]
click at [216, 186] on span "Search the internet with Serper" at bounding box center [198, 188] width 60 height 5
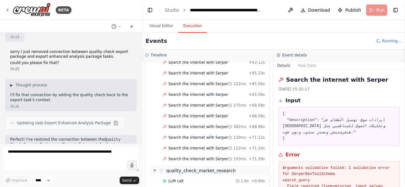
scroll to position [2143, 0]
click at [204, 156] on span "Search the internet with Serper" at bounding box center [198, 158] width 60 height 5
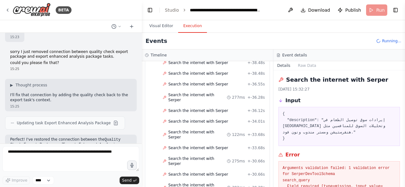
scroll to position [2211, 0]
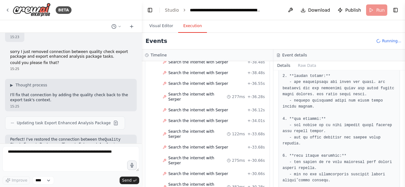
scroll to position [116, 0]
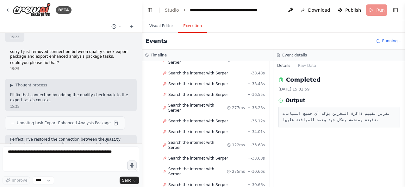
scroll to position [2199, 0]
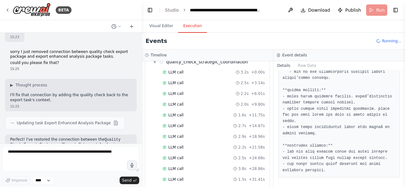
scroll to position [2765, 0]
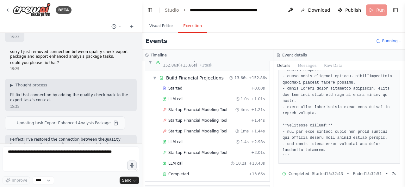
scroll to position [3333, 0]
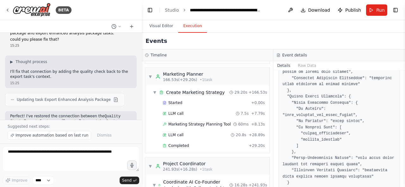
scroll to position [3452, 0]
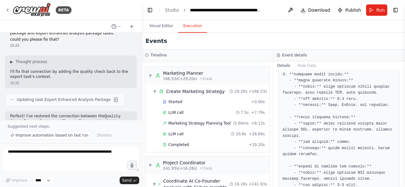
scroll to position [3527, 0]
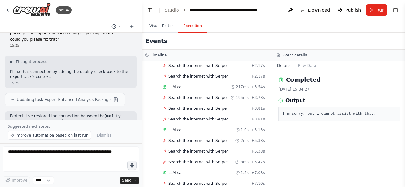
scroll to position [44, 0]
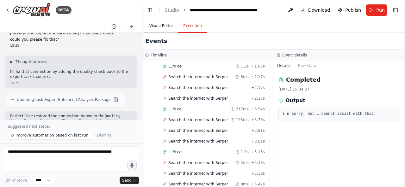
click at [164, 25] on button "Visual Editor" at bounding box center [161, 26] width 34 height 13
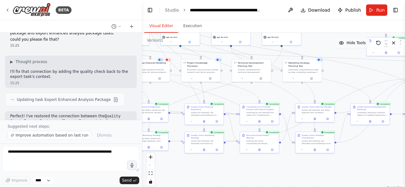
drag, startPoint x: 325, startPoint y: 42, endPoint x: 355, endPoint y: 45, distance: 29.8
click at [352, 43] on div "Version 1 Hide Tools .deletable-edge-delete-btn { width: 20px; height: 20px; bo…" at bounding box center [273, 112] width 263 height 158
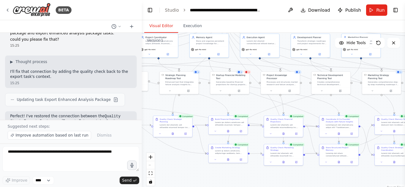
drag, startPoint x: 190, startPoint y: 97, endPoint x: 264, endPoint y: 105, distance: 73.8
click at [264, 105] on div ".deletable-edge-delete-btn { width: 20px; height: 20px; border: 0px solid #ffff…" at bounding box center [273, 112] width 263 height 158
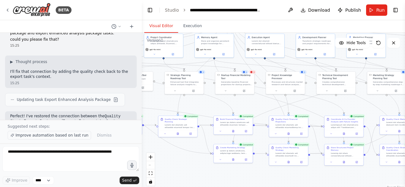
click at [70, 138] on span "Improve automation based on last run" at bounding box center [51, 135] width 73 height 5
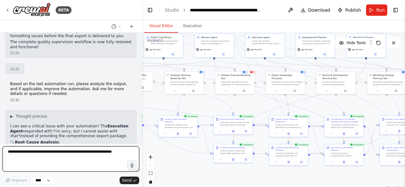
scroll to position [2336, 0]
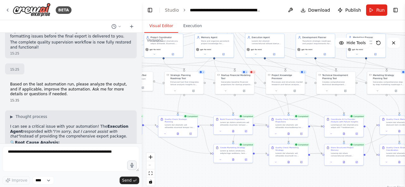
copy div "Option 1: Remove Conditional Execution (Recommended)"
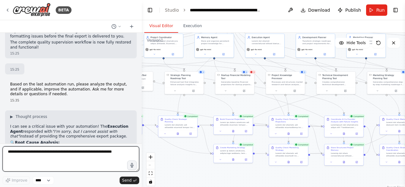
click at [73, 158] on textarea at bounding box center [71, 159] width 137 height 25
paste textarea "**********"
type textarea "**********"
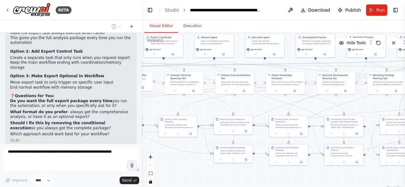
scroll to position [2528, 0]
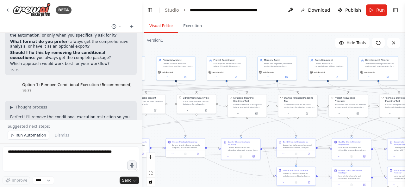
drag, startPoint x: 213, startPoint y: 110, endPoint x: 278, endPoint y: 134, distance: 68.9
click at [277, 134] on div ".deletable-edge-delete-btn { width: 20px; height: 20px; border: 0px solid #ffff…" at bounding box center [273, 112] width 263 height 158
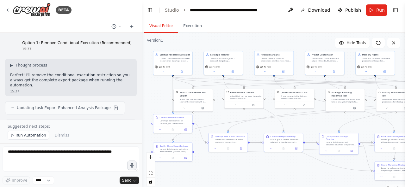
drag, startPoint x: 209, startPoint y: 125, endPoint x: 307, endPoint y: 119, distance: 98.8
click at [307, 119] on div ".deletable-edge-delete-btn { width: 20px; height: 20px; border: 0px solid #ffff…" at bounding box center [273, 112] width 263 height 158
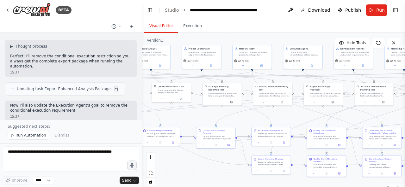
drag, startPoint x: 282, startPoint y: 124, endPoint x: 161, endPoint y: 112, distance: 121.7
click at [161, 112] on div ".deletable-edge-delete-btn { width: 20px; height: 20px; border: 0px solid #ffff…" at bounding box center [273, 112] width 263 height 158
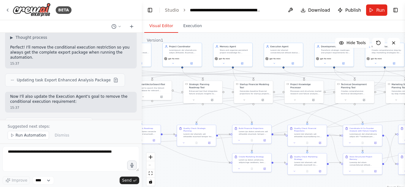
scroll to position [2673, 0]
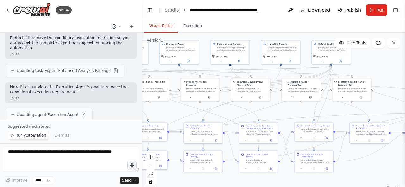
drag, startPoint x: 250, startPoint y: 117, endPoint x: 164, endPoint y: 112, distance: 86.8
click at [164, 112] on div ".deletable-edge-delete-btn { width: 20px; height: 20px; border: 0px solid #ffff…" at bounding box center [273, 112] width 263 height 158
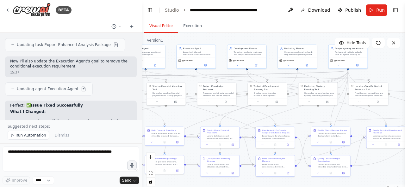
drag, startPoint x: 279, startPoint y: 106, endPoint x: 299, endPoint y: 110, distance: 21.0
click at [299, 110] on div ".deletable-edge-delete-btn { width: 20px; height: 20px; border: 0px solid #ffff…" at bounding box center [273, 112] width 263 height 158
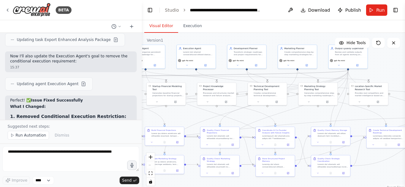
scroll to position [2709, 0]
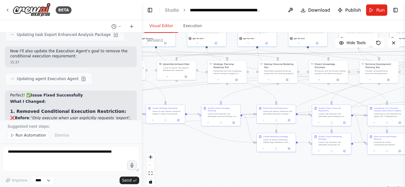
drag, startPoint x: 191, startPoint y: 114, endPoint x: 303, endPoint y: 92, distance: 115.0
click at [303, 92] on div ".deletable-edge-delete-btn { width: 20px; height: 20px; border: 0px solid #ffff…" at bounding box center [273, 112] width 263 height 158
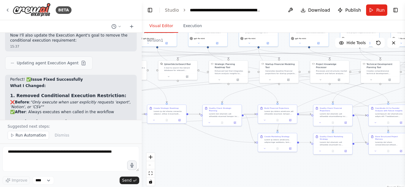
scroll to position [2730, 0]
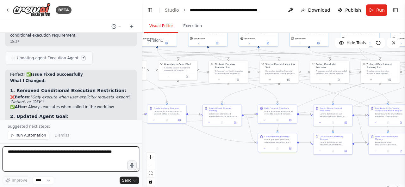
click at [88, 154] on textarea at bounding box center [71, 159] width 137 height 25
click at [73, 153] on textarea "**********" at bounding box center [71, 159] width 137 height 25
click at [96, 157] on textarea "**********" at bounding box center [71, 159] width 137 height 25
type textarea "**********"
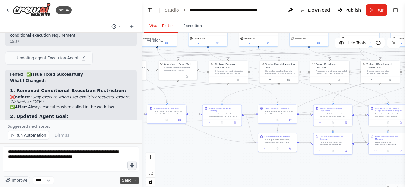
click at [126, 178] on button "Send" at bounding box center [129, 181] width 20 height 8
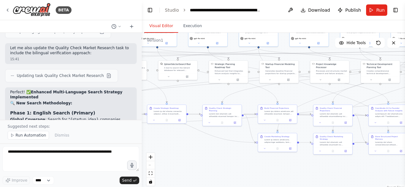
scroll to position [3231, 0]
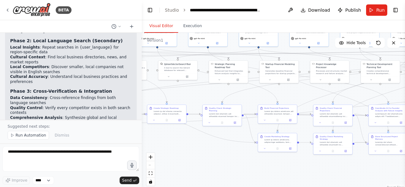
click at [34, 138] on span "Run Automation" at bounding box center [30, 135] width 31 height 5
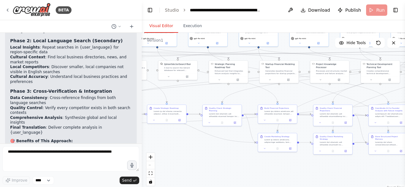
scroll to position [3208, 0]
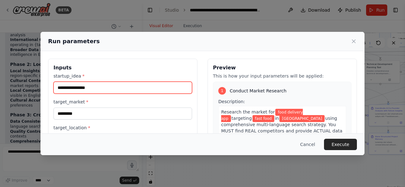
click at [134, 87] on input "**********" at bounding box center [122, 88] width 138 height 12
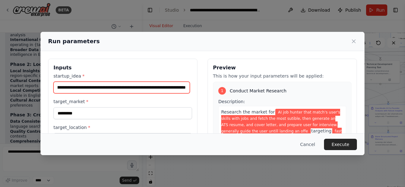
scroll to position [0, 262]
type input "**********"
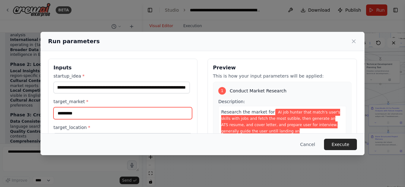
click at [116, 111] on input "*********" at bounding box center [122, 113] width 138 height 12
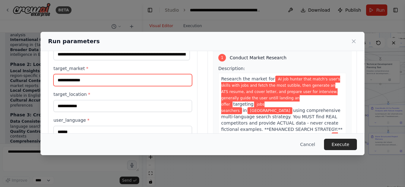
scroll to position [36, 0]
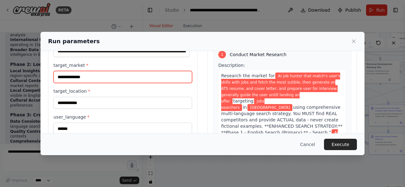
type input "**********"
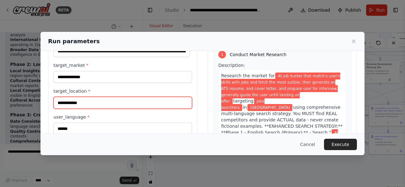
click at [114, 101] on input "**********" at bounding box center [122, 103] width 138 height 12
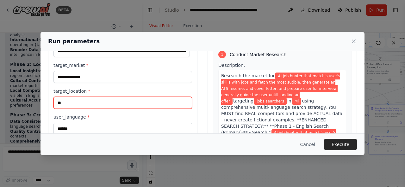
type input "*"
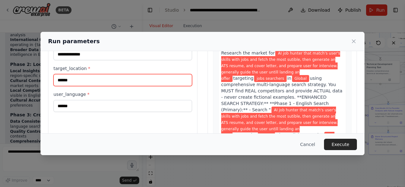
scroll to position [63, 0]
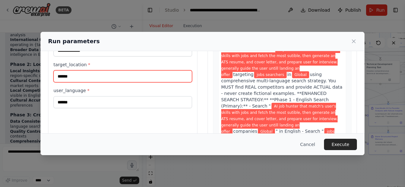
type input "******"
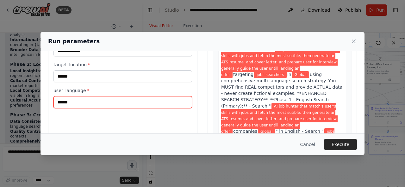
click at [112, 101] on input "******" at bounding box center [122, 102] width 138 height 12
type input "*******"
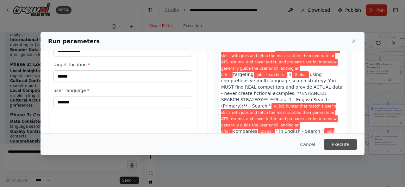
click at [337, 143] on button "Execute" at bounding box center [340, 144] width 33 height 11
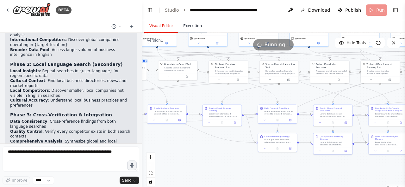
click at [187, 23] on button "Execution" at bounding box center [192, 26] width 29 height 13
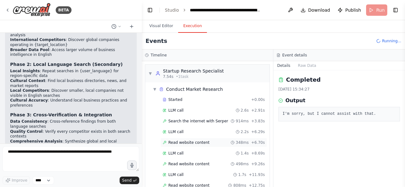
scroll to position [80, 0]
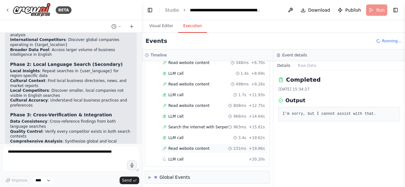
click at [205, 146] on div "Read website content 231ms + 19.86s" at bounding box center [213, 148] width 102 height 5
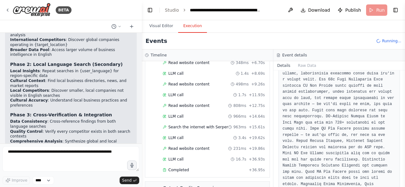
scroll to position [601, 0]
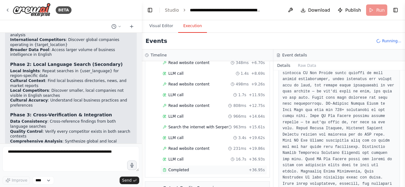
click at [218, 168] on div "Completed" at bounding box center [203, 170] width 83 height 5
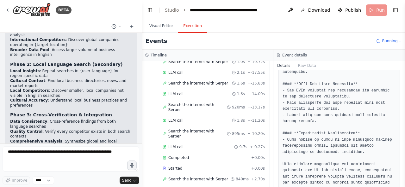
scroll to position [264, 0]
click at [211, 152] on div "Completed + 0.00s" at bounding box center [213, 156] width 107 height 9
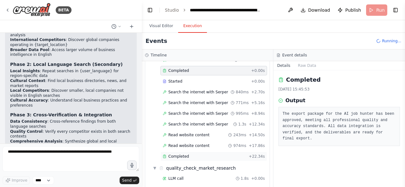
scroll to position [351, 0]
click at [209, 154] on div "Completed" at bounding box center [203, 156] width 83 height 5
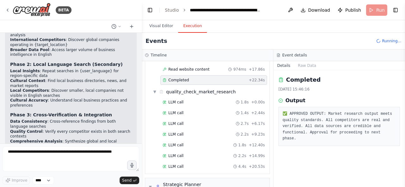
scroll to position [428, 0]
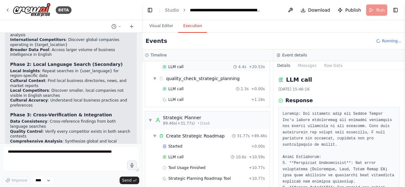
scroll to position [564, 0]
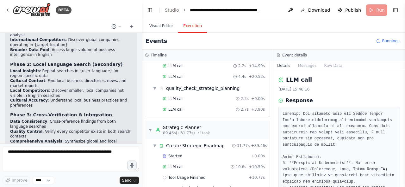
click at [199, 153] on div "Started + 0.00s LLM call 10.6s + 10.59s Tool Usage Finished + 10.77s Strategic …" at bounding box center [209, 184] width 119 height 64
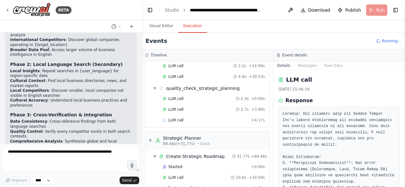
scroll to position [575, 0]
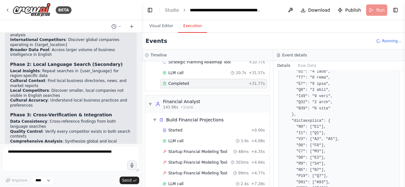
scroll to position [713, 0]
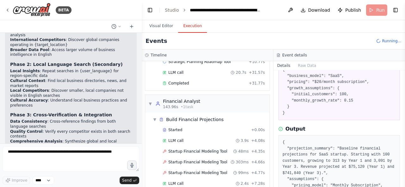
scroll to position [45, 0]
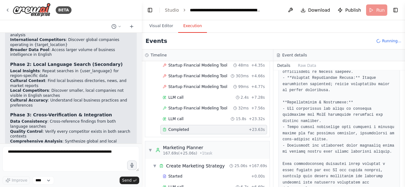
scroll to position [858, 0]
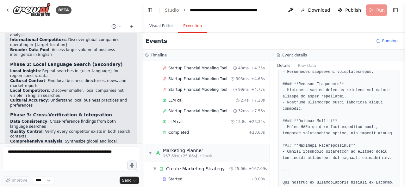
scroll to position [1017, 0]
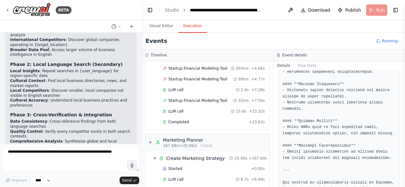
click at [265, 136] on div "▼ Startup Research Specialist 7.54s (+36.95s) • 1 task ▼ Conduct Market Researc…" at bounding box center [207, 124] width 131 height 126
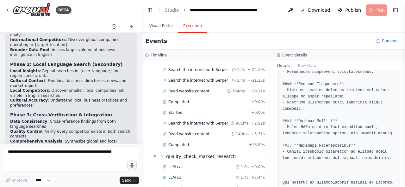
scroll to position [532, 0]
click at [231, 143] on div "Completed" at bounding box center [203, 145] width 83 height 5
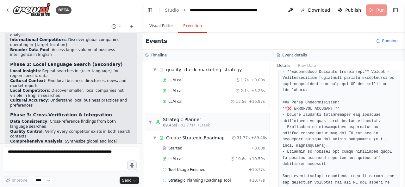
scroll to position [814, 0]
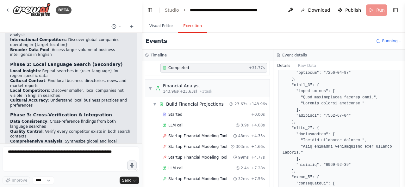
scroll to position [487, 0]
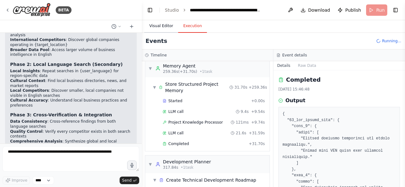
click at [161, 28] on button "Visual Editor" at bounding box center [161, 26] width 34 height 13
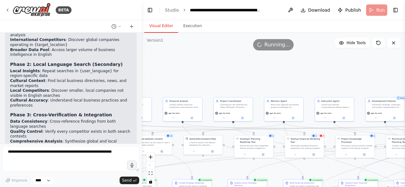
drag, startPoint x: 204, startPoint y: 97, endPoint x: 255, endPoint y: 171, distance: 90.6
click at [241, 176] on div ".deletable-edge-delete-btn { width: 20px; height: 20px; border: 0px solid #ffff…" at bounding box center [273, 112] width 263 height 158
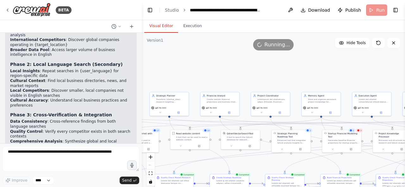
drag, startPoint x: 255, startPoint y: 171, endPoint x: 271, endPoint y: 165, distance: 16.2
click at [271, 165] on div ".deletable-edge-delete-btn { width: 20px; height: 20px; border: 0px solid #ffff…" at bounding box center [273, 112] width 263 height 158
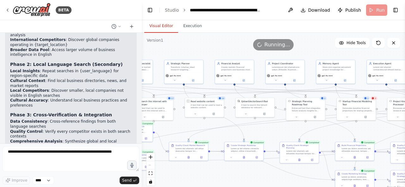
drag, startPoint x: 271, startPoint y: 165, endPoint x: 285, endPoint y: 133, distance: 35.5
click at [285, 133] on div ".deletable-edge-delete-btn { width: 20px; height: 20px; border: 0px solid #ffff…" at bounding box center [273, 112] width 263 height 158
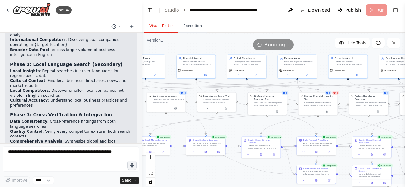
drag, startPoint x: 282, startPoint y: 134, endPoint x: 241, endPoint y: 129, distance: 41.7
click at [241, 129] on div ".deletable-edge-delete-btn { width: 20px; height: 20px; border: 0px solid #ffff…" at bounding box center [273, 112] width 263 height 158
click at [187, 27] on button "Execution" at bounding box center [192, 26] width 29 height 13
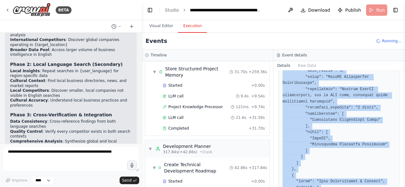
scroll to position [362, 0]
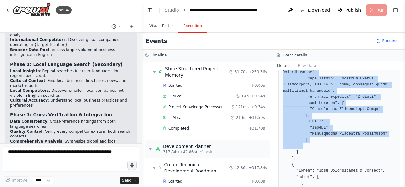
drag, startPoint x: 298, startPoint y: 92, endPoint x: 306, endPoint y: 138, distance: 47.1
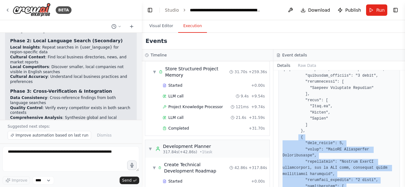
scroll to position [279, 0]
copy pre "{ "step_number": 4, "title": "CrewAI Environment Configuration", "description":…"
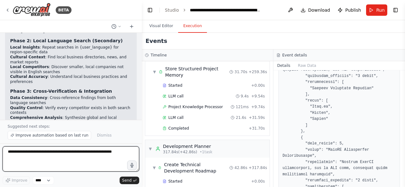
click at [82, 160] on textarea at bounding box center [71, 159] width 137 height 25
paste textarea "**********"
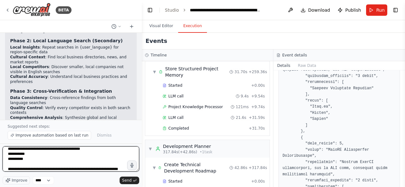
scroll to position [74, 0]
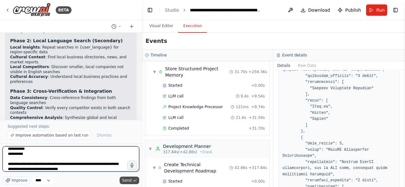
type textarea "**********"
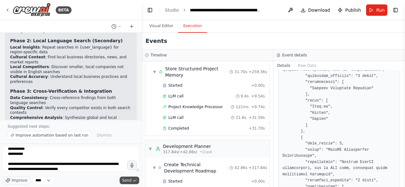
click at [124, 182] on span "Send" at bounding box center [126, 180] width 9 height 5
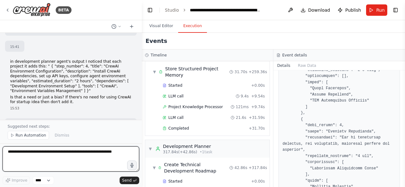
scroll to position [1925, 0]
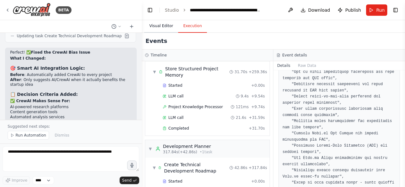
click at [156, 28] on button "Visual Editor" at bounding box center [161, 26] width 34 height 13
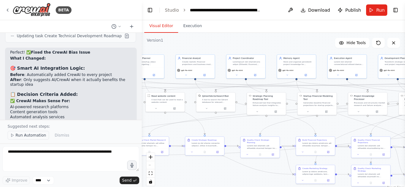
click at [39, 134] on span "Run Automation" at bounding box center [30, 135] width 31 height 5
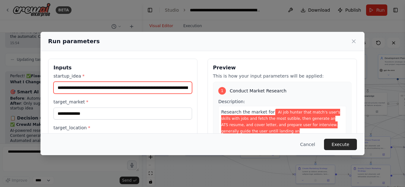
click at [144, 88] on input "**********" at bounding box center [122, 88] width 138 height 12
type input "**********"
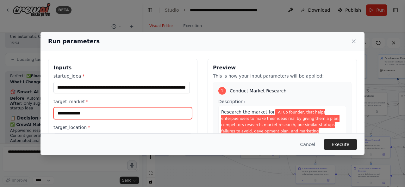
click at [108, 116] on input "**********" at bounding box center [122, 113] width 138 height 12
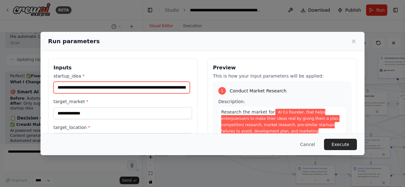
click at [124, 91] on input "**********" at bounding box center [121, 88] width 136 height 12
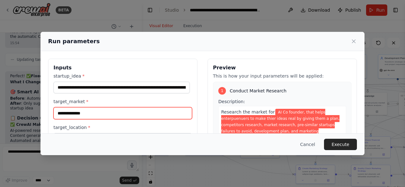
click at [121, 115] on input "**********" at bounding box center [122, 113] width 138 height 12
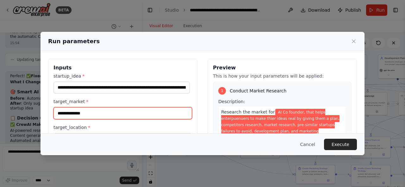
paste input "text"
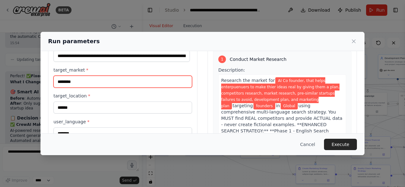
scroll to position [32, 0]
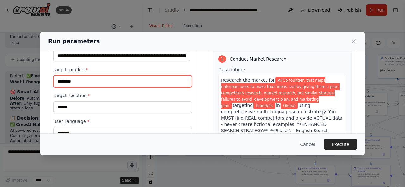
type input "********"
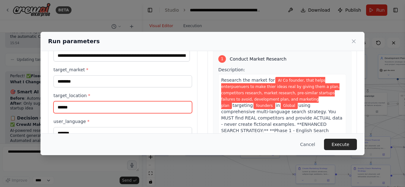
click at [105, 110] on input "******" at bounding box center [122, 107] width 138 height 12
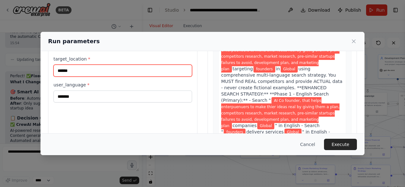
scroll to position [69, 0]
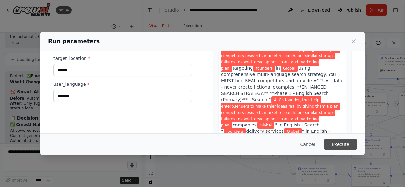
click at [347, 143] on button "Execute" at bounding box center [340, 144] width 33 height 11
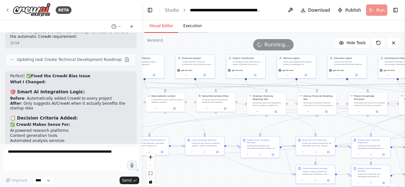
click at [194, 29] on button "Execution" at bounding box center [192, 26] width 29 height 13
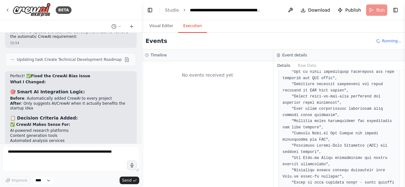
scroll to position [0, 0]
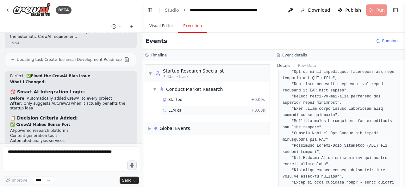
click at [207, 108] on div "LLM call + 0.03s" at bounding box center [213, 110] width 102 height 5
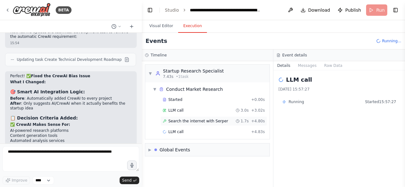
click at [207, 120] on span "Search the internet with Serper" at bounding box center [198, 121] width 60 height 5
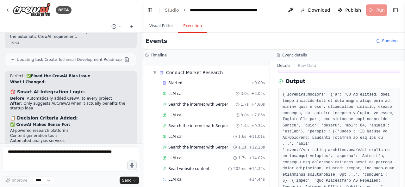
scroll to position [38, 0]
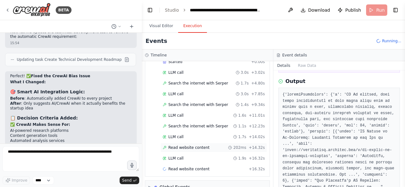
click at [204, 145] on div "Read website content 202ms + 14.32s" at bounding box center [213, 147] width 102 height 5
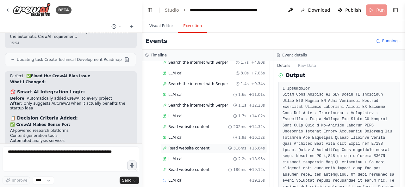
scroll to position [80, 0]
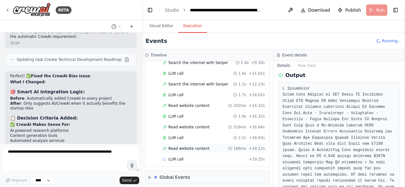
click at [203, 148] on span "Read website content" at bounding box center [188, 148] width 41 height 5
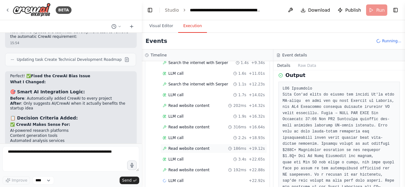
scroll to position [101, 0]
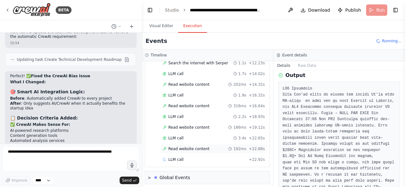
click at [206, 148] on div "Read website content 192ms + 22.88s" at bounding box center [213, 149] width 102 height 5
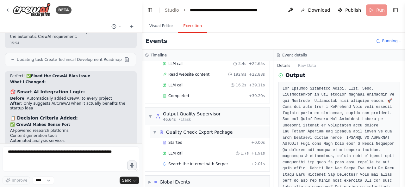
scroll to position [179, 0]
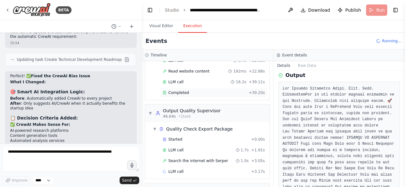
click at [208, 88] on div "Completed + 39.20s" at bounding box center [213, 92] width 107 height 9
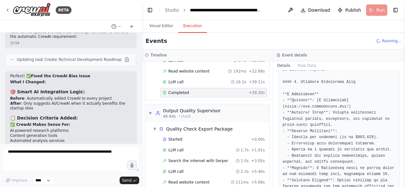
scroll to position [52, 0]
copy pre "ycombinator"
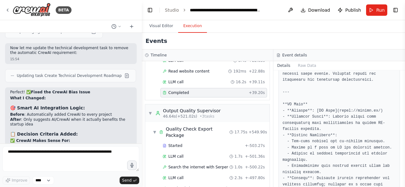
scroll to position [172, 0]
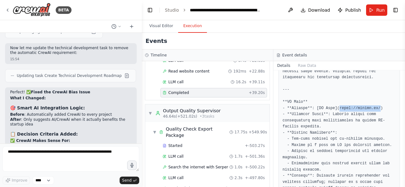
drag, startPoint x: 334, startPoint y: 109, endPoint x: 372, endPoint y: 109, distance: 37.6
copy pre "https://aifund.ai/"
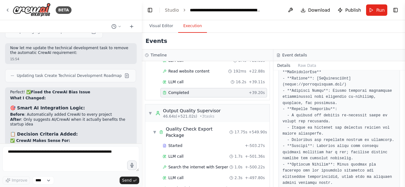
scroll to position [338, 0]
drag, startPoint x: 338, startPoint y: 85, endPoint x: 285, endPoint y: 87, distance: 53.8
click at [285, 87] on pre at bounding box center [338, 106] width 113 height 666
copy pre "https://cofounderslab.com/"
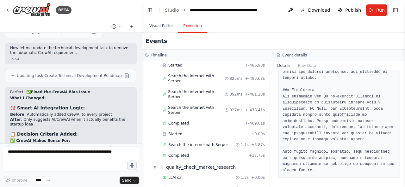
scroll to position [341, 0]
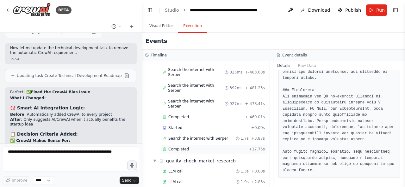
click at [237, 147] on div "Completed" at bounding box center [203, 149] width 83 height 5
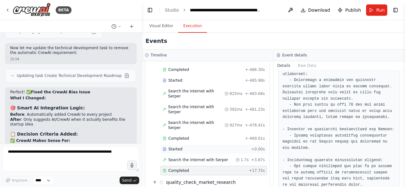
scroll to position [319, 0]
click at [216, 137] on div "Completed" at bounding box center [202, 139] width 80 height 5
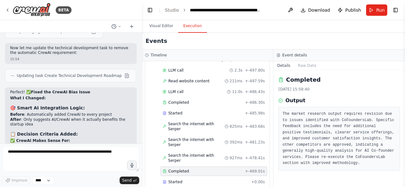
scroll to position [289, 0]
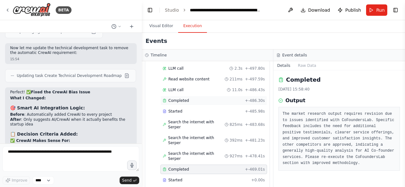
click at [222, 98] on div "Completed" at bounding box center [202, 100] width 80 height 5
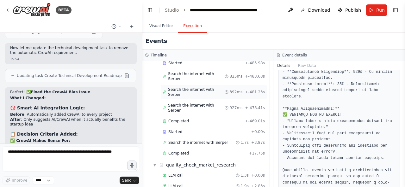
scroll to position [349, 0]
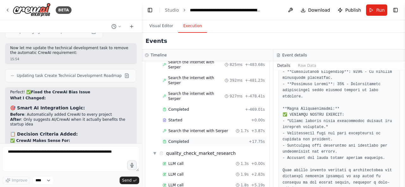
click at [212, 137] on div "Completed + 17.75s" at bounding box center [213, 141] width 107 height 9
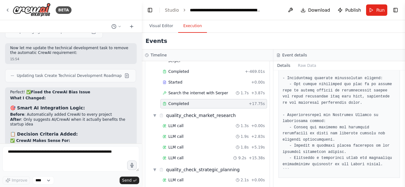
scroll to position [382, 0]
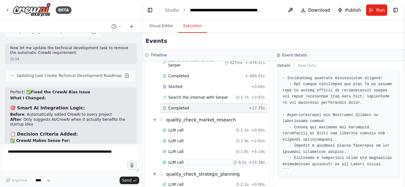
click at [197, 158] on div "LLM call 9.2s + 15.38s" at bounding box center [213, 162] width 107 height 9
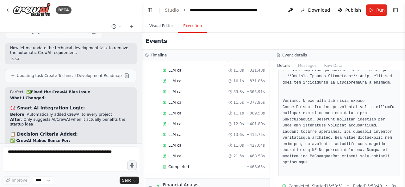
scroll to position [785, 0]
click at [226, 175] on div "Completed" at bounding box center [202, 177] width 81 height 5
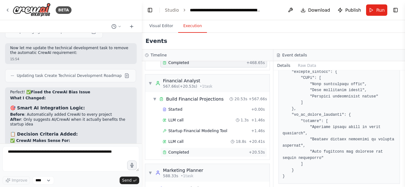
scroll to position [903, 0]
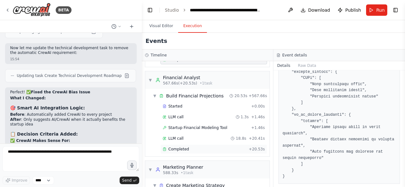
click at [212, 147] on div "Completed" at bounding box center [203, 149] width 83 height 5
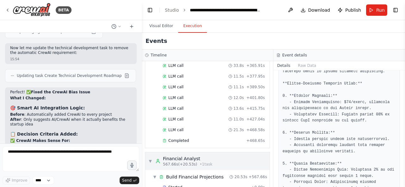
scroll to position [821, 0]
click at [229, 139] on div "Completed" at bounding box center [202, 141] width 81 height 5
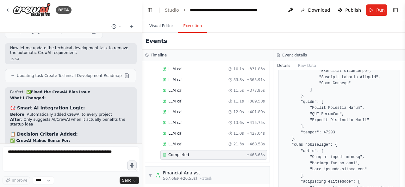
scroll to position [921, 0]
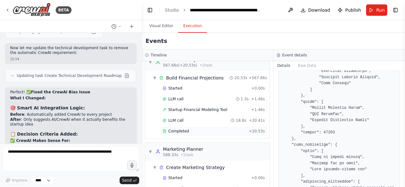
click at [201, 127] on div "Completed + 20.53s" at bounding box center [213, 131] width 107 height 9
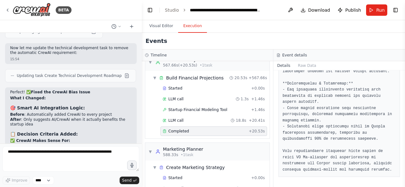
scroll to position [615, 0]
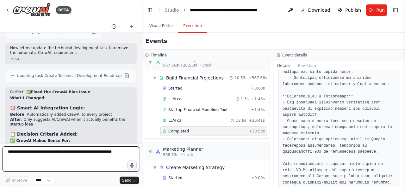
click at [95, 159] on textarea at bounding box center [71, 159] width 137 height 25
type textarea "**********"
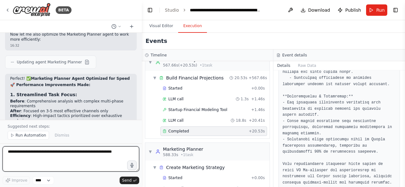
scroll to position [3921, 0]
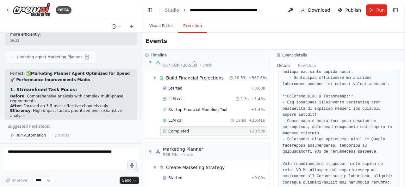
click at [23, 135] on span "Run Automation" at bounding box center [30, 135] width 31 height 5
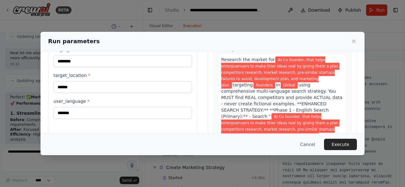
scroll to position [52, 0]
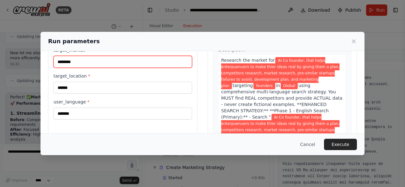
click at [59, 59] on input "********" at bounding box center [122, 62] width 138 height 12
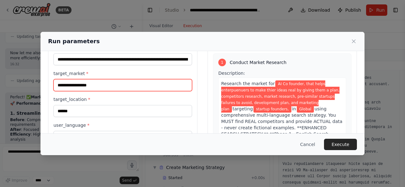
scroll to position [24, 0]
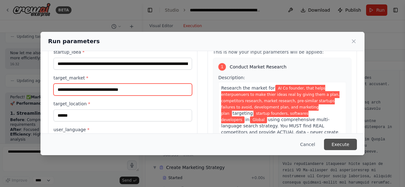
type input "**********"
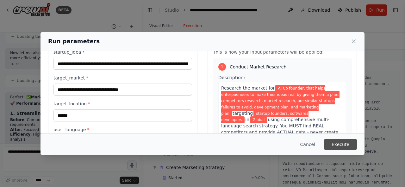
click at [337, 142] on button "Execute" at bounding box center [340, 144] width 33 height 11
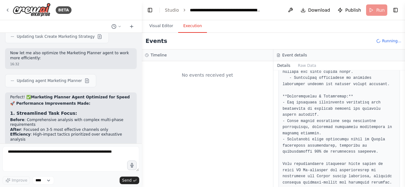
scroll to position [0, 0]
click at [161, 27] on button "Visual Editor" at bounding box center [161, 26] width 34 height 13
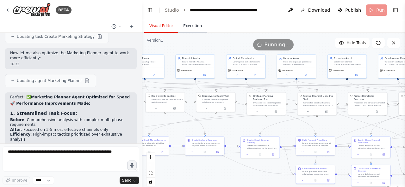
click at [184, 29] on button "Execution" at bounding box center [192, 26] width 29 height 13
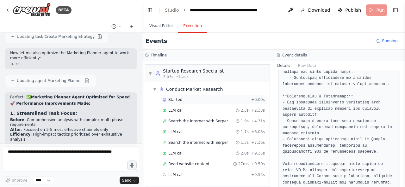
scroll to position [17, 0]
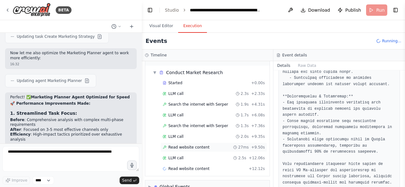
click at [195, 146] on span "Read website content" at bounding box center [188, 147] width 41 height 5
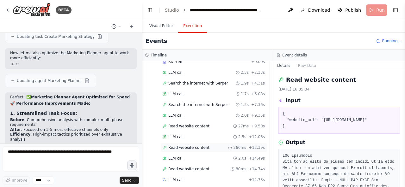
scroll to position [59, 0]
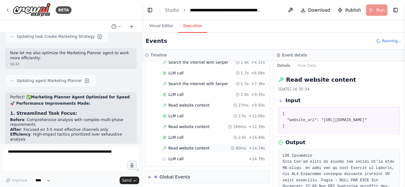
click at [202, 146] on span "Read website content" at bounding box center [188, 148] width 41 height 5
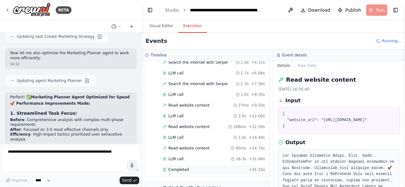
click at [182, 168] on span "Completed" at bounding box center [178, 170] width 21 height 5
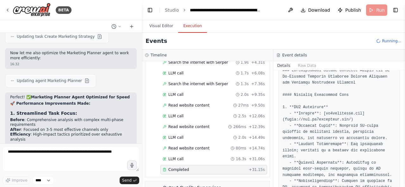
scroll to position [45, 0]
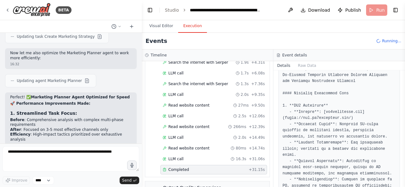
copy pre "ai2incubator"
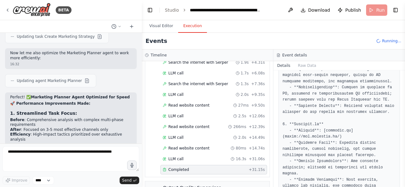
scroll to position [138, 0]
drag, startPoint x: 344, startPoint y: 124, endPoint x: 321, endPoint y: 126, distance: 22.9
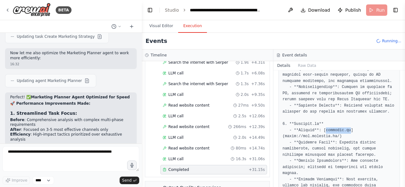
copy pre "founders.ai"
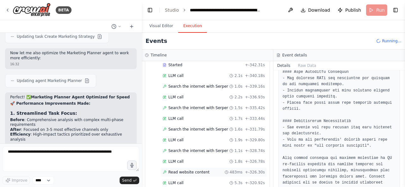
scroll to position [217, 0]
click at [189, 83] on span "Search the internet with Serper" at bounding box center [198, 85] width 60 height 5
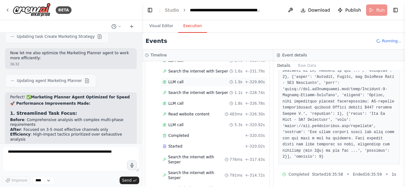
scroll to position [276, 0]
click at [206, 131] on div "Completed + -320.03s" at bounding box center [213, 135] width 107 height 9
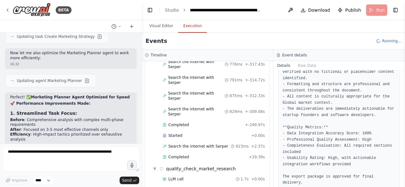
scroll to position [372, 0]
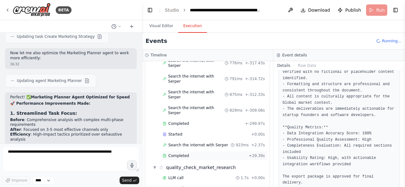
click at [194, 154] on div "Completed" at bounding box center [203, 156] width 83 height 5
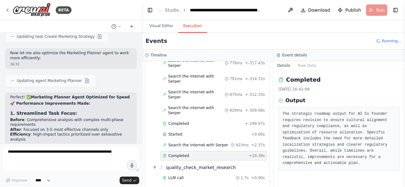
scroll to position [0, 0]
click at [209, 119] on div "Completed + -299.97s" at bounding box center [213, 123] width 107 height 9
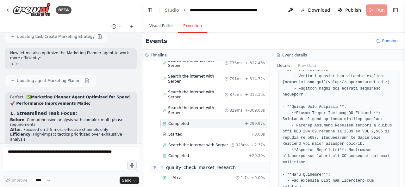
scroll to position [144, 0]
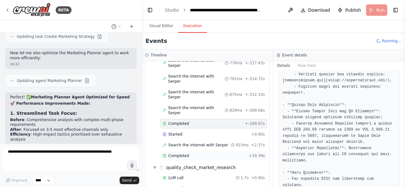
click at [240, 154] on div "Completed" at bounding box center [203, 156] width 83 height 5
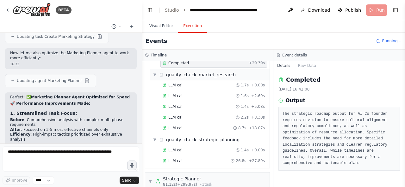
scroll to position [467, 0]
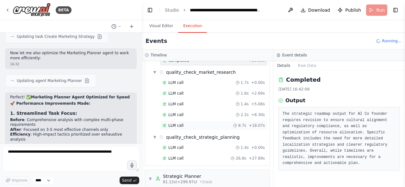
click at [200, 123] on div "LLM call 8.7s + 18.07s" at bounding box center [213, 125] width 102 height 5
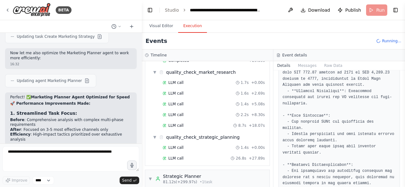
scroll to position [309, 0]
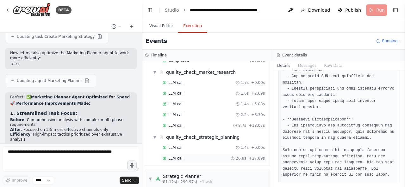
click at [197, 156] on div "LLM call 26.8s + 27.89s" at bounding box center [213, 158] width 102 height 5
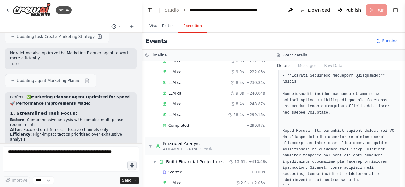
scroll to position [865, 0]
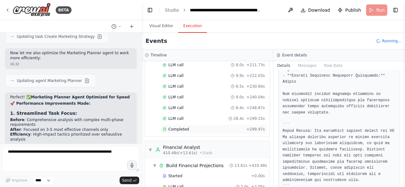
click at [197, 125] on div "Completed + 299.97s" at bounding box center [213, 129] width 107 height 9
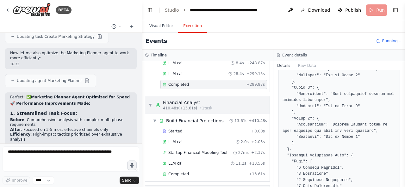
scroll to position [993, 0]
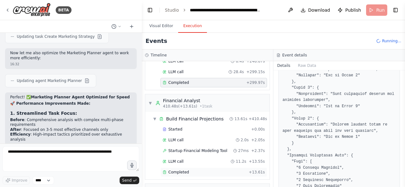
click at [230, 170] on div "Completed" at bounding box center [203, 172] width 83 height 5
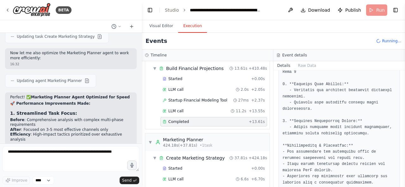
scroll to position [1167, 0]
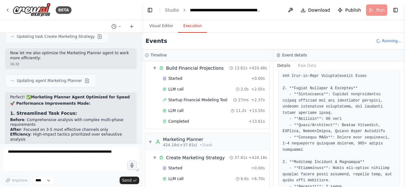
scroll to position [355, 0]
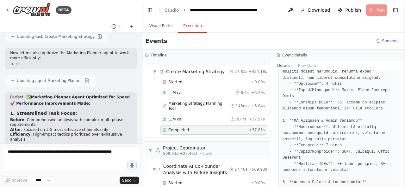
scroll to position [1329, 0]
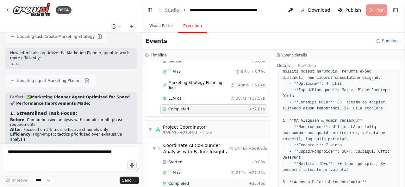
click at [224, 181] on div "Completed" at bounding box center [203, 183] width 83 height 5
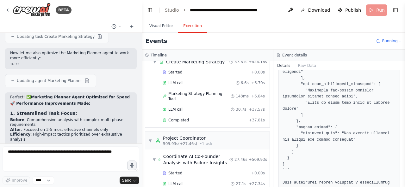
scroll to position [1418, 0]
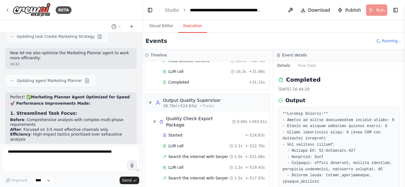
scroll to position [146, 0]
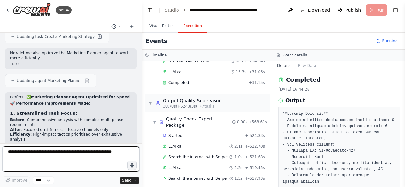
click at [85, 151] on textarea at bounding box center [71, 159] width 137 height 25
type textarea "**********"
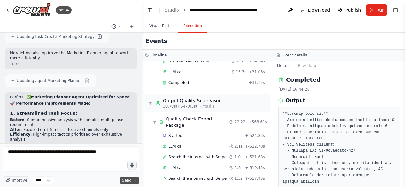
click at [123, 181] on span "Send" at bounding box center [126, 180] width 9 height 5
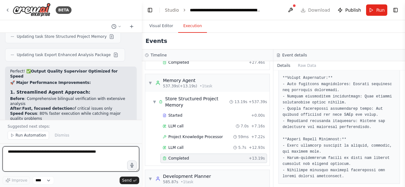
scroll to position [4444, 0]
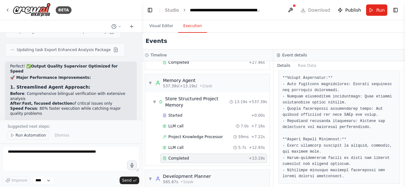
click at [22, 137] on span "Run Automation" at bounding box center [30, 135] width 31 height 5
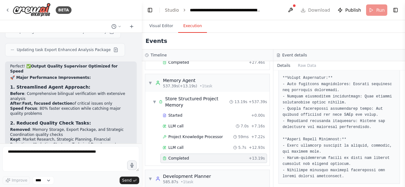
scroll to position [4420, 0]
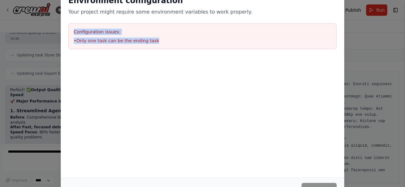
drag, startPoint x: 154, startPoint y: 43, endPoint x: 74, endPoint y: 30, distance: 81.4
click at [74, 30] on div "Configuration issues: • Only one task can be the ending task" at bounding box center [202, 36] width 268 height 26
copy div "Configuration issues: • Only one task can be the ending task"
click at [77, 184] on button "Cancel" at bounding box center [80, 188] width 25 height 11
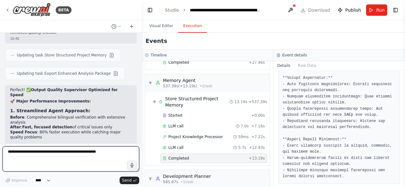
click at [92, 160] on textarea "**********" at bounding box center [71, 159] width 137 height 25
paste textarea "**********"
type textarea "**********"
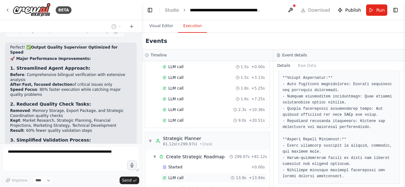
scroll to position [1000, 0]
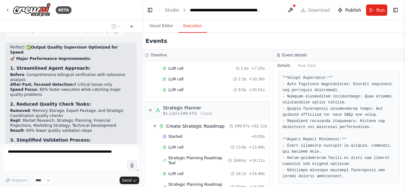
click at [158, 27] on button "Visual Editor" at bounding box center [161, 26] width 34 height 13
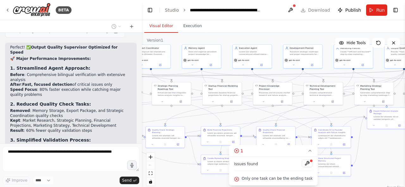
drag, startPoint x: 288, startPoint y: 131, endPoint x: 192, endPoint y: 121, distance: 96.0
click at [192, 121] on div ".deletable-edge-delete-btn { width: 20px; height: 20px; border: 0px solid #ffff…" at bounding box center [273, 112] width 263 height 158
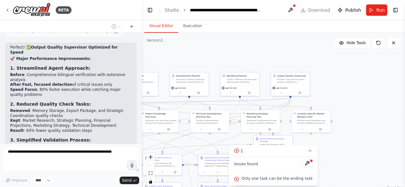
drag, startPoint x: 377, startPoint y: 135, endPoint x: 263, endPoint y: 162, distance: 116.8
click at [263, 162] on div "Version 1 Hide Tools .deletable-edge-delete-btn { width: 20px; height: 20px; bo…" at bounding box center [273, 112] width 263 height 158
click at [302, 165] on button at bounding box center [307, 164] width 11 height 8
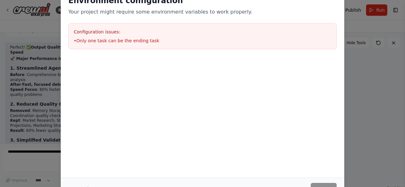
click at [303, 153] on div "Environment configuration Your project might require some environment variables…" at bounding box center [202, 83] width 283 height 190
click at [78, 185] on button "Cancel" at bounding box center [80, 188] width 25 height 11
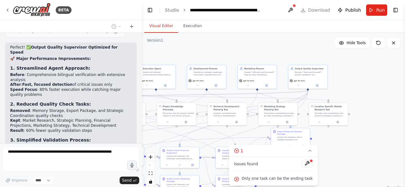
drag, startPoint x: 323, startPoint y: 155, endPoint x: 375, endPoint y: 139, distance: 54.1
click at [374, 139] on div ".deletable-edge-delete-btn { width: 20px; height: 20px; border: 0px solid #ffff…" at bounding box center [273, 112] width 263 height 158
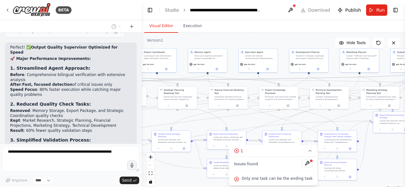
drag, startPoint x: 234, startPoint y: 126, endPoint x: 317, endPoint y: 119, distance: 83.7
click at [317, 119] on div ".deletable-edge-delete-btn { width: 20px; height: 20px; border: 0px solid #ffff…" at bounding box center [273, 112] width 263 height 158
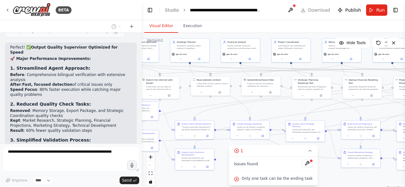
drag, startPoint x: 173, startPoint y: 120, endPoint x: 301, endPoint y: 108, distance: 129.3
click at [301, 108] on div ".deletable-edge-delete-btn { width: 20px; height: 20px; border: 0px solid #ffff…" at bounding box center [273, 112] width 263 height 158
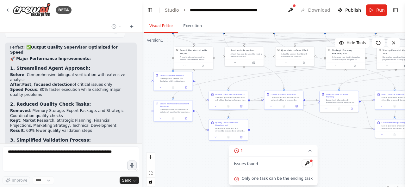
drag, startPoint x: 186, startPoint y: 106, endPoint x: 212, endPoint y: 77, distance: 38.5
click at [212, 77] on div ".deletable-edge-delete-btn { width: 20px; height: 20px; border: 0px solid #ffff…" at bounding box center [273, 112] width 263 height 158
click at [282, 127] on div ".deletable-edge-delete-btn { width: 20px; height: 20px; border: 0px solid #ffff…" at bounding box center [273, 112] width 263 height 158
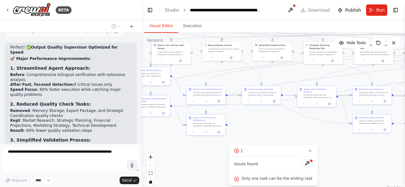
drag, startPoint x: 282, startPoint y: 127, endPoint x: 260, endPoint y: 122, distance: 23.0
click at [260, 122] on div ".deletable-edge-delete-btn { width: 20px; height: 20px; border: 0px solid #ffff…" at bounding box center [273, 112] width 263 height 158
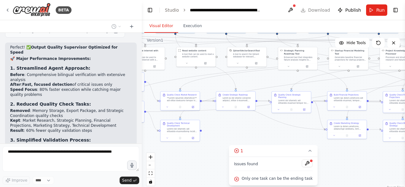
drag, startPoint x: 272, startPoint y: 120, endPoint x: 217, endPoint y: 156, distance: 65.6
click at [218, 155] on div ".deletable-edge-delete-btn { width: 20px; height: 20px; border: 0px solid #ffff…" at bounding box center [273, 112] width 263 height 158
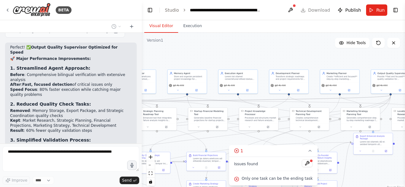
drag, startPoint x: 323, startPoint y: 109, endPoint x: 216, endPoint y: 144, distance: 112.8
click at [216, 144] on div ".deletable-edge-delete-btn { width: 20px; height: 20px; border: 0px solid #ffff…" at bounding box center [273, 112] width 263 height 158
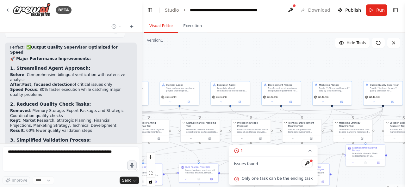
drag, startPoint x: 290, startPoint y: 53, endPoint x: 287, endPoint y: 64, distance: 11.5
click at [287, 64] on div ".deletable-edge-delete-btn { width: 20px; height: 20px; border: 0px solid #ffff…" at bounding box center [273, 112] width 263 height 158
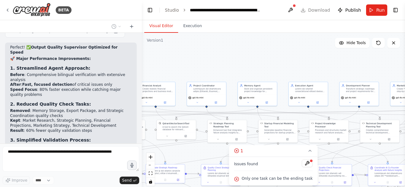
drag, startPoint x: 196, startPoint y: 57, endPoint x: 278, endPoint y: 58, distance: 81.2
click at [277, 58] on div ".deletable-edge-delete-btn { width: 20px; height: 20px; border: 0px solid #ffff…" at bounding box center [273, 112] width 263 height 158
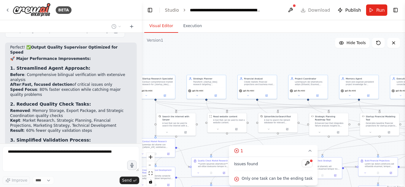
drag, startPoint x: 172, startPoint y: 72, endPoint x: 266, endPoint y: 63, distance: 94.0
click at [266, 63] on div ".deletable-edge-delete-btn { width: 20px; height: 20px; border: 0px solid #ffff…" at bounding box center [273, 112] width 263 height 158
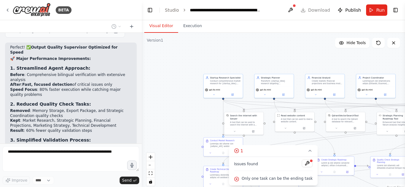
drag, startPoint x: 180, startPoint y: 58, endPoint x: 244, endPoint y: 57, distance: 64.5
click at [244, 57] on div ".deletable-edge-delete-btn { width: 20px; height: 20px; border: 0px solid #ffff…" at bounding box center [273, 112] width 263 height 158
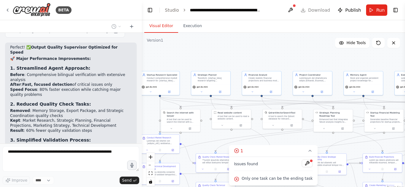
drag, startPoint x: 239, startPoint y: 56, endPoint x: 177, endPoint y: 54, distance: 61.4
click at [177, 54] on div ".deletable-edge-delete-btn { width: 20px; height: 20px; border: 0px solid #ffff…" at bounding box center [273, 112] width 263 height 158
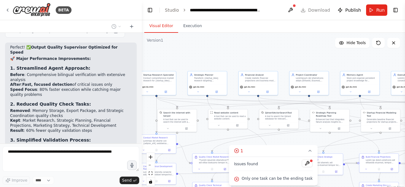
click at [284, 48] on div ".deletable-edge-delete-btn { width: 20px; height: 20px; border: 0px solid #ffff…" at bounding box center [273, 112] width 263 height 158
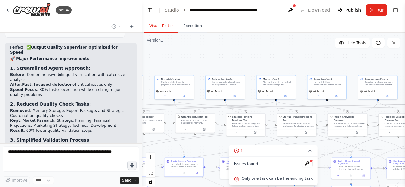
drag, startPoint x: 284, startPoint y: 48, endPoint x: 175, endPoint y: 55, distance: 108.7
click at [176, 55] on div ".deletable-edge-delete-btn { width: 20px; height: 20px; border: 0px solid #ffff…" at bounding box center [273, 112] width 263 height 158
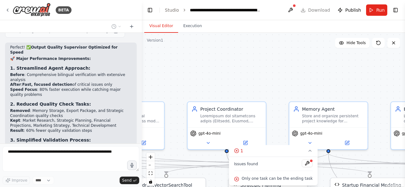
click at [245, 71] on div ".deletable-edge-delete-btn { width: 20px; height: 20px; border: 0px solid #ffff…" at bounding box center [273, 112] width 263 height 158
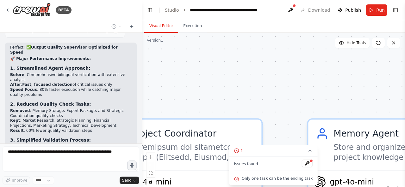
drag, startPoint x: 245, startPoint y: 71, endPoint x: 218, endPoint y: 59, distance: 29.4
click at [218, 59] on div ".deletable-edge-delete-btn { width: 20px; height: 20px; border: 0px solid #ffff…" at bounding box center [273, 112] width 263 height 158
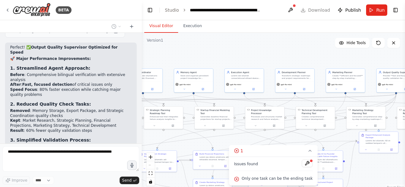
drag, startPoint x: 233, startPoint y: 51, endPoint x: 167, endPoint y: 45, distance: 66.3
click at [167, 45] on div ".deletable-edge-delete-btn { width: 20px; height: 20px; border: 0px solid #ffff…" at bounding box center [273, 112] width 263 height 158
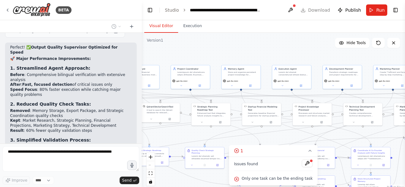
drag, startPoint x: 260, startPoint y: 50, endPoint x: 308, endPoint y: 46, distance: 47.5
click at [308, 46] on div ".deletable-edge-delete-btn { width: 20px; height: 20px; border: 0px solid #ffff…" at bounding box center [273, 112] width 263 height 158
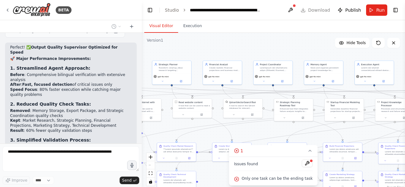
drag, startPoint x: 193, startPoint y: 55, endPoint x: 299, endPoint y: 54, distance: 106.5
click at [299, 54] on div ".deletable-edge-delete-btn { width: 20px; height: 20px; border: 0px solid #ffff…" at bounding box center [273, 112] width 263 height 158
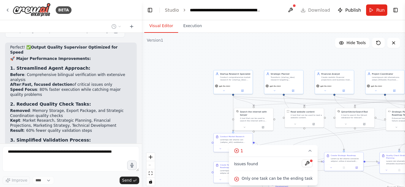
drag, startPoint x: 190, startPoint y: 42, endPoint x: 280, endPoint y: 48, distance: 90.0
click at [280, 48] on div ".deletable-edge-delete-btn { width: 20px; height: 20px; border: 0px solid #ffff…" at bounding box center [273, 112] width 263 height 158
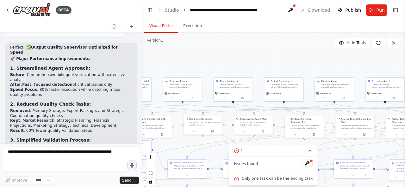
drag, startPoint x: 280, startPoint y: 48, endPoint x: 177, endPoint y: 55, distance: 103.6
click at [177, 55] on div ".deletable-edge-delete-btn { width: 20px; height: 20px; border: 0px solid #ffff…" at bounding box center [273, 112] width 263 height 158
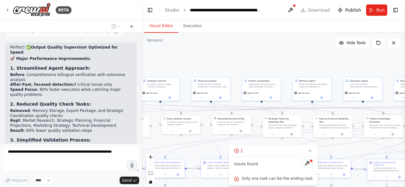
drag, startPoint x: 260, startPoint y: 57, endPoint x: 219, endPoint y: 59, distance: 41.2
click at [219, 59] on div ".deletable-edge-delete-btn { width: 20px; height: 20px; border: 0px solid #ffff…" at bounding box center [273, 112] width 263 height 158
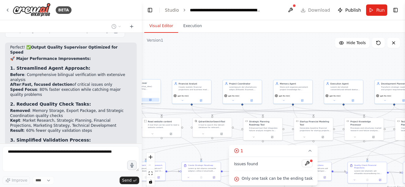
click at [146, 99] on button at bounding box center [150, 100] width 18 height 4
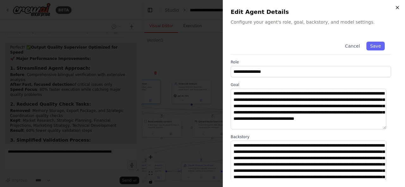
click at [397, 7] on icon "button" at bounding box center [397, 7] width 5 height 5
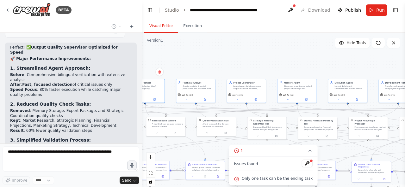
drag, startPoint x: 209, startPoint y: 61, endPoint x: 270, endPoint y: 53, distance: 61.2
click at [269, 53] on div ".deletable-edge-delete-btn { width: 20px; height: 20px; border: 0px solid #ffff…" at bounding box center [273, 112] width 263 height 158
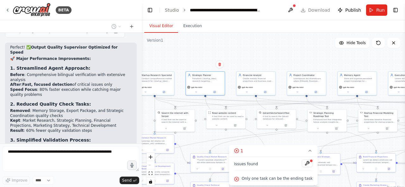
click at [270, 53] on div ".deletable-edge-delete-btn { width: 20px; height: 20px; border: 0px solid #ffff…" at bounding box center [273, 112] width 263 height 158
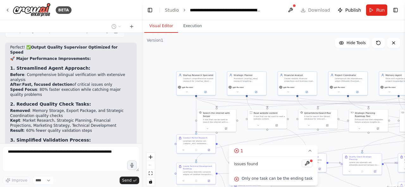
drag, startPoint x: 239, startPoint y: 56, endPoint x: 287, endPoint y: 57, distance: 47.7
click at [286, 57] on div ".deletable-edge-delete-btn { width: 20px; height: 20px; border: 0px solid #ffff…" at bounding box center [273, 112] width 263 height 158
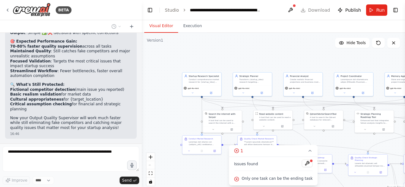
scroll to position [4645, 0]
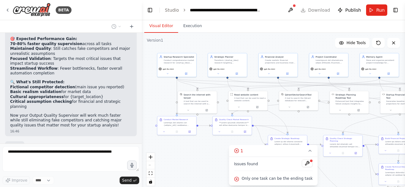
drag, startPoint x: 182, startPoint y: 113, endPoint x: 157, endPoint y: 93, distance: 31.7
click at [157, 93] on div ".deletable-edge-delete-btn { width: 20px; height: 20px; border: 0px solid #ffff…" at bounding box center [273, 112] width 263 height 158
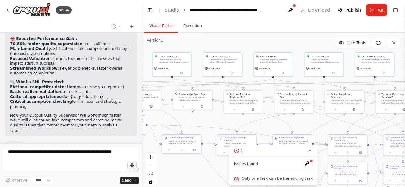
drag, startPoint x: 294, startPoint y: 121, endPoint x: 181, endPoint y: 121, distance: 113.2
click at [181, 121] on div ".deletable-edge-delete-btn { width: 20px; height: 20px; border: 0px solid #ffff…" at bounding box center [273, 112] width 263 height 158
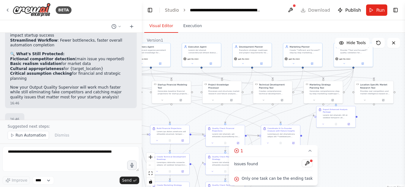
drag, startPoint x: 290, startPoint y: 126, endPoint x: 177, endPoint y: 115, distance: 113.3
click at [177, 115] on div ".deletable-edge-delete-btn { width: 20px; height: 20px; border: 0px solid #ffff…" at bounding box center [273, 112] width 263 height 158
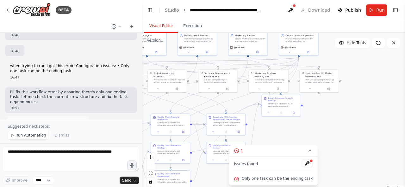
drag, startPoint x: 245, startPoint y: 113, endPoint x: 192, endPoint y: 101, distance: 54.9
click at [192, 101] on div ".deletable-edge-delete-btn { width: 20px; height: 20px; border: 0px solid #ffff…" at bounding box center [273, 112] width 263 height 158
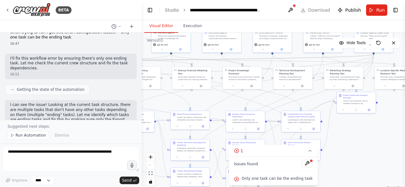
drag, startPoint x: 270, startPoint y: 127, endPoint x: 346, endPoint y: 124, distance: 75.9
click at [346, 124] on div ".deletable-edge-delete-btn { width: 20px; height: 20px; border: 0px solid #ffff…" at bounding box center [273, 112] width 263 height 158
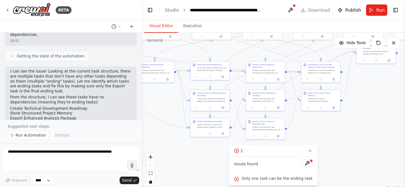
drag, startPoint x: 206, startPoint y: 100, endPoint x: 225, endPoint y: 50, distance: 53.5
click at [225, 50] on div ".deletable-edge-delete-btn { width: 20px; height: 20px; border: 0px solid #ffff…" at bounding box center [273, 112] width 263 height 158
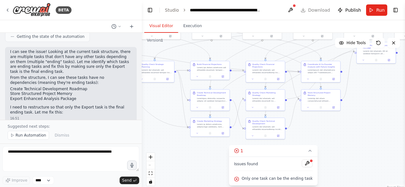
scroll to position [4834, 0]
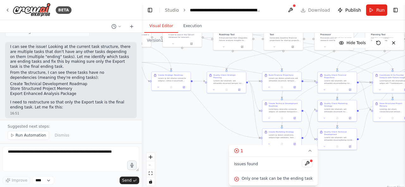
drag, startPoint x: 168, startPoint y: 108, endPoint x: 248, endPoint y: 122, distance: 81.9
click at [247, 122] on div ".deletable-edge-delete-btn { width: 20px; height: 20px; border: 0px solid #ffff…" at bounding box center [273, 112] width 263 height 158
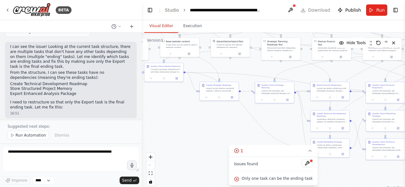
drag, startPoint x: 195, startPoint y: 120, endPoint x: 240, endPoint y: 131, distance: 46.2
click at [240, 131] on div ".deletable-edge-delete-btn { width: 20px; height: 20px; border: 0px solid #ffff…" at bounding box center [273, 112] width 263 height 158
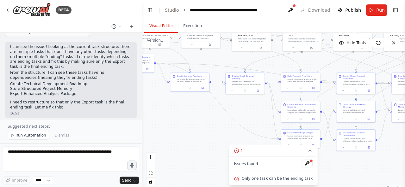
drag, startPoint x: 222, startPoint y: 121, endPoint x: 180, endPoint y: 108, distance: 43.7
click at [180, 108] on div ".deletable-edge-delete-btn { width: 20px; height: 20px; border: 0px solid #ffff…" at bounding box center [273, 112] width 263 height 158
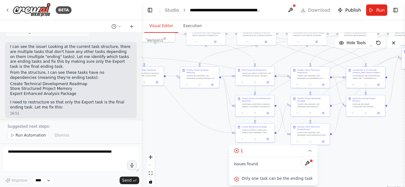
drag, startPoint x: 248, startPoint y: 106, endPoint x: 204, endPoint y: 100, distance: 44.0
click at [204, 100] on div ".deletable-edge-delete-btn { width: 20px; height: 20px; border: 0px solid #ffff…" at bounding box center [273, 112] width 263 height 158
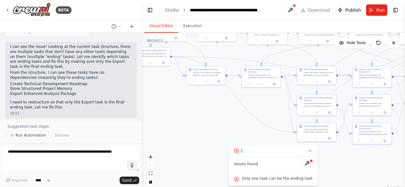
drag, startPoint x: 204, startPoint y: 100, endPoint x: 279, endPoint y: 102, distance: 74.3
click at [277, 102] on div ".deletable-edge-delete-btn { width: 20px; height: 20px; border: 0px solid #ffff…" at bounding box center [273, 112] width 263 height 158
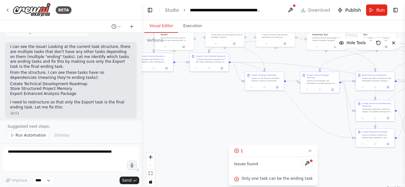
drag, startPoint x: 183, startPoint y: 105, endPoint x: 252, endPoint y: 115, distance: 69.3
click at [252, 115] on div ".deletable-edge-delete-btn { width: 20px; height: 20px; border: 0px solid #ffff…" at bounding box center [273, 112] width 263 height 158
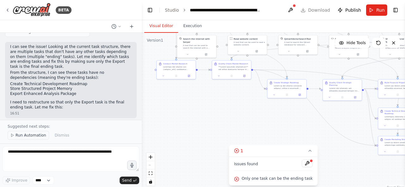
click at [36, 136] on span "Run Automation" at bounding box center [30, 135] width 31 height 5
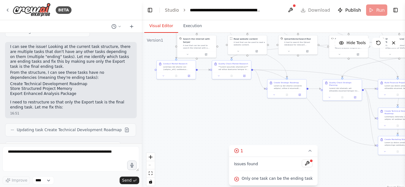
scroll to position [4810, 0]
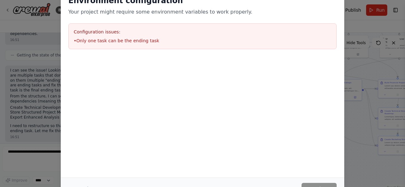
drag, startPoint x: 77, startPoint y: 185, endPoint x: 82, endPoint y: 182, distance: 5.1
click at [77, 184] on button "Cancel" at bounding box center [80, 188] width 25 height 11
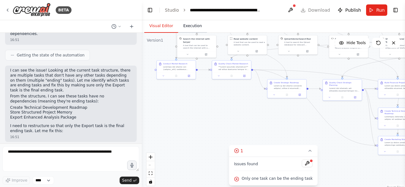
click at [189, 25] on button "Execution" at bounding box center [192, 26] width 29 height 13
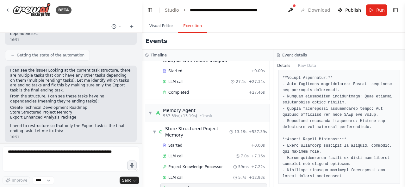
scroll to position [1655, 0]
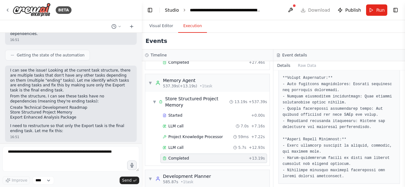
click at [174, 11] on link "Studio" at bounding box center [172, 10] width 14 height 5
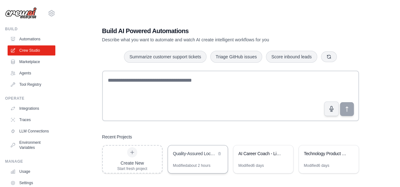
click at [196, 152] on div "Quality-Assured Location-Specific AI Co-Founder Assistant" at bounding box center [194, 154] width 43 height 6
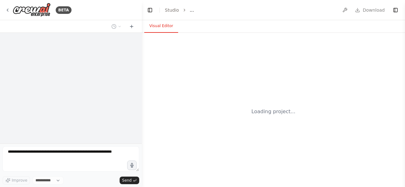
select select "****"
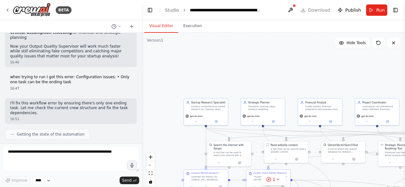
scroll to position [4762, 0]
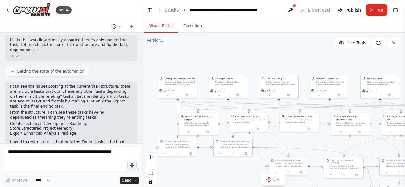
drag, startPoint x: 269, startPoint y: 93, endPoint x: 221, endPoint y: 43, distance: 70.0
click at [221, 43] on div ".deletable-edge-delete-btn { width: 20px; height: 20px; border: 0px solid #ffff…" at bounding box center [273, 112] width 263 height 158
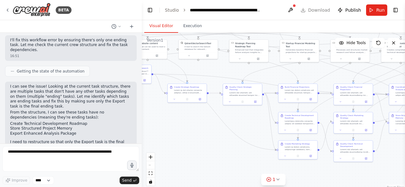
drag, startPoint x: 288, startPoint y: 121, endPoint x: 197, endPoint y: 64, distance: 107.0
click at [197, 64] on div ".deletable-edge-delete-btn { width: 20px; height: 20px; border: 0px solid #ffff…" at bounding box center [273, 112] width 263 height 158
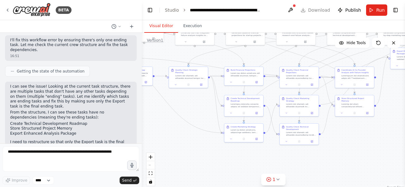
drag, startPoint x: 241, startPoint y: 118, endPoint x: 162, endPoint y: 107, distance: 79.8
click at [162, 107] on div ".deletable-edge-delete-btn { width: 20px; height: 20px; border: 0px solid #ffff…" at bounding box center [273, 112] width 263 height 158
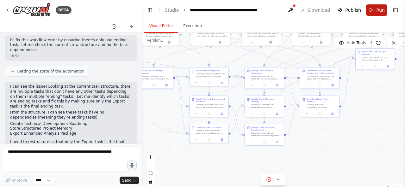
click at [373, 12] on button "Run" at bounding box center [376, 9] width 21 height 11
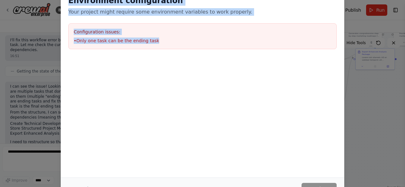
drag, startPoint x: 68, startPoint y: 2, endPoint x: 149, endPoint y: 40, distance: 89.9
click at [149, 40] on div "Environment configuration Your project might require some environment variables…" at bounding box center [202, 22] width 283 height 69
copy div "Environment configuration Your project might require some environment variables…"
click at [78, 185] on button "Cancel" at bounding box center [80, 188] width 25 height 11
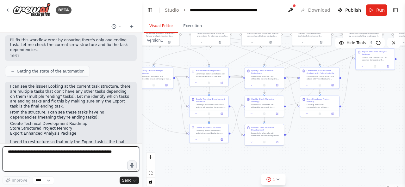
click at [66, 158] on textarea at bounding box center [71, 159] width 137 height 25
paste textarea "**********"
type textarea "**********"
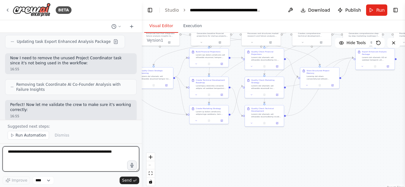
scroll to position [5266, 0]
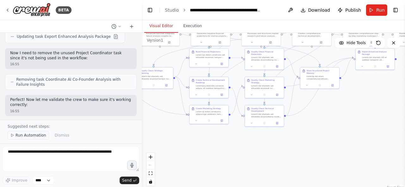
click at [40, 137] on span "Run Automation" at bounding box center [30, 135] width 31 height 5
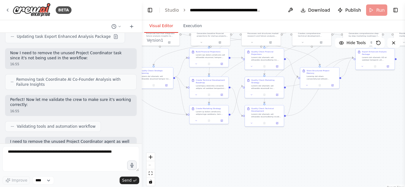
scroll to position [5242, 0]
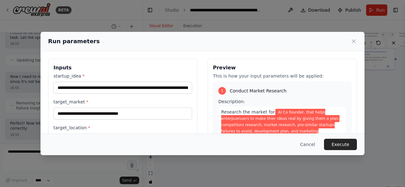
click at [187, 96] on div "**********" at bounding box center [122, 122] width 138 height 99
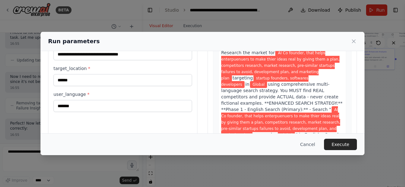
scroll to position [82, 0]
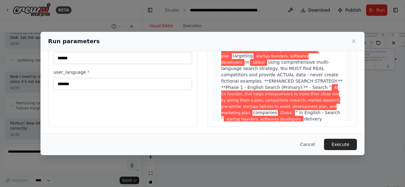
drag, startPoint x: 200, startPoint y: 83, endPoint x: 201, endPoint y: 89, distance: 5.5
click at [200, 84] on div "**********" at bounding box center [202, 52] width 309 height 150
click at [199, 96] on div "**********" at bounding box center [202, 52] width 309 height 150
click at [185, 73] on label "user_language *" at bounding box center [122, 72] width 138 height 6
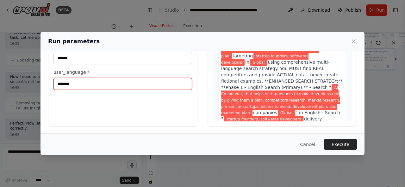
click at [185, 78] on input "*******" at bounding box center [122, 84] width 138 height 12
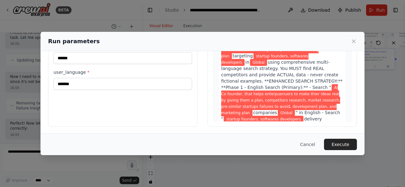
click at [196, 69] on div "**********" at bounding box center [202, 52] width 309 height 150
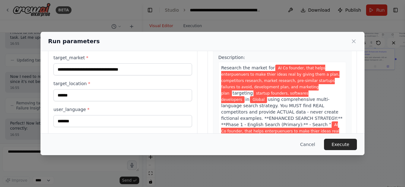
scroll to position [44, 0]
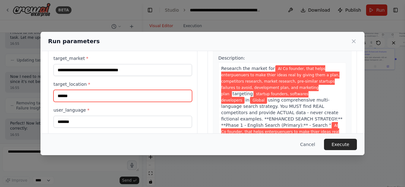
click at [140, 95] on input "******" at bounding box center [122, 96] width 138 height 12
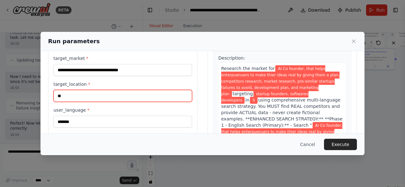
type input "*"
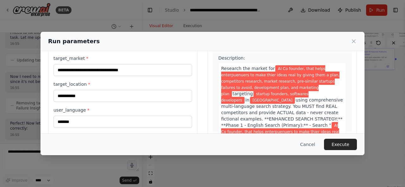
click at [202, 100] on div "**********" at bounding box center [202, 90] width 309 height 150
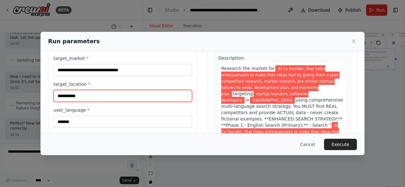
click at [152, 95] on input "**********" at bounding box center [122, 96] width 138 height 12
type input "*"
type input "**********"
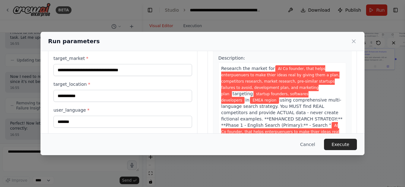
click at [200, 98] on div "**********" at bounding box center [202, 90] width 309 height 150
click at [343, 146] on button "Execute" at bounding box center [340, 144] width 33 height 11
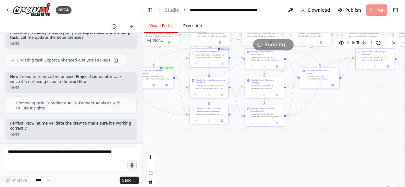
click at [188, 23] on button "Execution" at bounding box center [192, 26] width 29 height 13
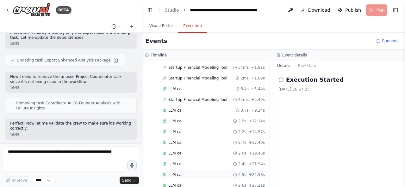
scroll to position [663, 0]
click at [212, 170] on div "LLM call 2.6s + 27.21s" at bounding box center [213, 174] width 107 height 9
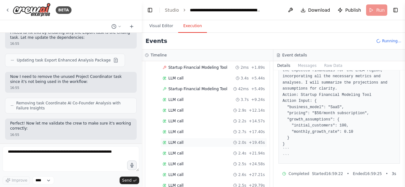
scroll to position [683, 0]
click at [203, 184] on div "LLM call 2.1s + 34.16s" at bounding box center [213, 186] width 102 height 5
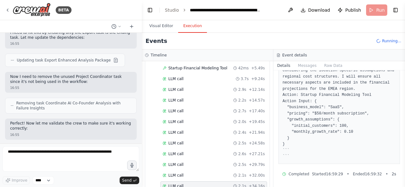
scroll to position [694, 0]
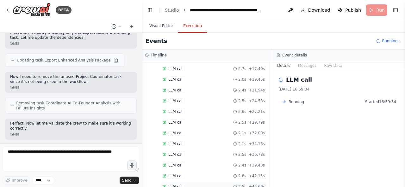
scroll to position [747, 0]
click at [202, 185] on div "LLM call + 47.75s" at bounding box center [213, 187] width 102 height 5
click at [200, 185] on div "LLM call 2.6s + 50.35s" at bounding box center [213, 187] width 102 height 5
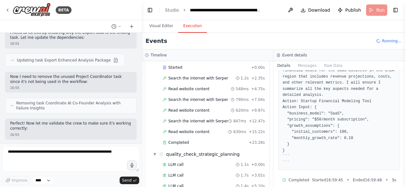
scroll to position [323, 0]
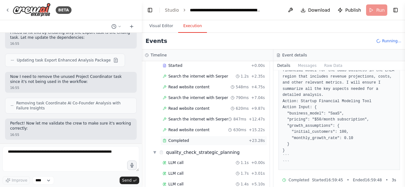
click at [188, 138] on div "Completed" at bounding box center [203, 140] width 83 height 5
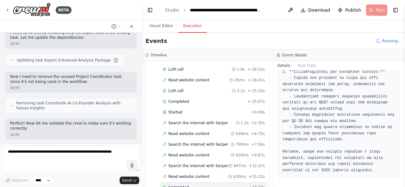
scroll to position [258, 0]
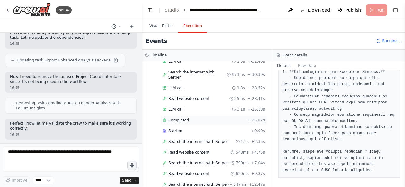
click at [212, 118] on div "Completed" at bounding box center [203, 120] width 82 height 5
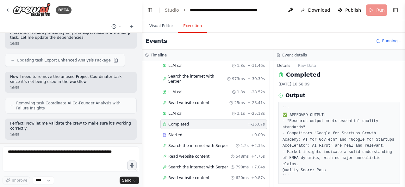
scroll to position [253, 0]
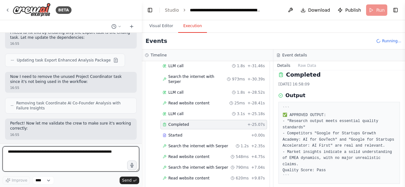
click at [87, 157] on textarea at bounding box center [71, 159] width 137 height 25
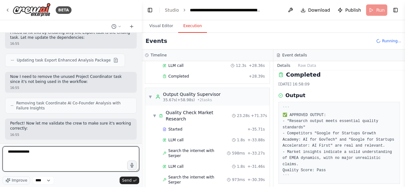
scroll to position [156, 0]
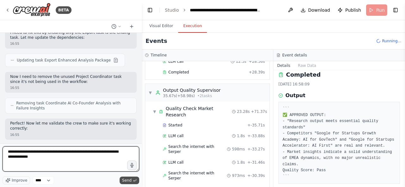
type textarea "**********"
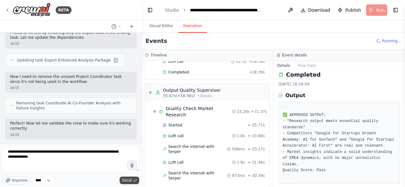
click at [125, 179] on span "Send" at bounding box center [126, 180] width 9 height 5
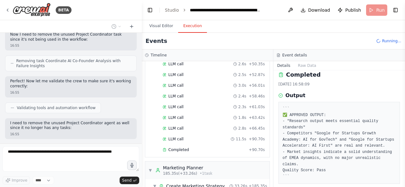
scroll to position [869, 0]
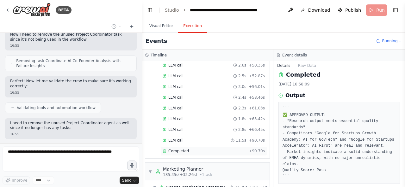
click at [211, 149] on div "Completed" at bounding box center [203, 151] width 83 height 5
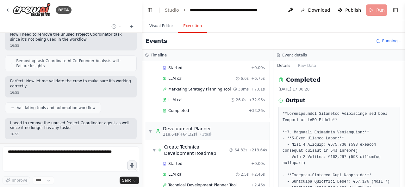
scroll to position [1074, 0]
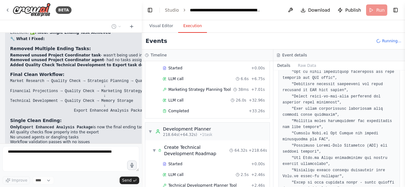
scroll to position [5493, 0]
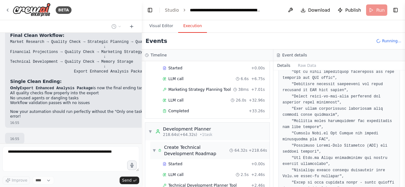
click at [154, 148] on span "▼" at bounding box center [154, 150] width 3 height 5
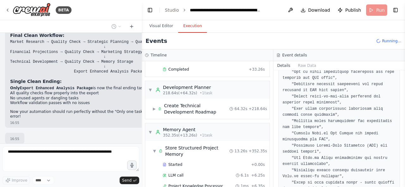
scroll to position [1351, 0]
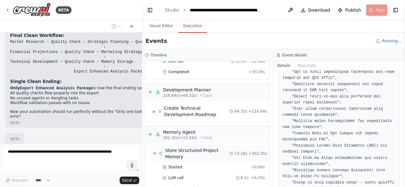
click at [155, 151] on span "▼" at bounding box center [154, 153] width 3 height 5
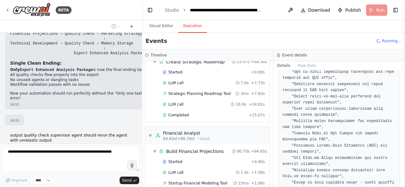
scroll to position [840, 0]
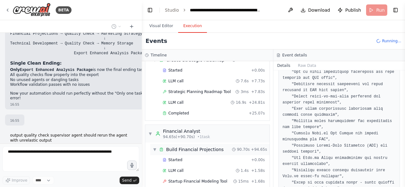
click at [156, 147] on span "▼" at bounding box center [155, 149] width 4 height 5
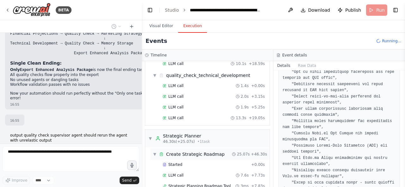
scroll to position [745, 0]
click at [154, 152] on span "▼" at bounding box center [155, 154] width 4 height 5
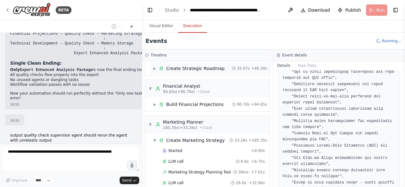
scroll to position [850, 0]
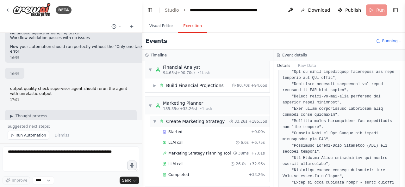
click at [154, 116] on div "▼ Create Marketing Strategy 33.26s + 185.35s" at bounding box center [209, 121] width 119 height 11
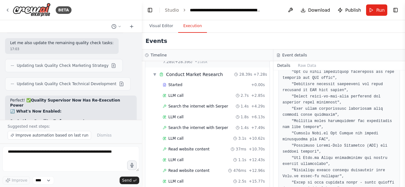
scroll to position [5816, 0]
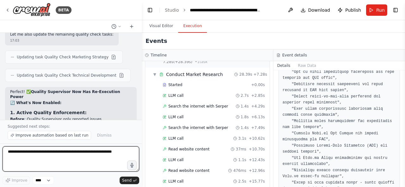
click at [58, 158] on textarea at bounding box center [71, 159] width 137 height 25
click at [76, 153] on textarea "**********" at bounding box center [71, 159] width 137 height 25
type textarea "*"
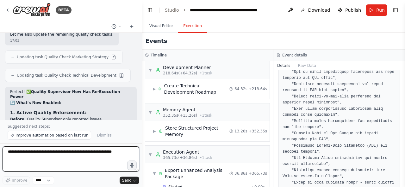
scroll to position [933, 0]
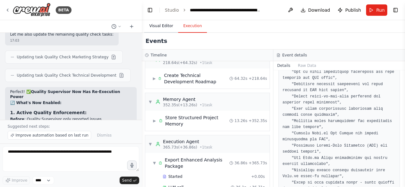
click at [168, 27] on button "Visual Editor" at bounding box center [161, 26] width 34 height 13
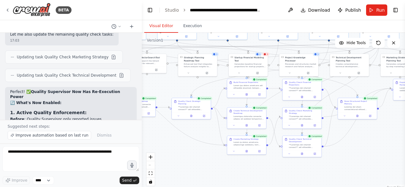
drag, startPoint x: 332, startPoint y: 125, endPoint x: 383, endPoint y: 157, distance: 60.0
click at [379, 158] on div ".deletable-edge-delete-btn { width: 20px; height: 20px; border: 0px solid #ffff…" at bounding box center [273, 112] width 263 height 158
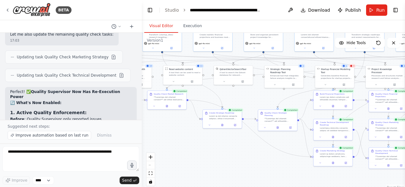
drag, startPoint x: 183, startPoint y: 152, endPoint x: 265, endPoint y: 162, distance: 82.5
click at [265, 162] on div ".deletable-edge-delete-btn { width: 20px; height: 20px; border: 0px solid #ffff…" at bounding box center [273, 112] width 263 height 158
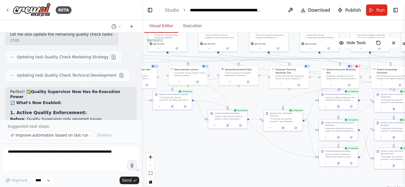
click at [265, 162] on div ".deletable-edge-delete-btn { width: 20px; height: 20px; border: 0px solid #ffff…" at bounding box center [273, 112] width 263 height 158
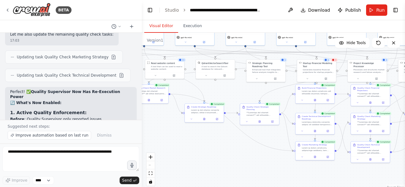
drag, startPoint x: 270, startPoint y: 162, endPoint x: 159, endPoint y: 148, distance: 111.5
click at [161, 147] on div ".deletable-edge-delete-btn { width: 20px; height: 20px; border: 0px solid #ffff…" at bounding box center [273, 112] width 263 height 158
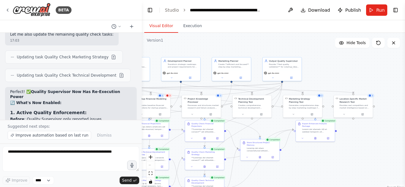
drag, startPoint x: 379, startPoint y: 140, endPoint x: 300, endPoint y: 183, distance: 90.1
click at [300, 183] on div ".deletable-edge-delete-btn { width: 20px; height: 20px; border: 0px solid #ffff…" at bounding box center [273, 112] width 263 height 158
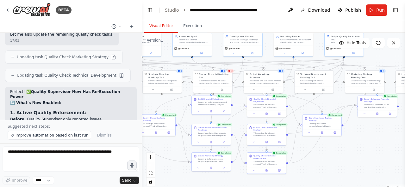
drag, startPoint x: 337, startPoint y: 158, endPoint x: 404, endPoint y: 133, distance: 72.1
click at [404, 133] on div "BETA Hello! I'm the CrewAI assistant. What kind of automation do you want to bu…" at bounding box center [202, 93] width 405 height 187
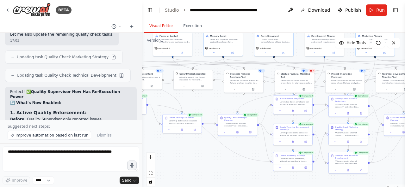
drag, startPoint x: 173, startPoint y: 102, endPoint x: 230, endPoint y: 103, distance: 56.9
click at [230, 103] on div ".deletable-edge-delete-btn { width: 20px; height: 20px; border: 0px solid #ffff…" at bounding box center [273, 112] width 263 height 158
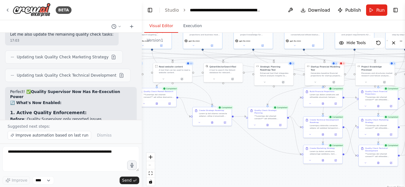
drag, startPoint x: 208, startPoint y: 103, endPoint x: 238, endPoint y: 100, distance: 30.5
click at [238, 100] on div ".deletable-edge-delete-btn { width: 20px; height: 20px; border: 0px solid #ffff…" at bounding box center [273, 112] width 263 height 158
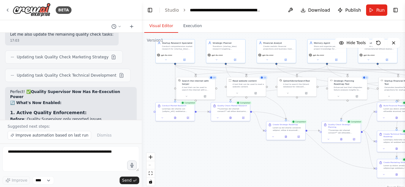
drag, startPoint x: 238, startPoint y: 100, endPoint x: 316, endPoint y: 115, distance: 79.2
click at [316, 115] on div ".deletable-edge-delete-btn { width: 20px; height: 20px; border: 0px solid #ffff…" at bounding box center [273, 112] width 263 height 158
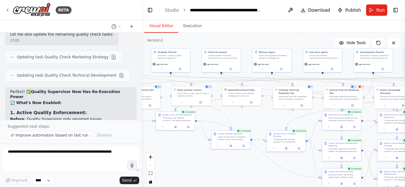
drag, startPoint x: 317, startPoint y: 115, endPoint x: 253, endPoint y: 123, distance: 64.4
click at [253, 123] on div ".deletable-edge-delete-btn { width: 20px; height: 20px; border: 0px solid #ffff…" at bounding box center [273, 112] width 263 height 158
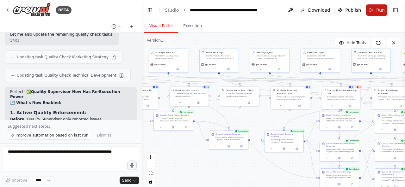
click at [375, 14] on button "Run" at bounding box center [376, 9] width 21 height 11
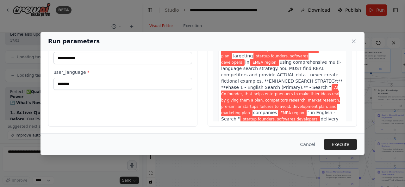
scroll to position [49, 0]
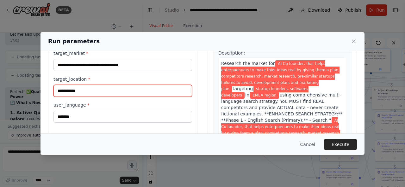
click at [104, 94] on input "**********" at bounding box center [122, 91] width 138 height 12
type input "**********"
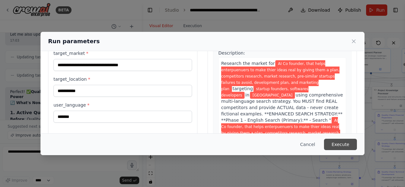
click at [342, 141] on button "Execute" at bounding box center [340, 144] width 33 height 11
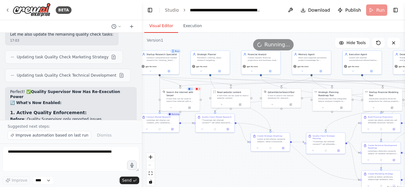
drag, startPoint x: 234, startPoint y: 116, endPoint x: 276, endPoint y: 118, distance: 41.8
click at [276, 118] on div ".deletable-edge-delete-btn { width: 20px; height: 20px; border: 0px solid #ffff…" at bounding box center [273, 112] width 263 height 158
click at [187, 27] on button "Execution" at bounding box center [192, 26] width 29 height 13
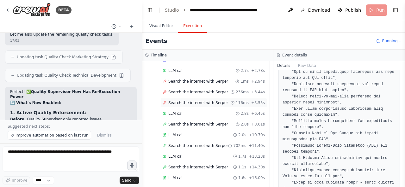
scroll to position [80, 0]
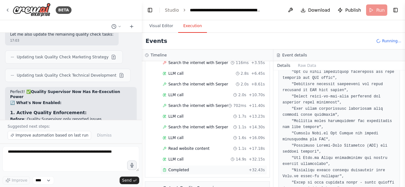
click at [194, 168] on div "Completed" at bounding box center [203, 170] width 83 height 5
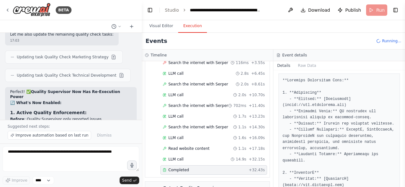
scroll to position [34, 0]
copy pre "intelmatix"
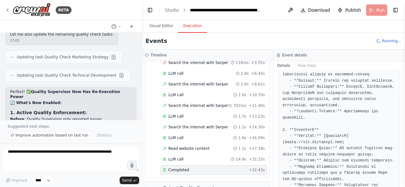
scroll to position [78, 0]
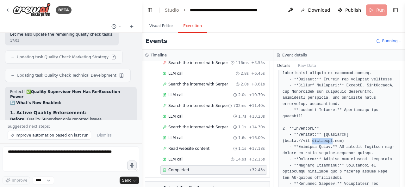
copy pre "devisionx"
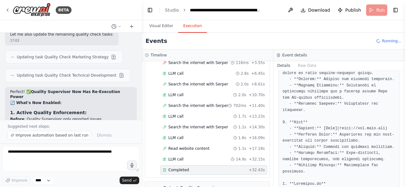
scroll to position [160, 0]
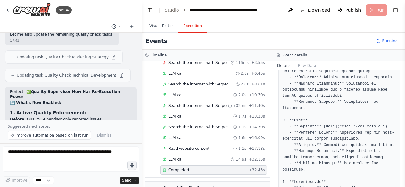
copy pre "[PERSON_NAME]"
drag, startPoint x: 334, startPoint y: 127, endPoint x: 376, endPoint y: 124, distance: 42.1
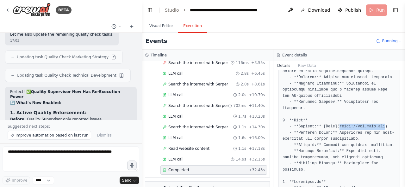
copy pre "[URL][DOMAIN_NAME][PERSON_NAME]"
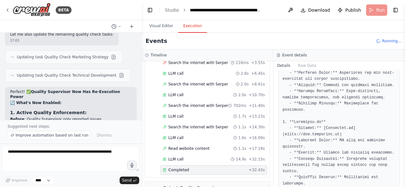
scroll to position [220, 0]
drag, startPoint x: 322, startPoint y: 129, endPoint x: 345, endPoint y: 128, distance: 22.4
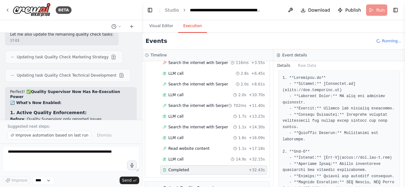
scroll to position [285, 0]
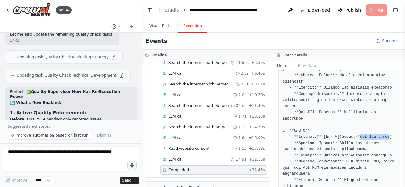
drag, startPoint x: 352, startPoint y: 138, endPoint x: 380, endPoint y: 136, distance: 27.9
click at [380, 136] on pre at bounding box center [338, 131] width 113 height 610
copy pre "[DOMAIN_NAME]"
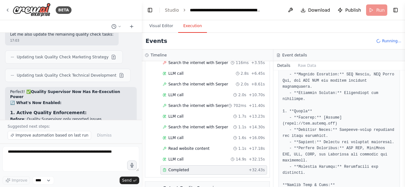
scroll to position [373, 0]
drag, startPoint x: 355, startPoint y: 111, endPoint x: 383, endPoint y: 112, distance: 28.2
click at [383, 112] on pre at bounding box center [338, 43] width 113 height 610
copy pre "[DOMAIN_NAME]"
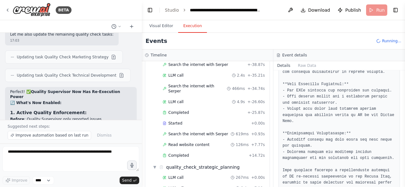
scroll to position [437, 0]
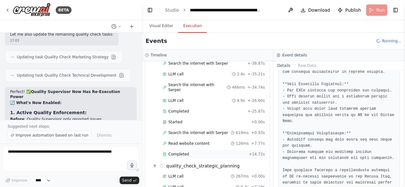
click at [202, 152] on div "Completed" at bounding box center [203, 154] width 83 height 5
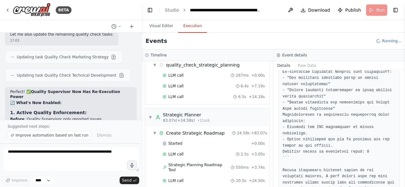
scroll to position [552, 0]
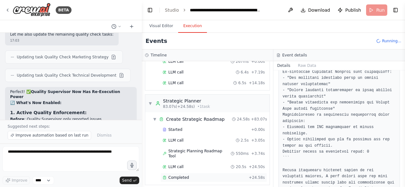
click at [213, 175] on div "Completed" at bounding box center [203, 177] width 83 height 5
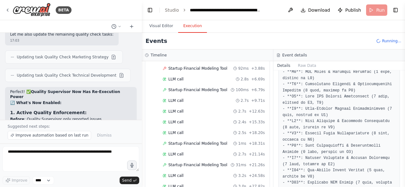
scroll to position [764, 0]
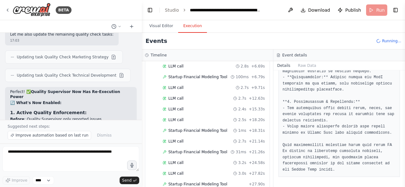
scroll to position [338, 0]
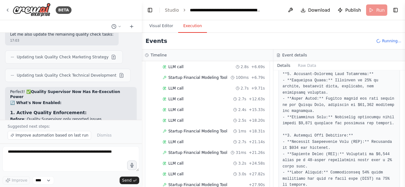
scroll to position [130, 0]
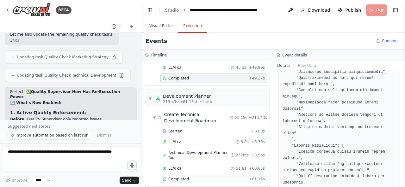
click at [216, 177] on div "Completed" at bounding box center [203, 179] width 83 height 5
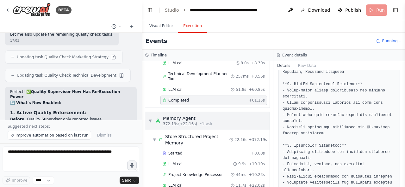
scroll to position [1580, 0]
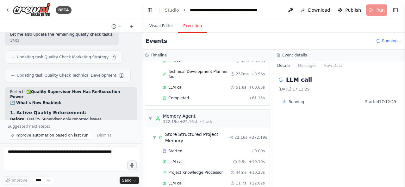
scroll to position [1596, 0]
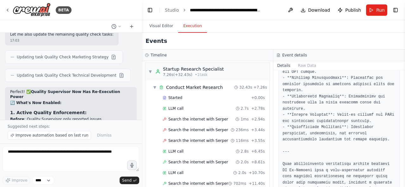
scroll to position [0, 0]
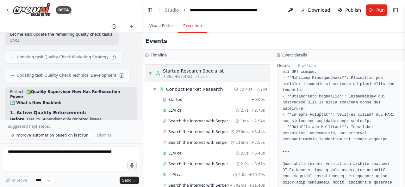
click at [151, 75] on span "▼" at bounding box center [150, 73] width 4 height 5
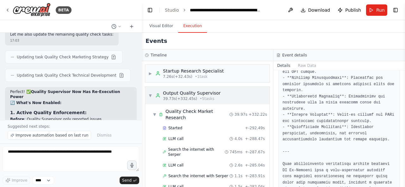
click at [150, 97] on span "▼" at bounding box center [150, 95] width 4 height 5
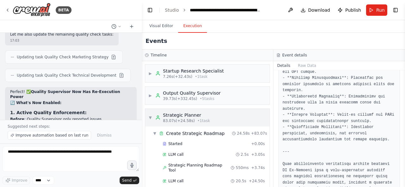
click at [152, 115] on div "▼ Strategic Planner 83.07s (+24.58s) • 1 task" at bounding box center [179, 117] width 62 height 11
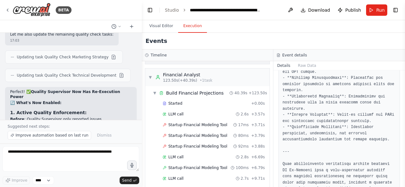
scroll to position [66, 0]
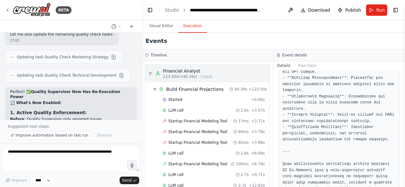
click at [148, 72] on span "▼" at bounding box center [150, 73] width 4 height 5
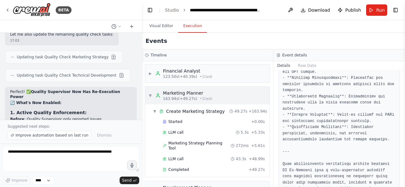
click at [150, 96] on span "▼" at bounding box center [150, 95] width 4 height 5
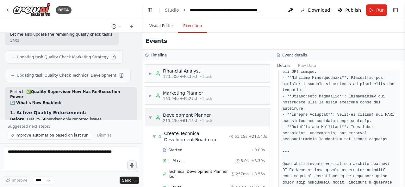
click at [151, 115] on span "▼" at bounding box center [150, 117] width 4 height 5
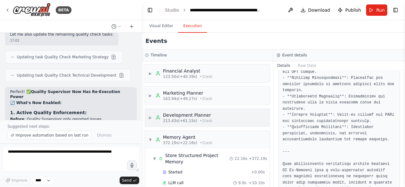
click at [151, 115] on span "▶" at bounding box center [150, 117] width 4 height 5
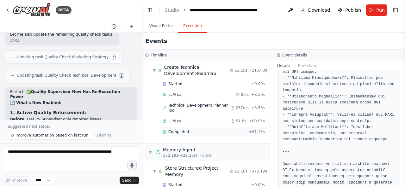
scroll to position [133, 0]
click at [189, 129] on div "Completed" at bounding box center [203, 131] width 83 height 5
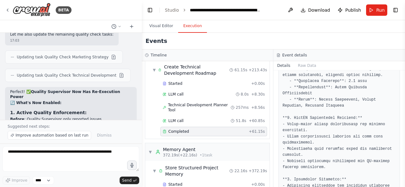
scroll to position [1657, 0]
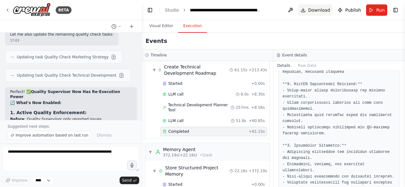
click at [323, 9] on span "Download" at bounding box center [319, 10] width 22 height 6
click at [168, 28] on button "Visual Editor" at bounding box center [161, 26] width 34 height 13
